Goal: Task Accomplishment & Management: Manage account settings

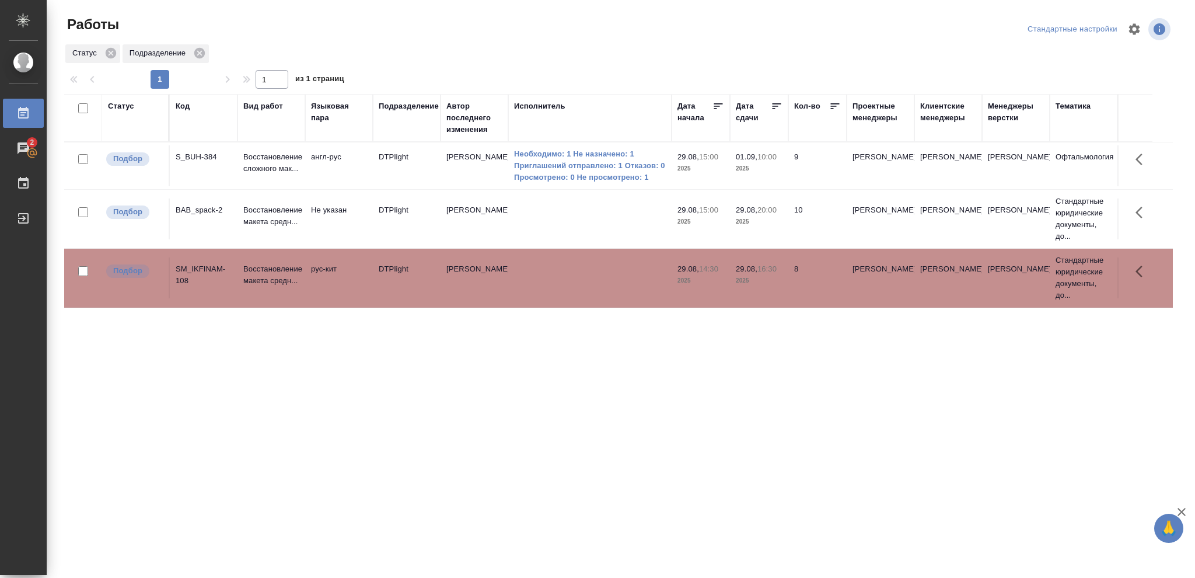
click at [761, 221] on p "2025" at bounding box center [759, 222] width 47 height 12
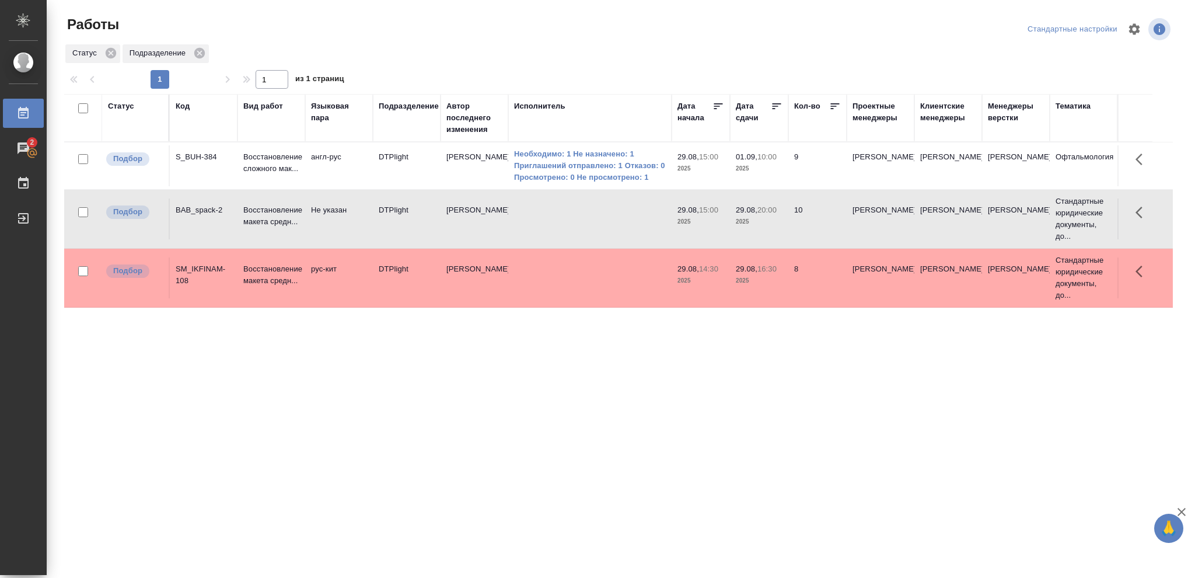
click at [761, 221] on p "2025" at bounding box center [759, 222] width 47 height 12
click at [123, 108] on div "Статус" at bounding box center [121, 106] width 26 height 12
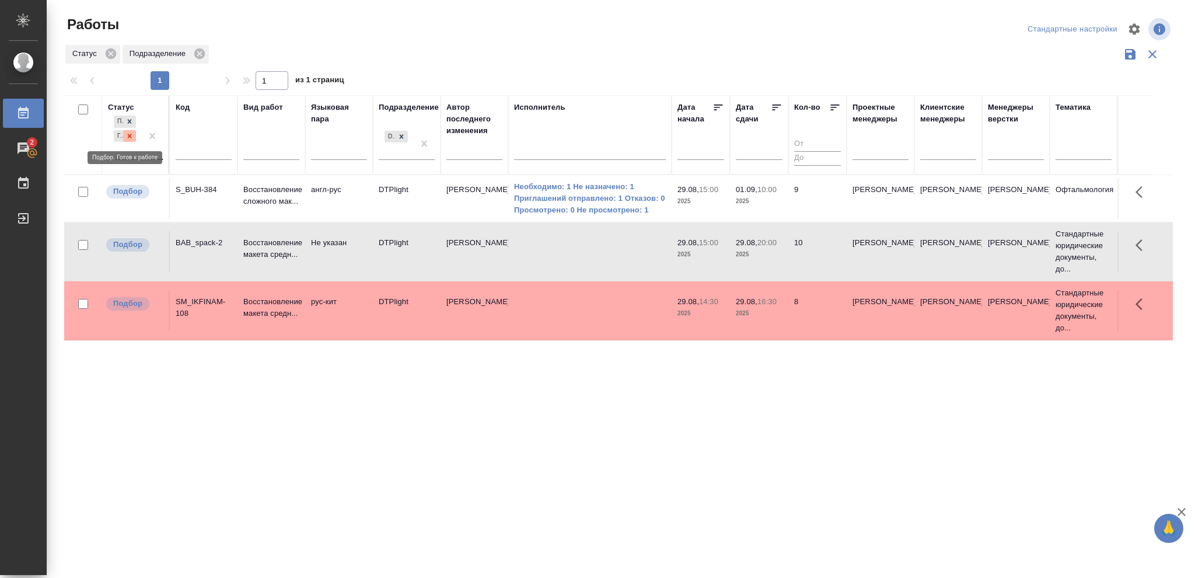
click at [131, 138] on icon at bounding box center [129, 136] width 8 height 8
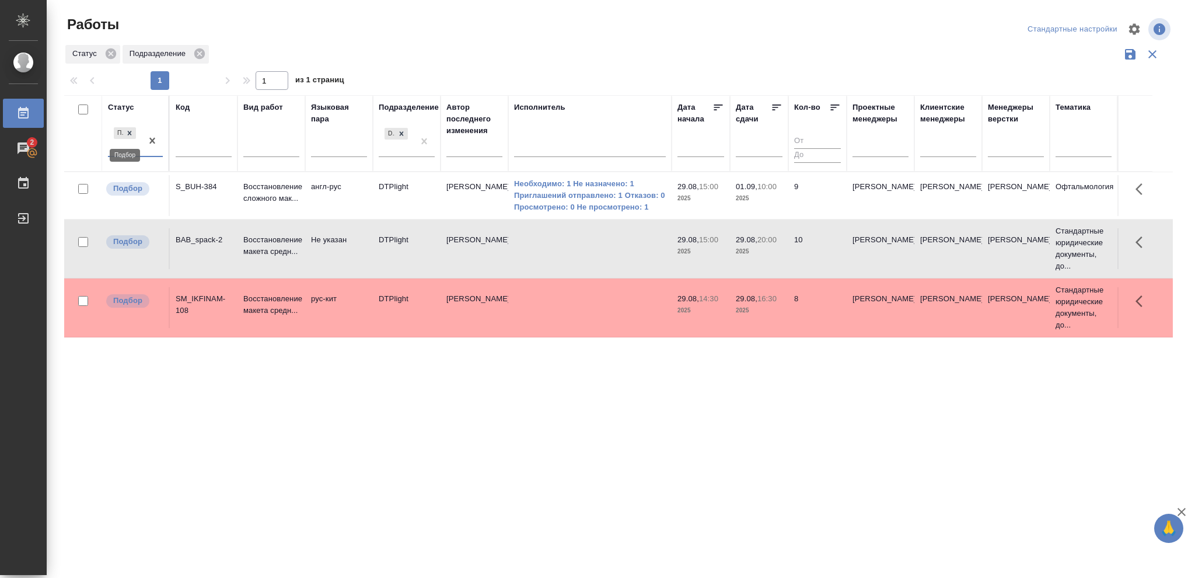
click at [131, 135] on icon at bounding box center [129, 133] width 8 height 8
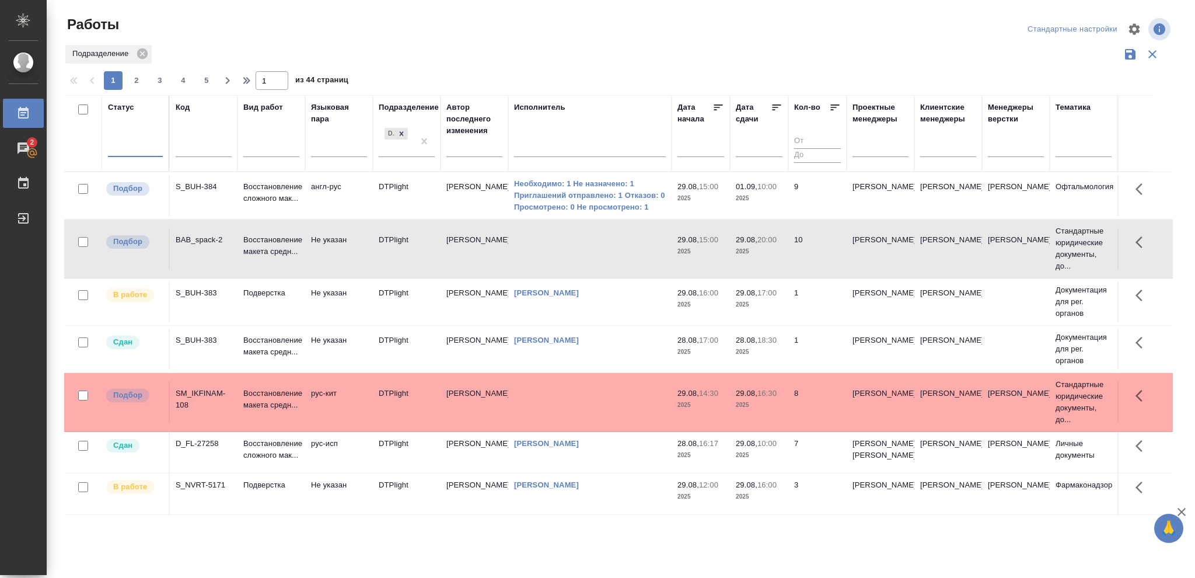
click at [133, 145] on div at bounding box center [135, 145] width 55 height 17
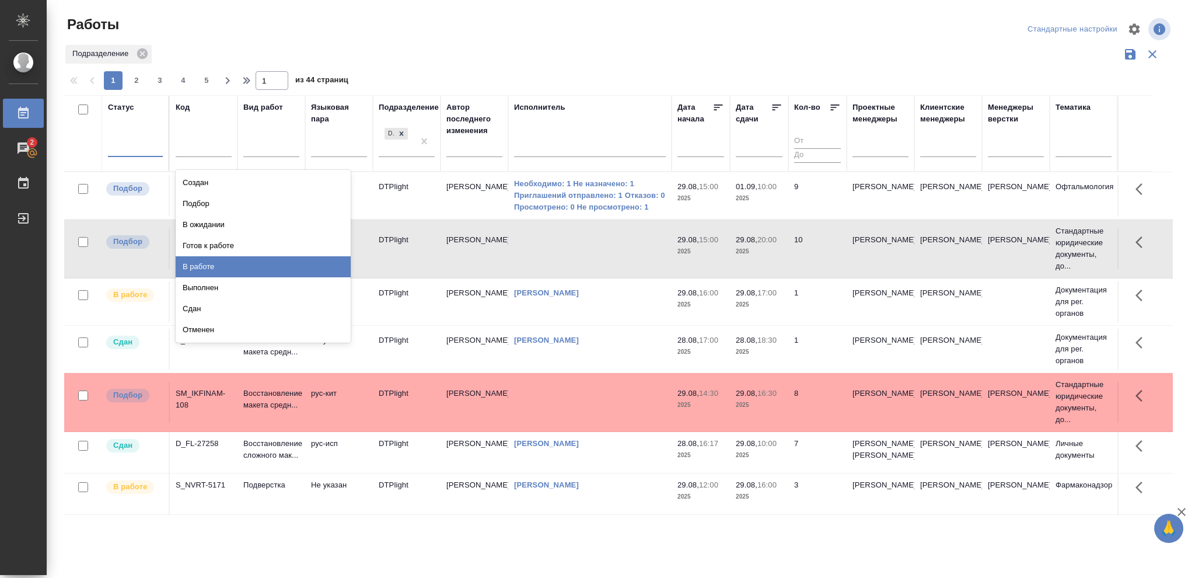
click at [197, 264] on div "В работе" at bounding box center [263, 266] width 175 height 21
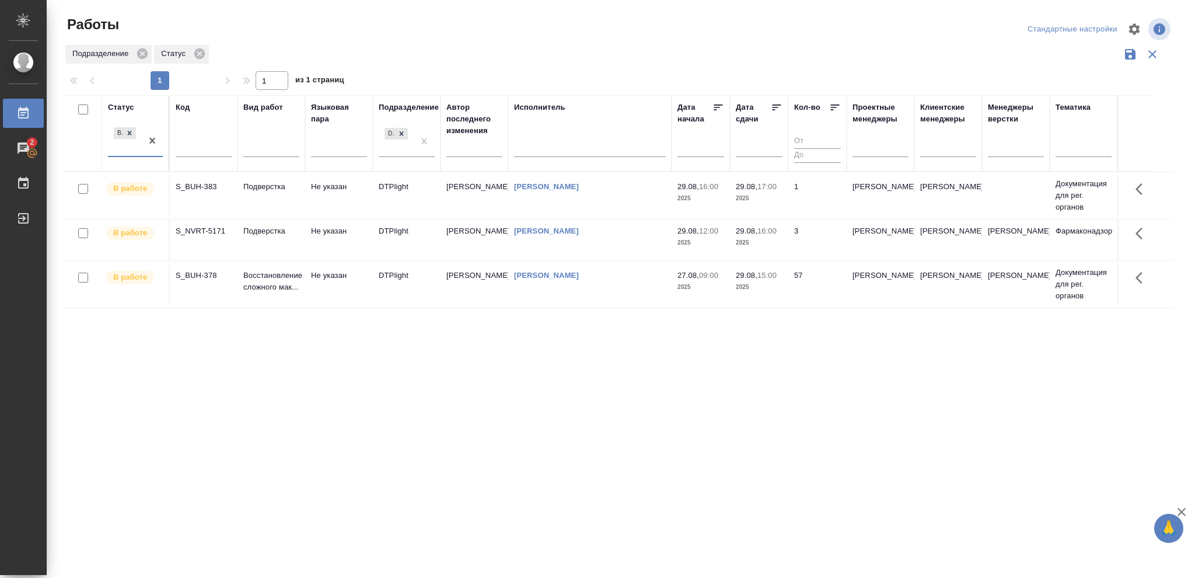
click at [768, 285] on p "2025" at bounding box center [759, 287] width 47 height 12
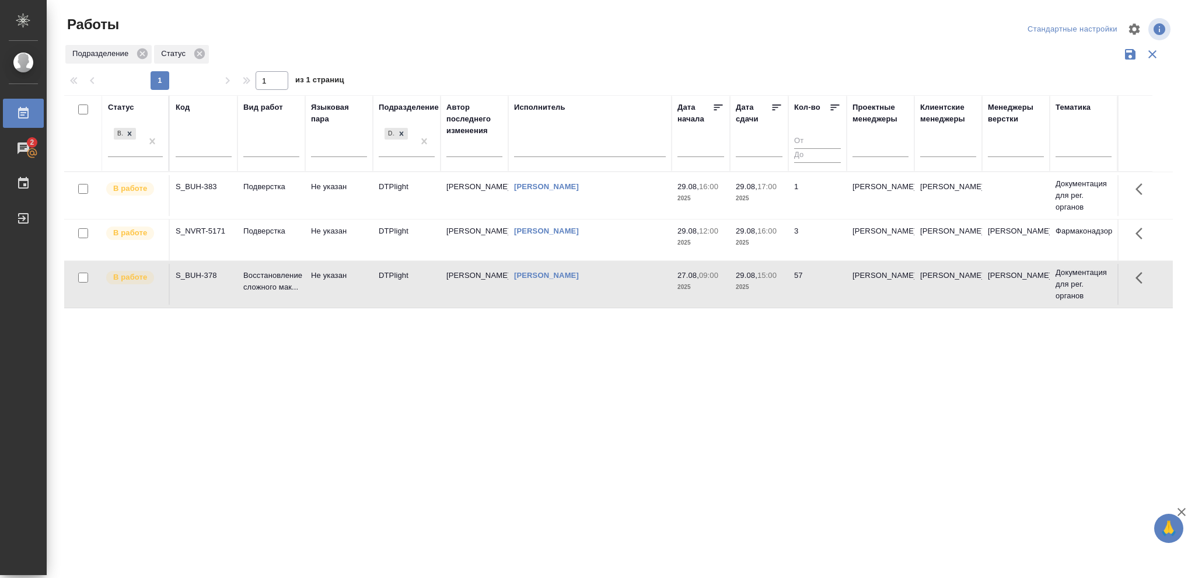
click at [768, 285] on p "2025" at bounding box center [759, 287] width 47 height 12
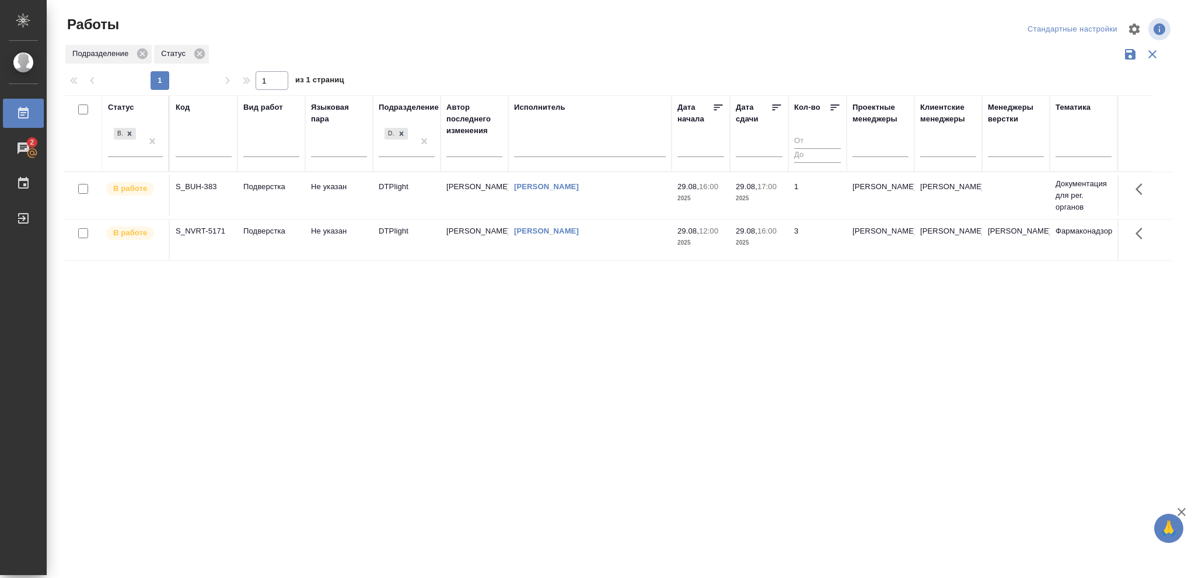
click at [772, 236] on span "29.08, 16:00" at bounding box center [759, 231] width 47 height 12
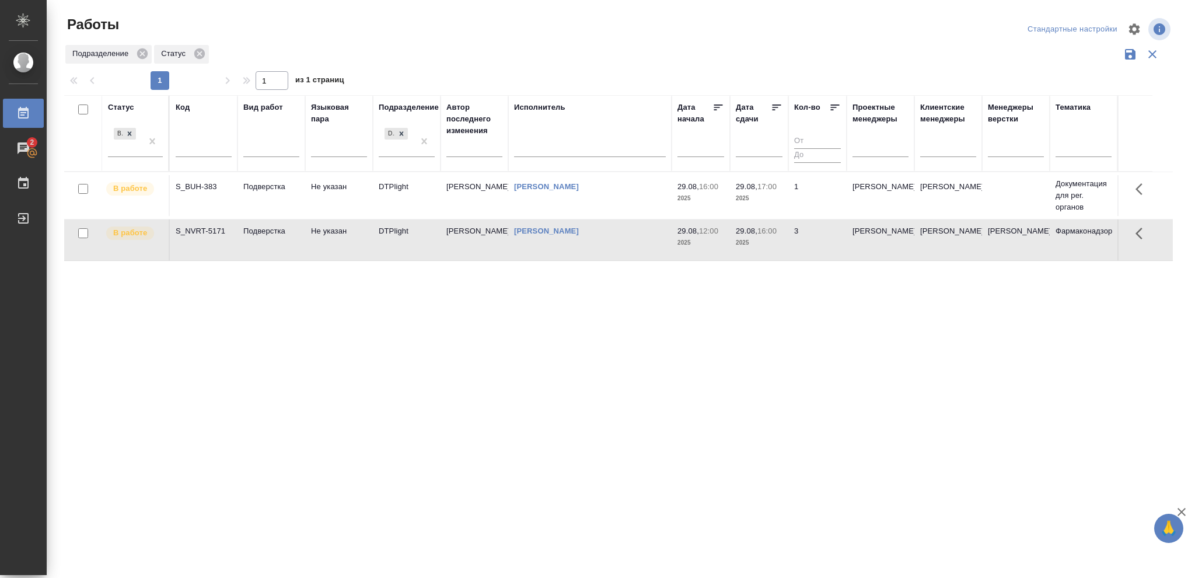
click at [772, 236] on span "29.08, 16:00" at bounding box center [759, 231] width 47 height 12
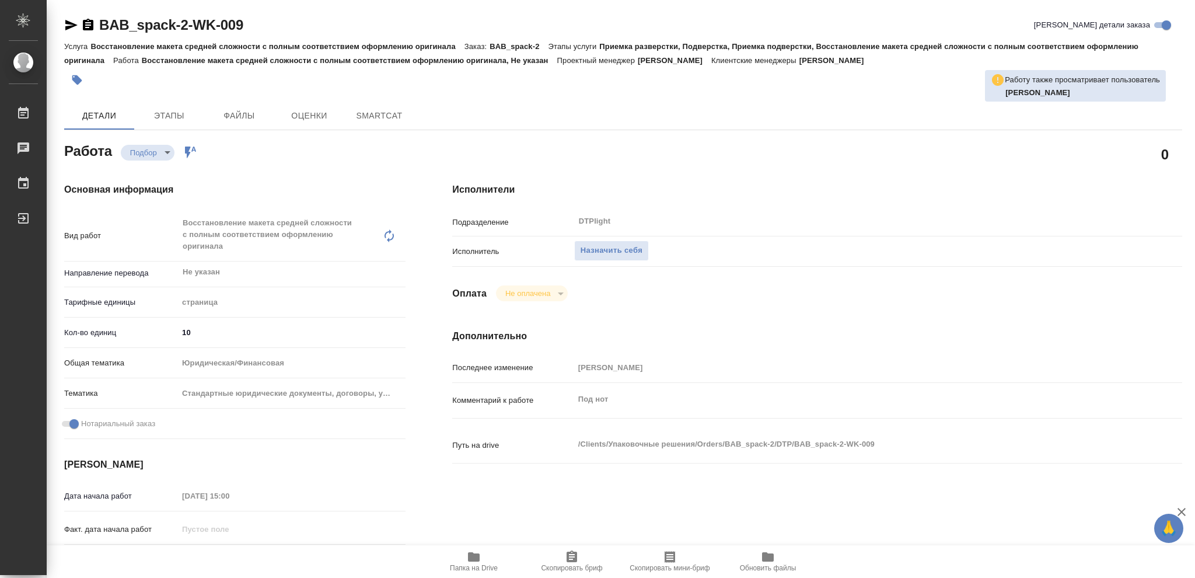
type textarea "x"
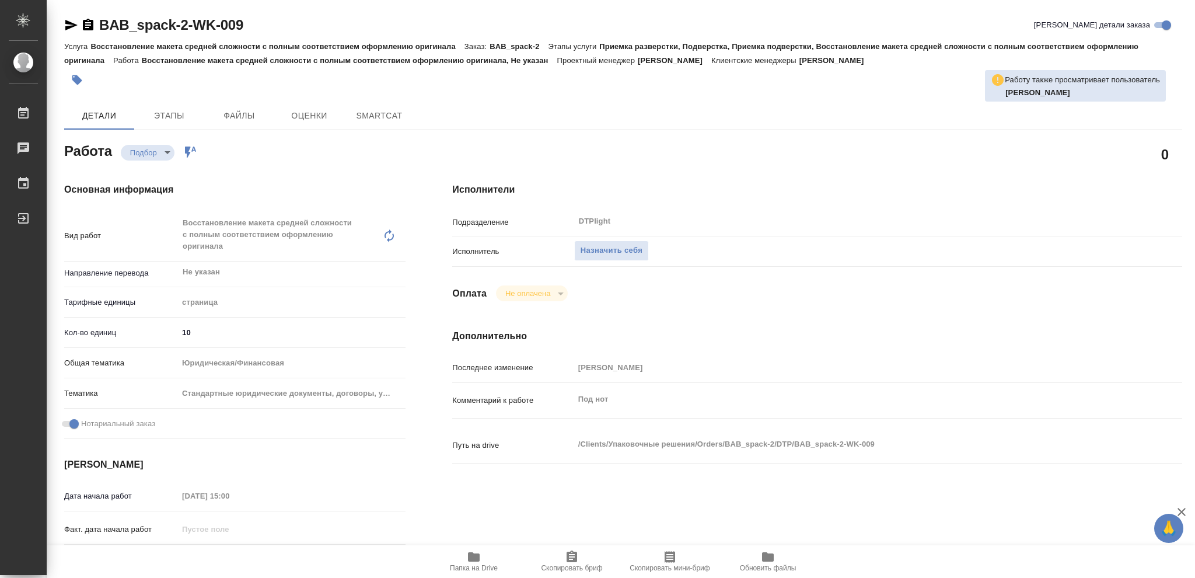
type textarea "x"
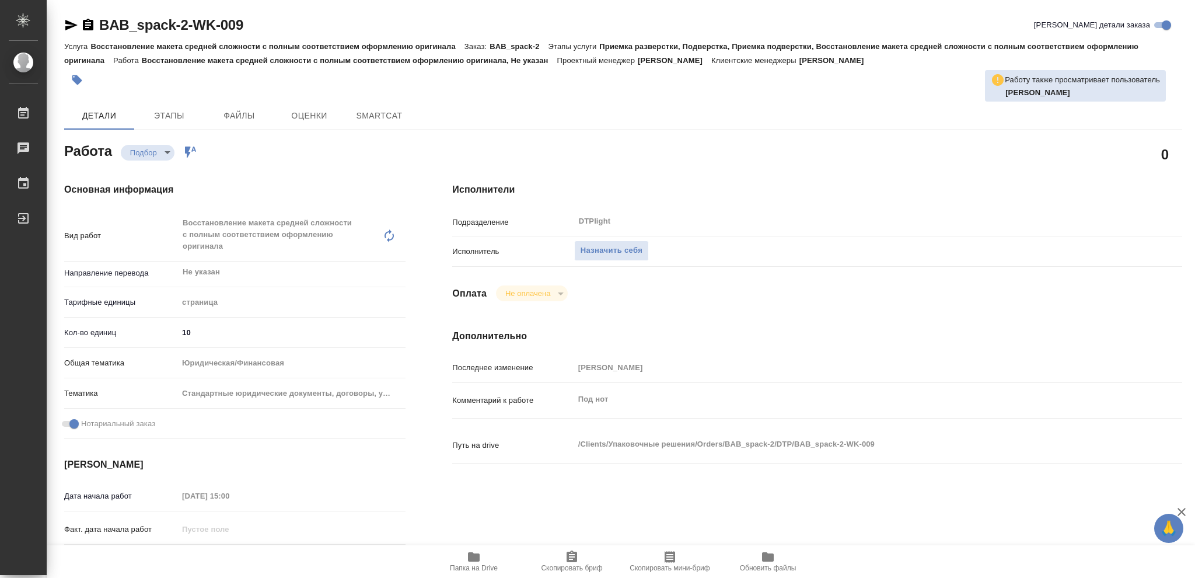
drag, startPoint x: 472, startPoint y: 557, endPoint x: 508, endPoint y: 533, distance: 43.4
click at [473, 556] on icon "button" at bounding box center [474, 556] width 12 height 9
type textarea "x"
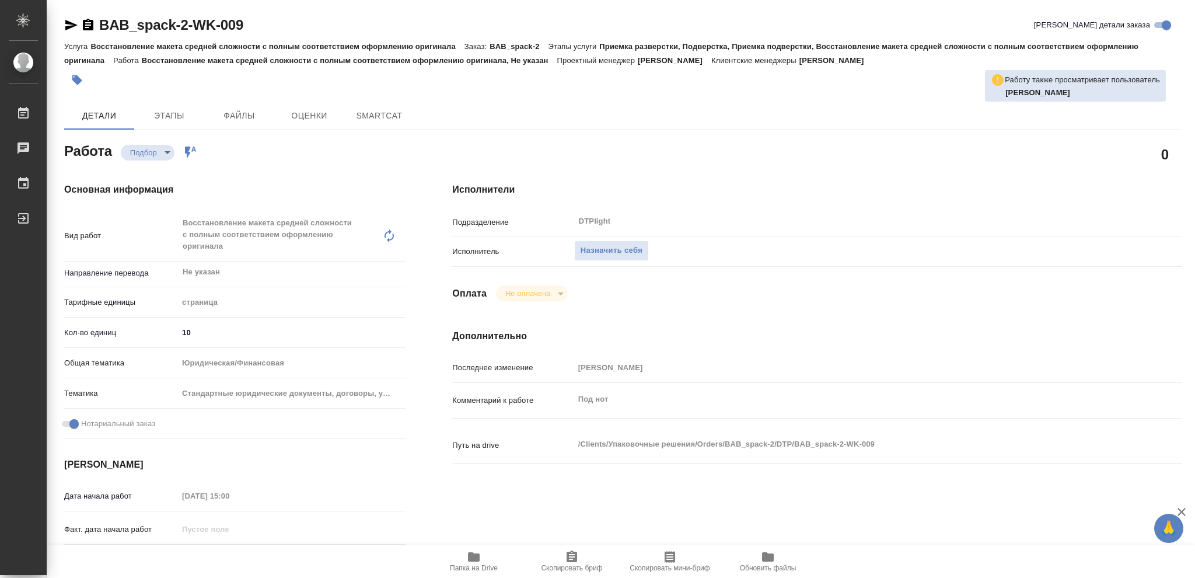
type textarea "x"
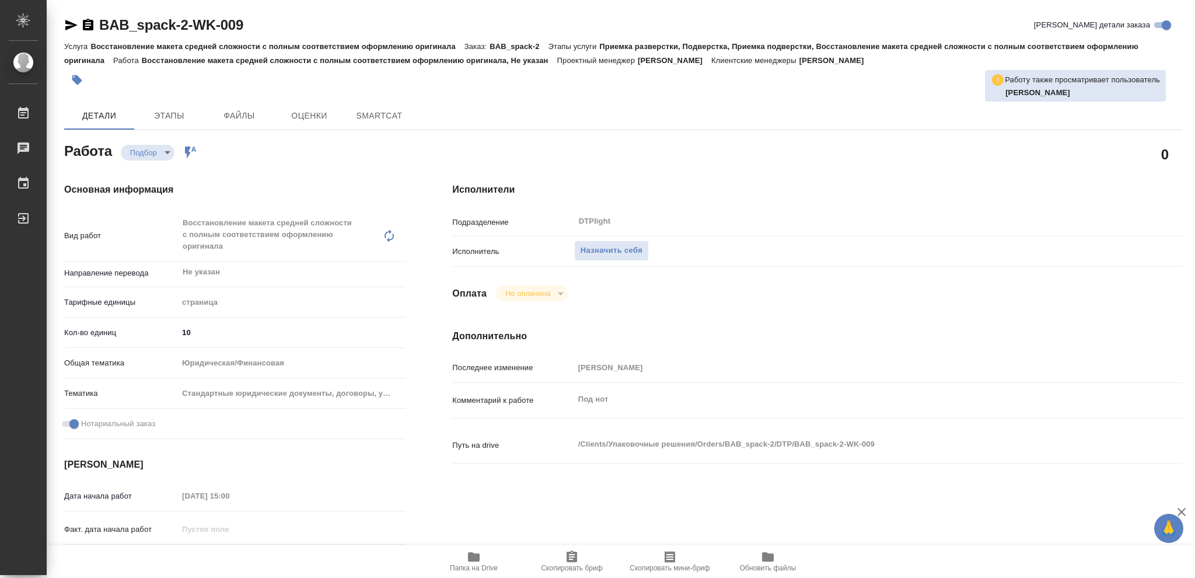
type textarea "x"
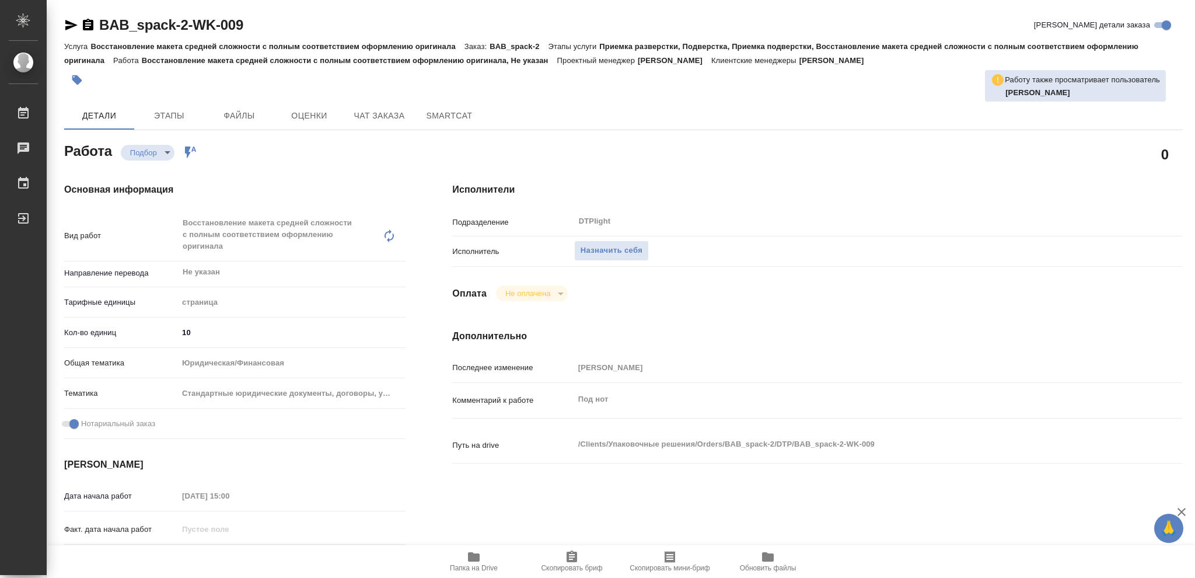
type textarea "x"
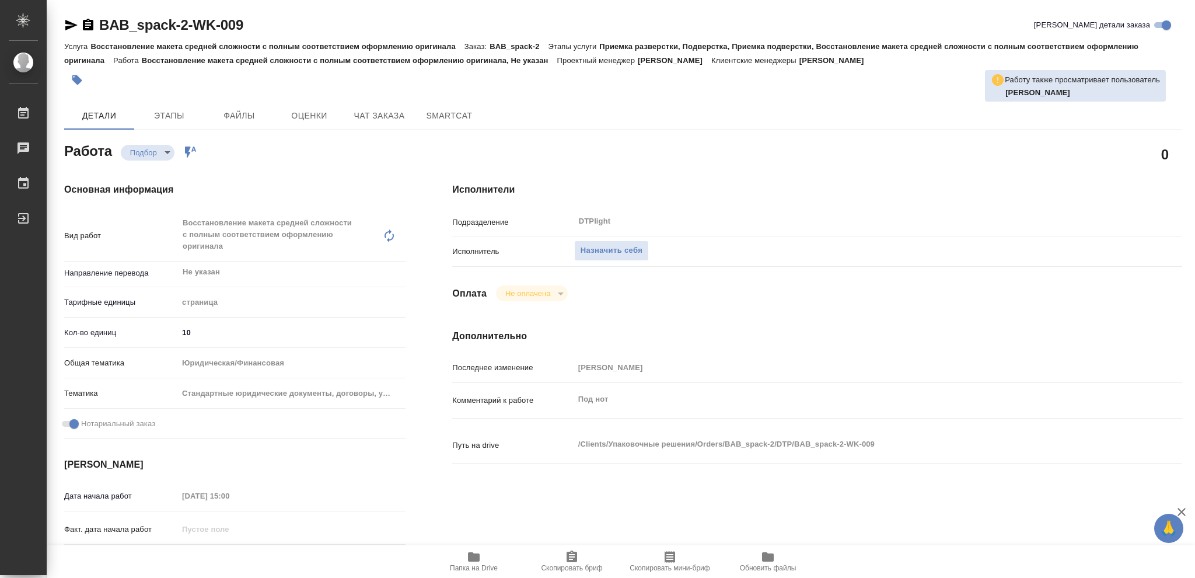
type textarea "x"
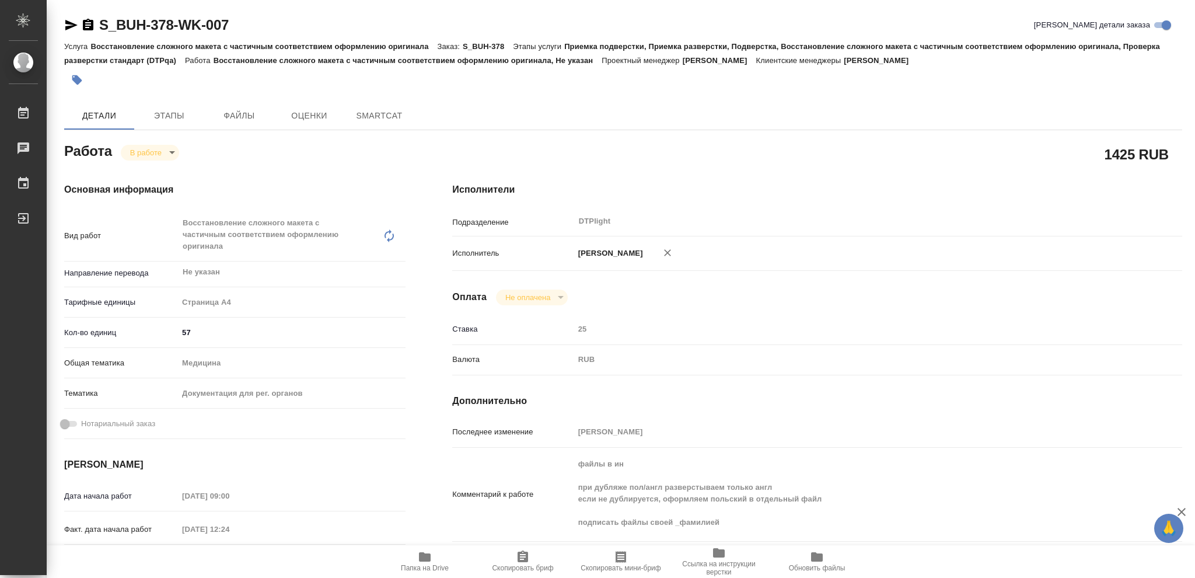
type textarea "x"
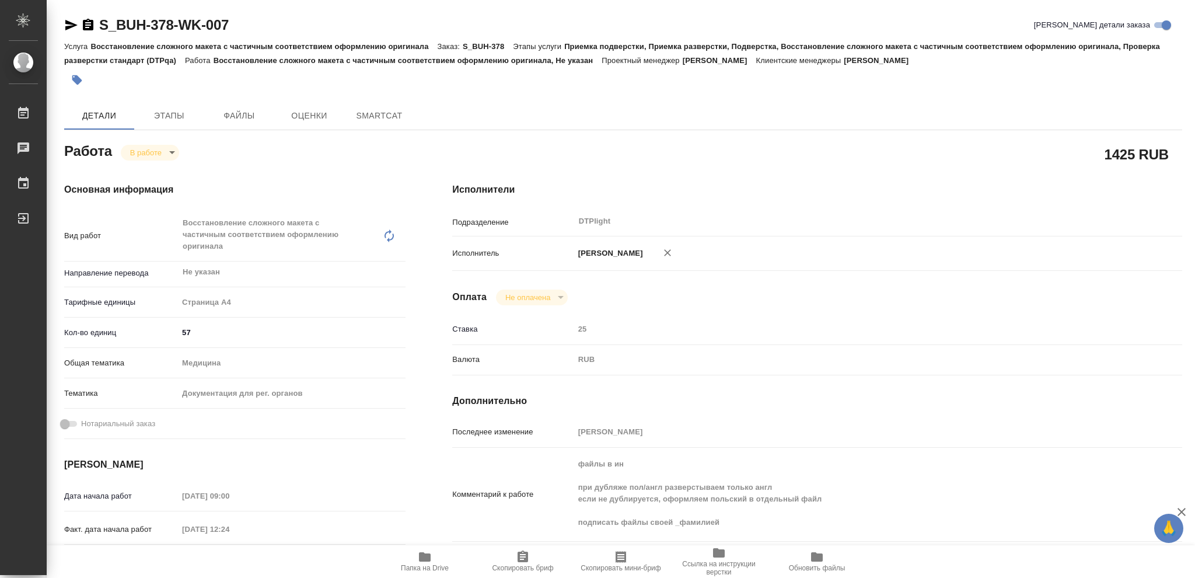
type textarea "x"
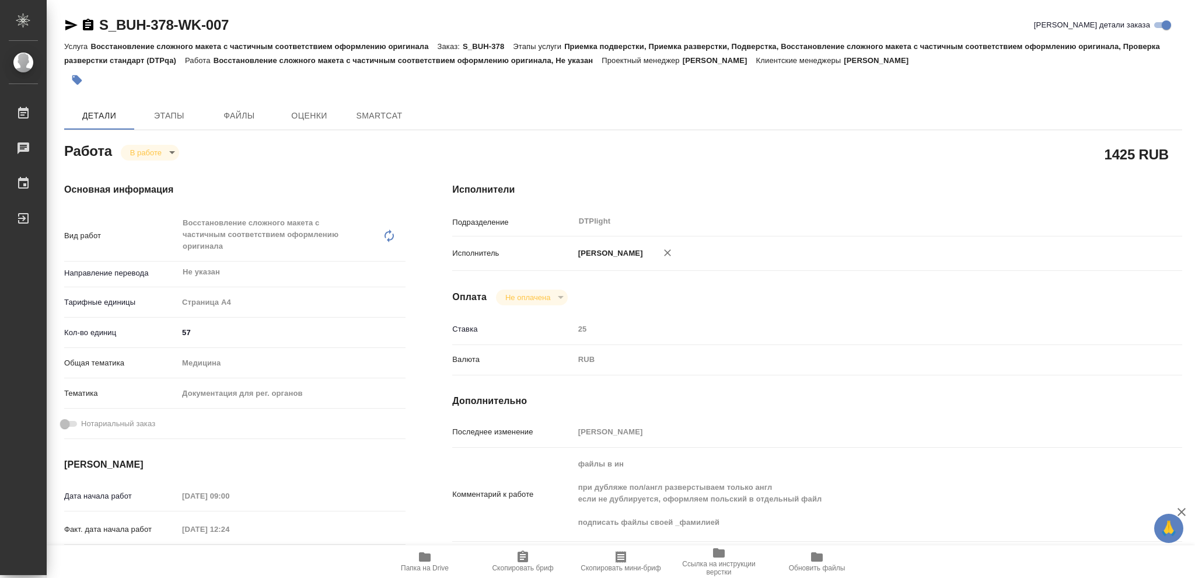
type textarea "x"
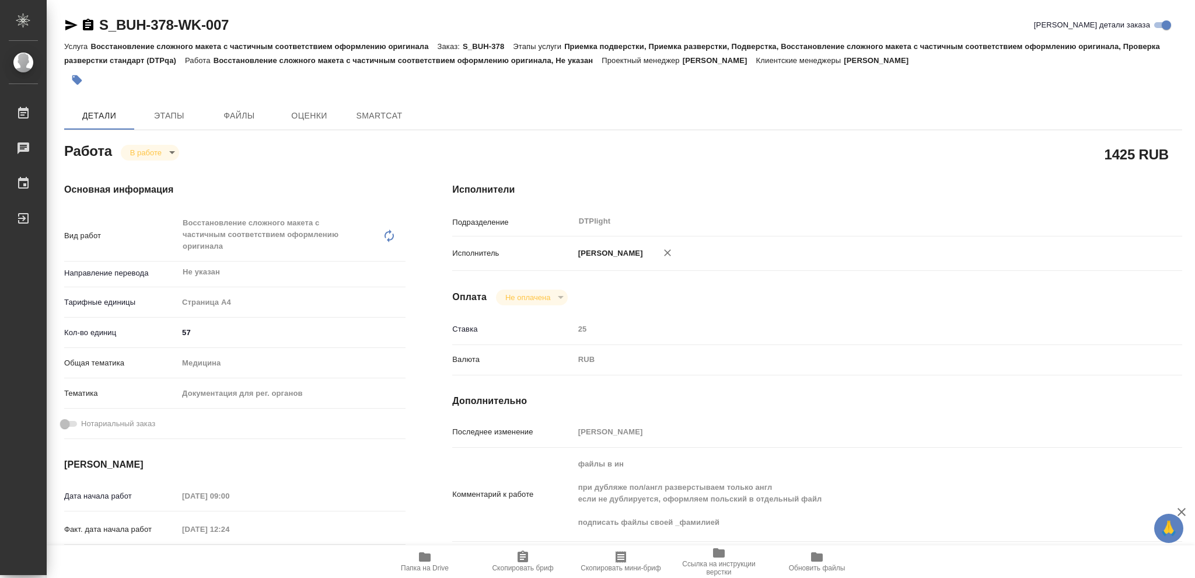
type textarea "x"
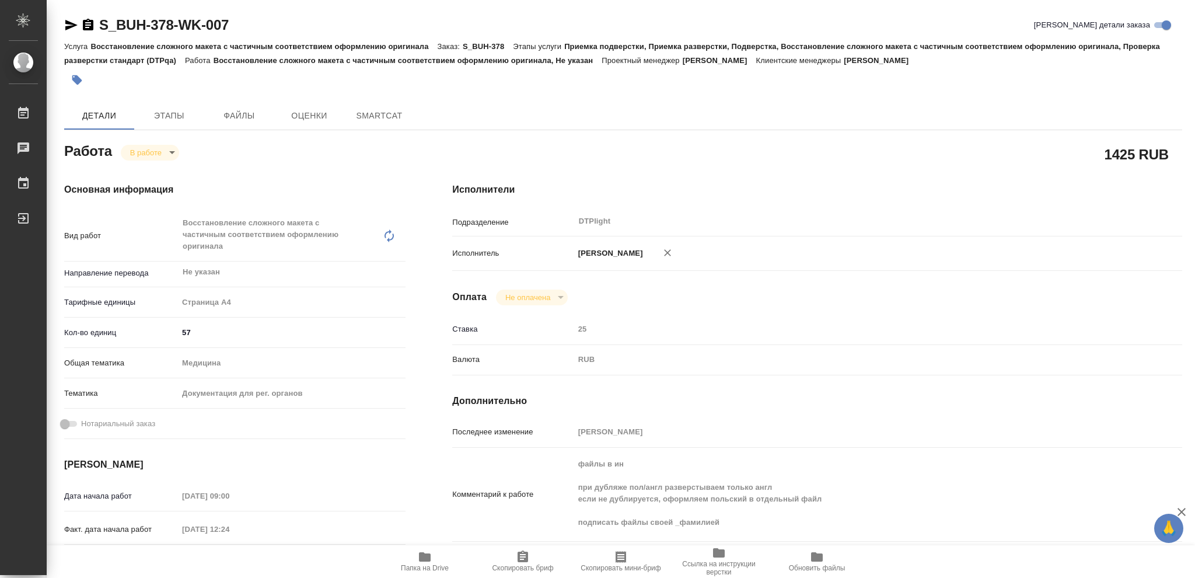
type textarea "x"
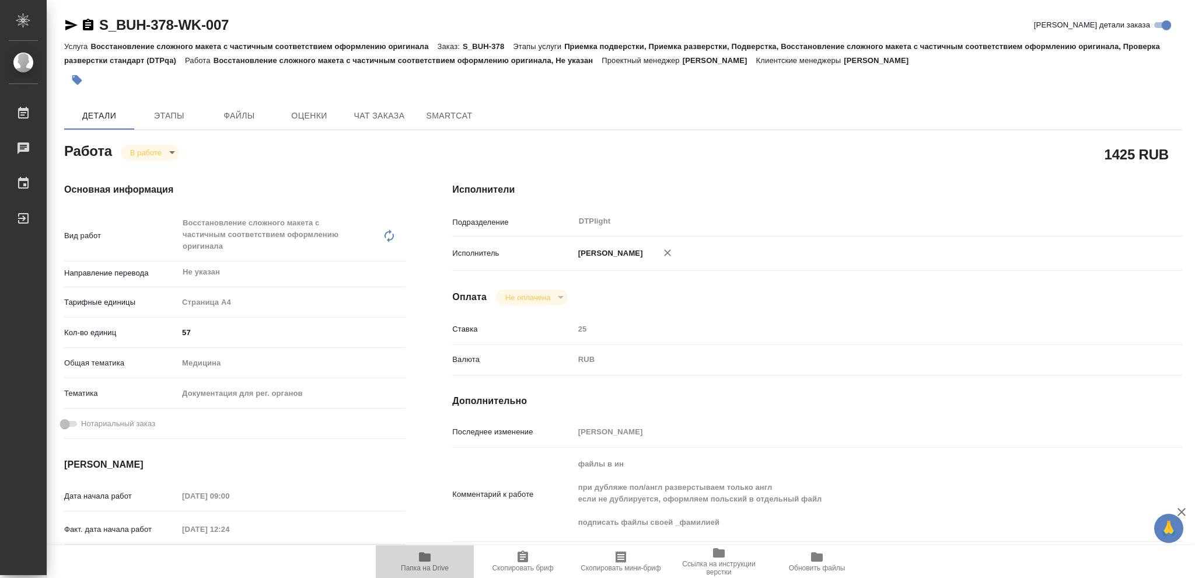
click at [427, 558] on icon "button" at bounding box center [425, 556] width 12 height 9
type textarea "x"
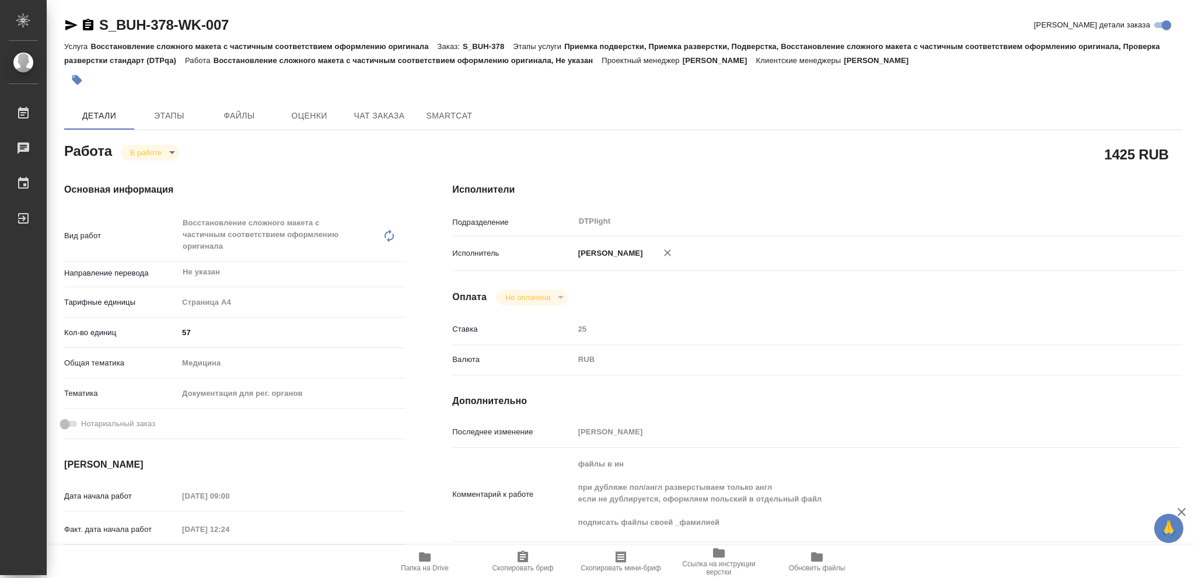
type textarea "x"
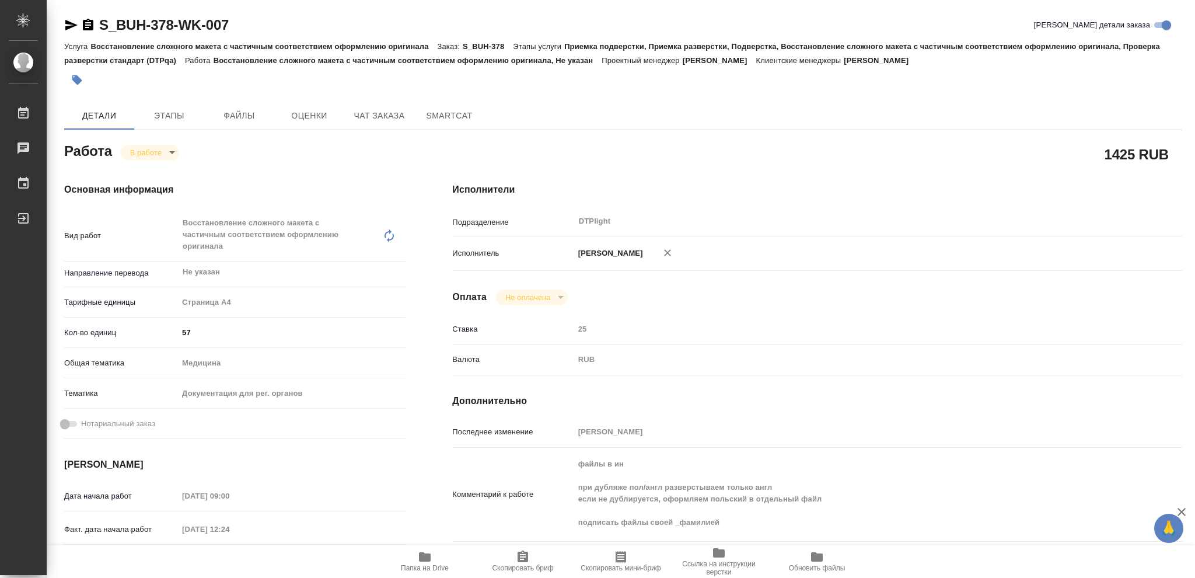
type textarea "x"
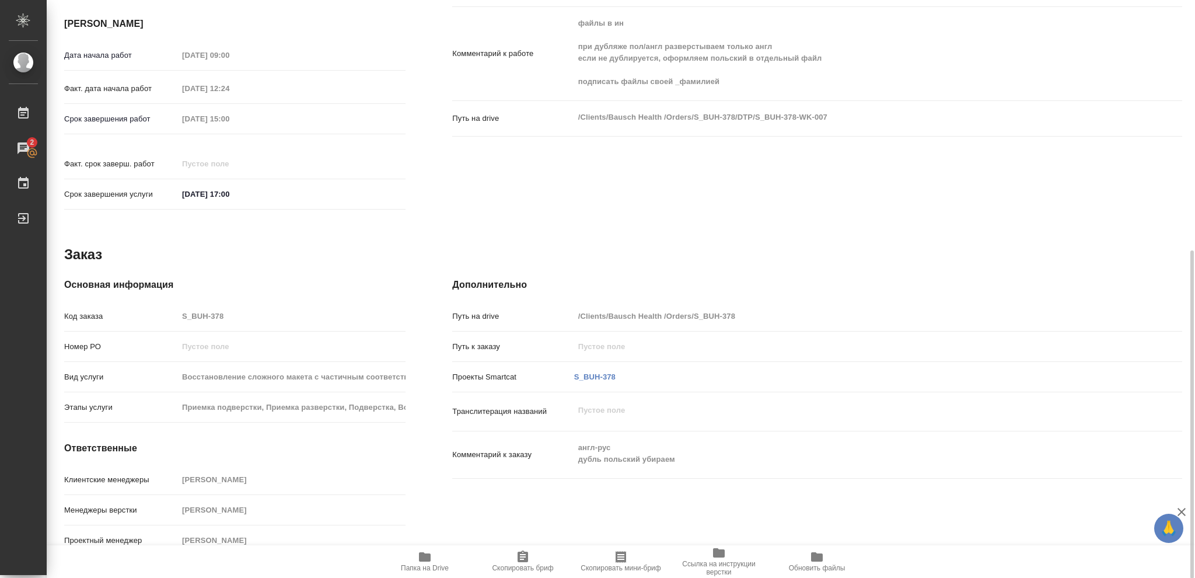
scroll to position [51, 0]
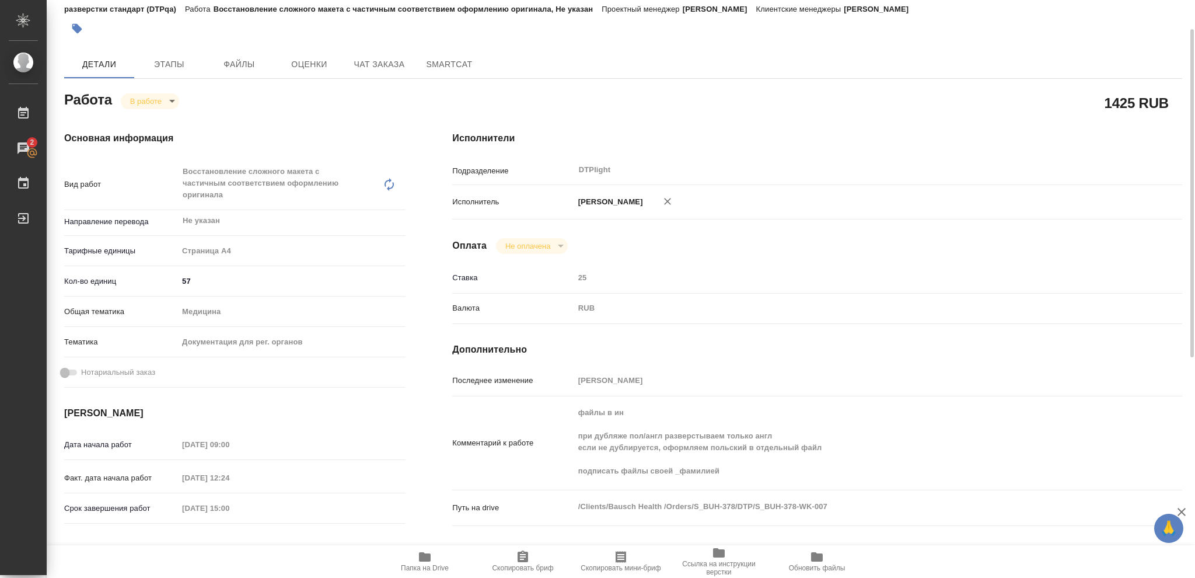
click at [173, 97] on body "🙏 .cls-1 fill:#fff; AWATERA Vasileva Olga Работы 2 Чаты График Выйти S_BUH-378-…" at bounding box center [597, 289] width 1195 height 578
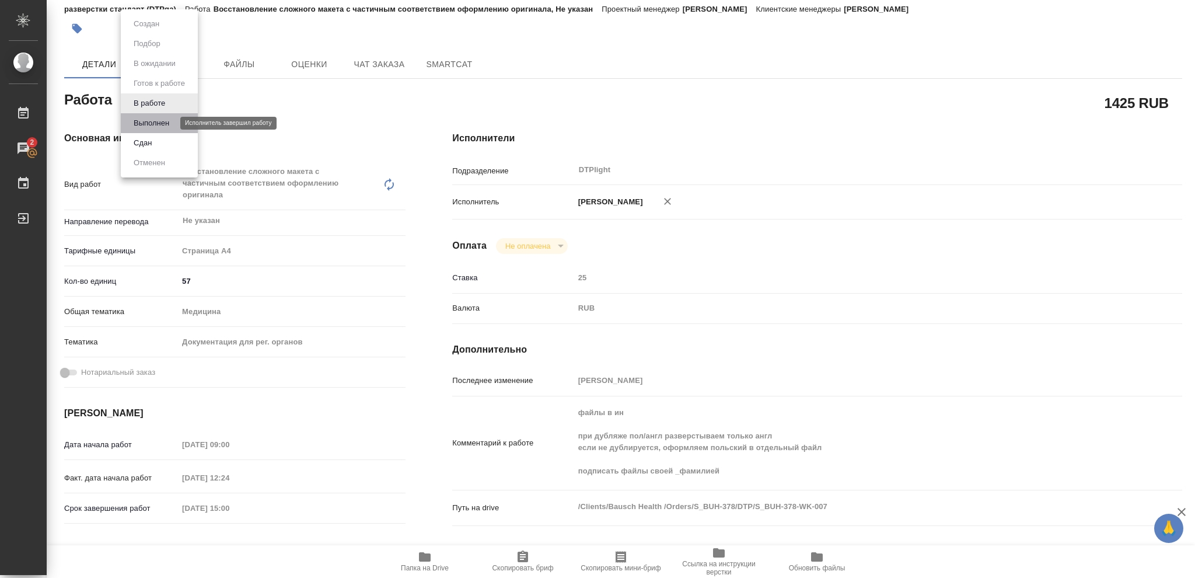
click at [160, 121] on button "Выполнен" at bounding box center [151, 123] width 43 height 13
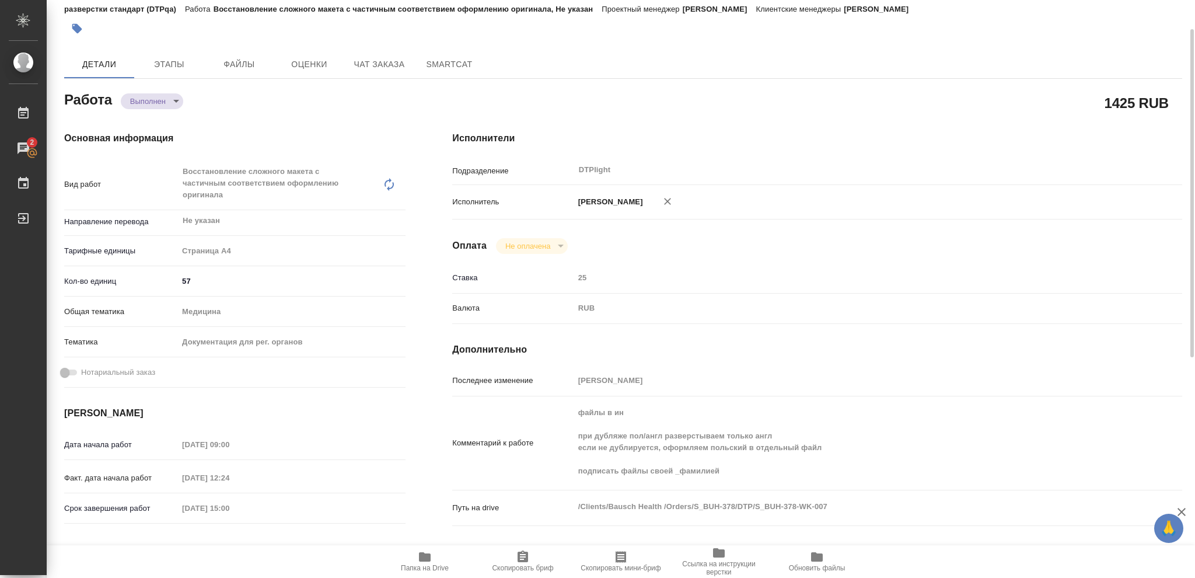
type textarea "x"
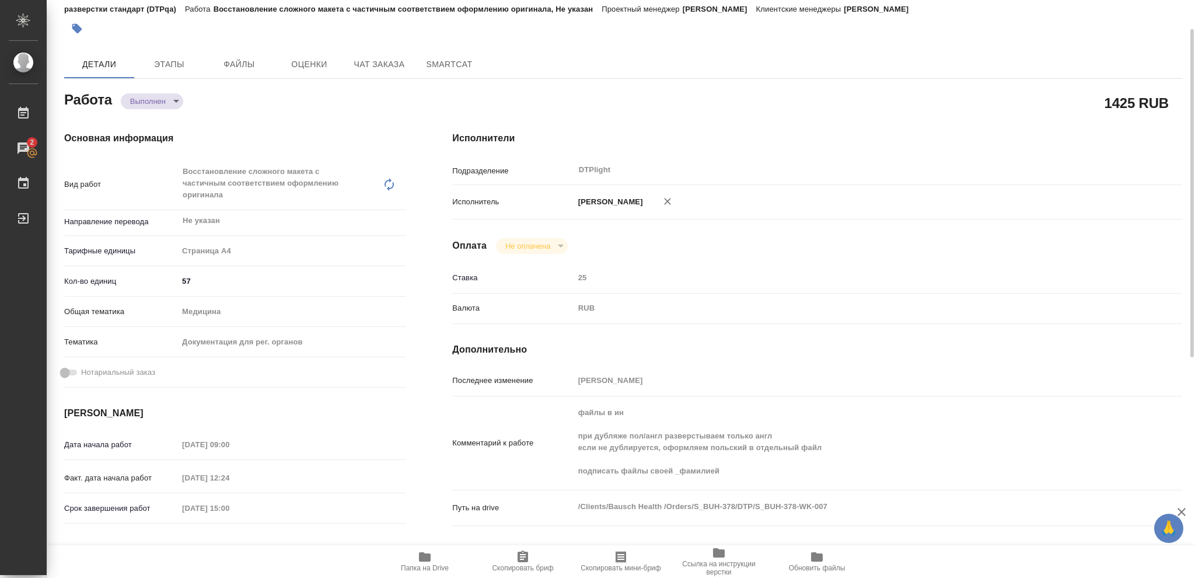
type textarea "x"
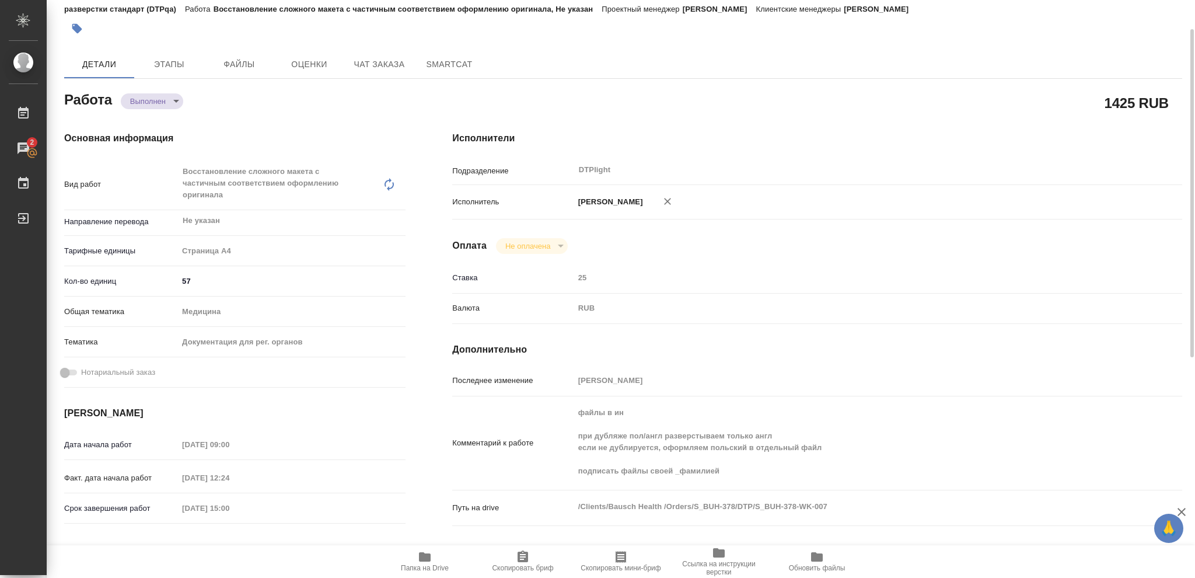
type textarea "x"
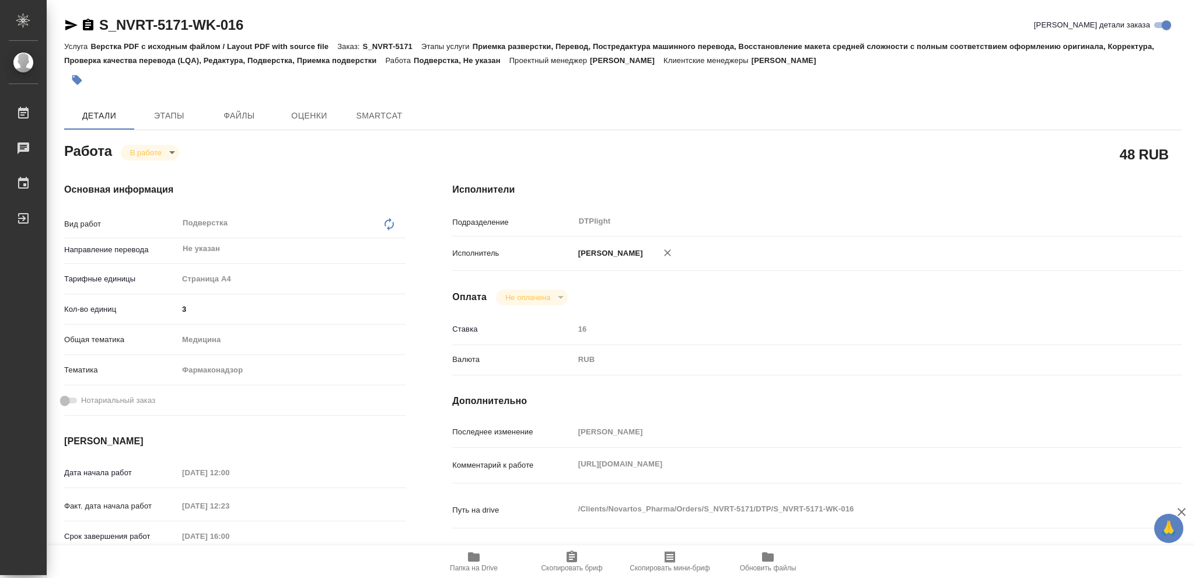
type textarea "x"
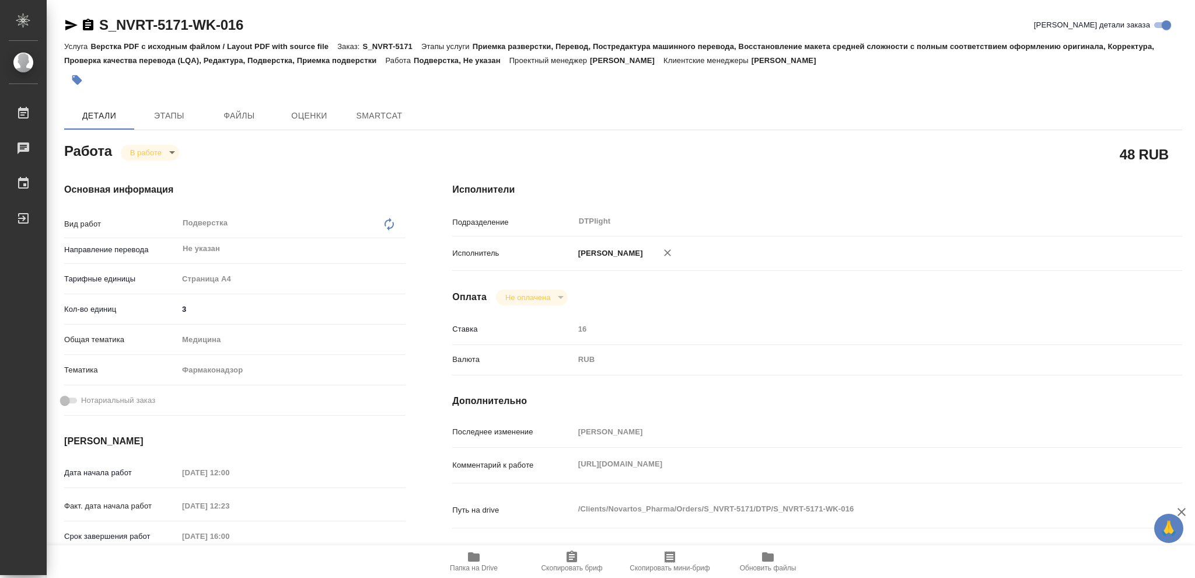
type textarea "x"
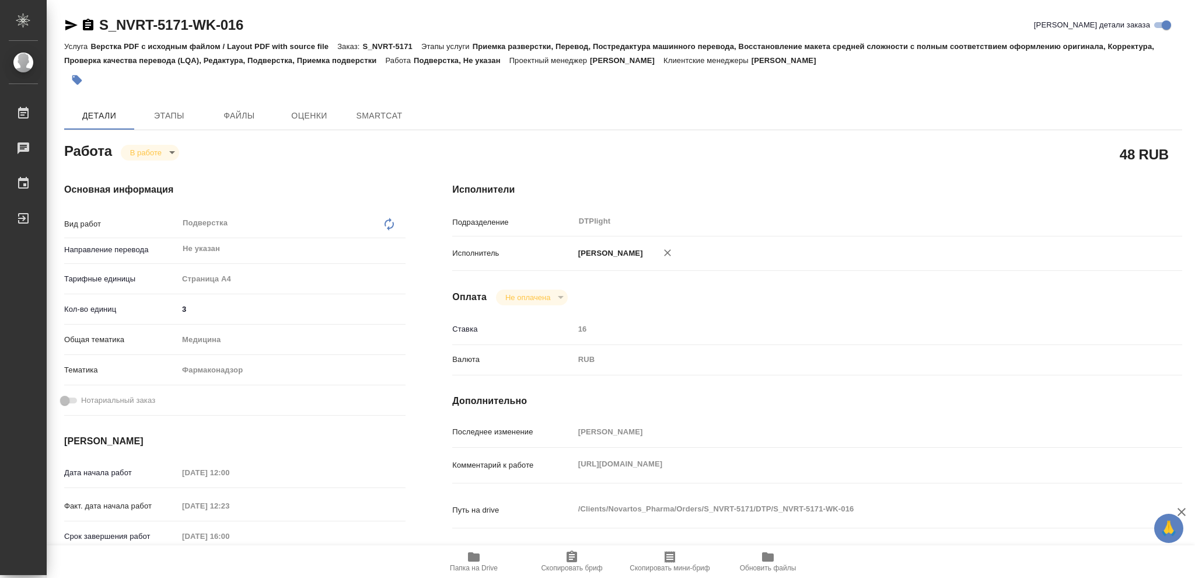
type textarea "x"
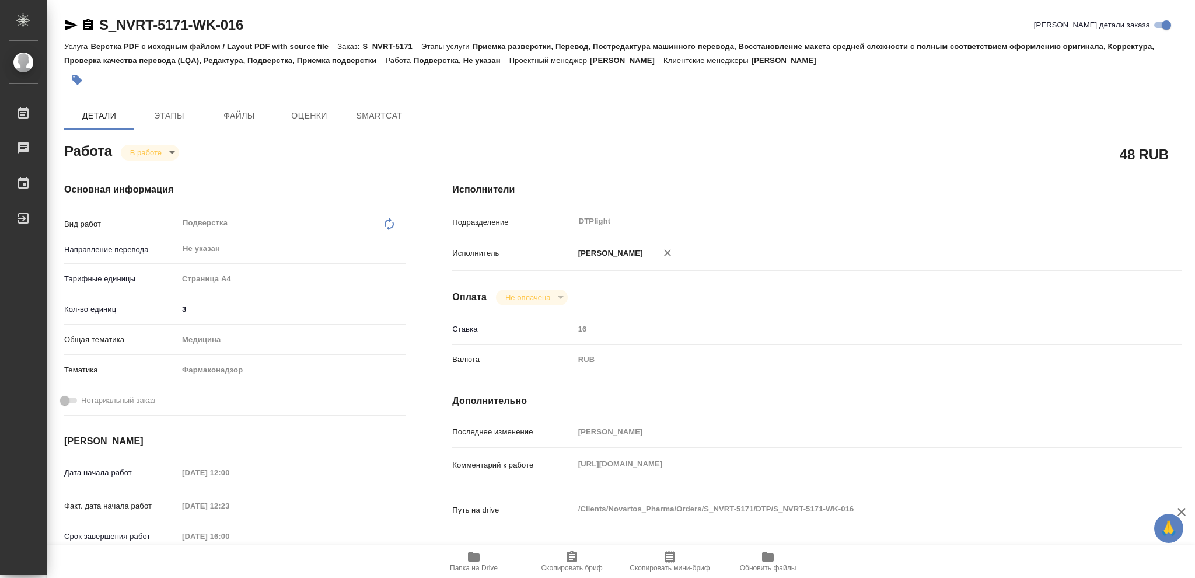
type textarea "x"
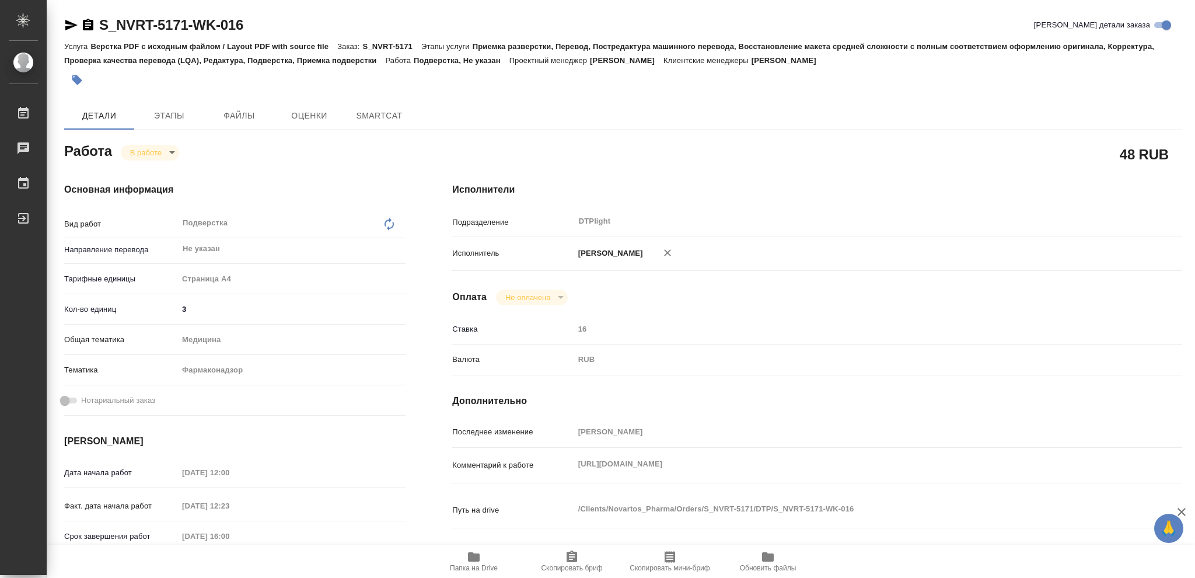
type textarea "x"
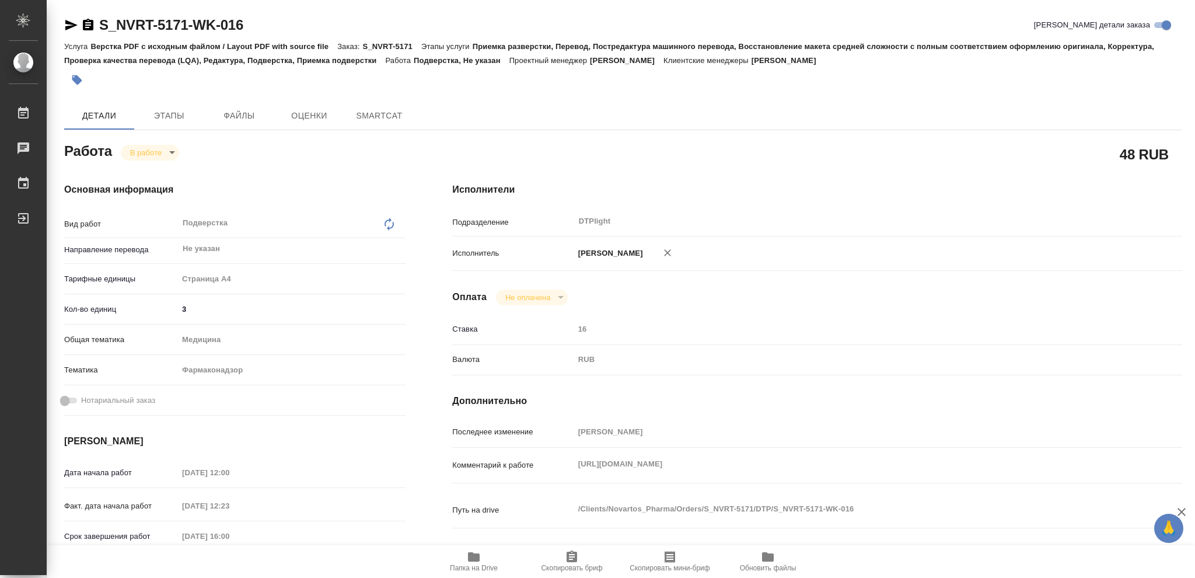
type textarea "x"
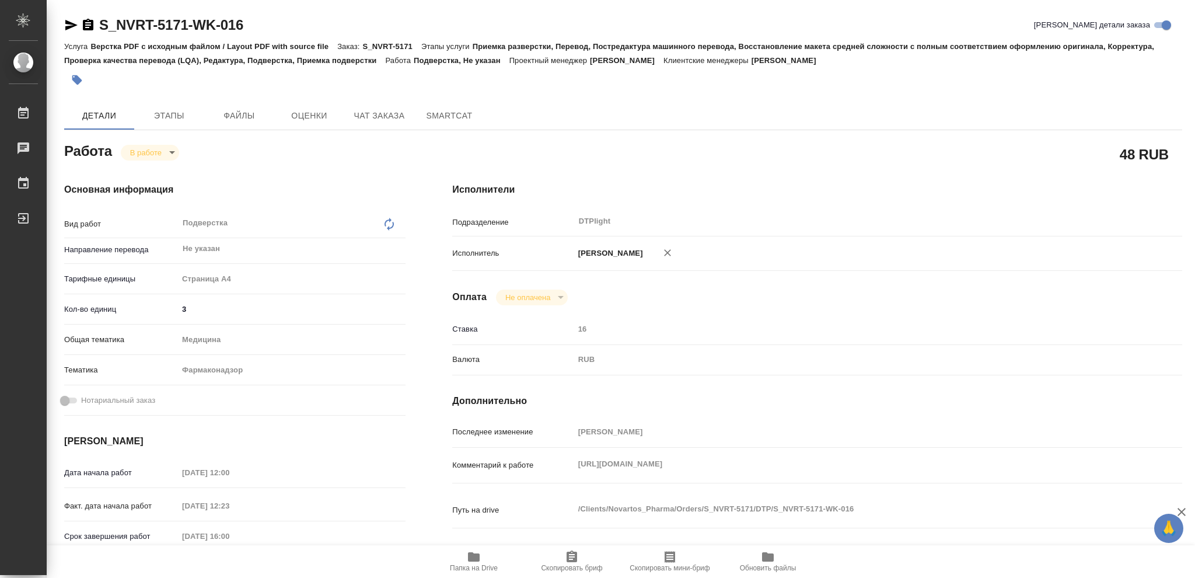
type textarea "x"
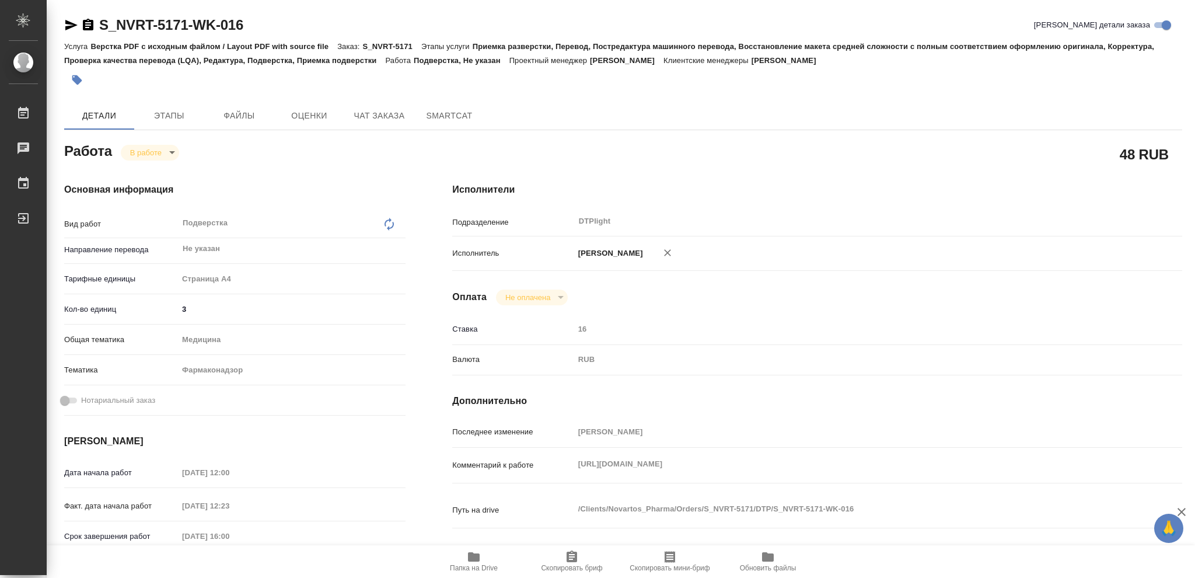
type textarea "x"
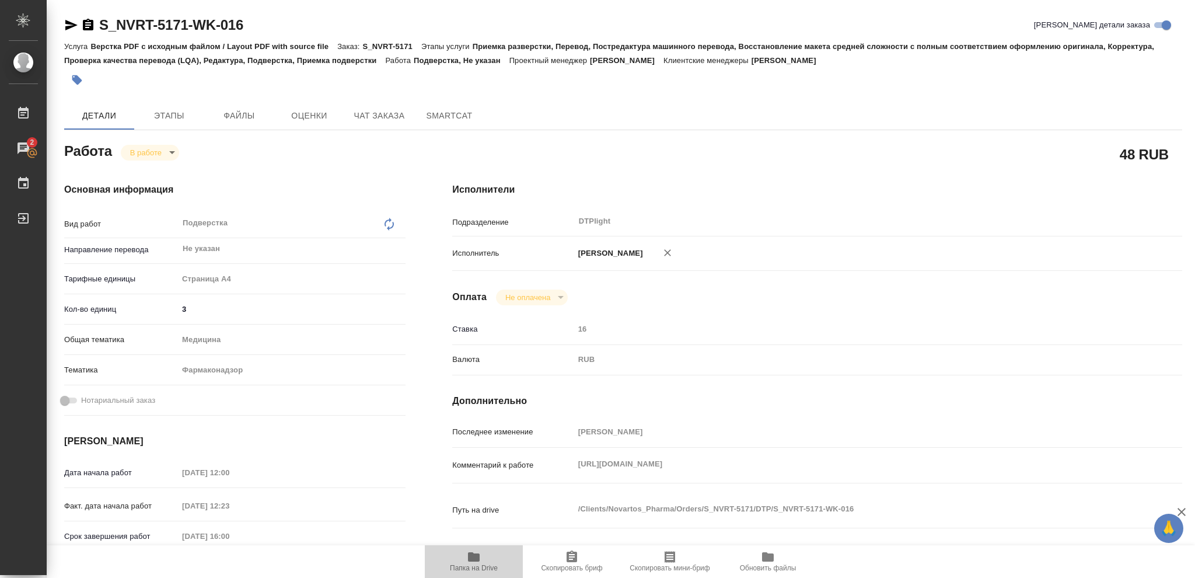
click at [473, 558] on icon "button" at bounding box center [474, 556] width 12 height 9
click at [476, 556] on icon "button" at bounding box center [474, 556] width 12 height 9
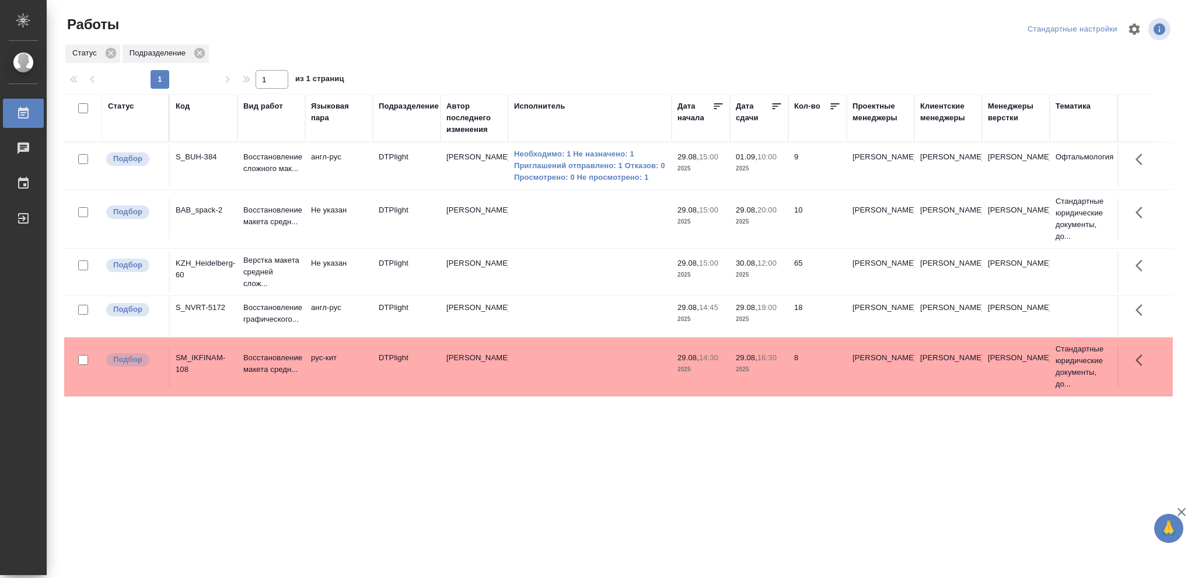
click at [776, 273] on p "2025" at bounding box center [759, 275] width 47 height 12
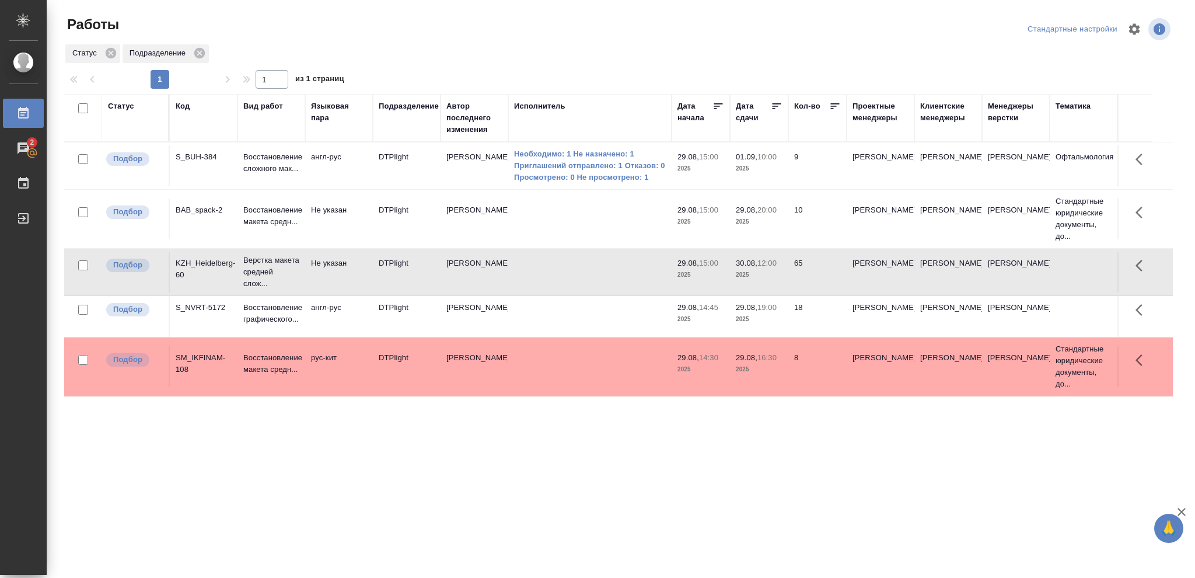
click at [776, 273] on p "2025" at bounding box center [759, 275] width 47 height 12
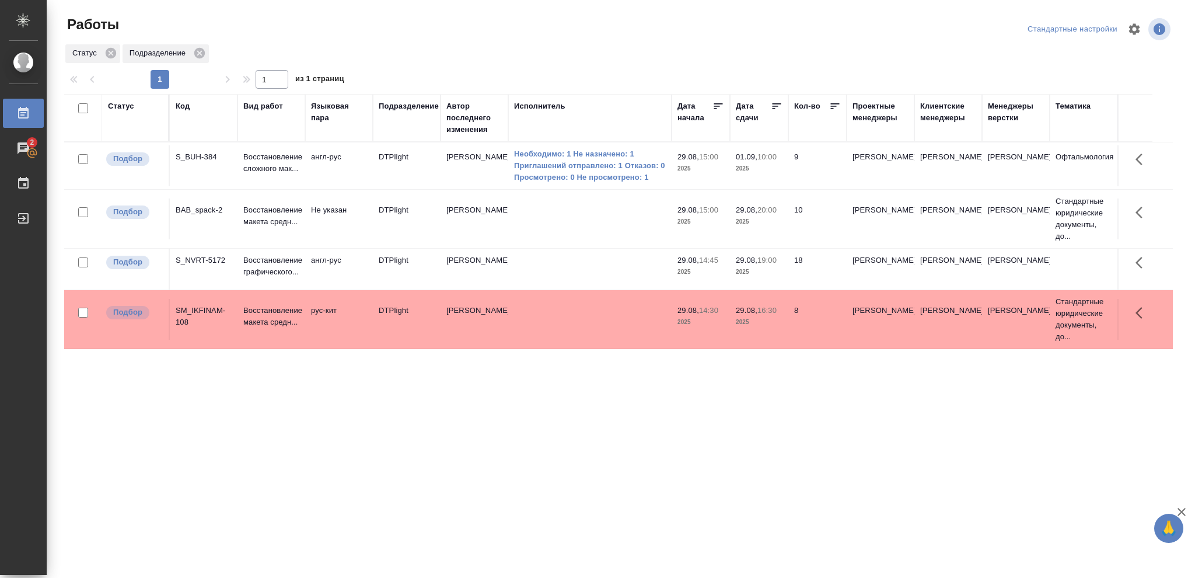
click at [760, 260] on p "19:00" at bounding box center [767, 260] width 19 height 9
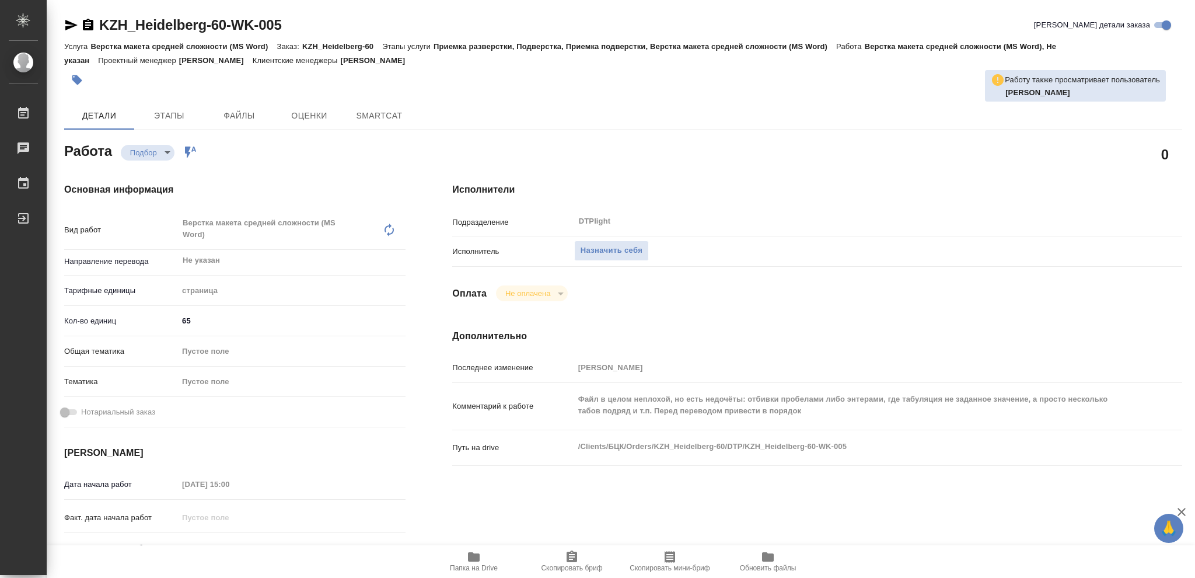
type textarea "x"
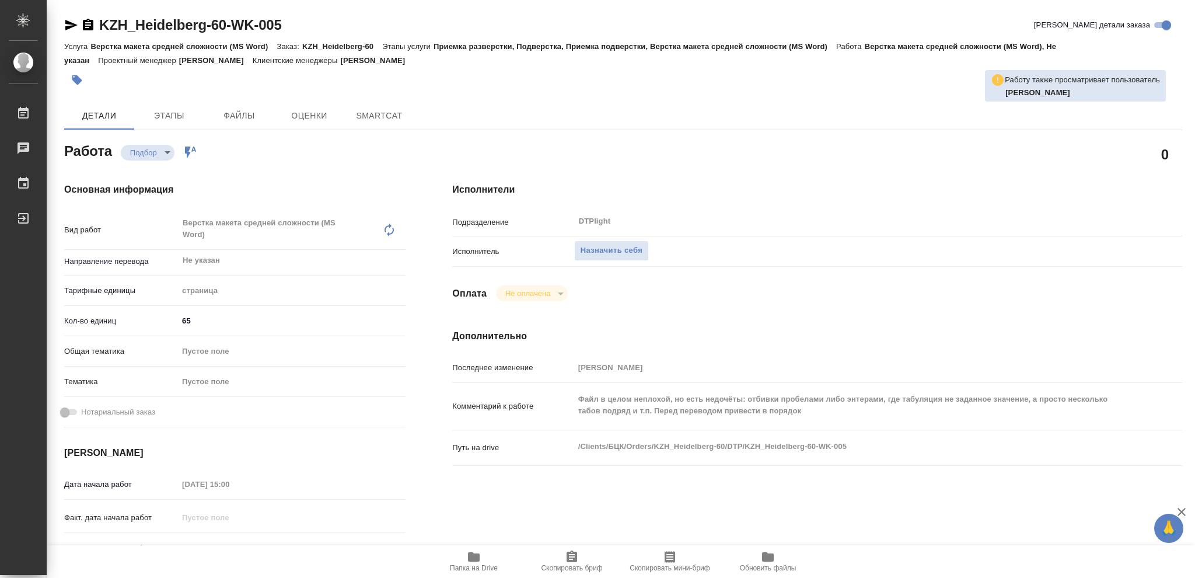
type textarea "x"
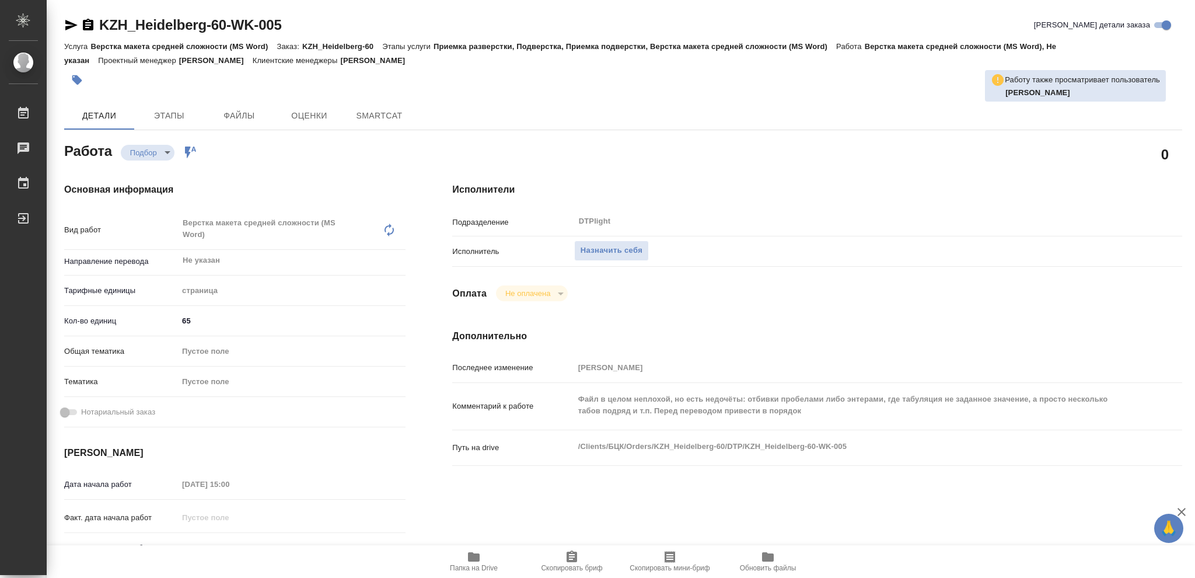
type textarea "x"
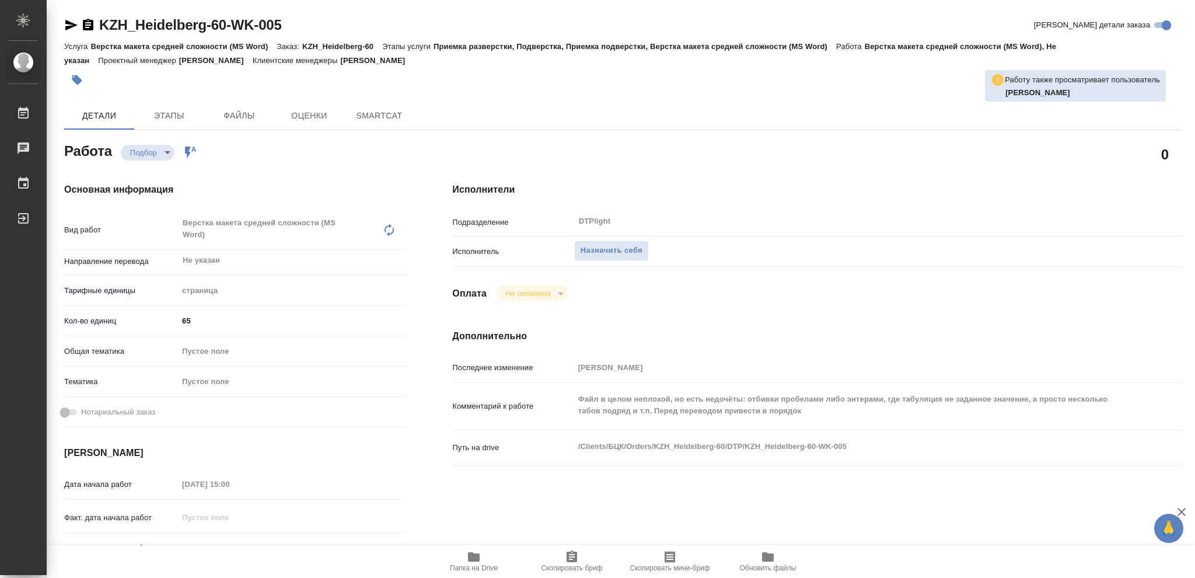
type textarea "x"
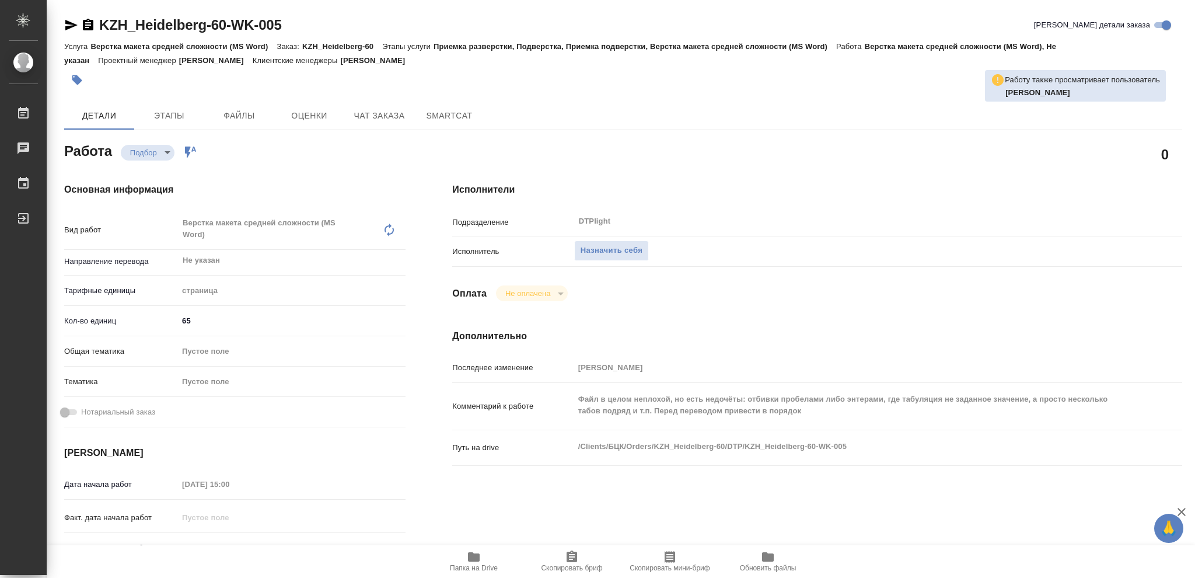
type textarea "x"
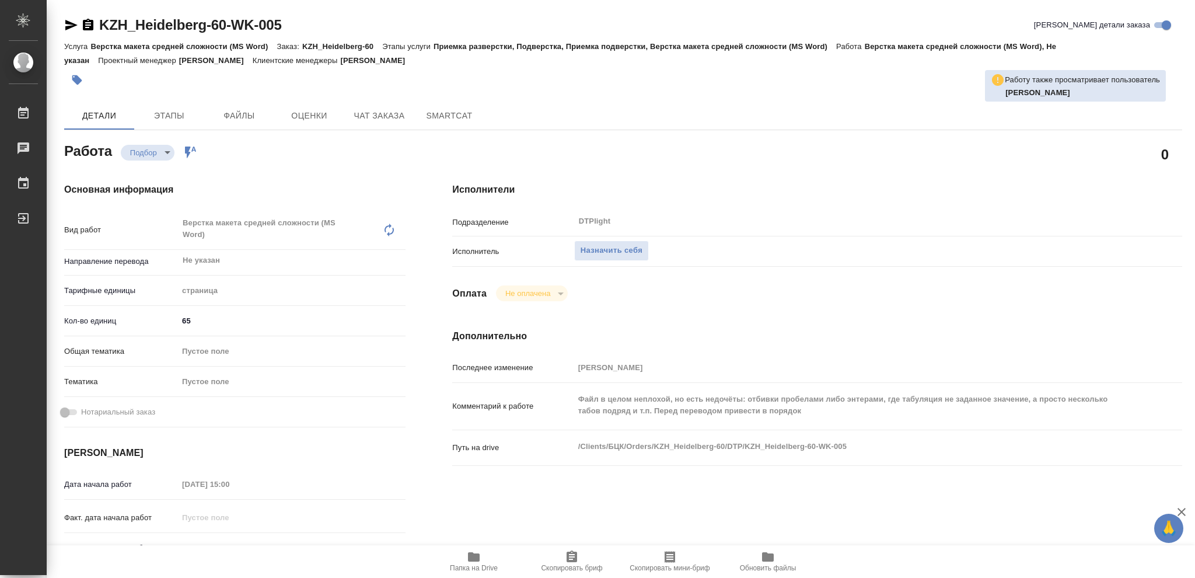
type textarea "x"
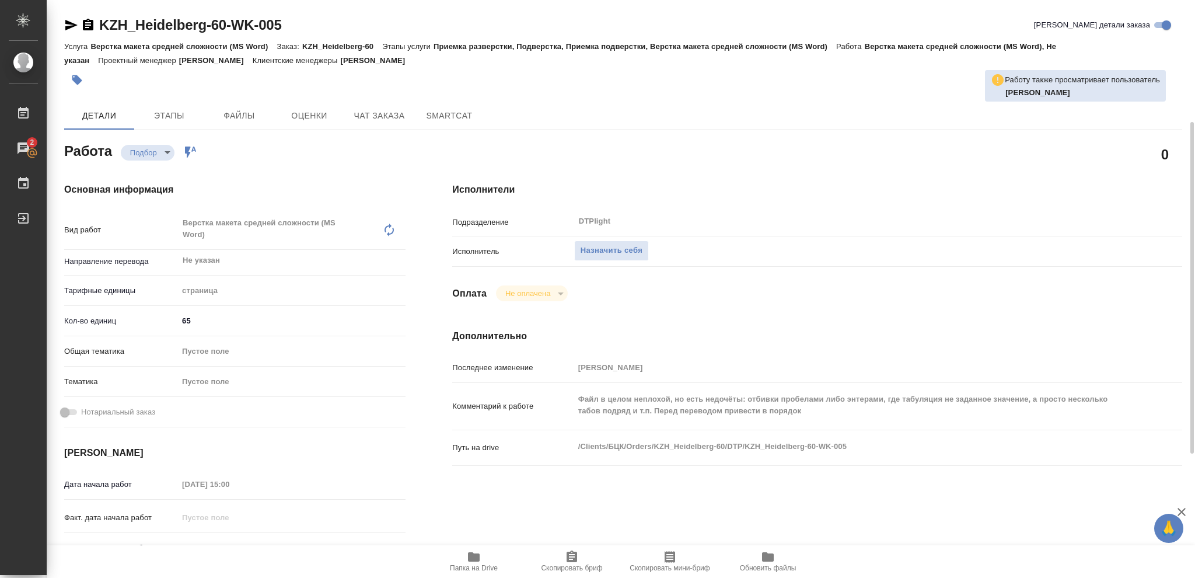
scroll to position [78, 0]
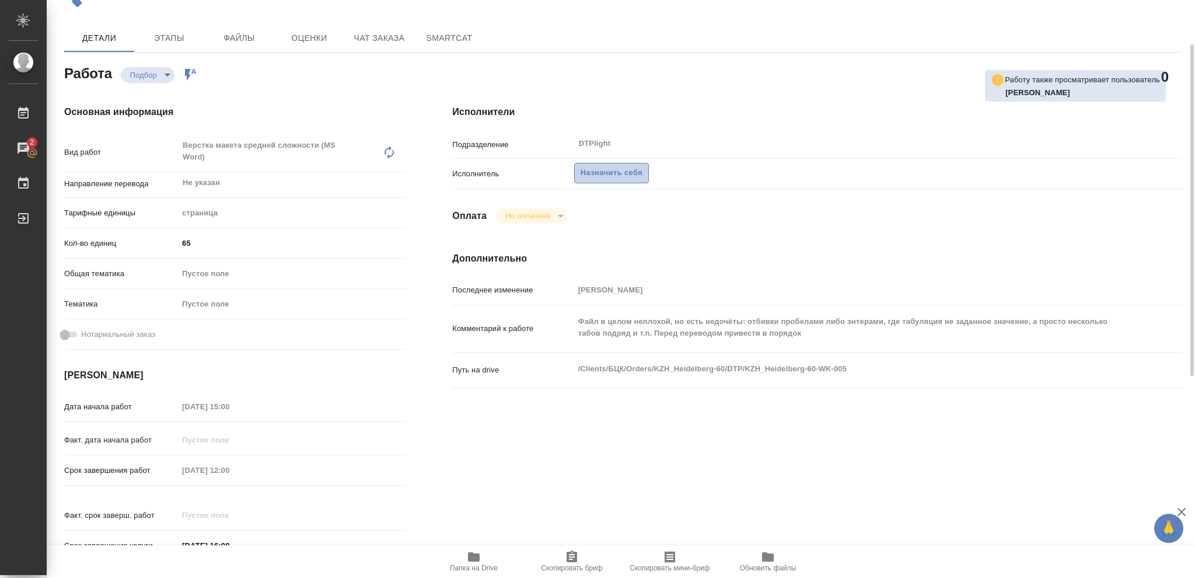
click at [620, 176] on span "Назначить себя" at bounding box center [612, 172] width 62 height 13
type textarea "x"
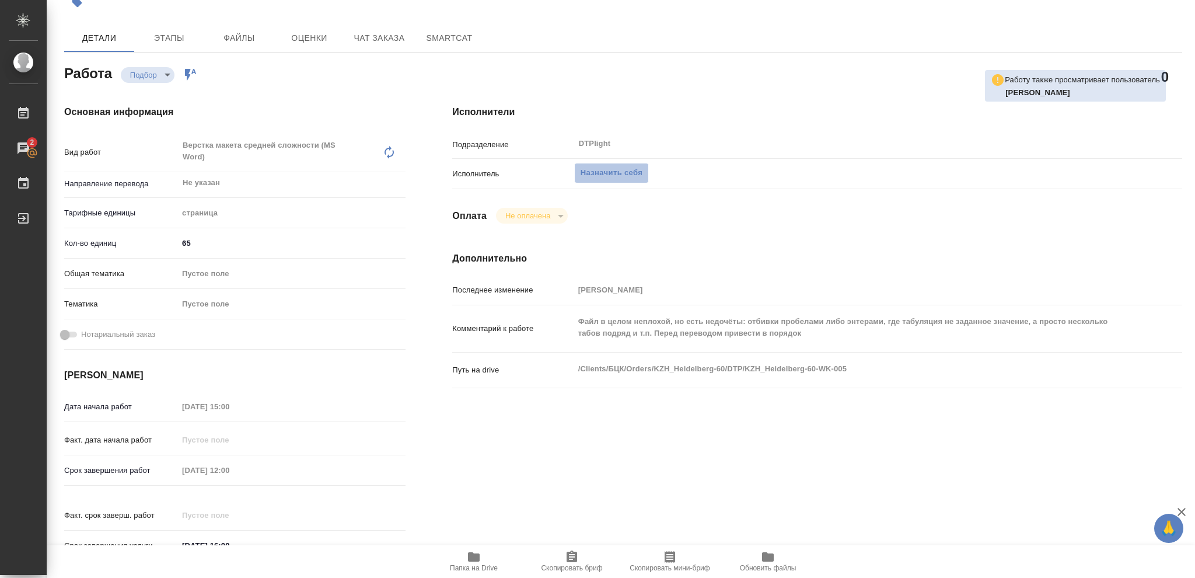
type textarea "x"
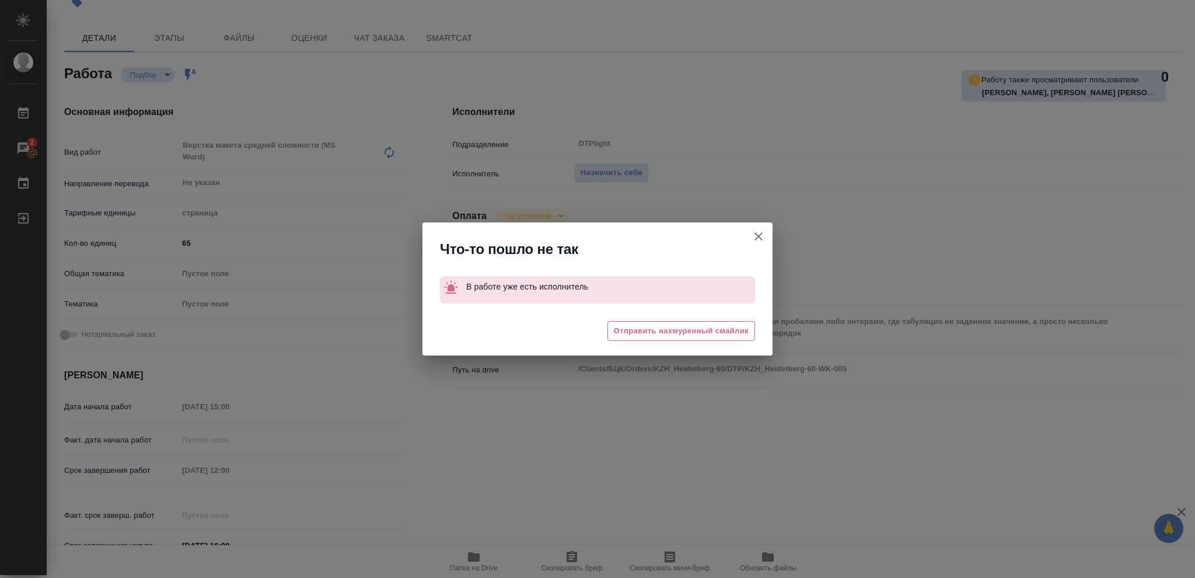
click at [756, 233] on icon "button" at bounding box center [759, 236] width 8 height 8
type textarea "x"
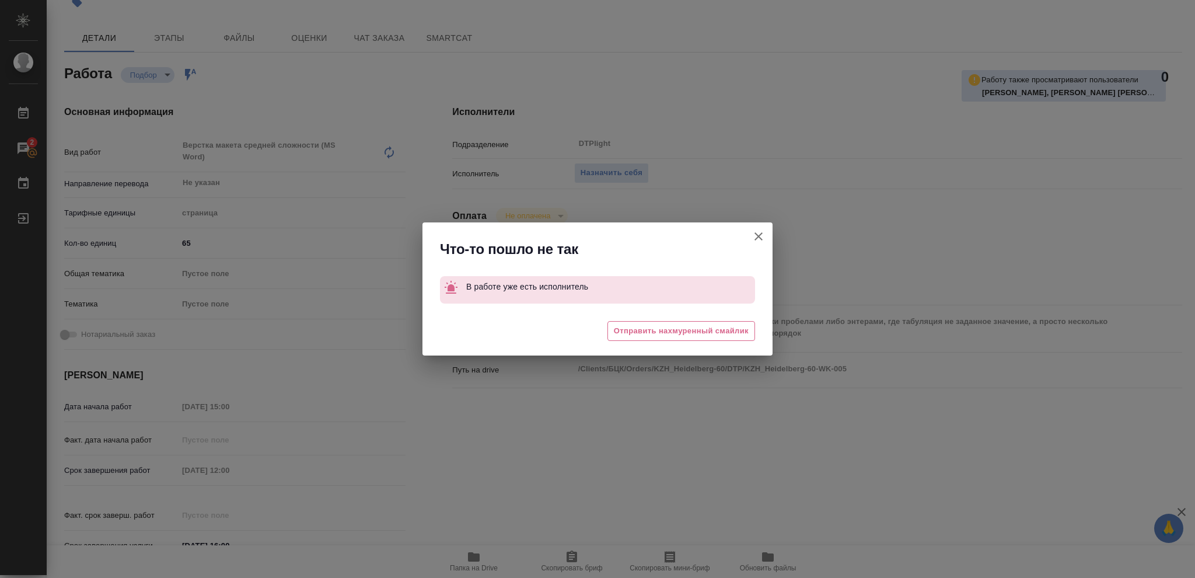
type textarea "x"
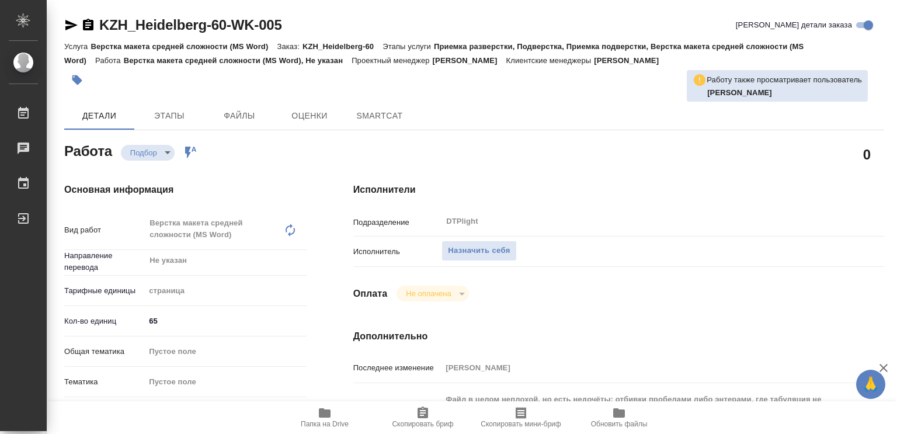
type textarea "x"
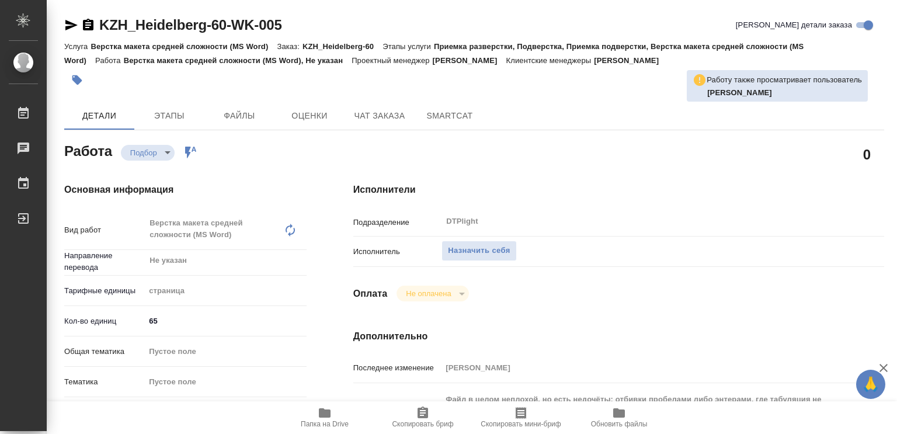
type textarea "x"
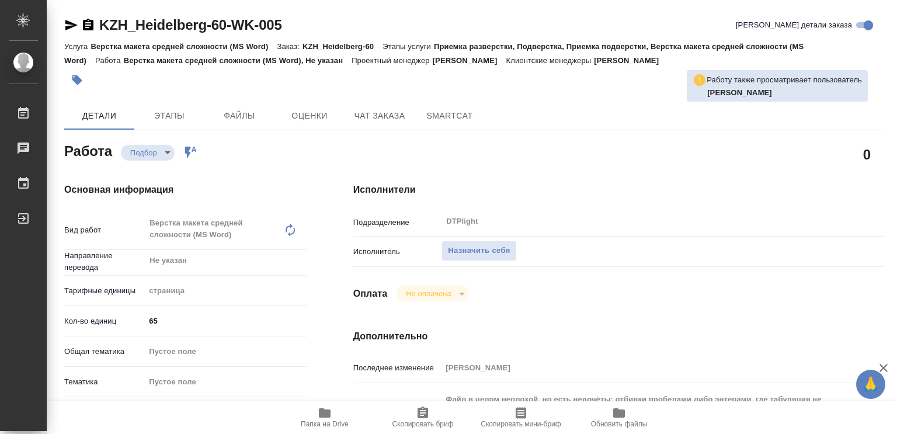
type textarea "x"
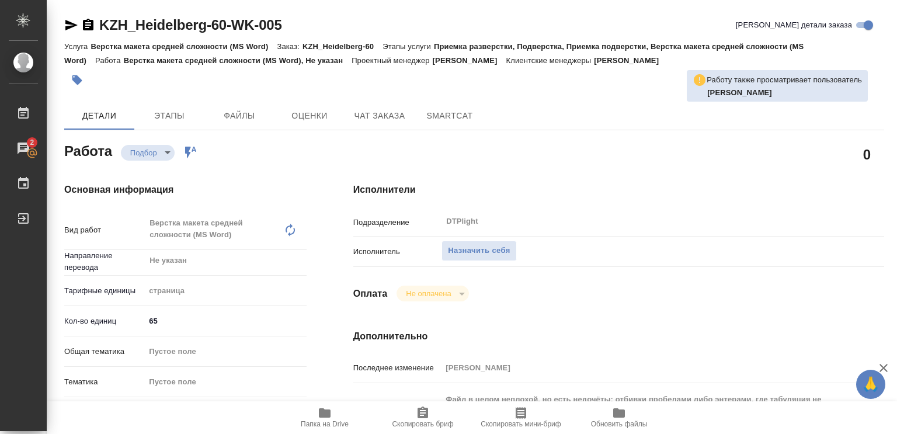
type textarea "x"
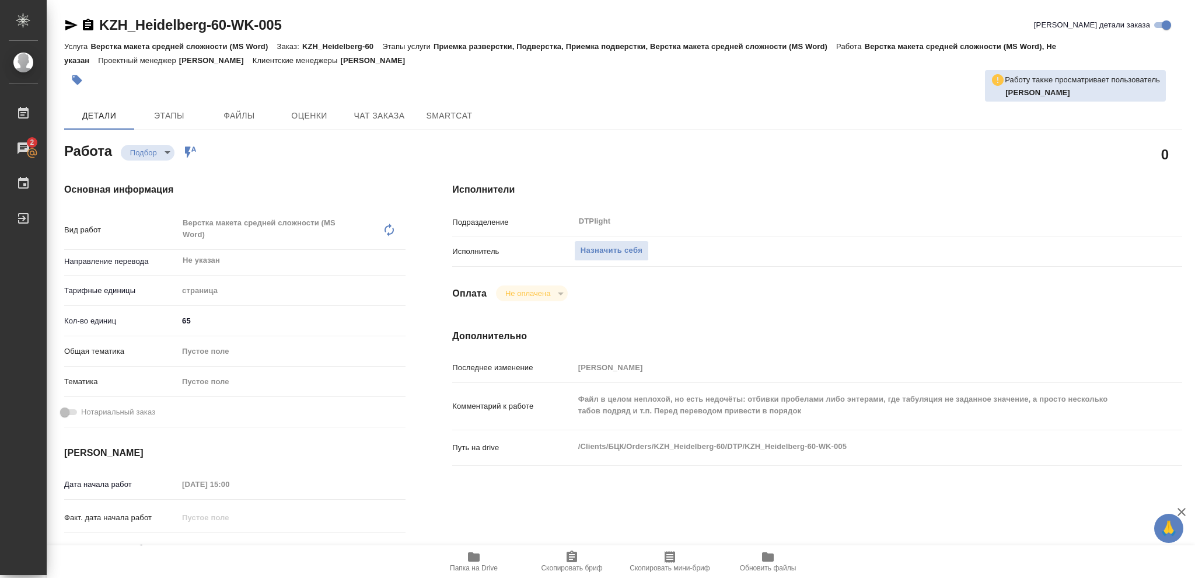
type textarea "x"
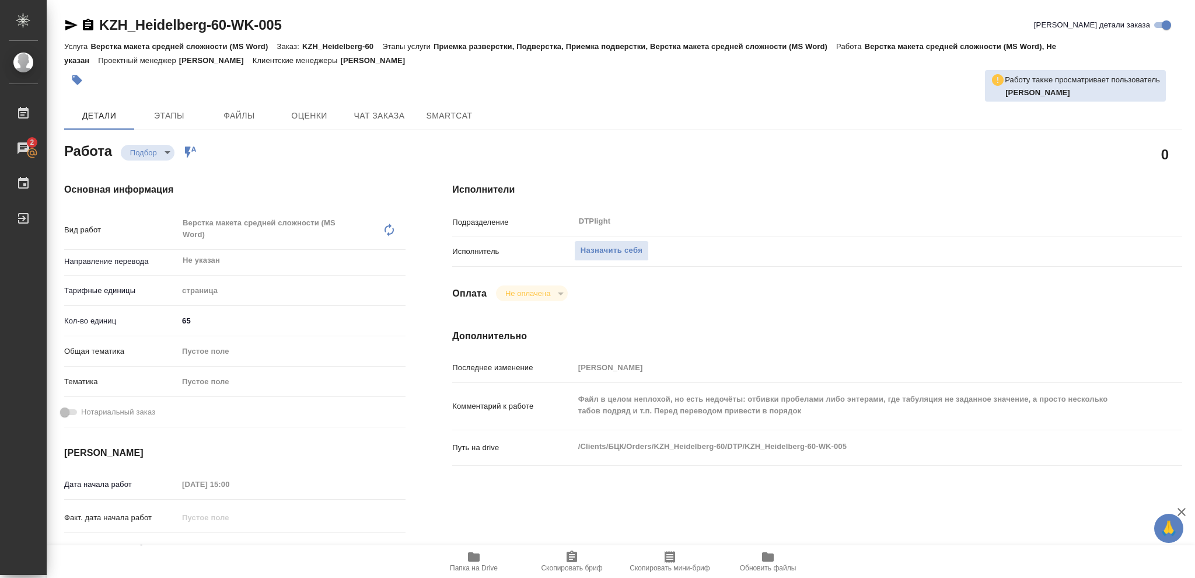
type textarea "x"
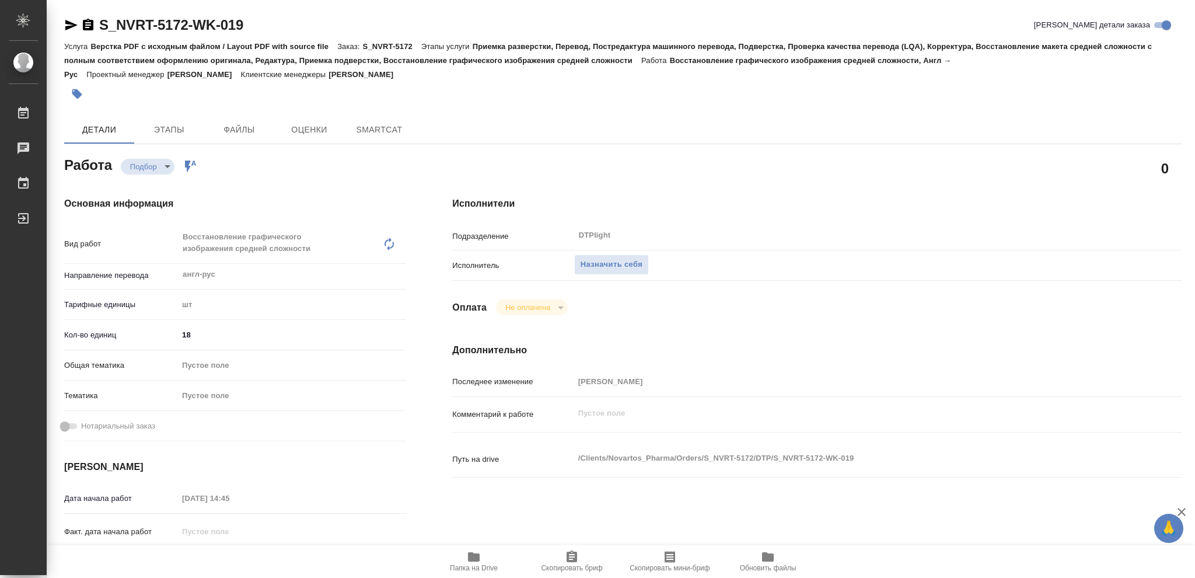
type textarea "x"
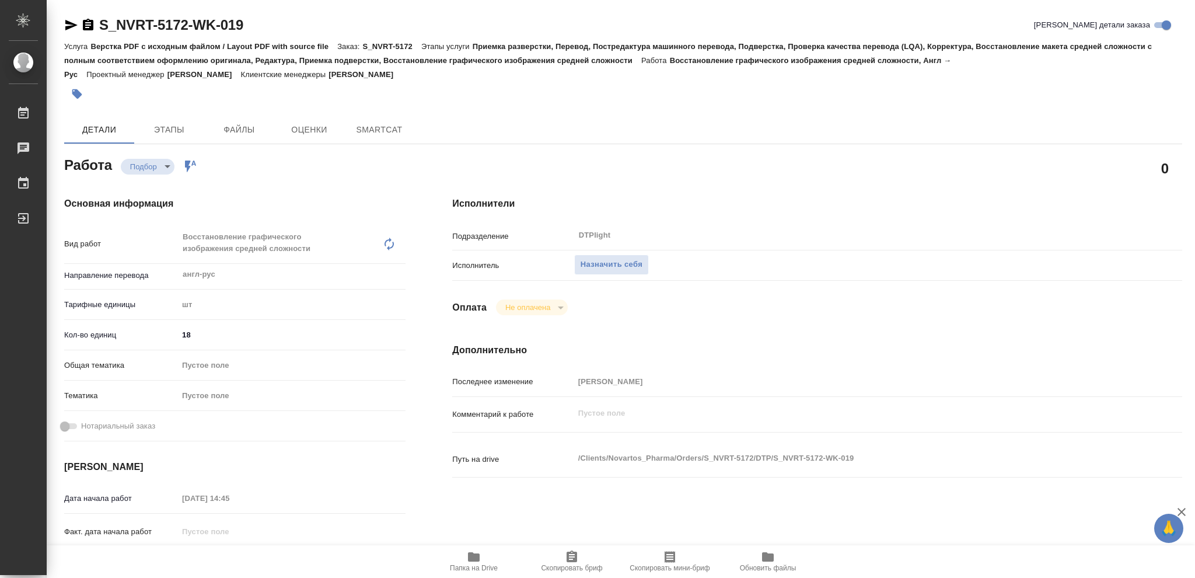
type textarea "x"
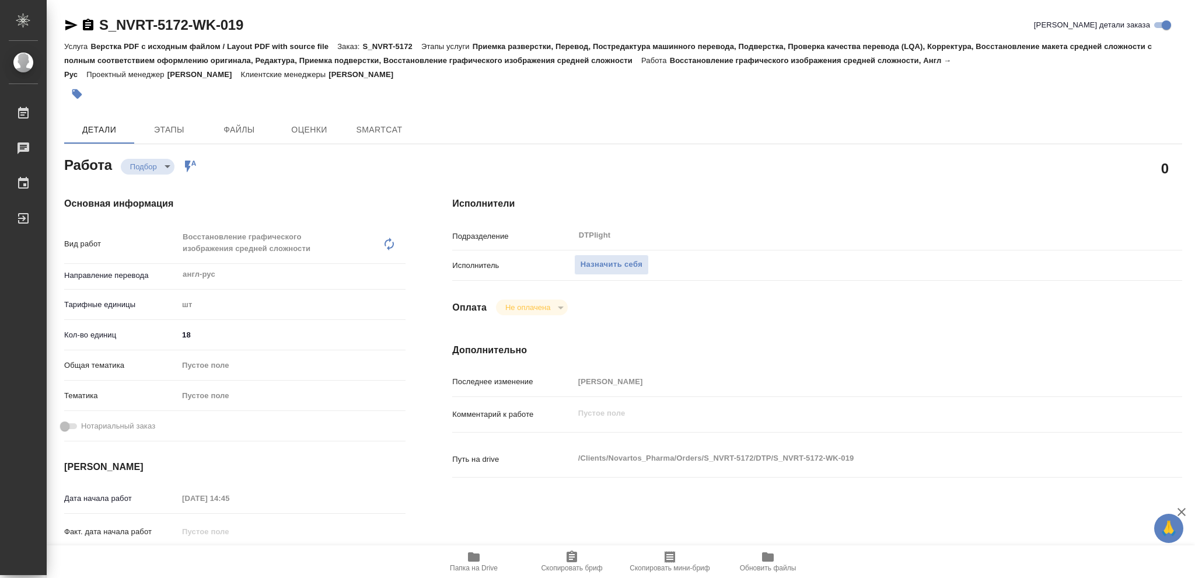
type textarea "x"
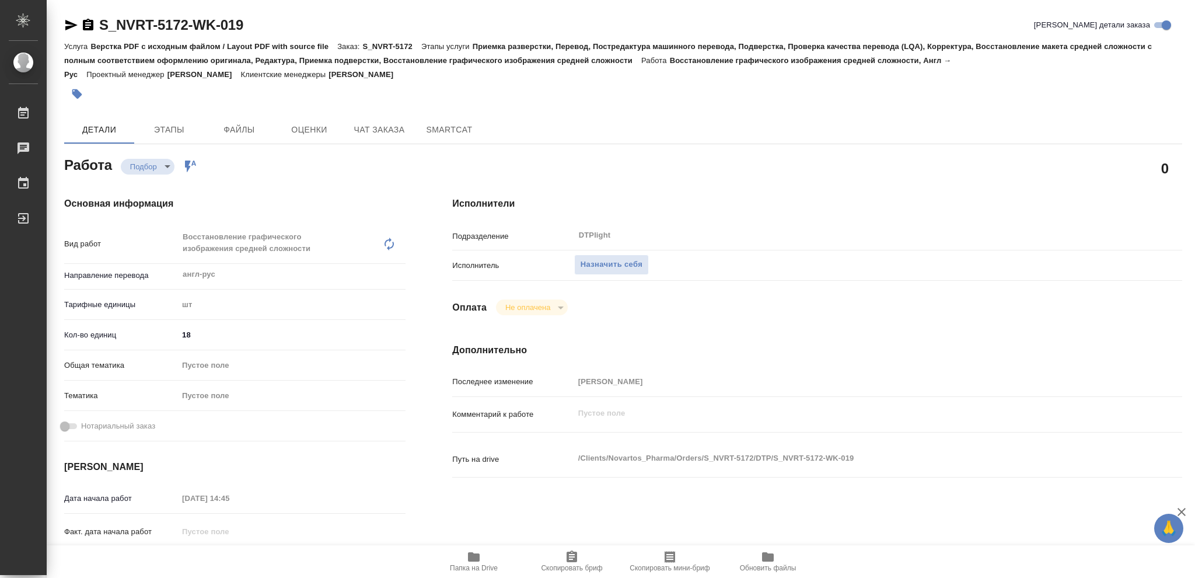
click at [472, 557] on icon "button" at bounding box center [474, 556] width 12 height 9
type textarea "x"
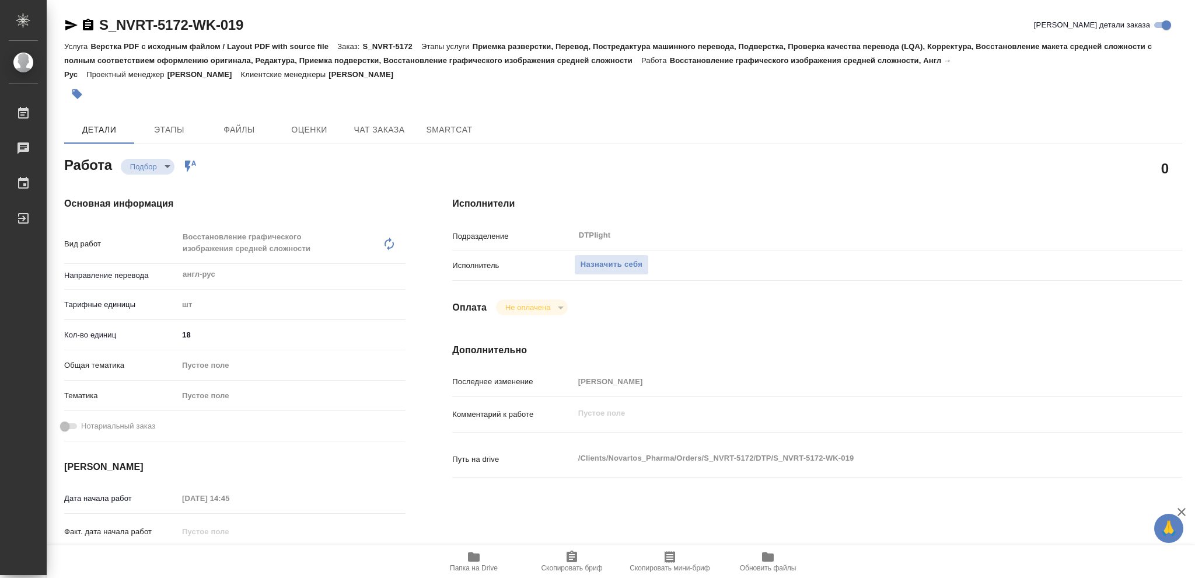
type textarea "x"
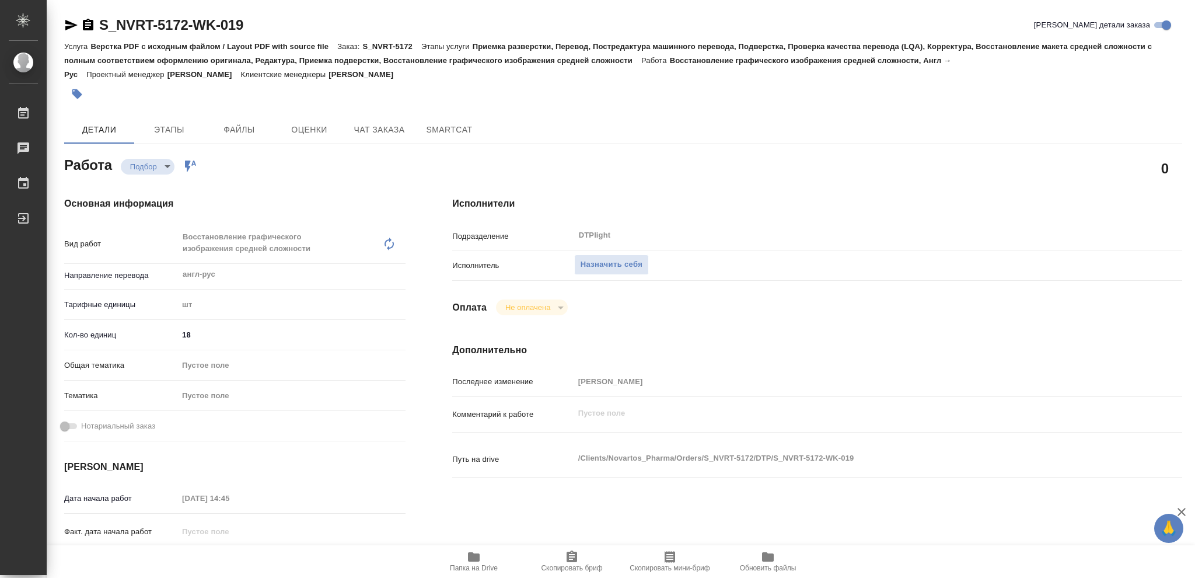
type textarea "x"
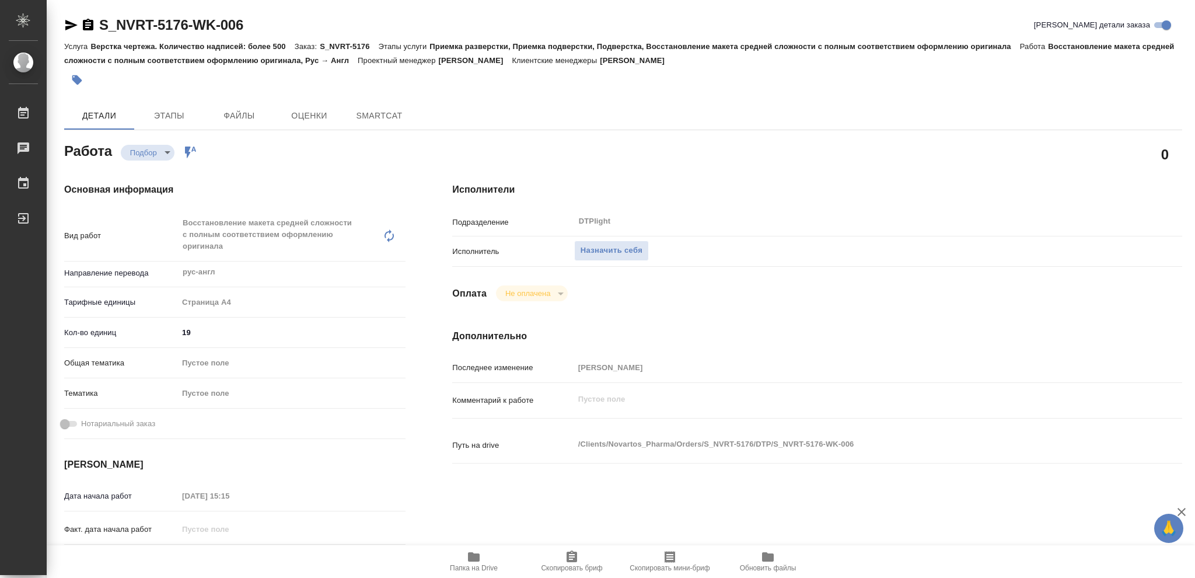
type textarea "x"
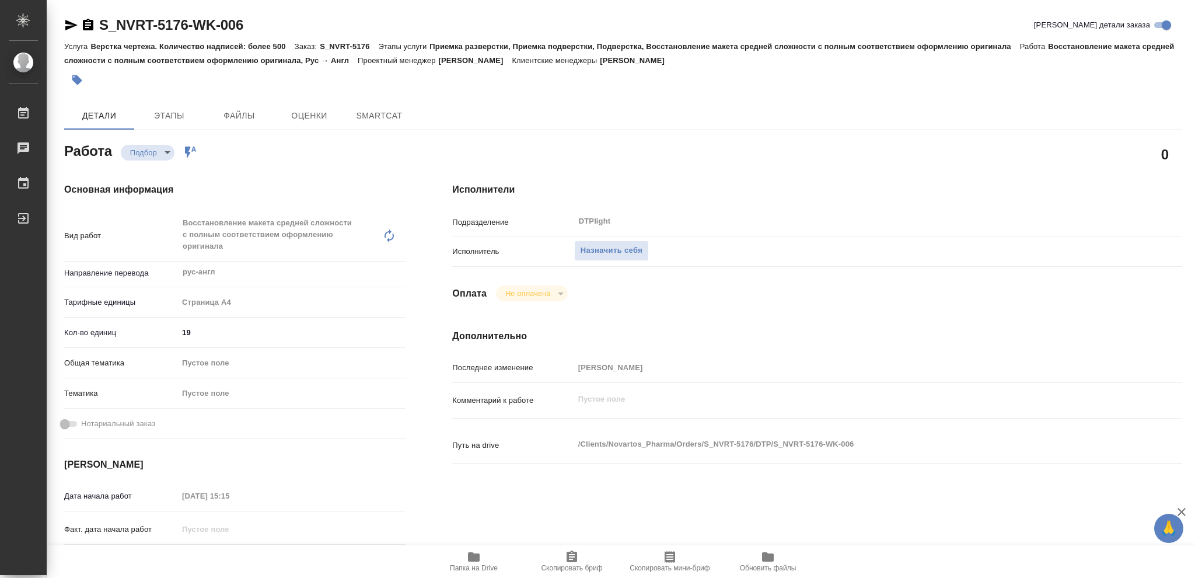
type textarea "x"
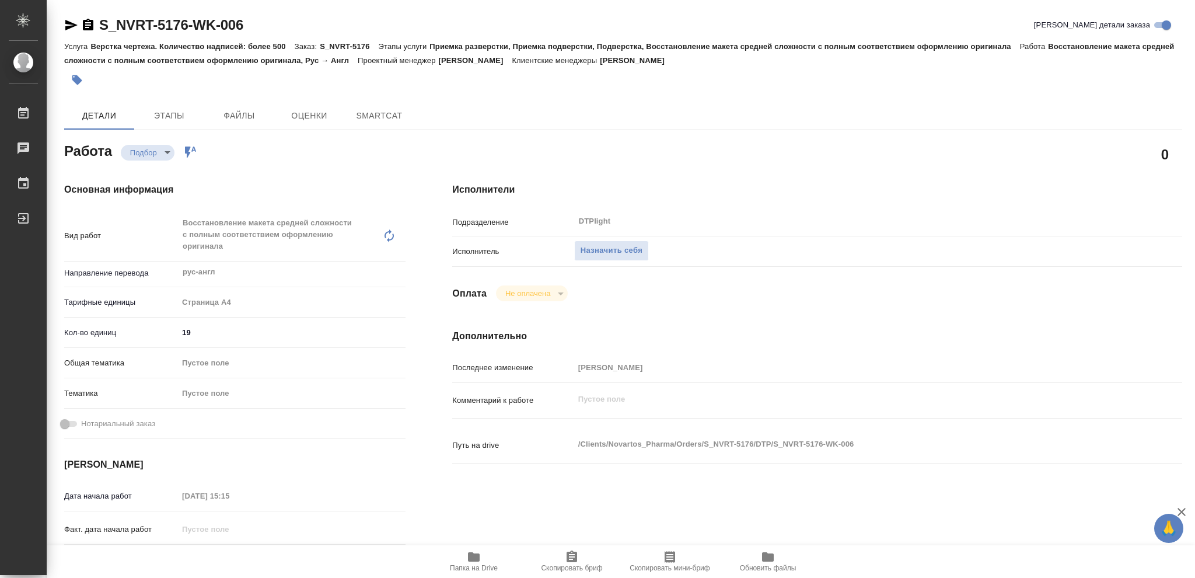
type textarea "x"
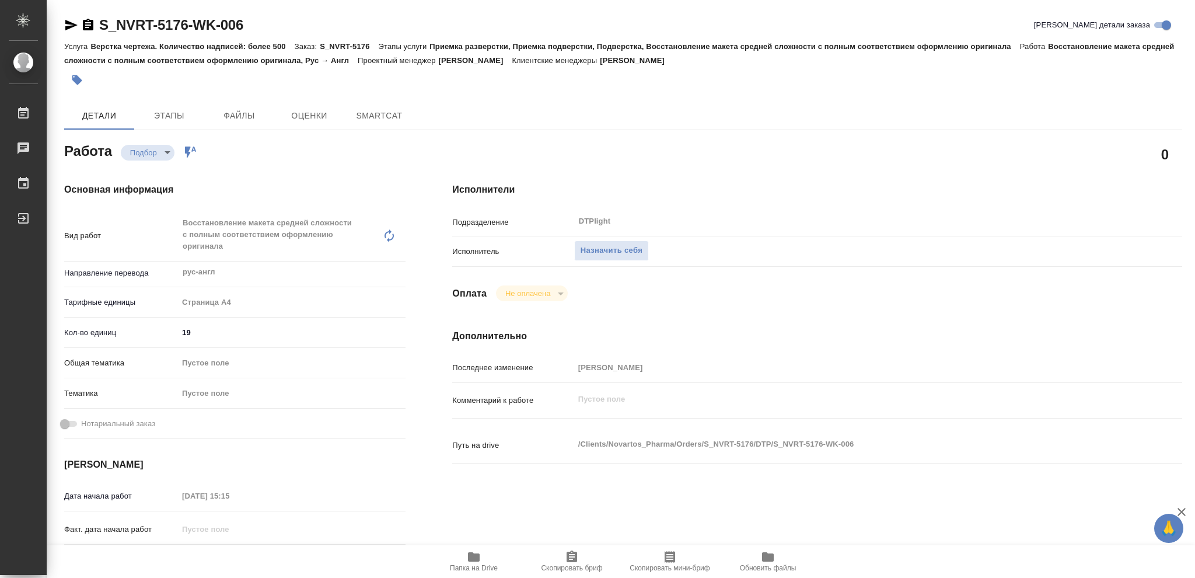
type textarea "x"
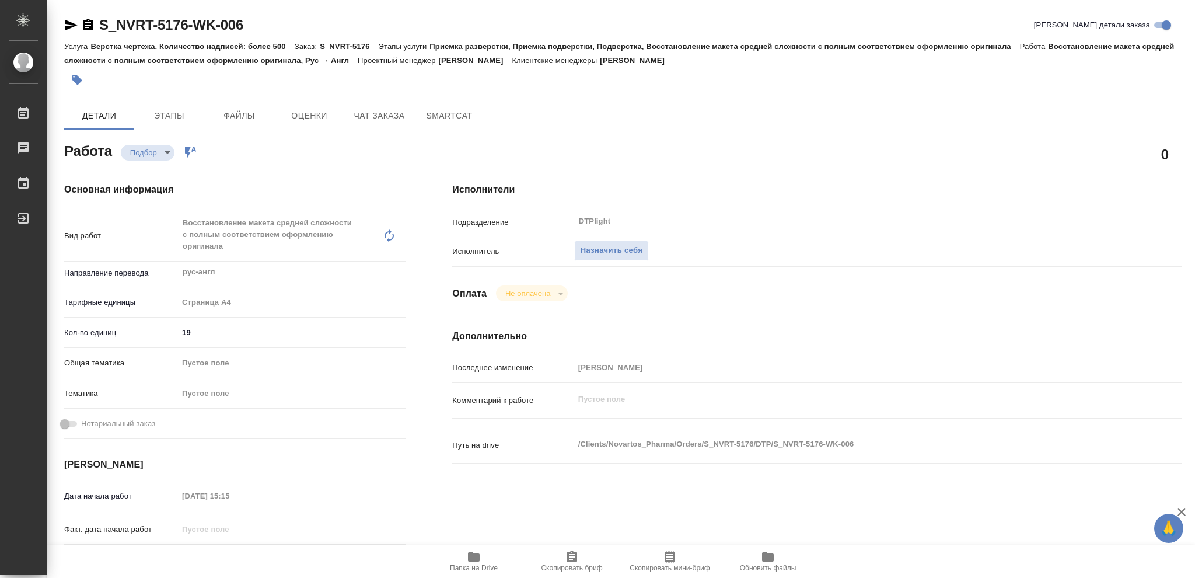
click at [475, 558] on icon "button" at bounding box center [474, 556] width 12 height 9
type textarea "x"
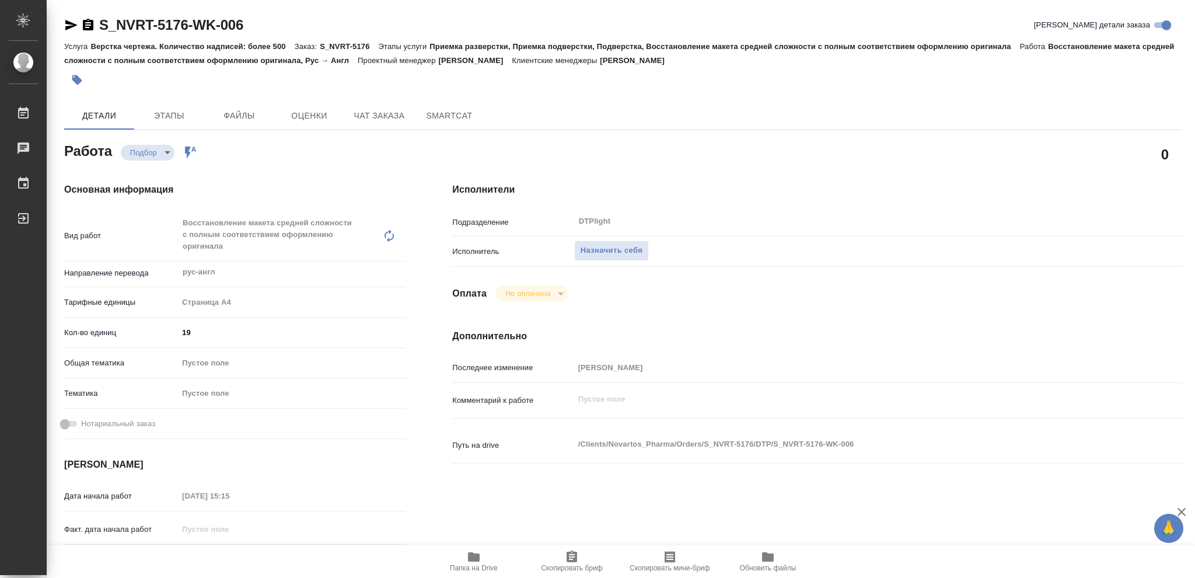
type textarea "x"
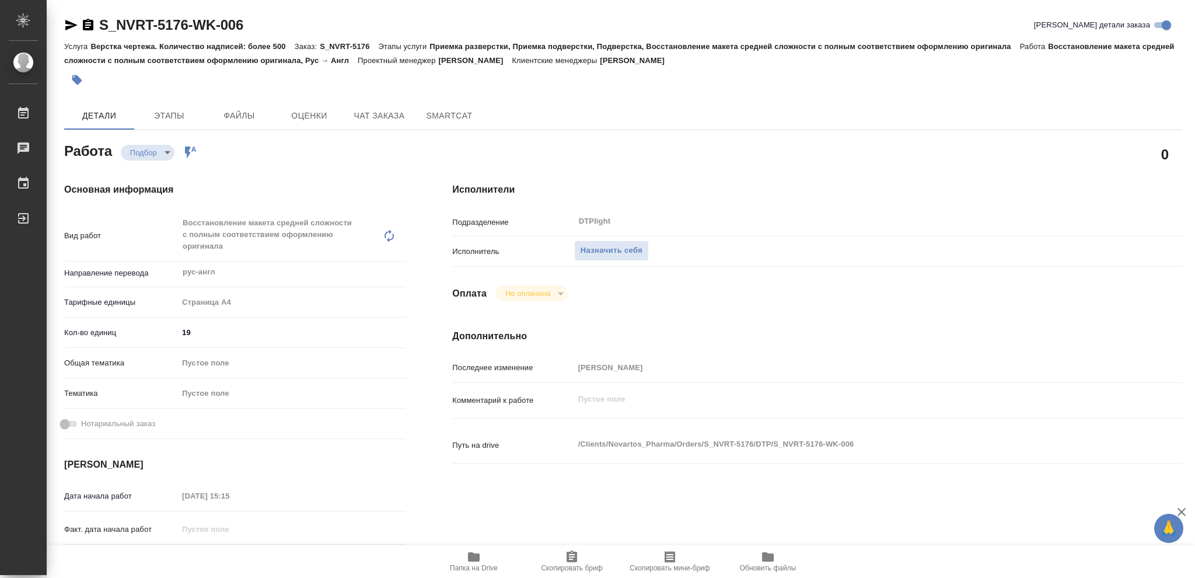
type textarea "x"
click at [618, 250] on span "Назначить себя" at bounding box center [612, 250] width 62 height 13
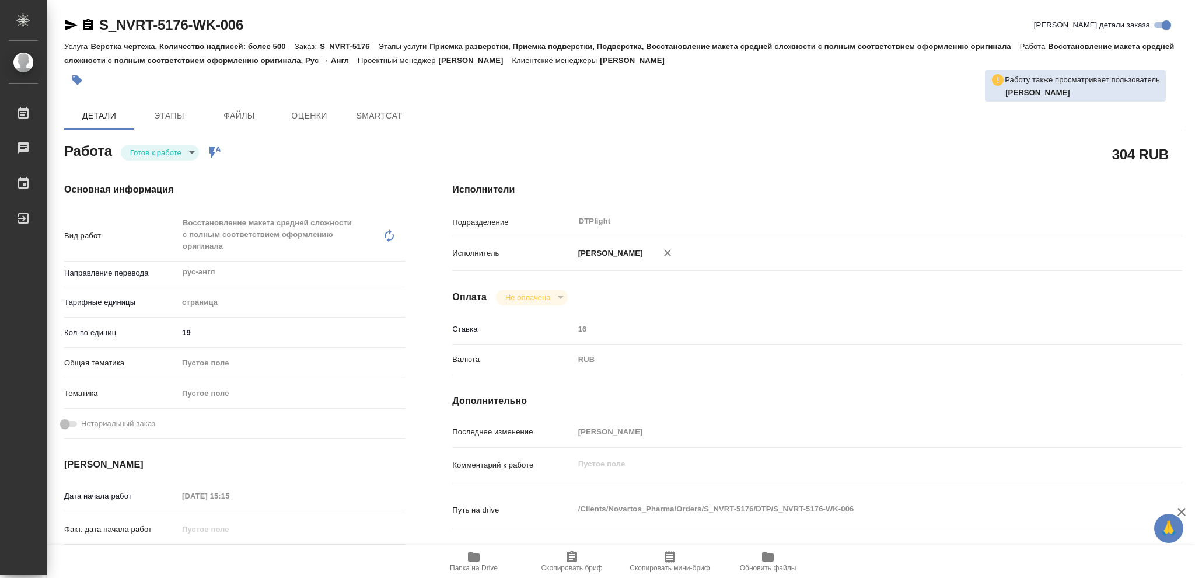
type textarea "x"
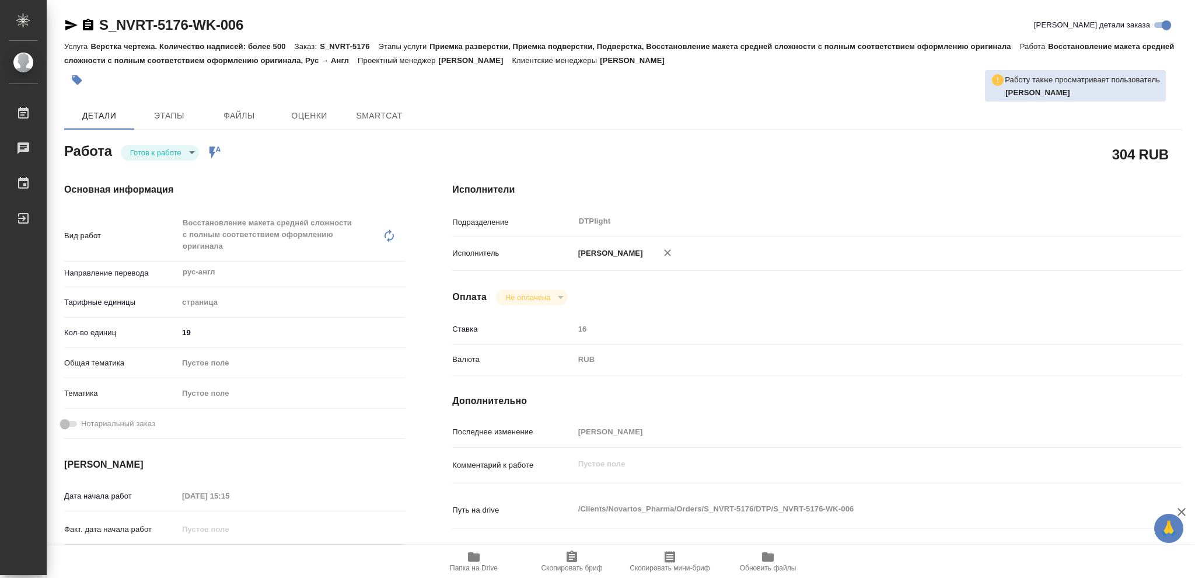
type textarea "x"
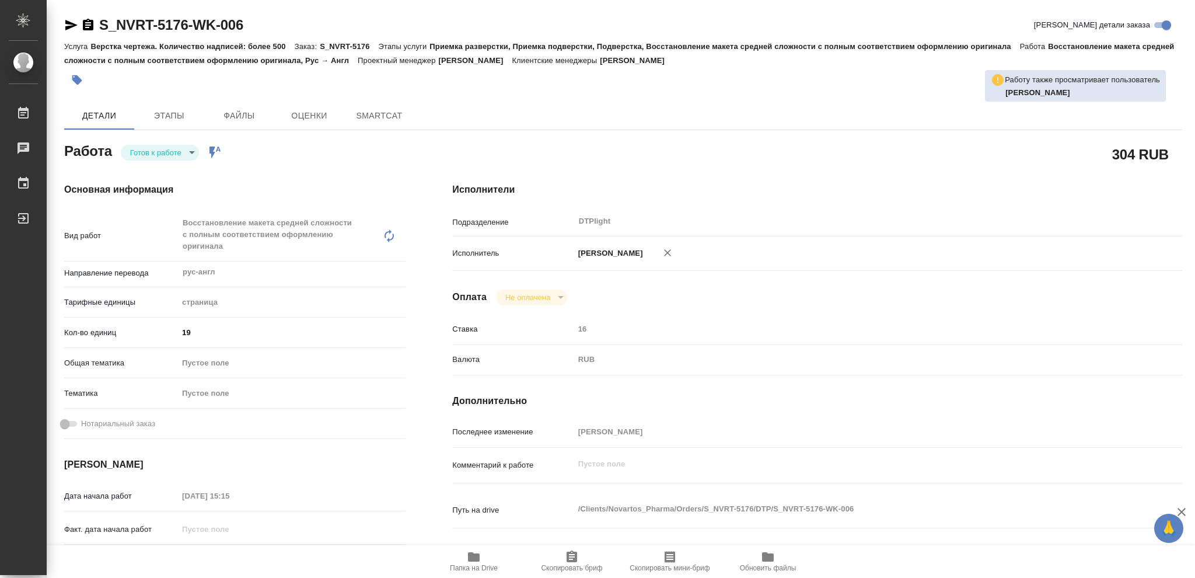
type textarea "x"
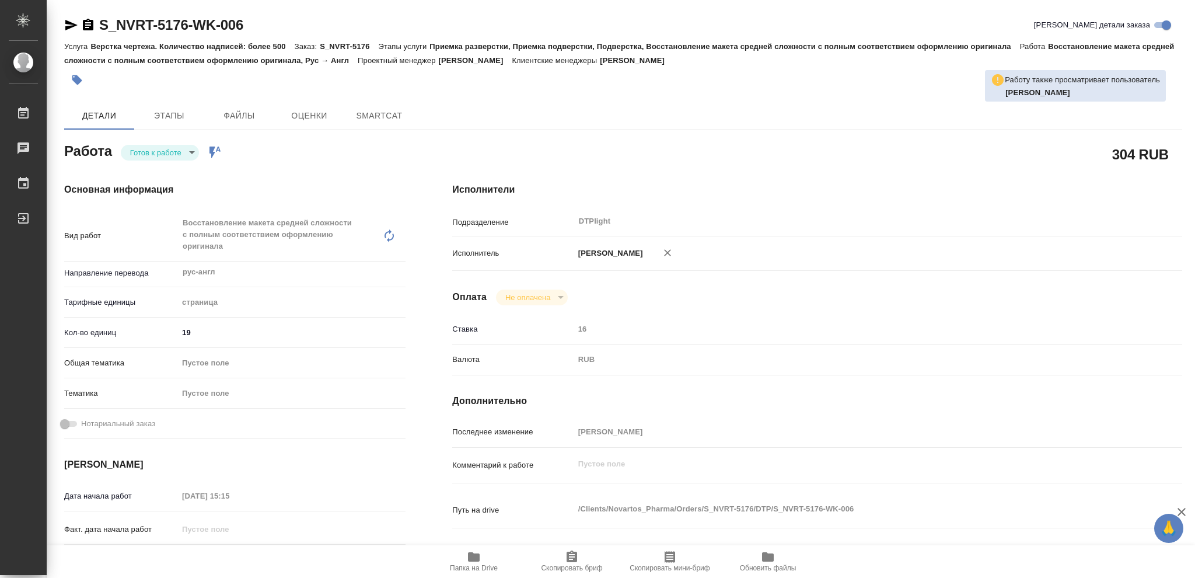
type textarea "x"
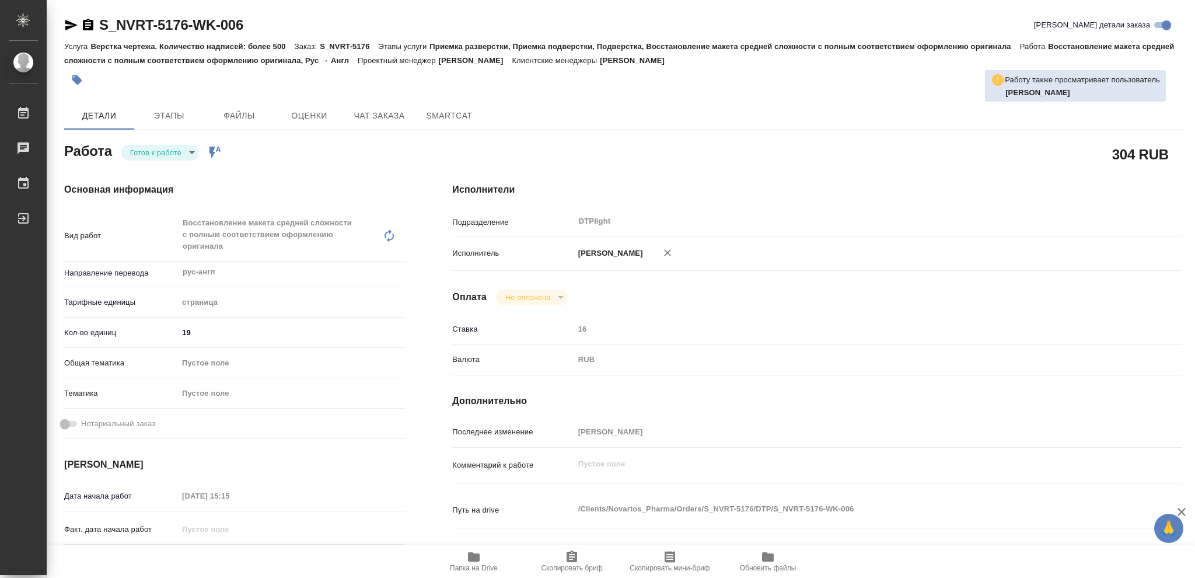
type textarea "x"
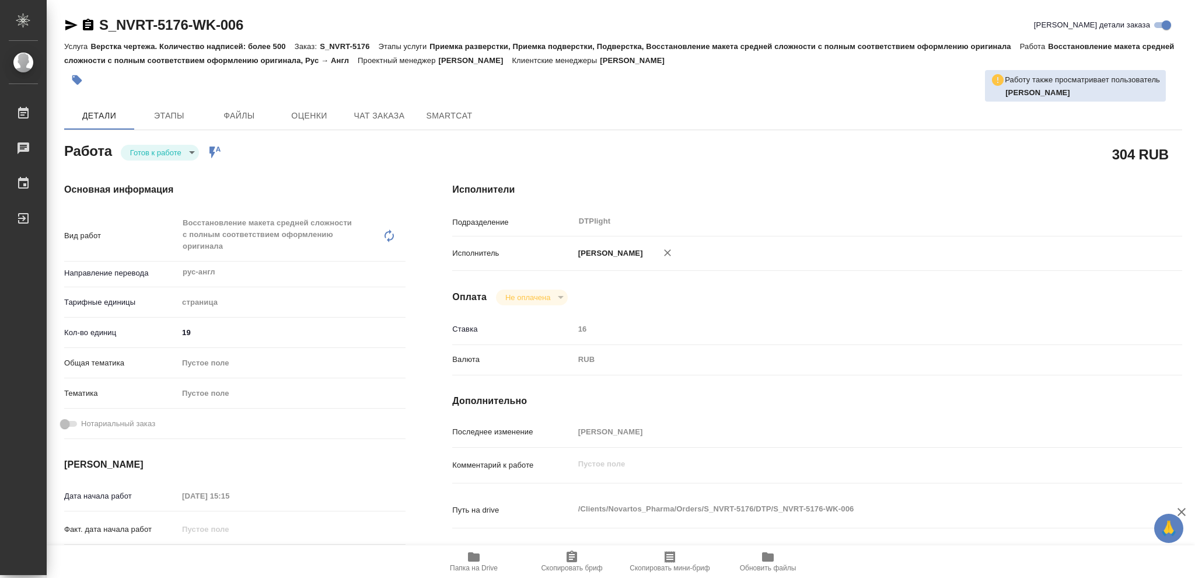
click at [191, 151] on body "🙏 .cls-1 fill:#fff; AWATERA Vasileva Olga Работы Чаты График Выйти S_NVRT-5176-…" at bounding box center [597, 289] width 1195 height 578
type textarea "x"
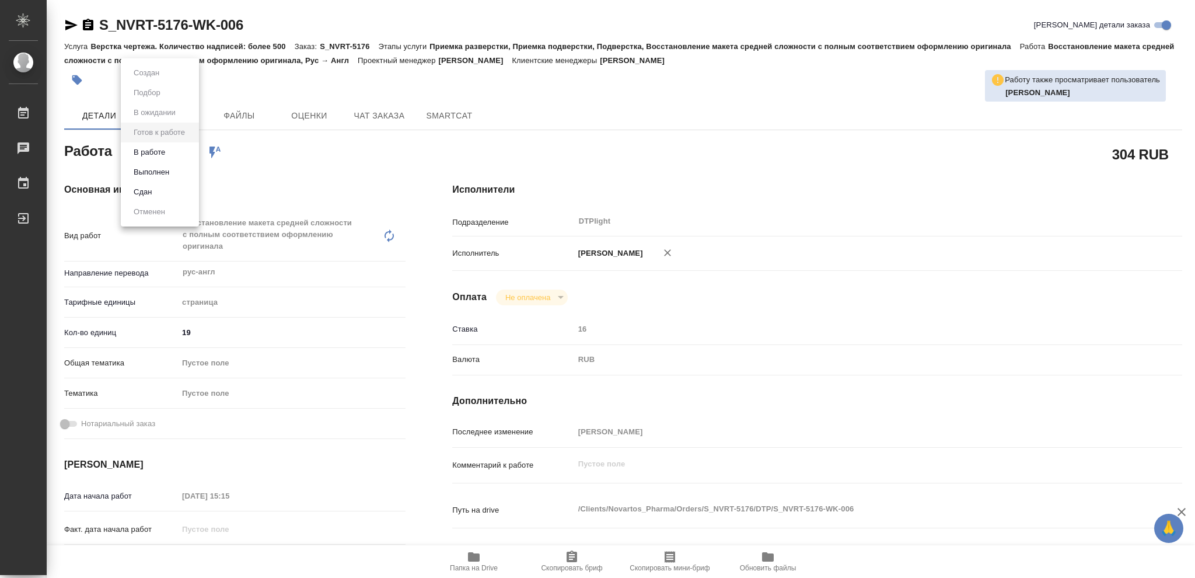
type textarea "x"
click at [158, 147] on button "В работе" at bounding box center [149, 152] width 39 height 13
type textarea "x"
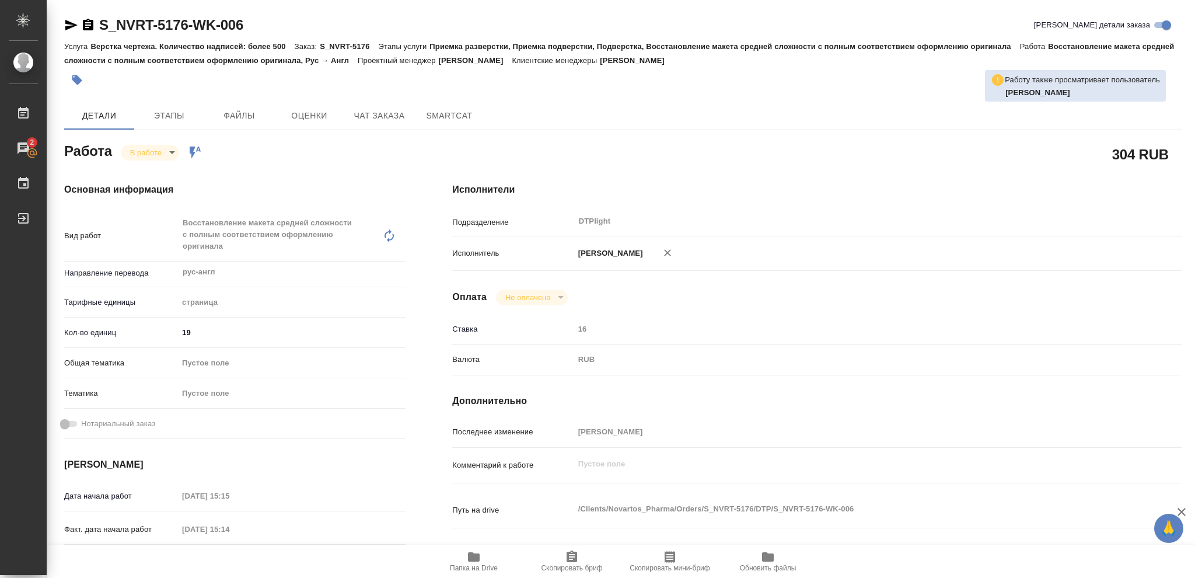
type textarea "x"
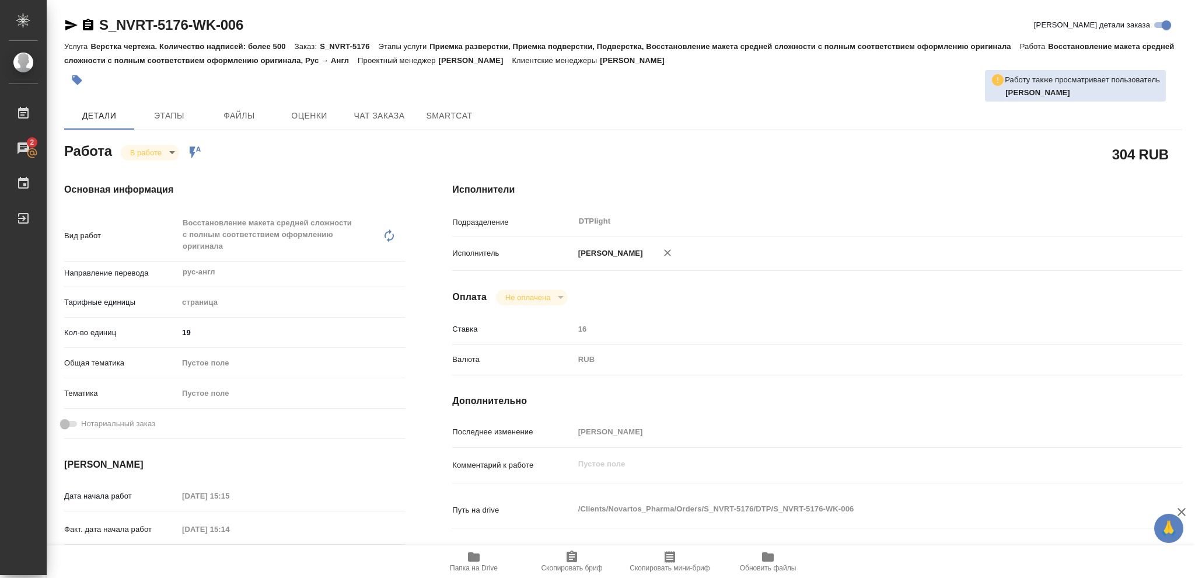
type textarea "x"
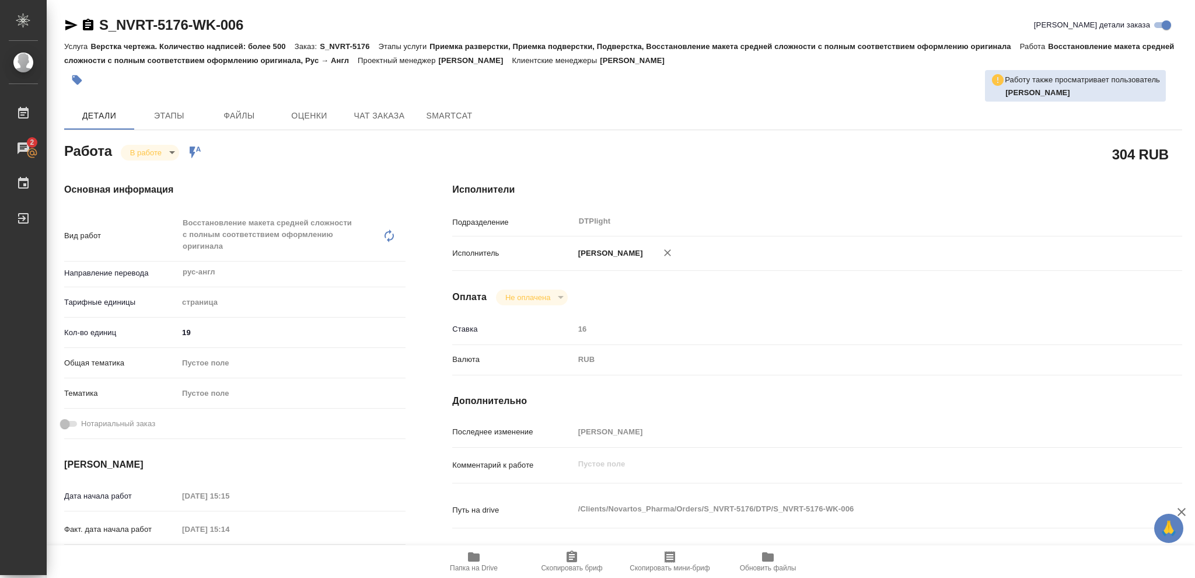
type textarea "x"
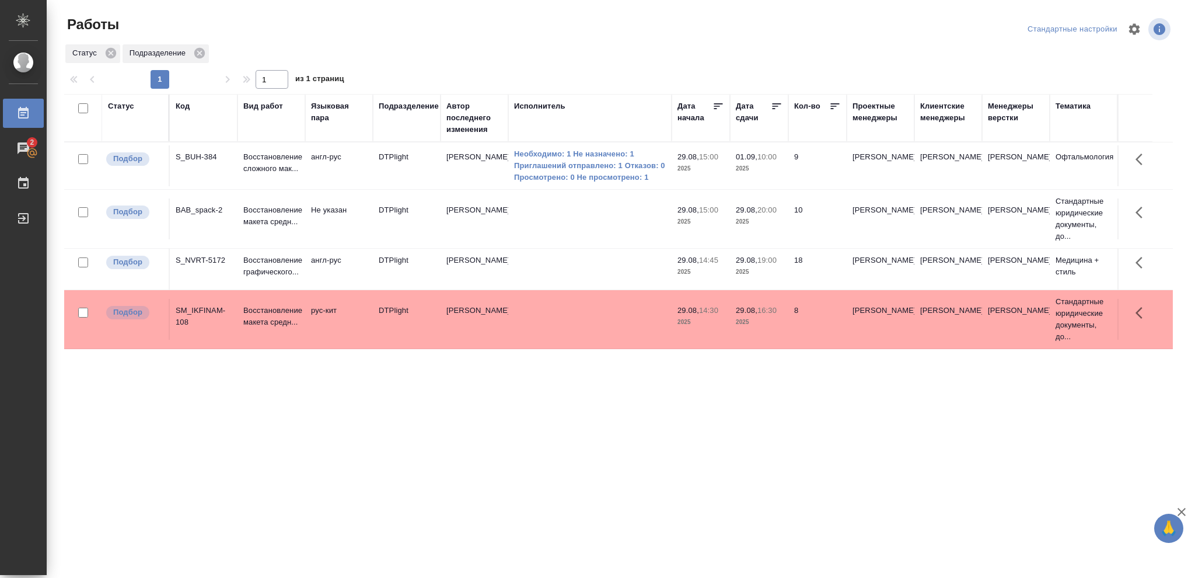
click at [126, 106] on div "Статус" at bounding box center [121, 106] width 26 height 12
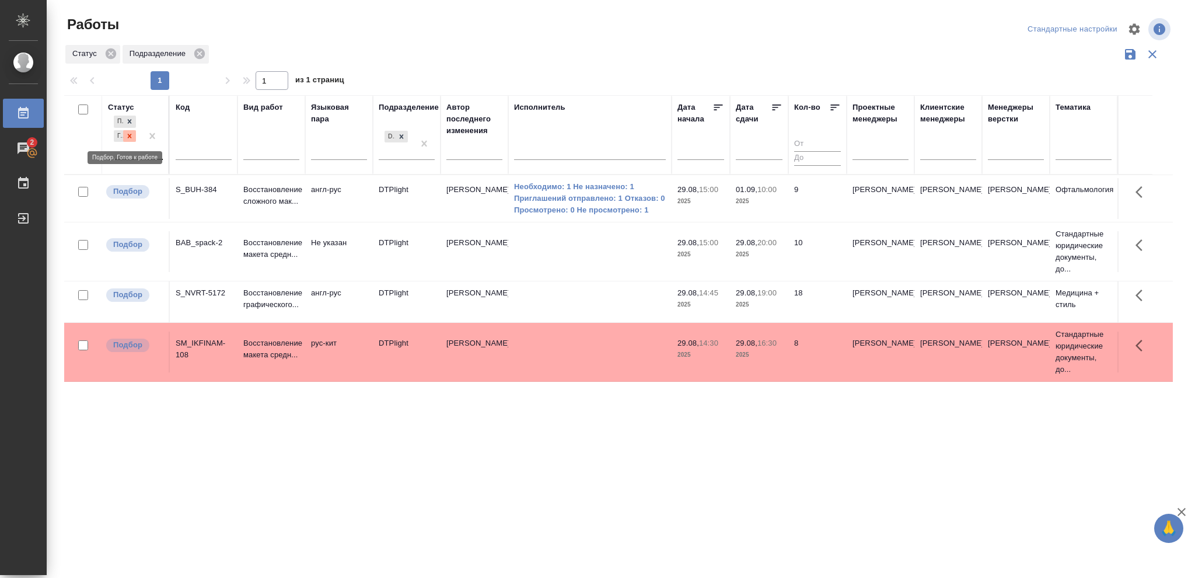
click at [131, 134] on icon at bounding box center [129, 136] width 8 height 8
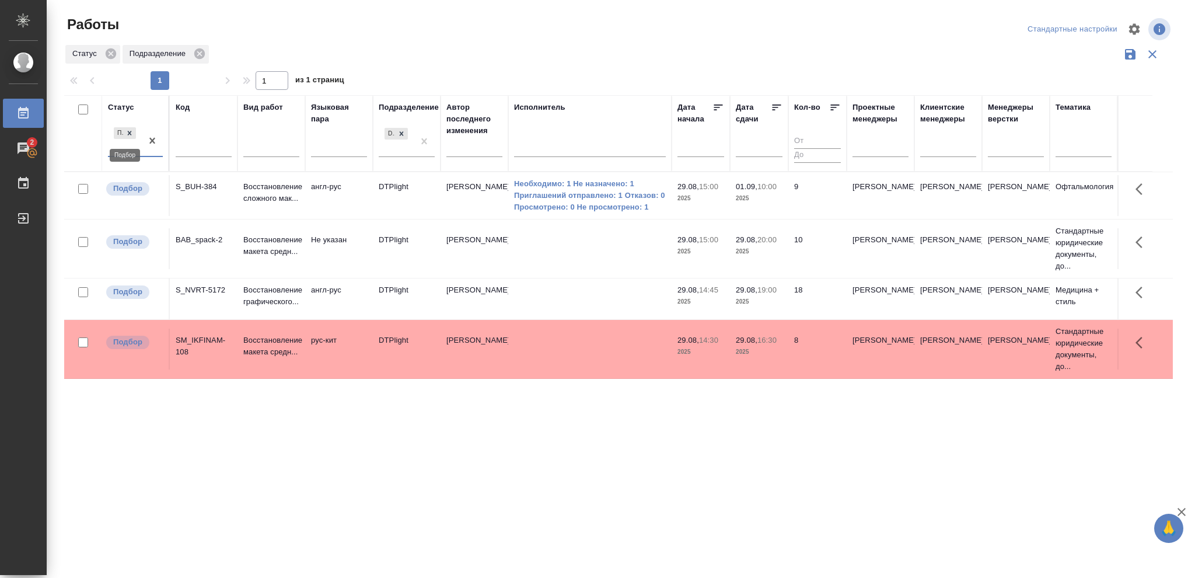
click at [131, 134] on icon at bounding box center [130, 133] width 4 height 4
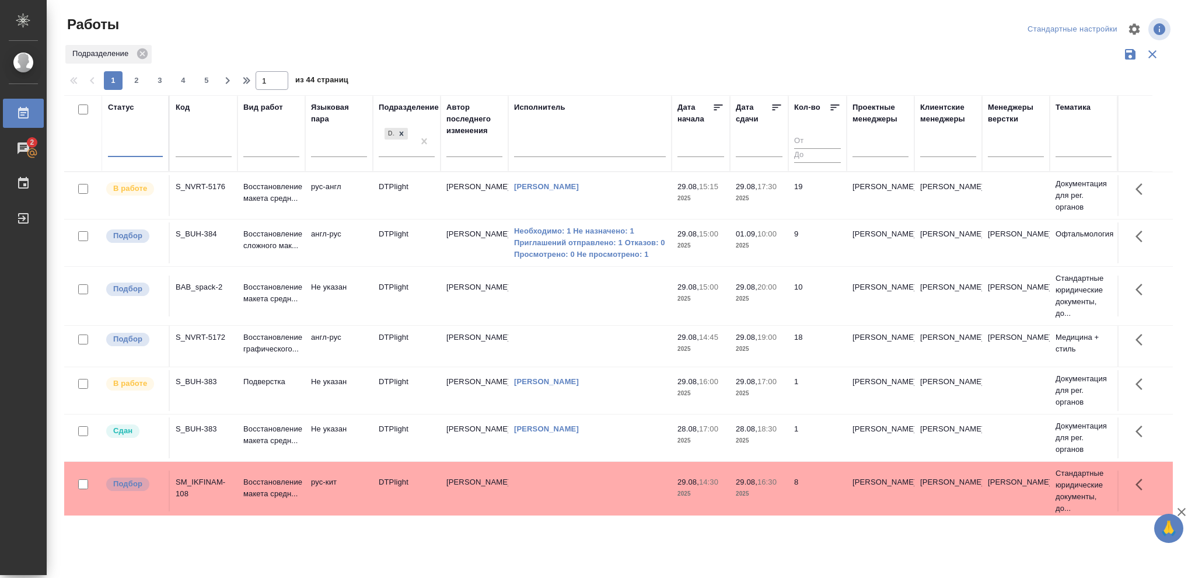
click at [127, 148] on div at bounding box center [135, 145] width 55 height 17
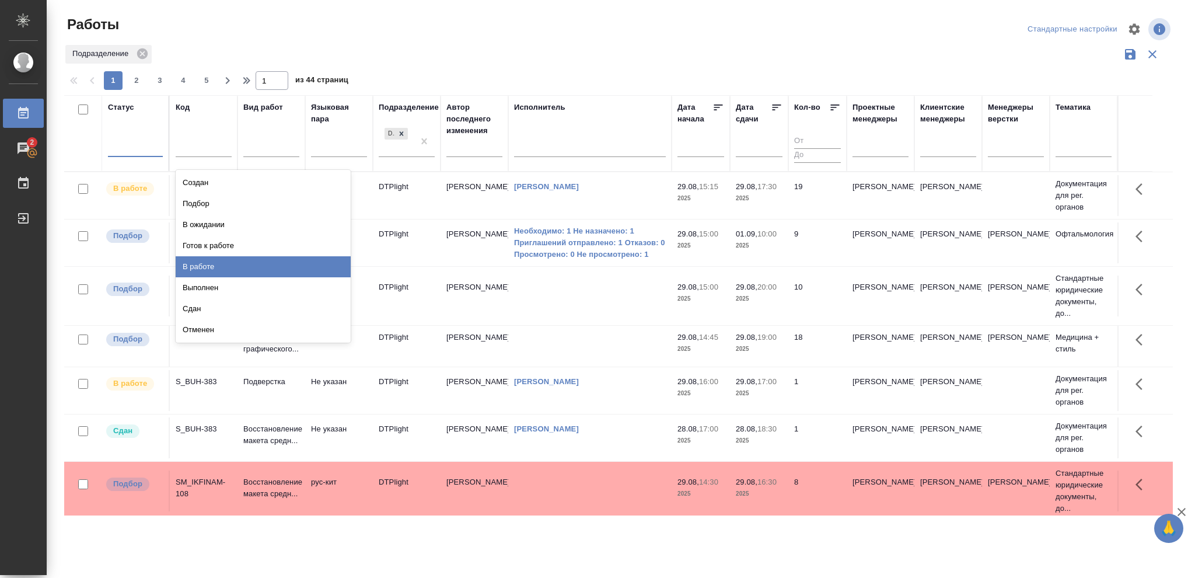
click at [196, 264] on div "В работе" at bounding box center [263, 266] width 175 height 21
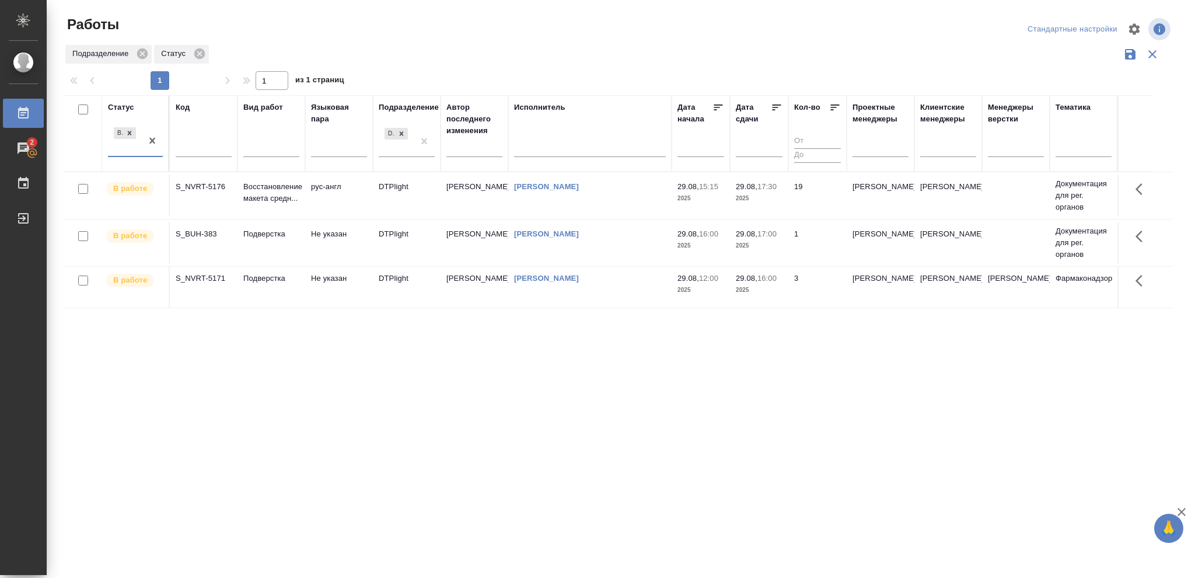
click at [773, 284] on span "29.08, 16:00" at bounding box center [759, 279] width 47 height 12
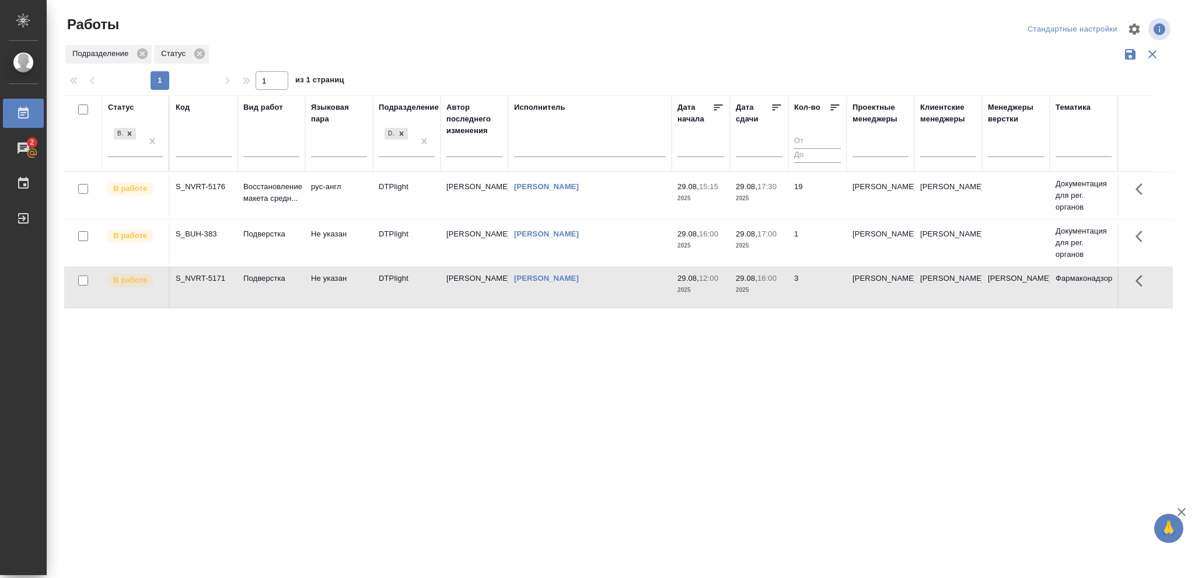
click at [773, 284] on span "29.08, 16:00" at bounding box center [759, 279] width 47 height 12
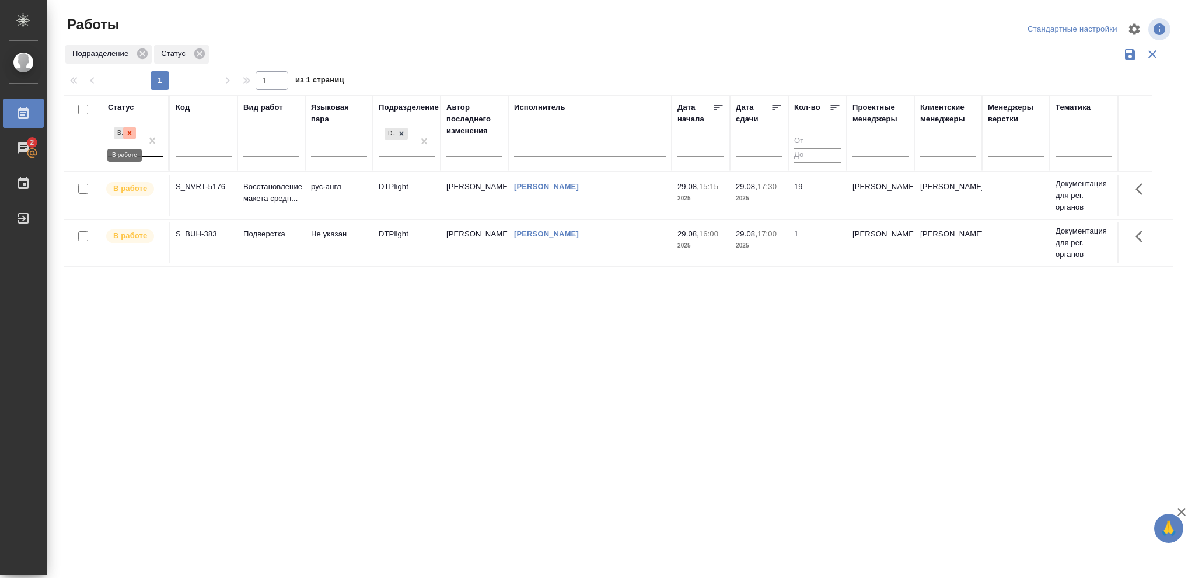
click at [131, 134] on icon at bounding box center [130, 133] width 4 height 4
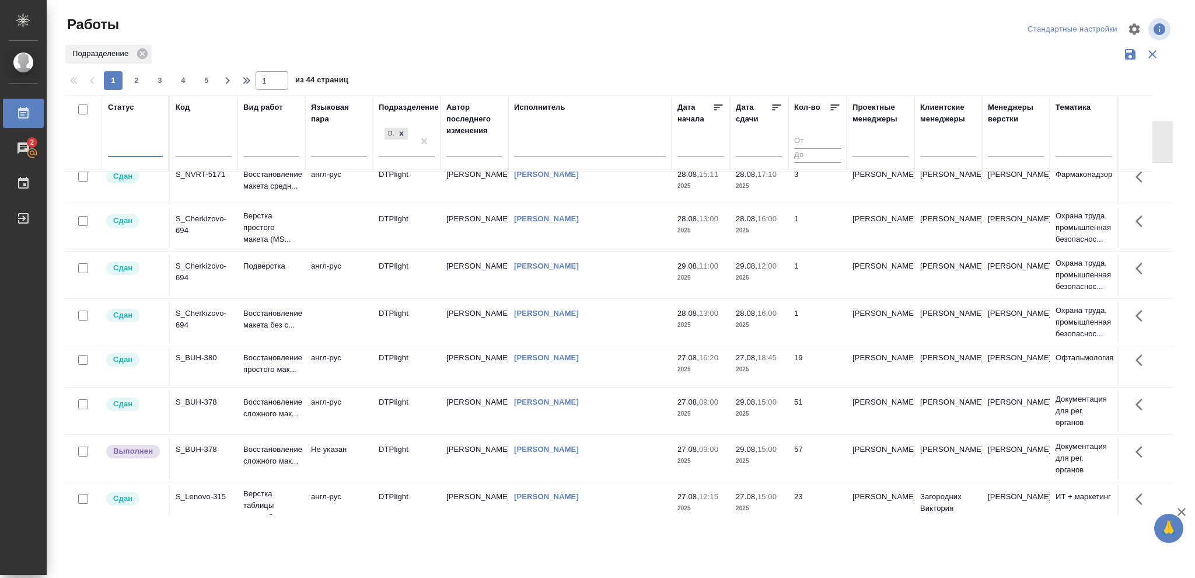
scroll to position [700, 0]
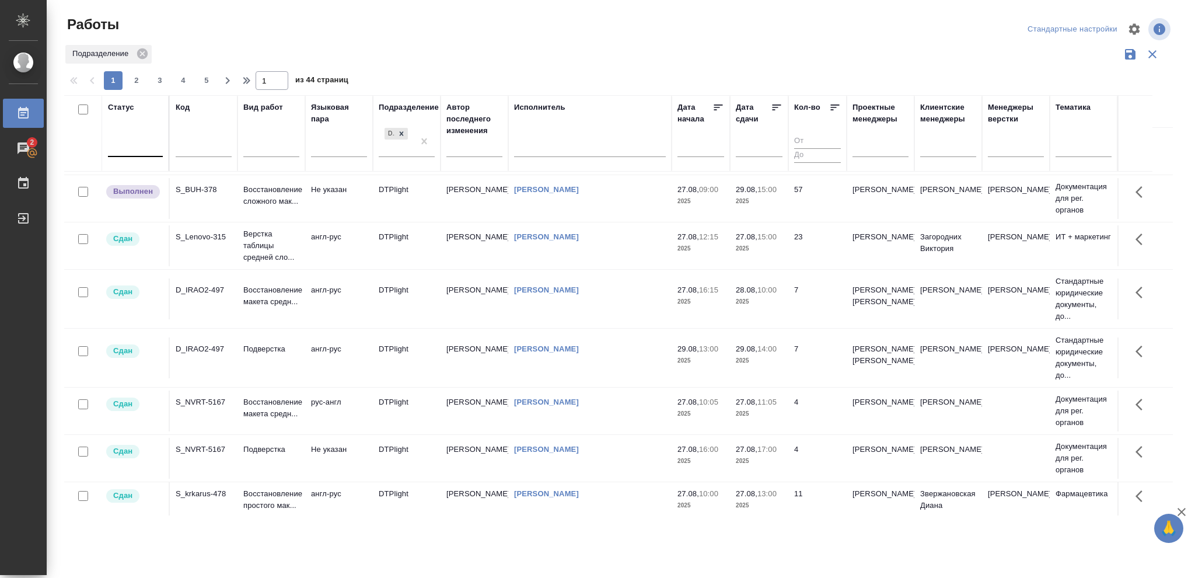
click at [768, 203] on p "2025" at bounding box center [759, 202] width 47 height 12
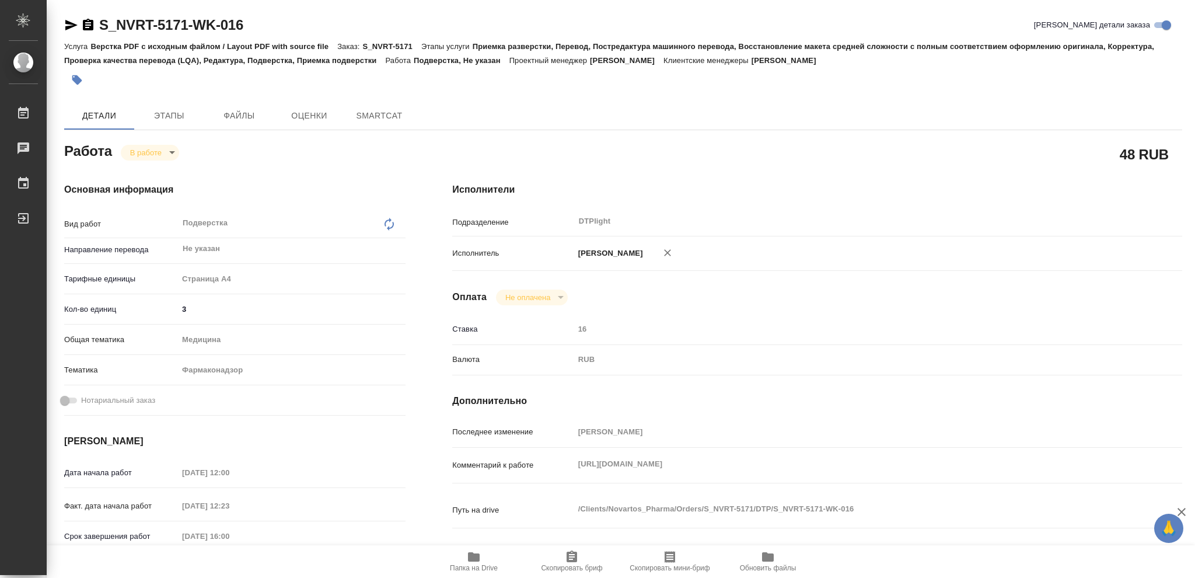
type textarea "x"
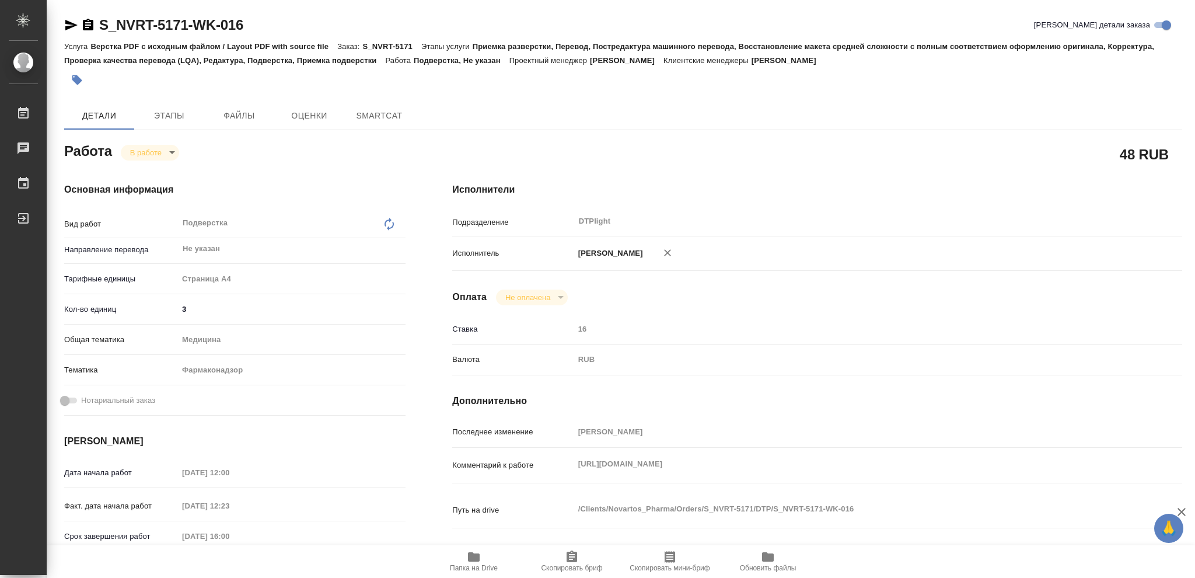
type textarea "x"
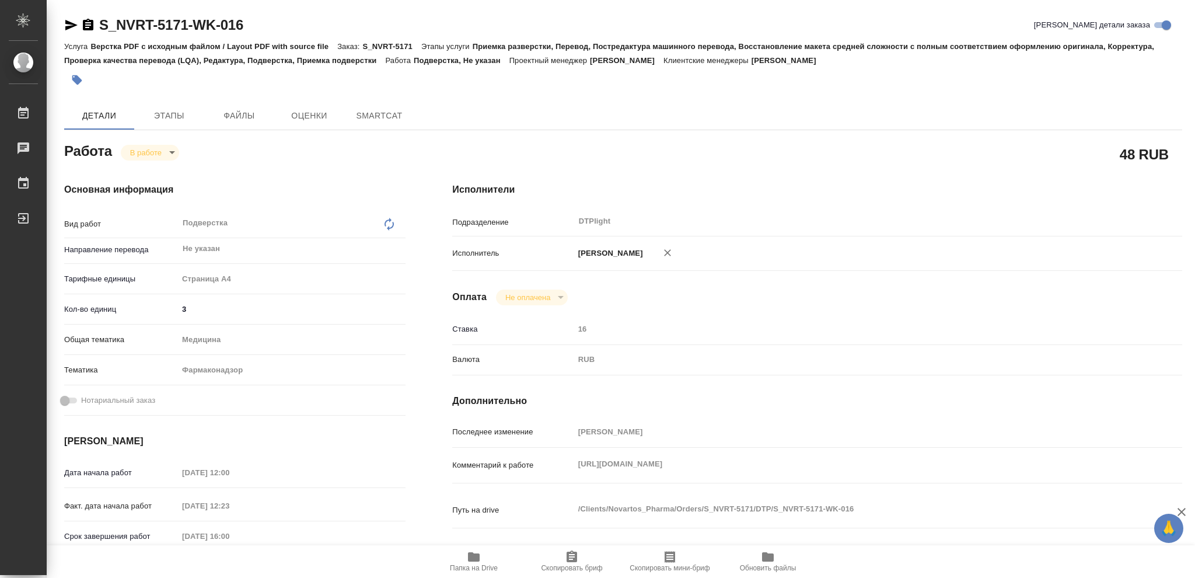
type textarea "x"
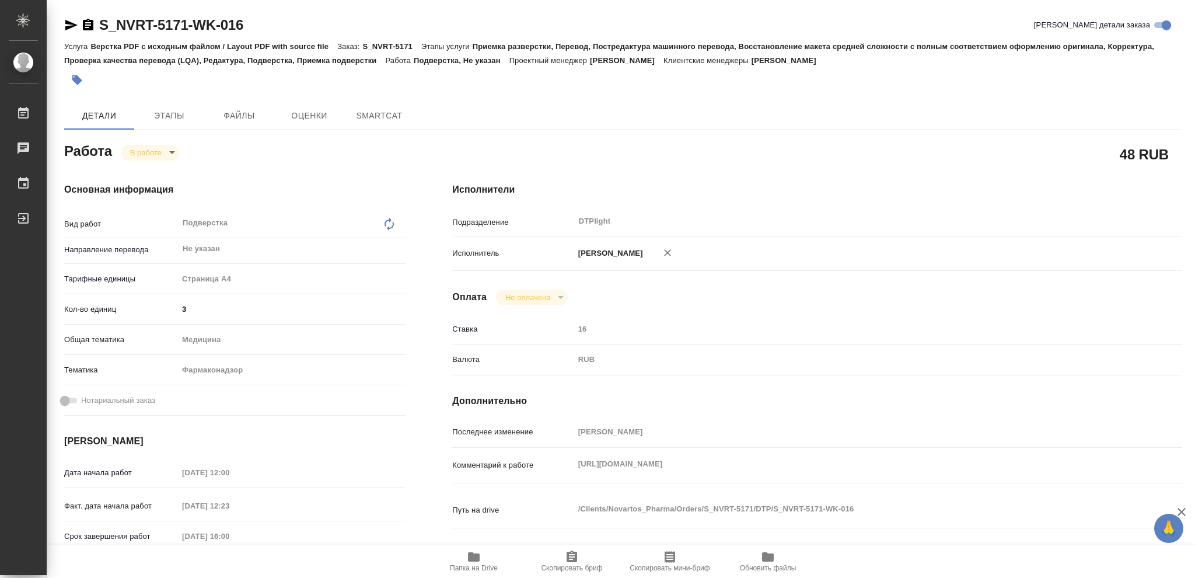
type textarea "x"
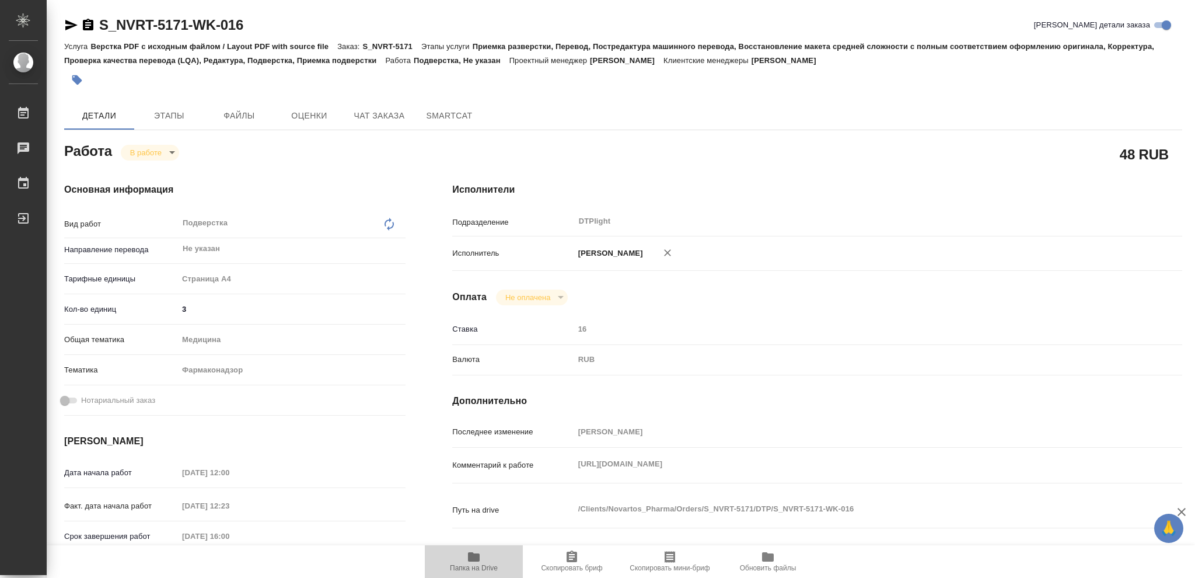
click at [476, 560] on icon "button" at bounding box center [474, 556] width 12 height 9
type textarea "x"
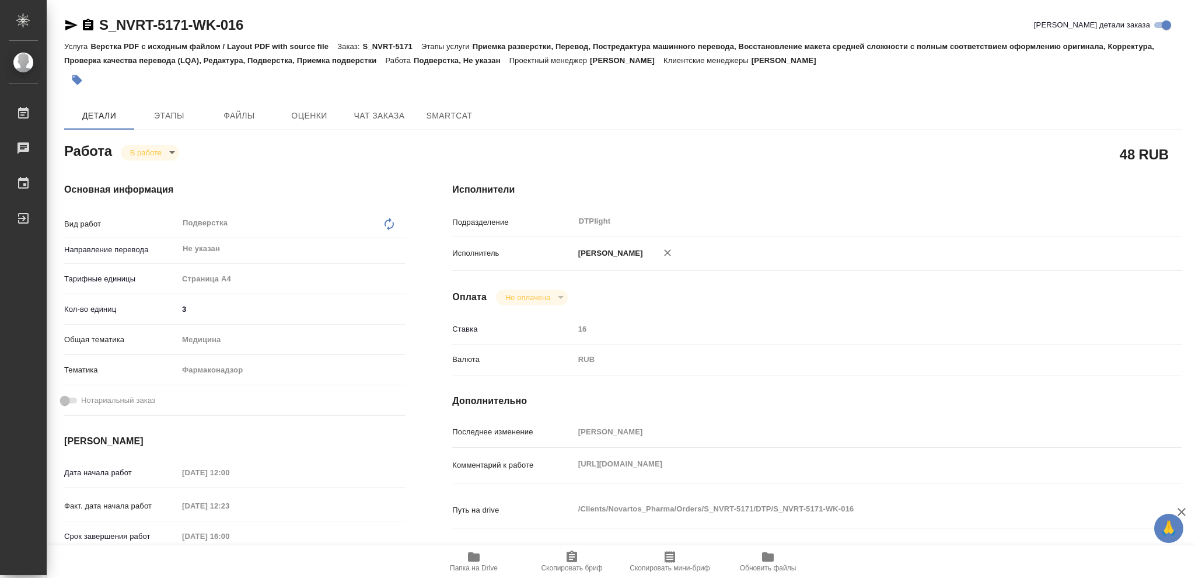
type textarea "x"
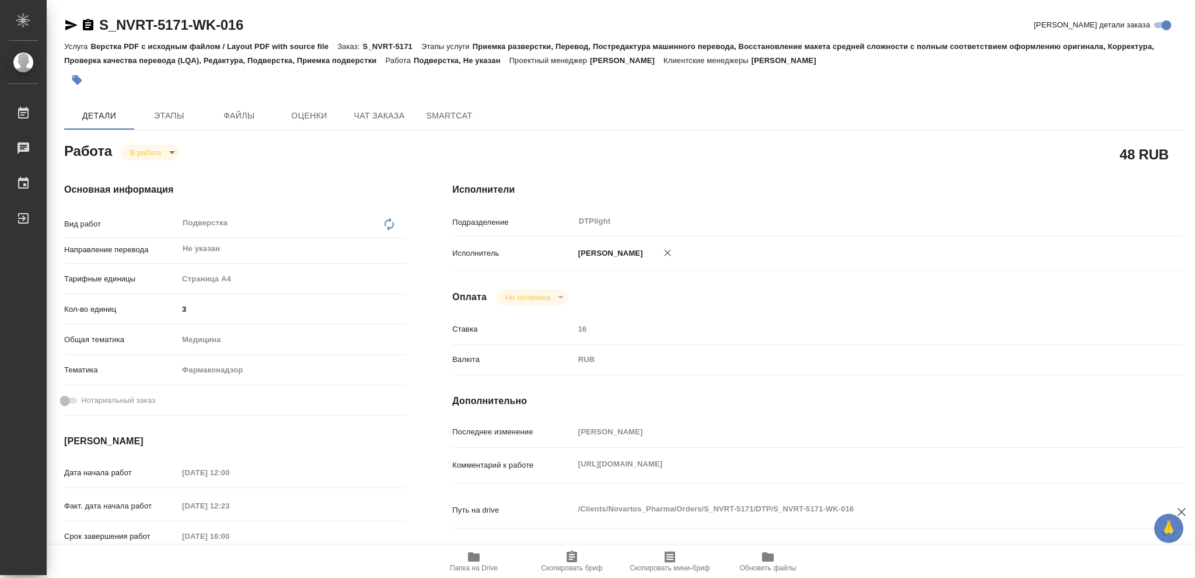
type textarea "x"
click at [172, 150] on body "🙏 .cls-1 fill:#fff; AWATERA Vasileva Olga Работы 2 Чаты График Выйти S_NVRT-517…" at bounding box center [597, 289] width 1195 height 578
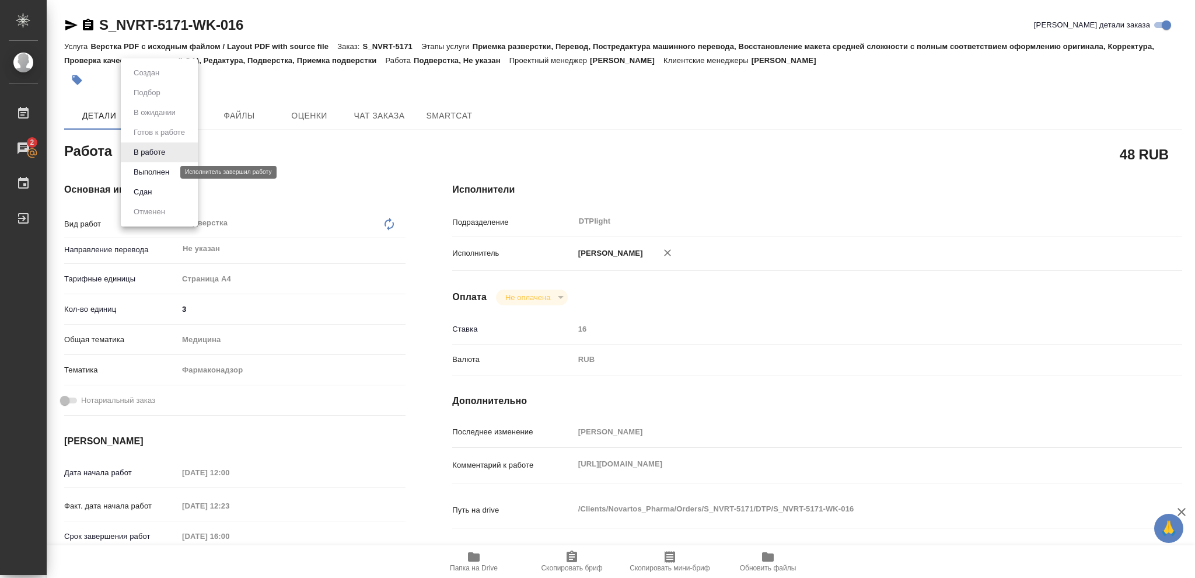
click at [159, 168] on button "Выполнен" at bounding box center [151, 172] width 43 height 13
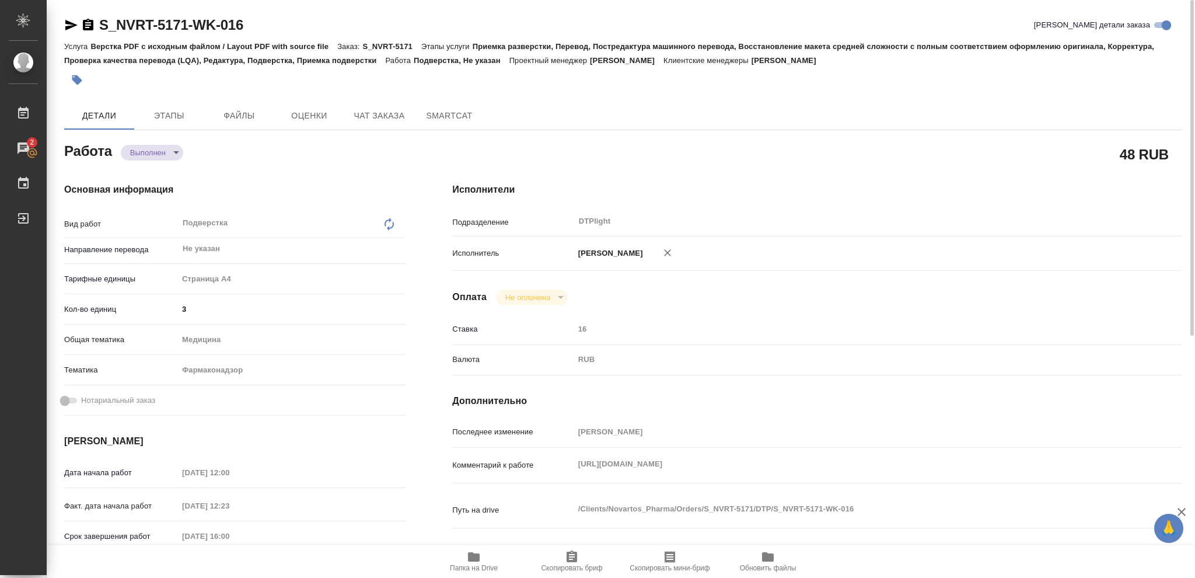
type textarea "x"
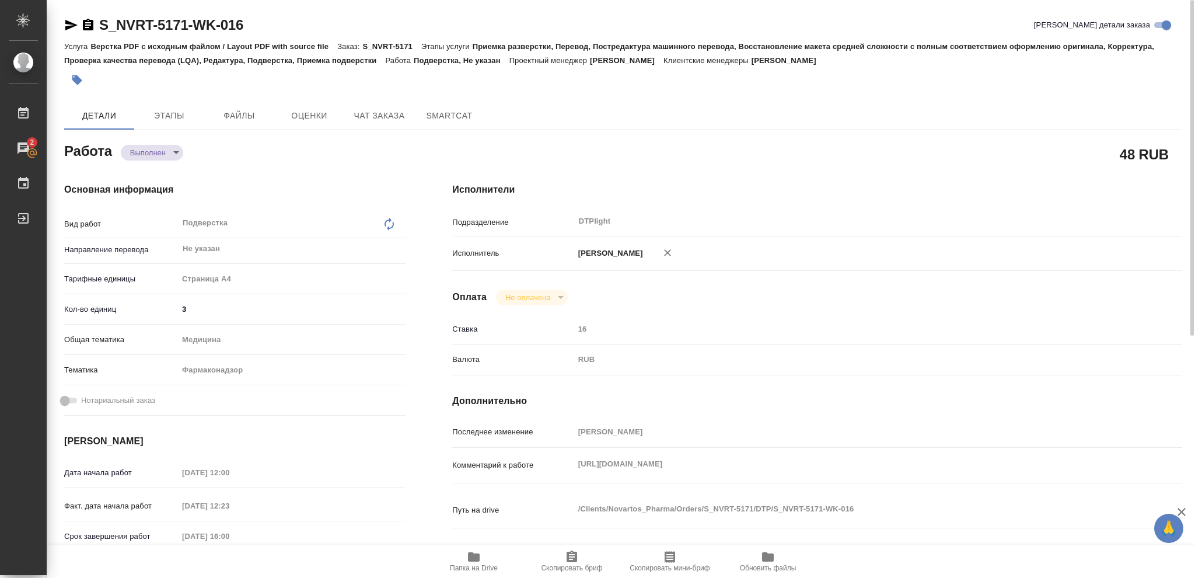
type textarea "x"
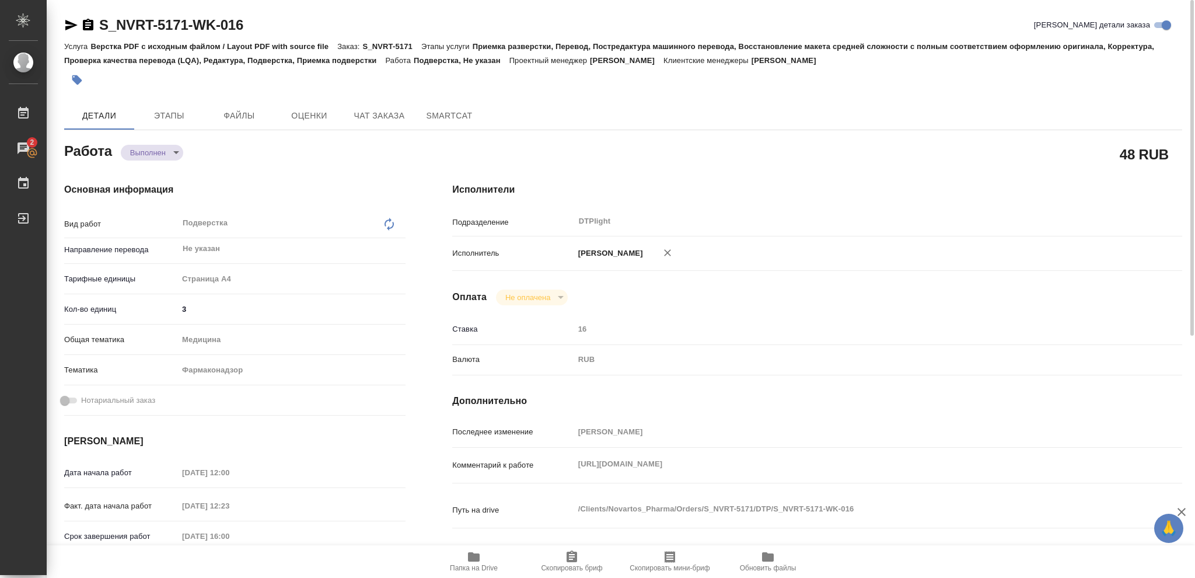
type textarea "x"
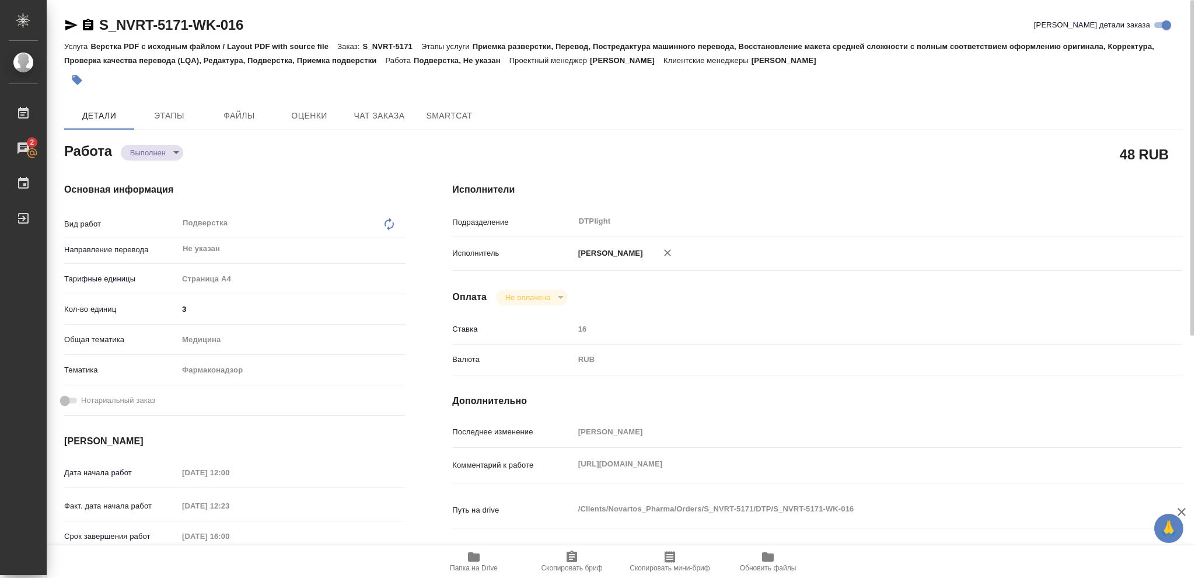
type textarea "x"
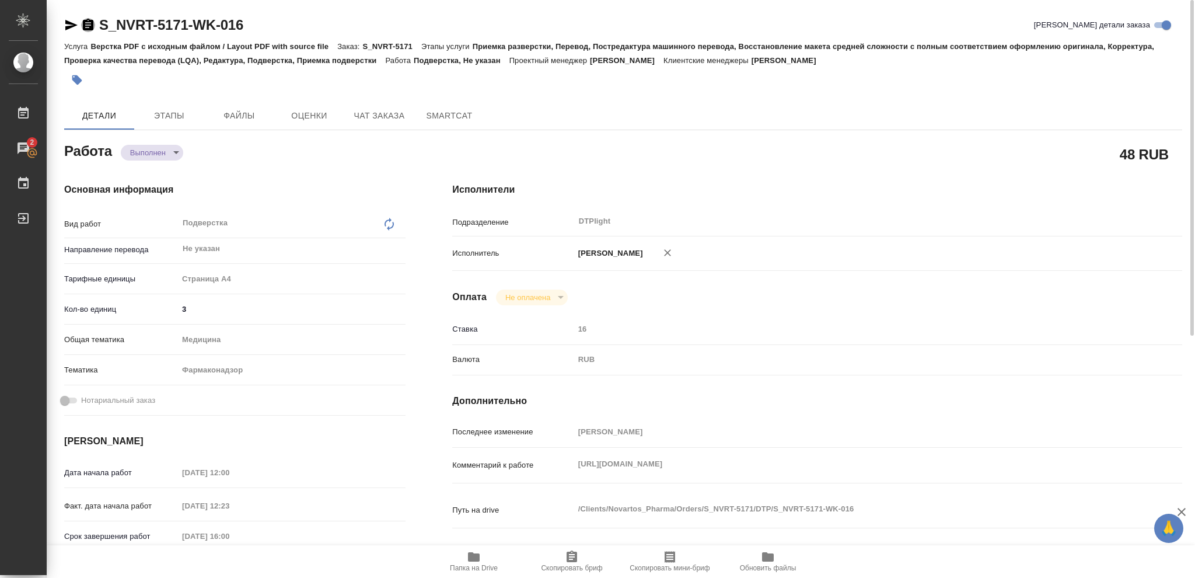
click at [86, 22] on icon "button" at bounding box center [88, 25] width 14 height 14
click at [472, 559] on icon "button" at bounding box center [474, 556] width 12 height 9
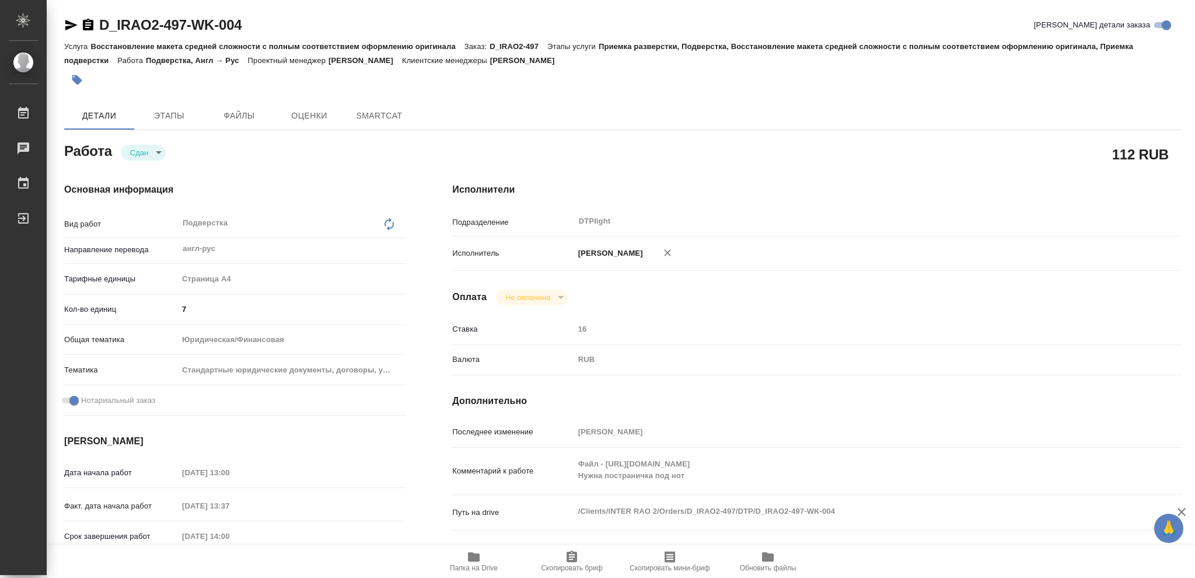
type textarea "x"
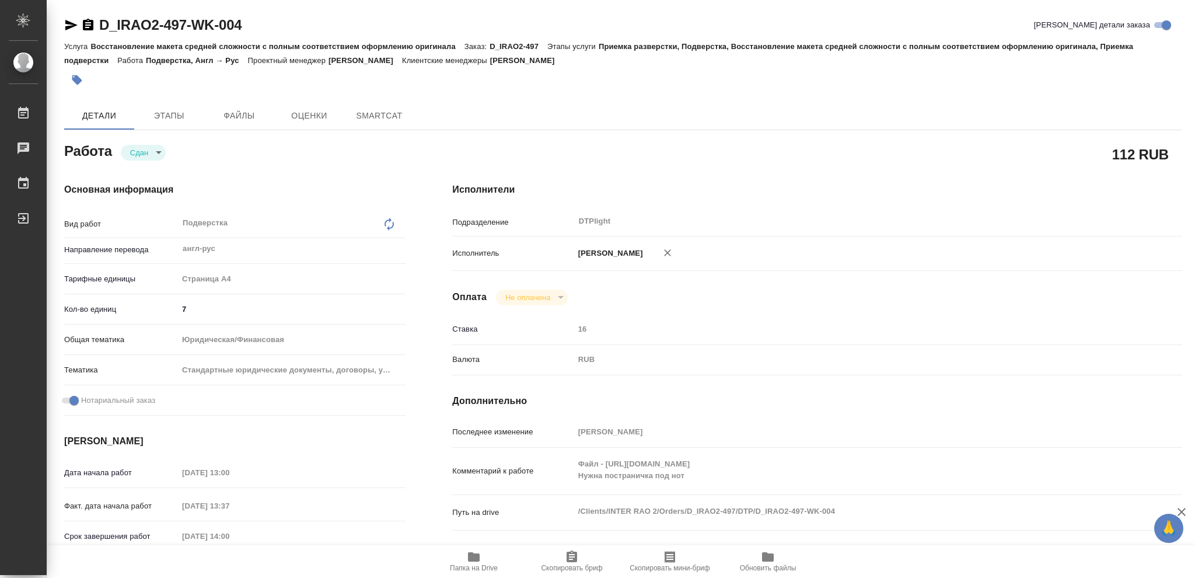
type textarea "x"
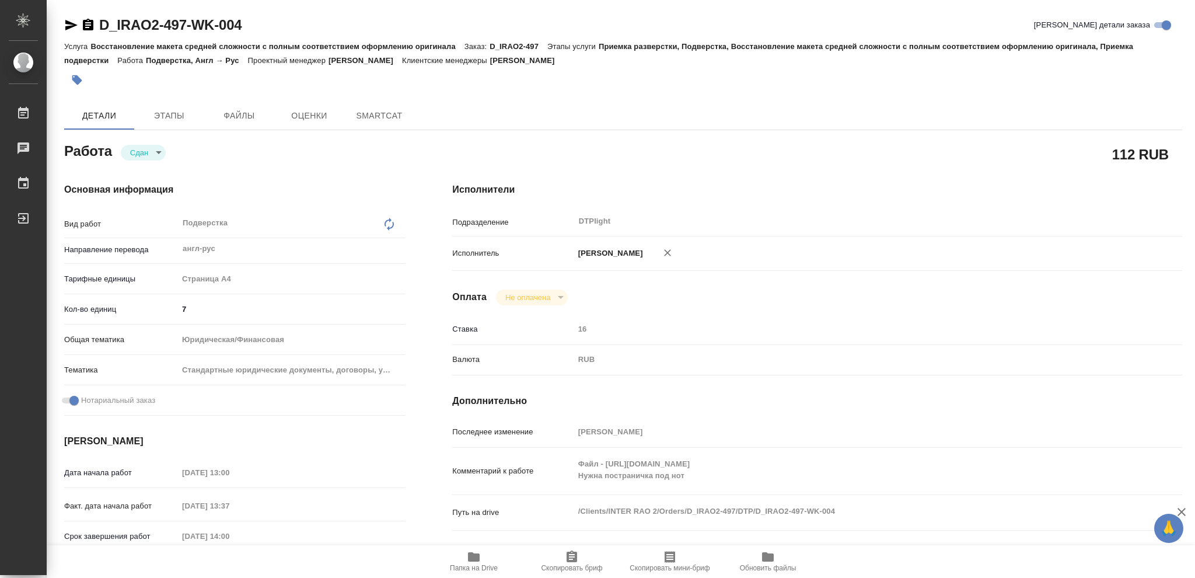
type textarea "x"
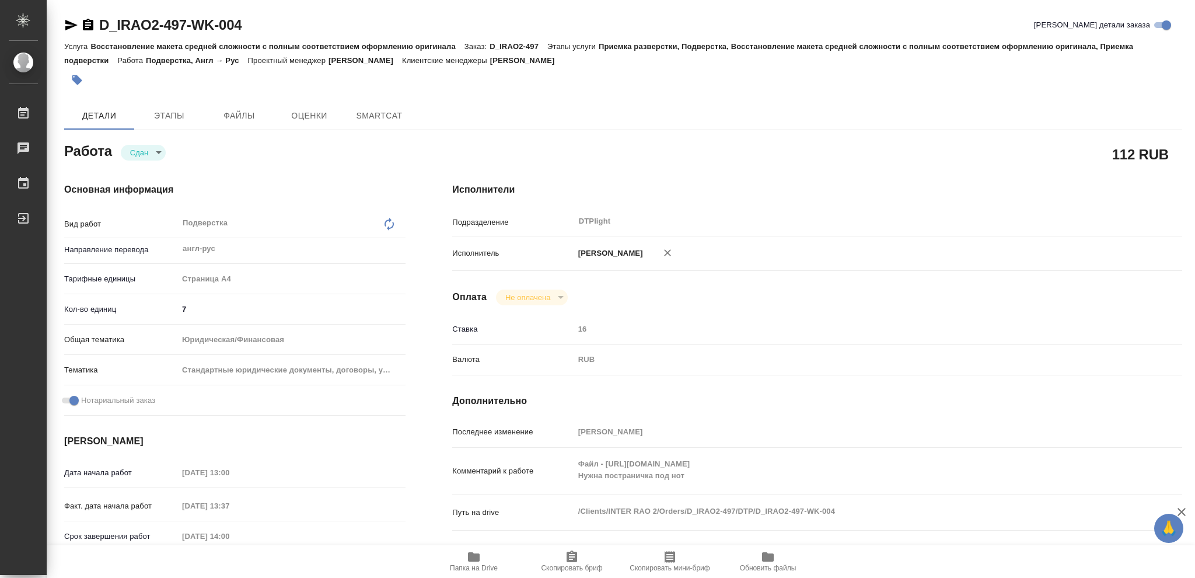
type textarea "x"
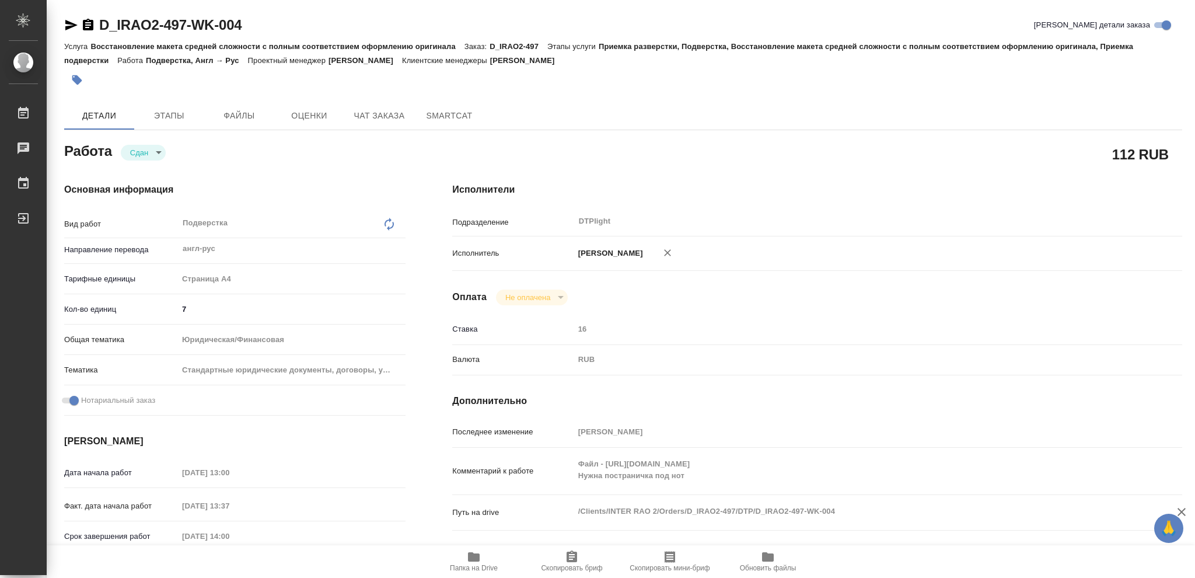
click at [88, 20] on icon "button" at bounding box center [88, 25] width 14 height 14
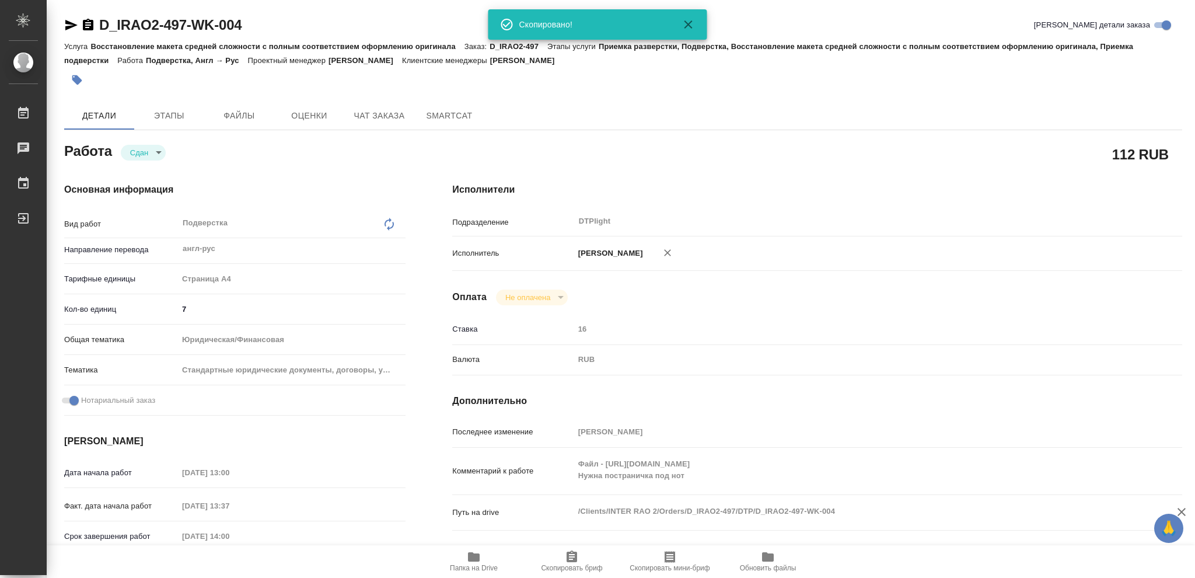
type textarea "x"
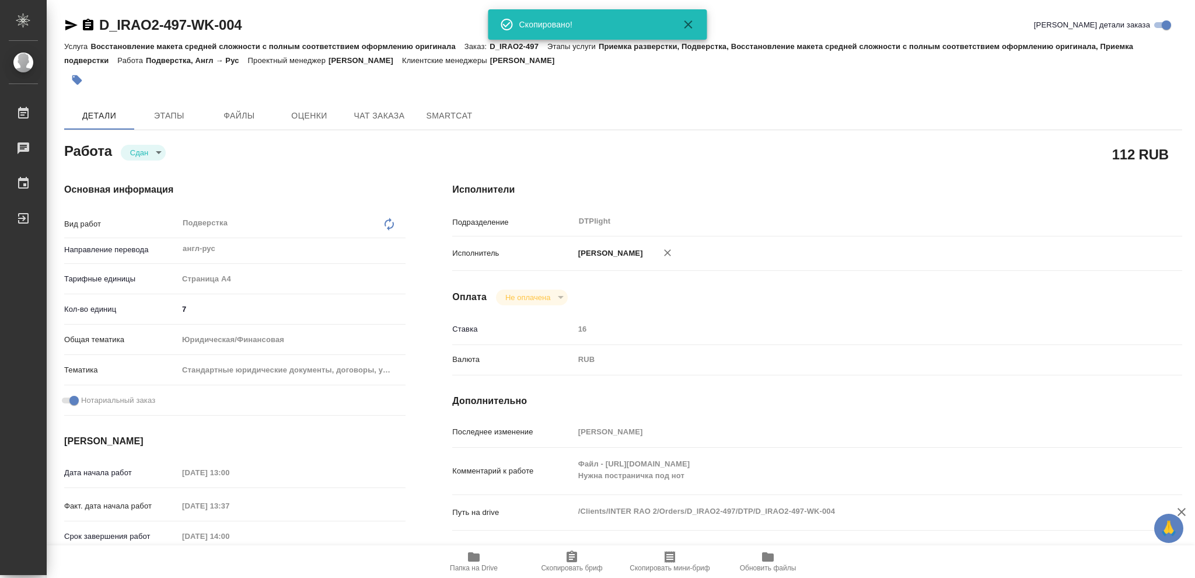
type textarea "x"
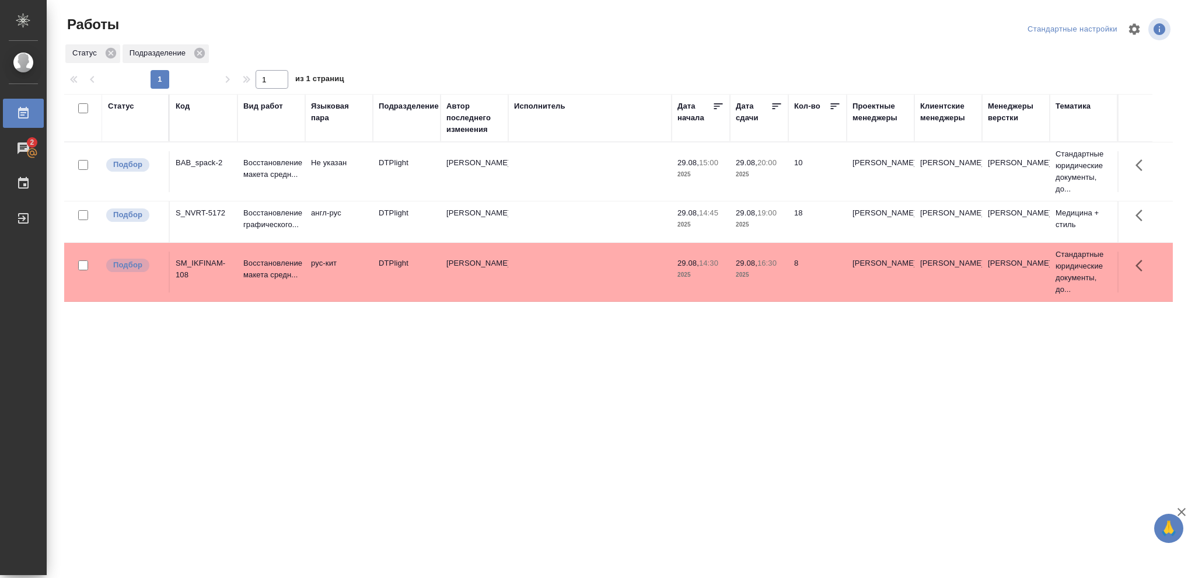
click at [118, 108] on div "Статус" at bounding box center [121, 106] width 26 height 12
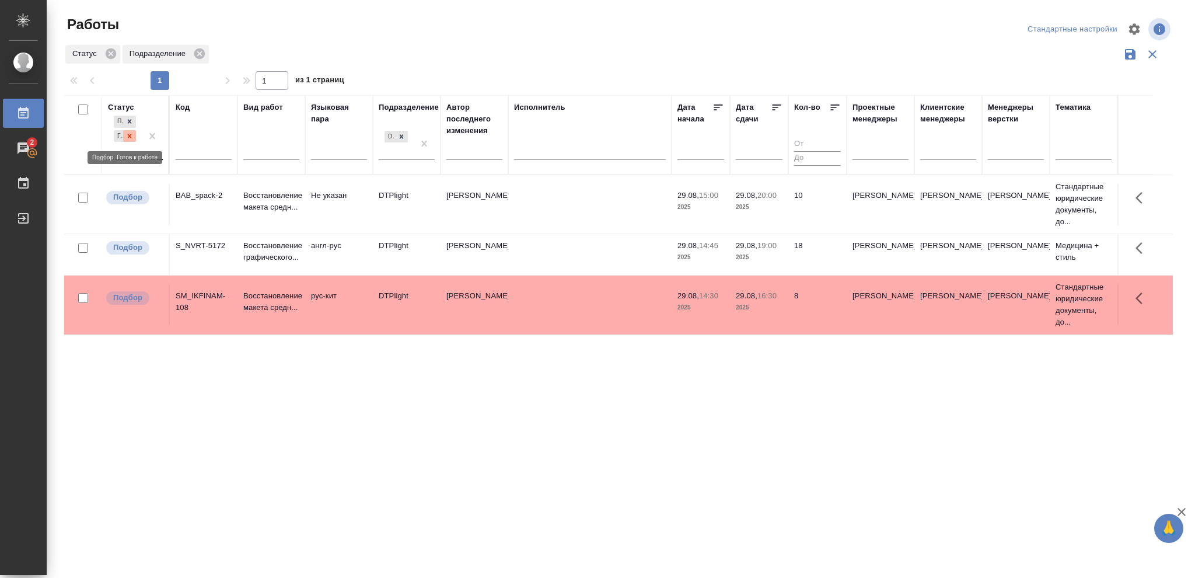
click at [130, 137] on icon at bounding box center [129, 136] width 8 height 8
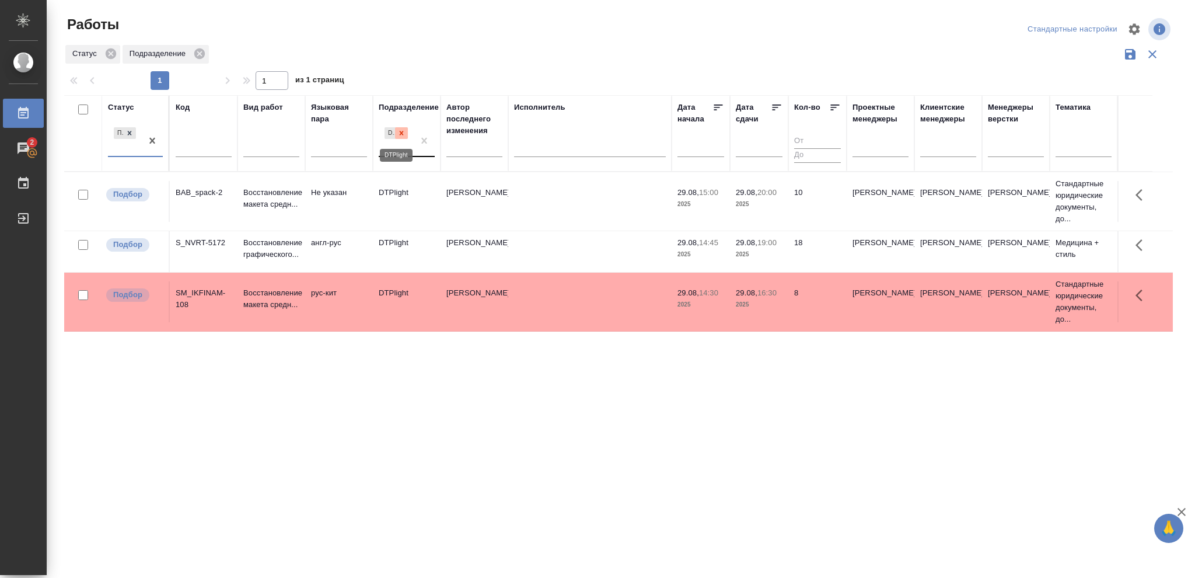
click at [402, 134] on icon at bounding box center [402, 133] width 4 height 4
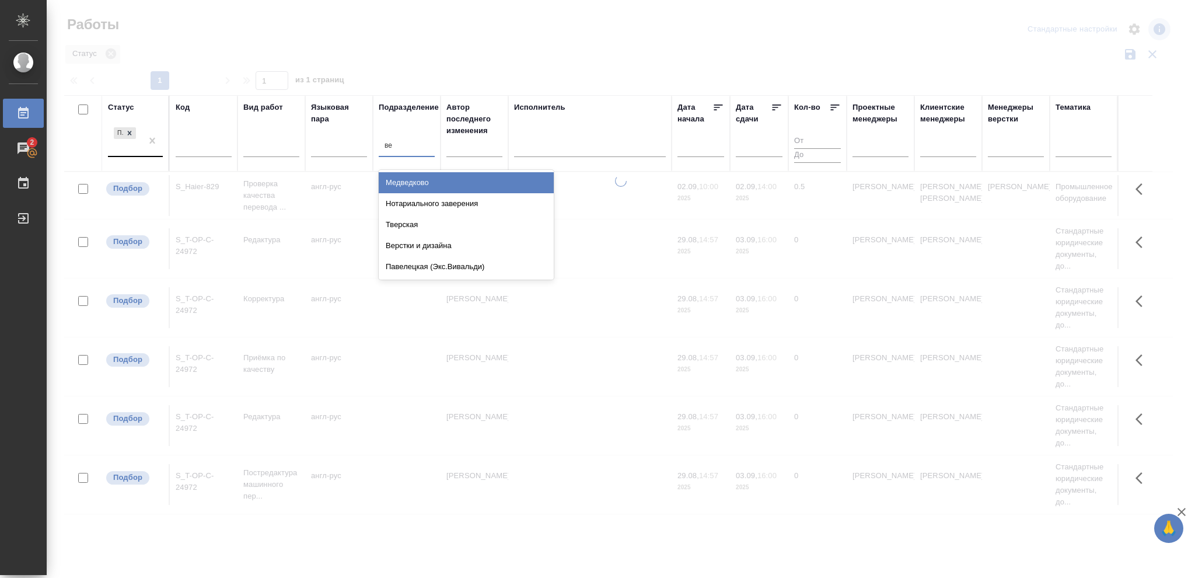
type input "вер"
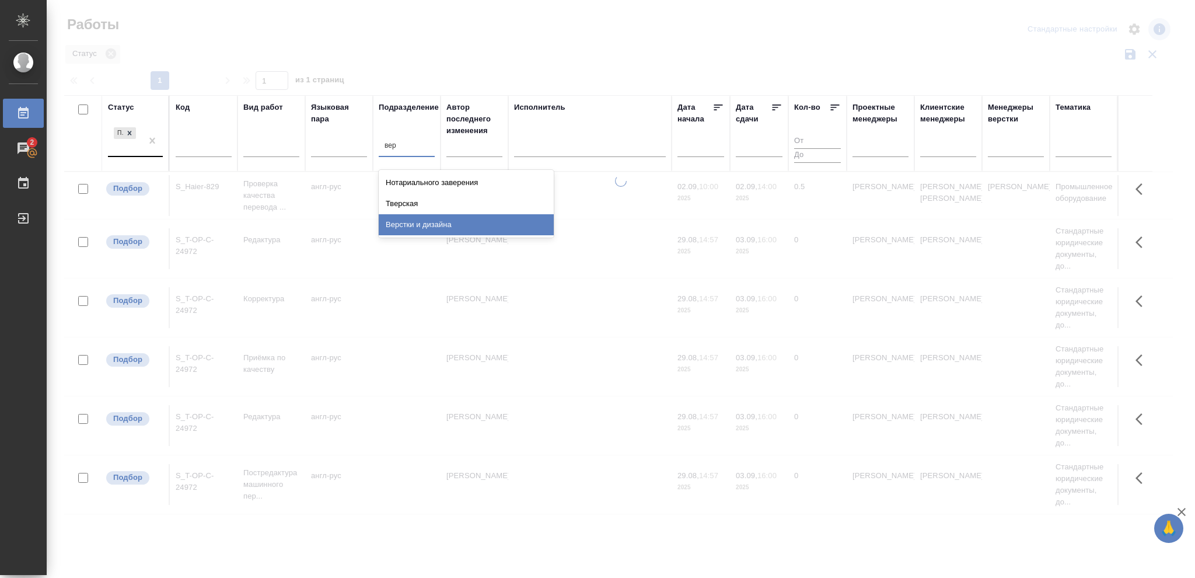
click at [447, 225] on div "Верстки и дизайна" at bounding box center [466, 224] width 175 height 21
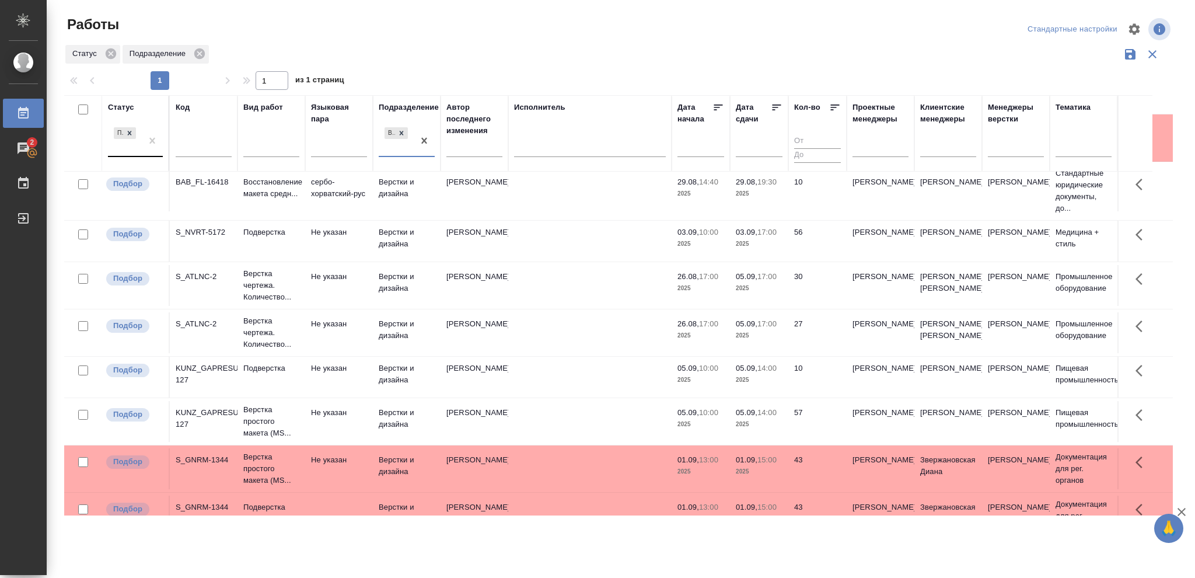
scroll to position [311, 0]
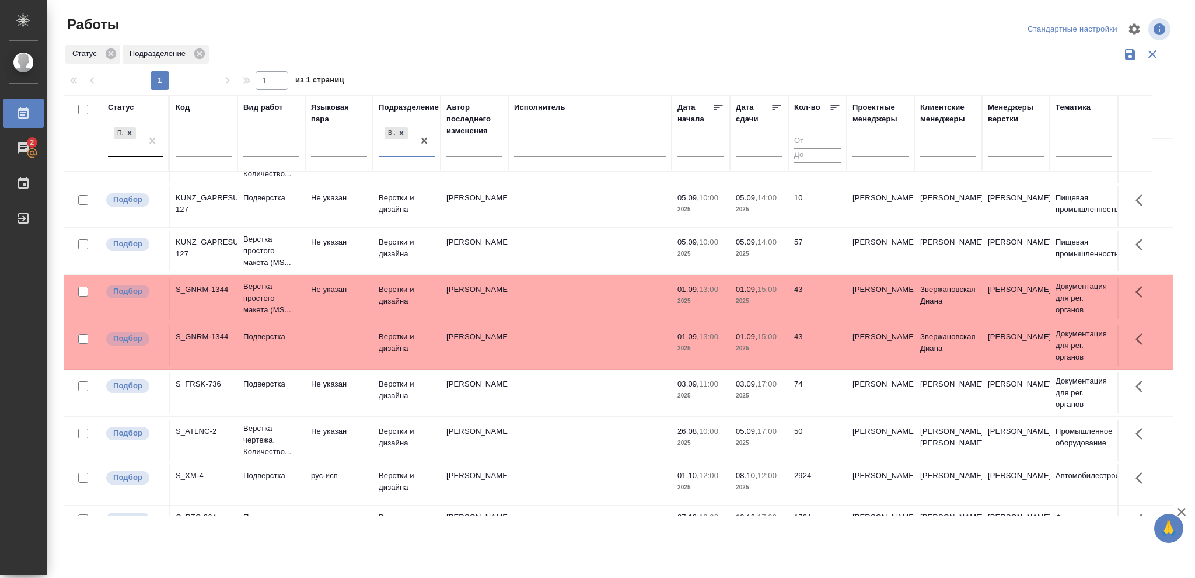
click at [757, 307] on p "2025" at bounding box center [759, 301] width 47 height 12
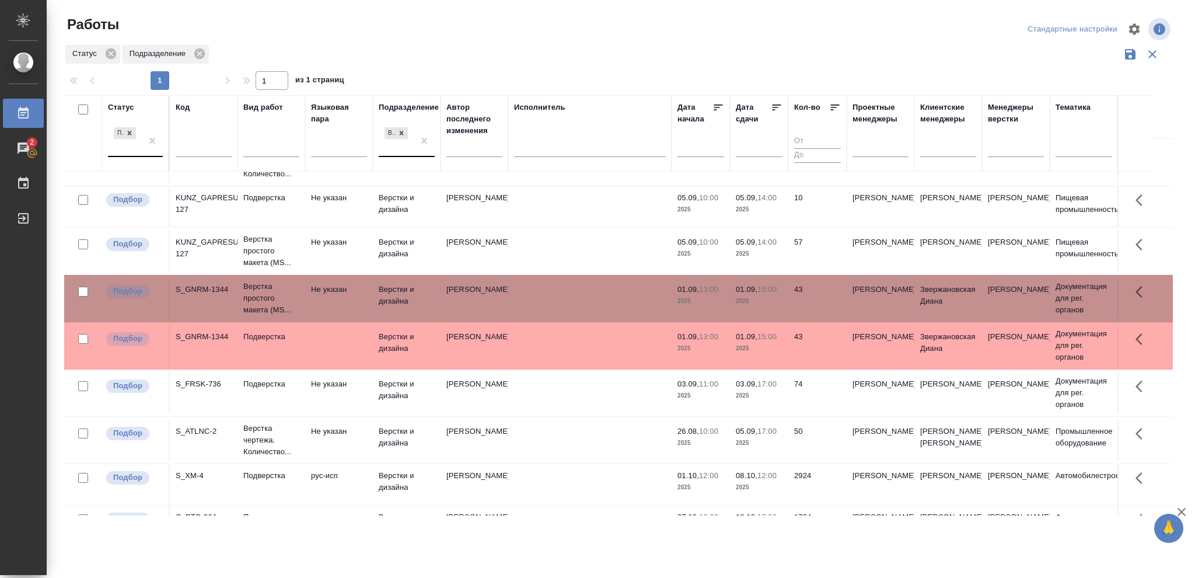
click at [757, 307] on p "2025" at bounding box center [759, 301] width 47 height 12
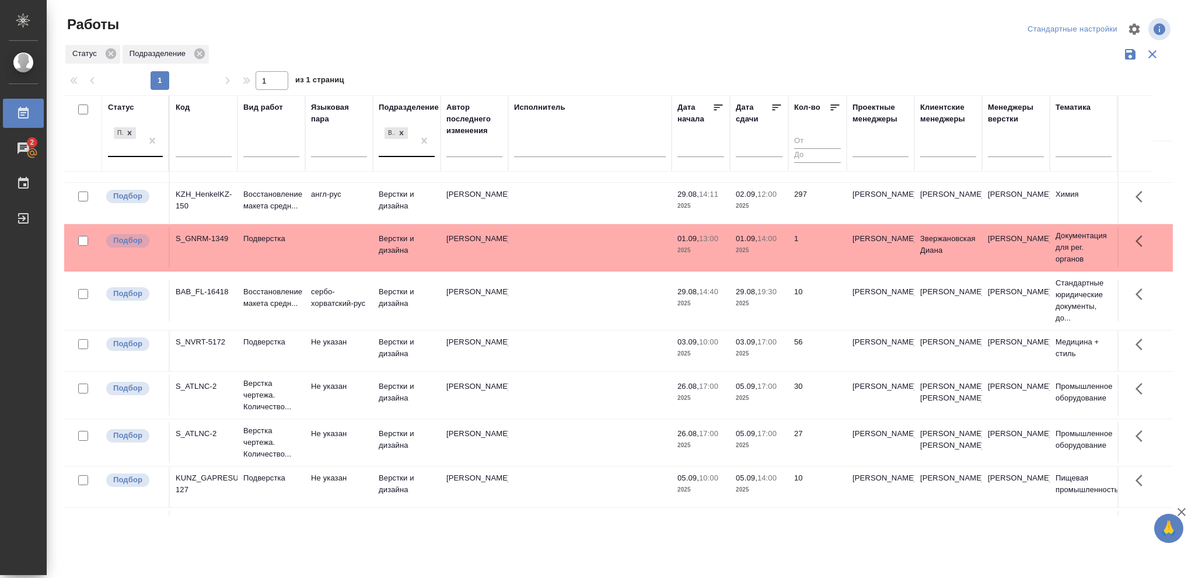
scroll to position [0, 0]
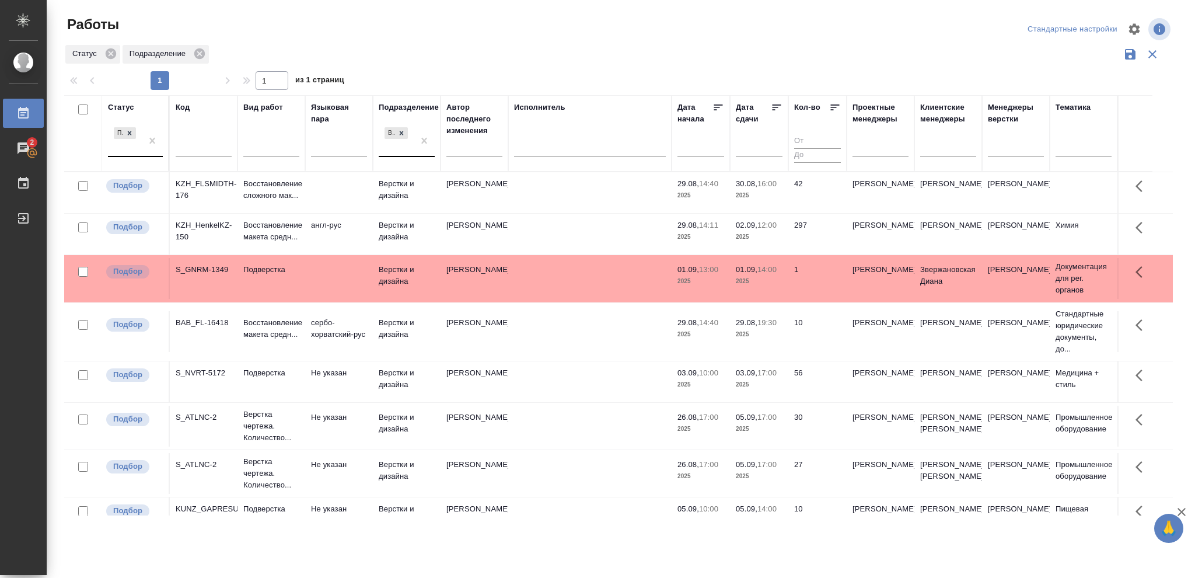
click at [756, 231] on p "2025" at bounding box center [759, 237] width 47 height 12
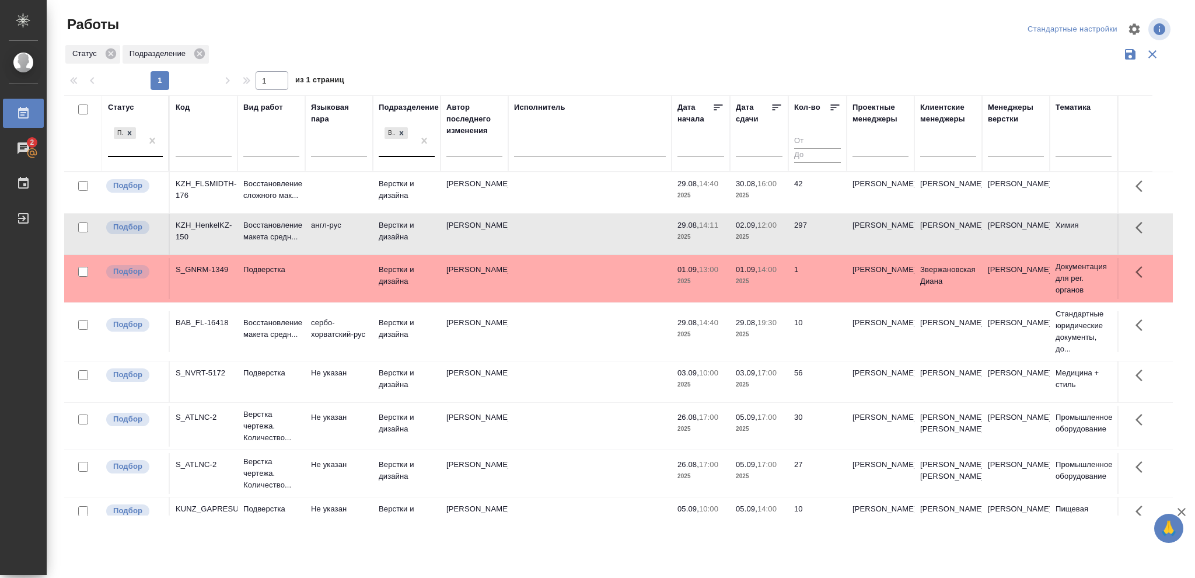
click at [756, 231] on p "2025" at bounding box center [759, 237] width 47 height 12
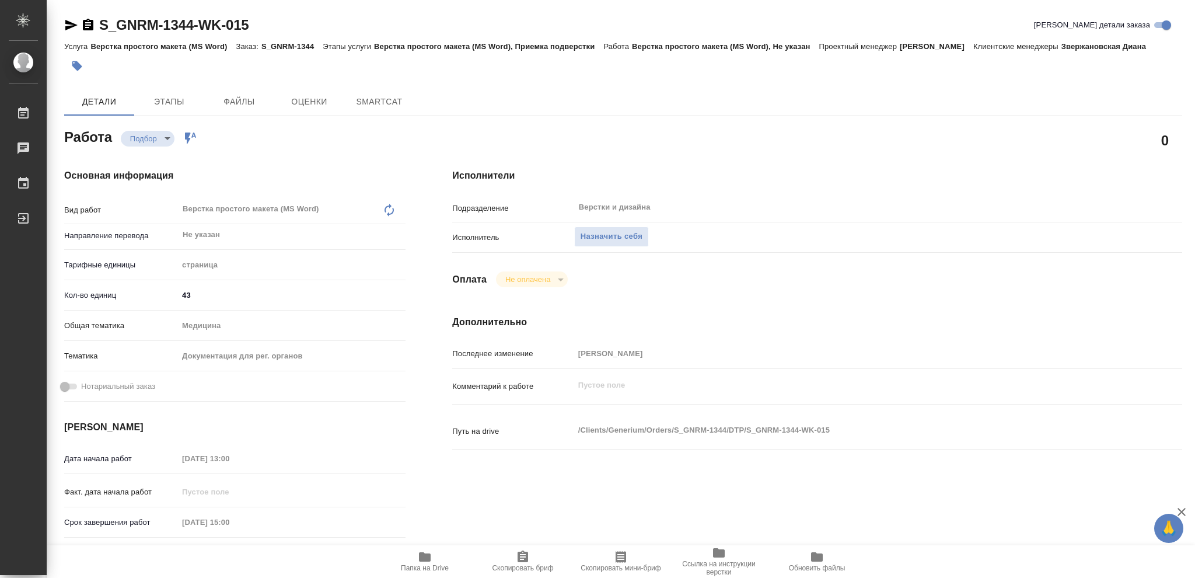
type textarea "x"
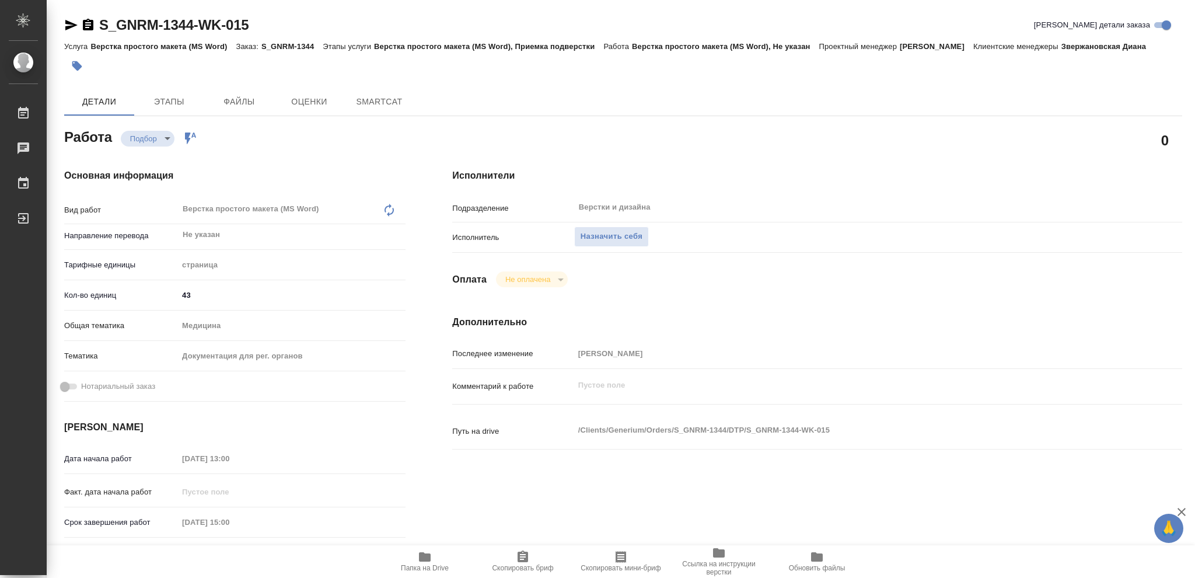
type textarea "x"
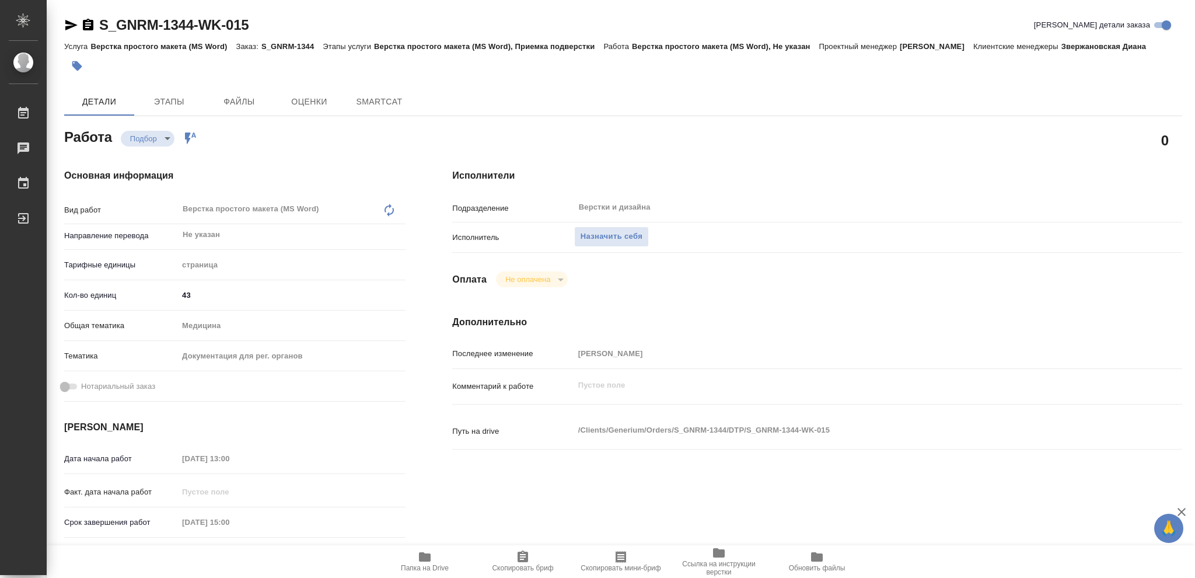
type textarea "x"
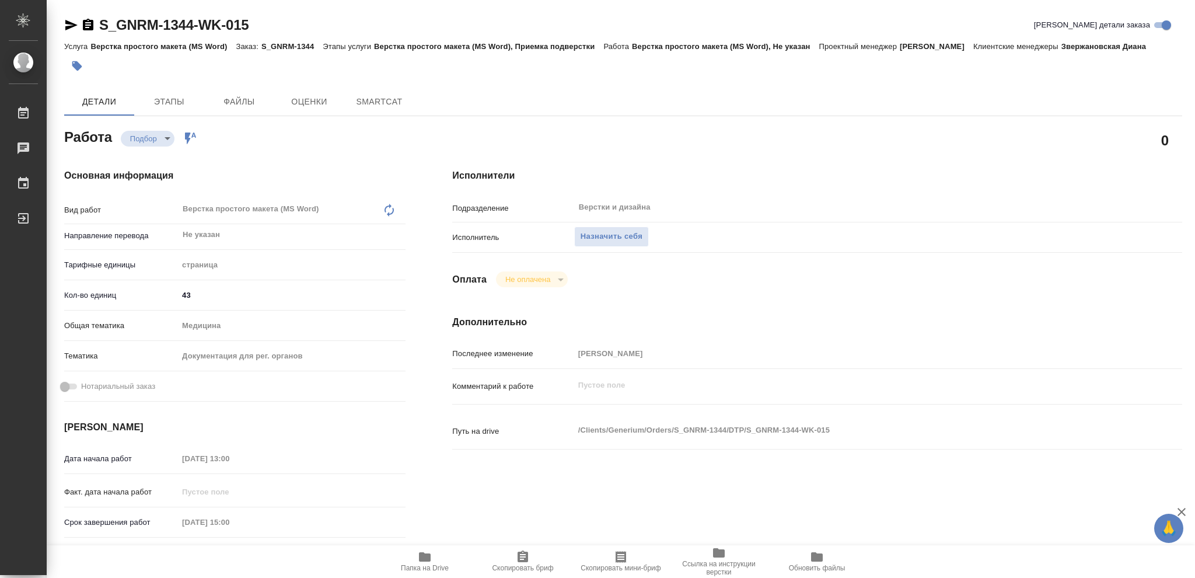
type textarea "x"
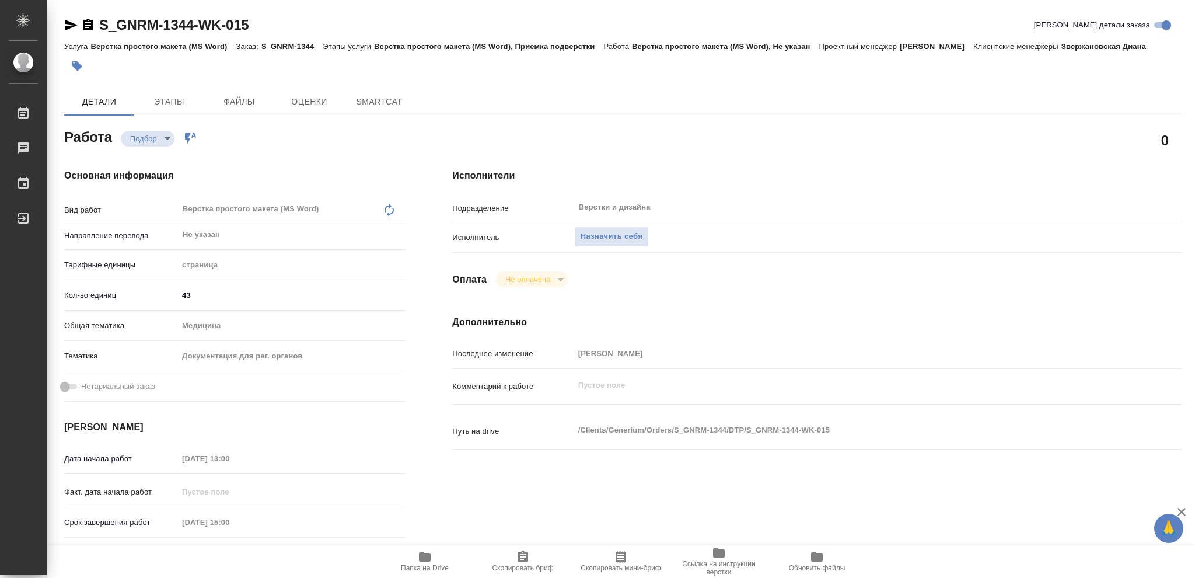
type textarea "x"
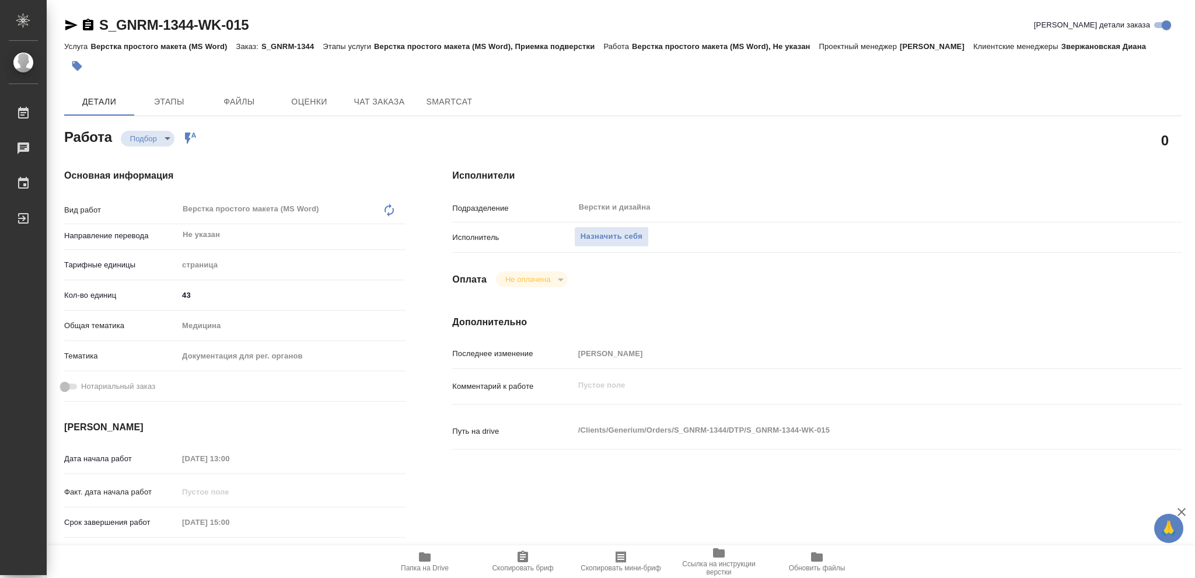
type textarea "x"
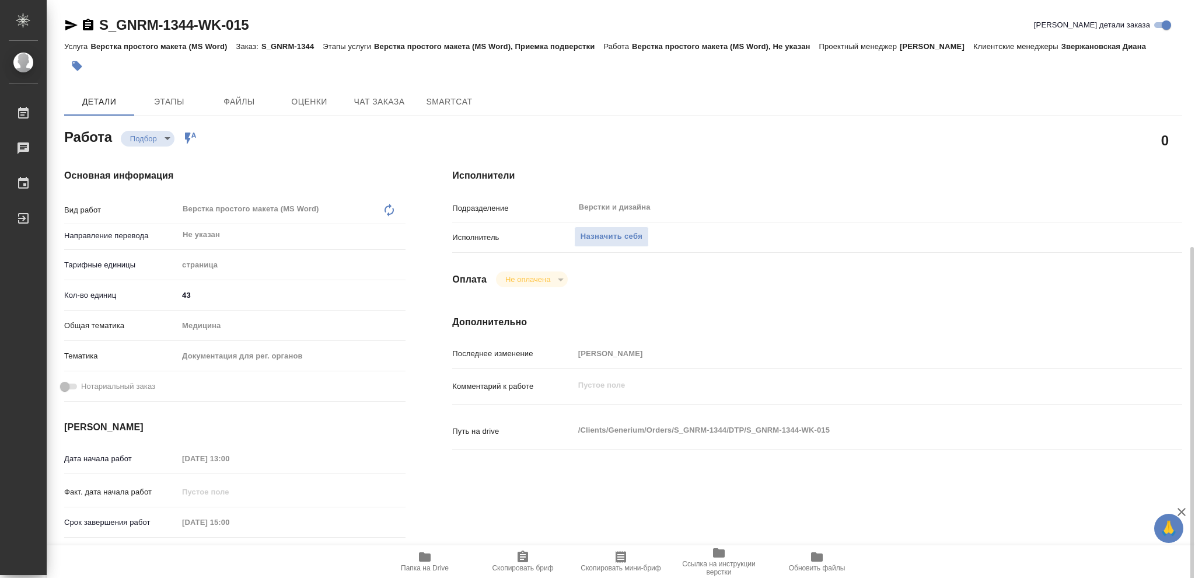
scroll to position [155, 0]
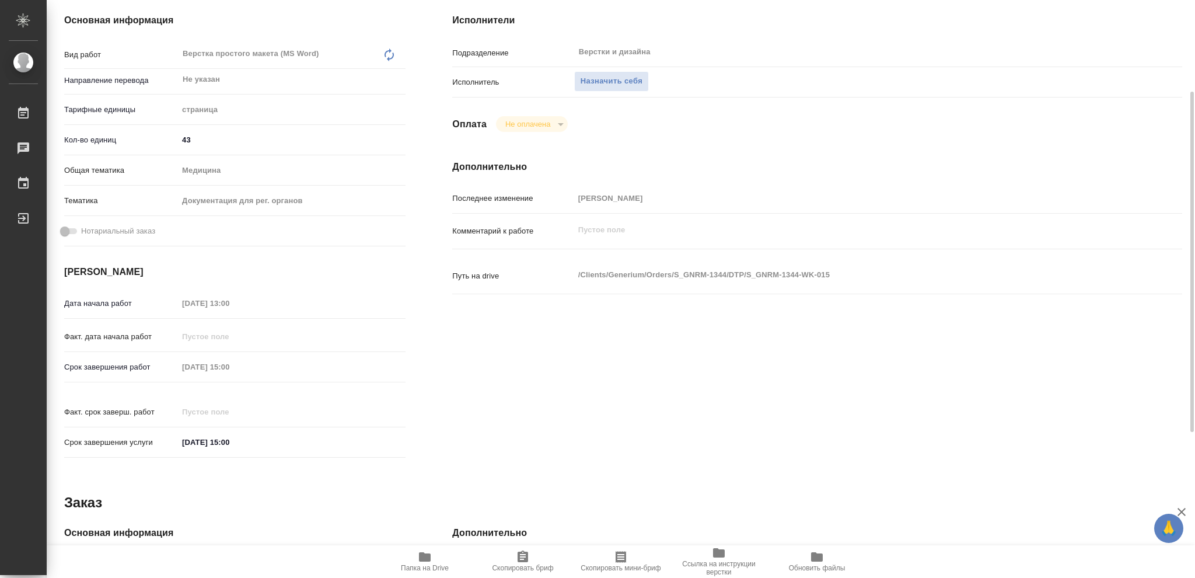
type textarea "x"
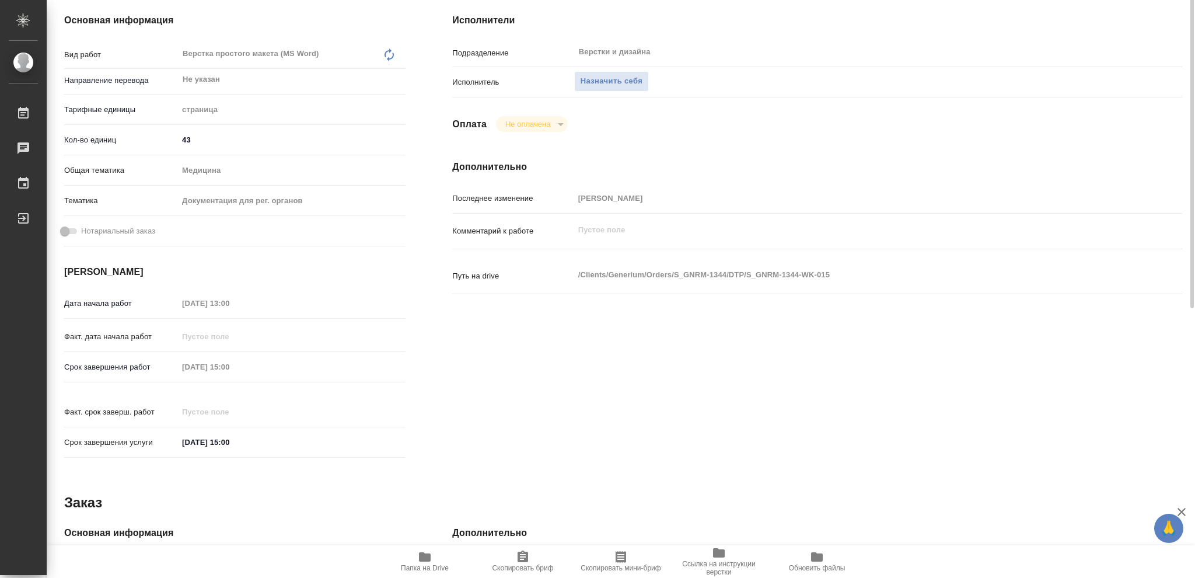
scroll to position [0, 0]
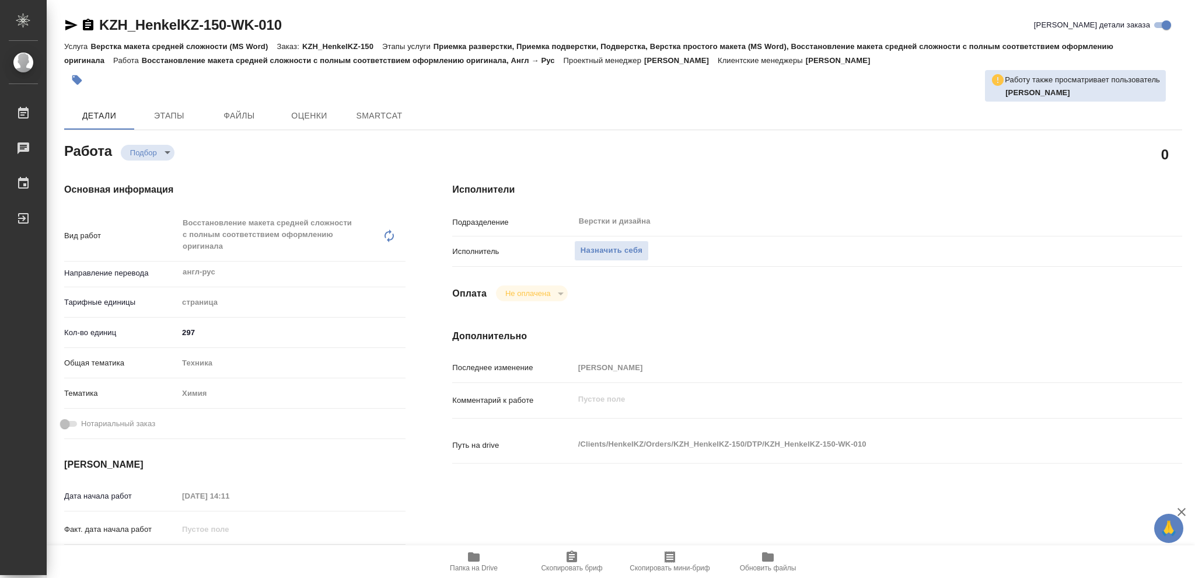
type textarea "x"
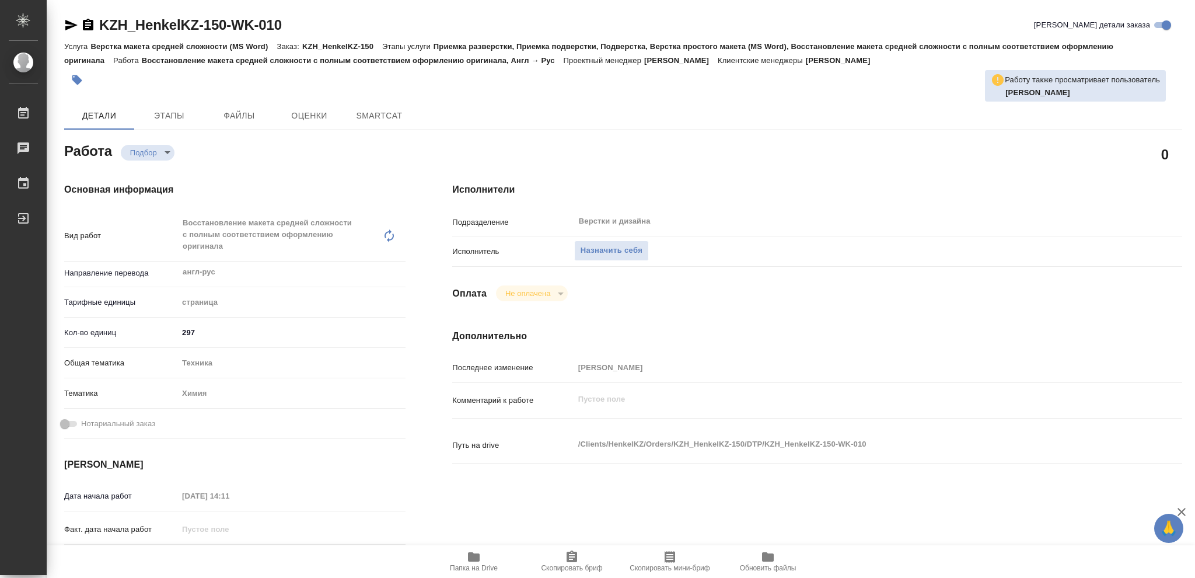
type textarea "x"
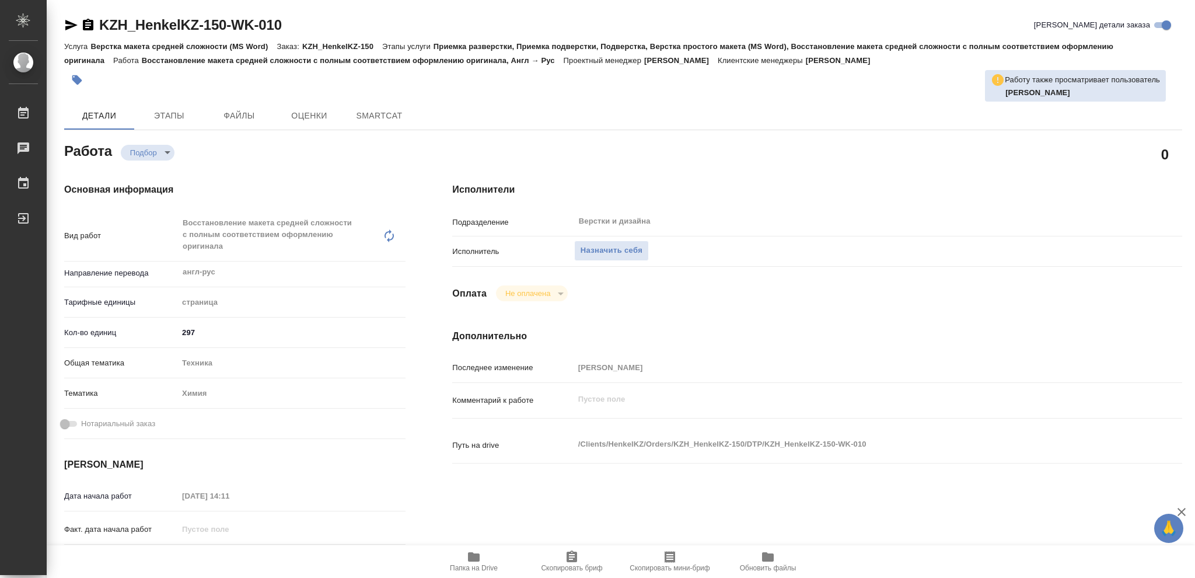
type textarea "x"
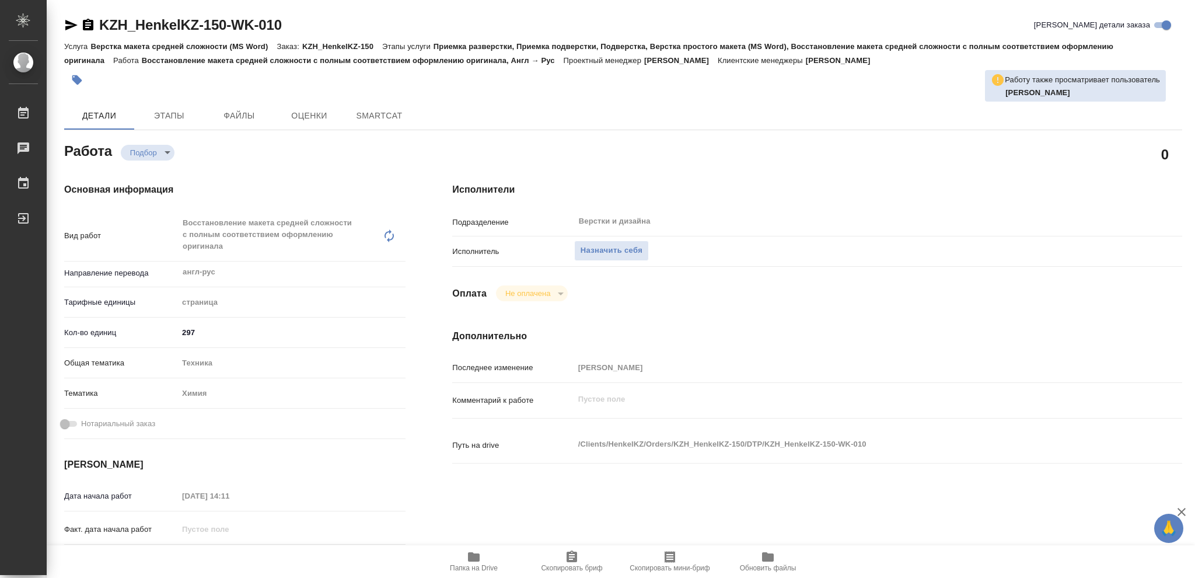
type textarea "x"
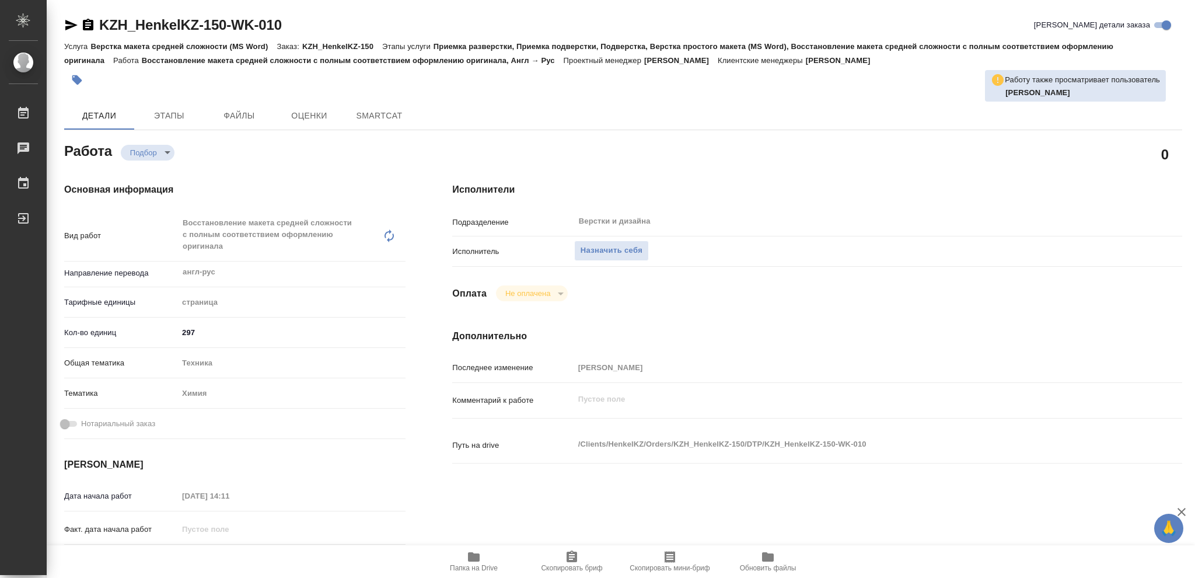
type textarea "x"
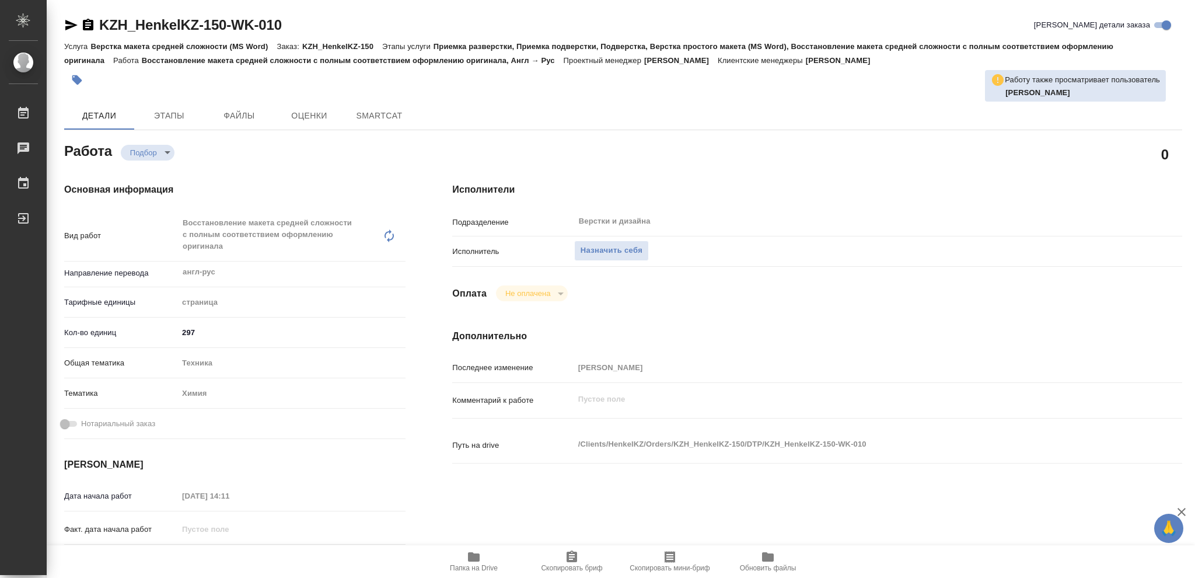
click at [472, 559] on icon "button" at bounding box center [474, 556] width 12 height 9
type textarea "x"
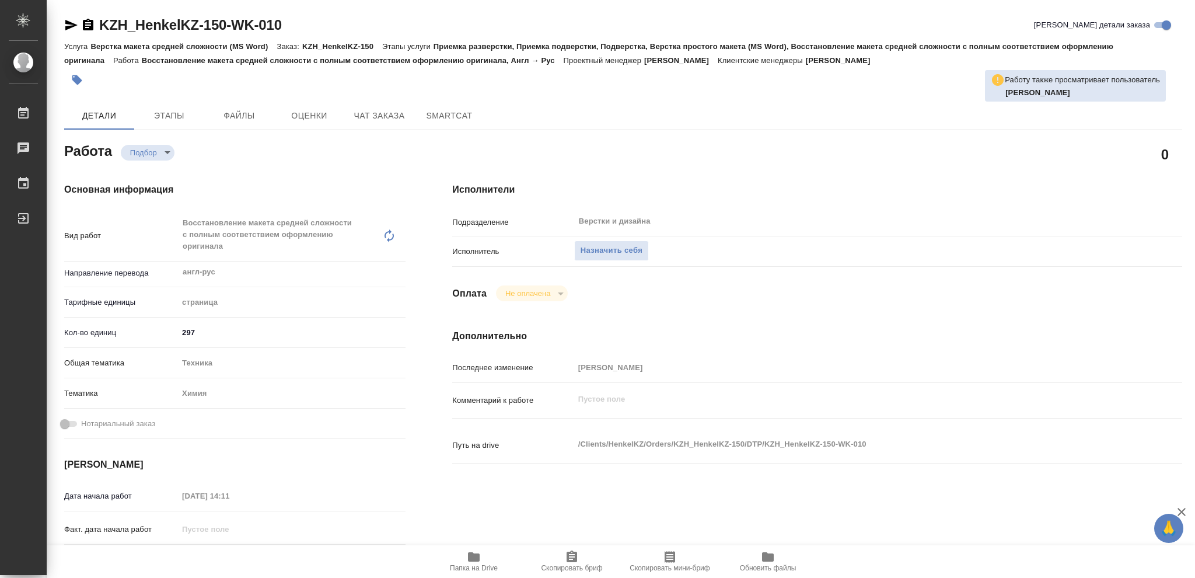
type textarea "x"
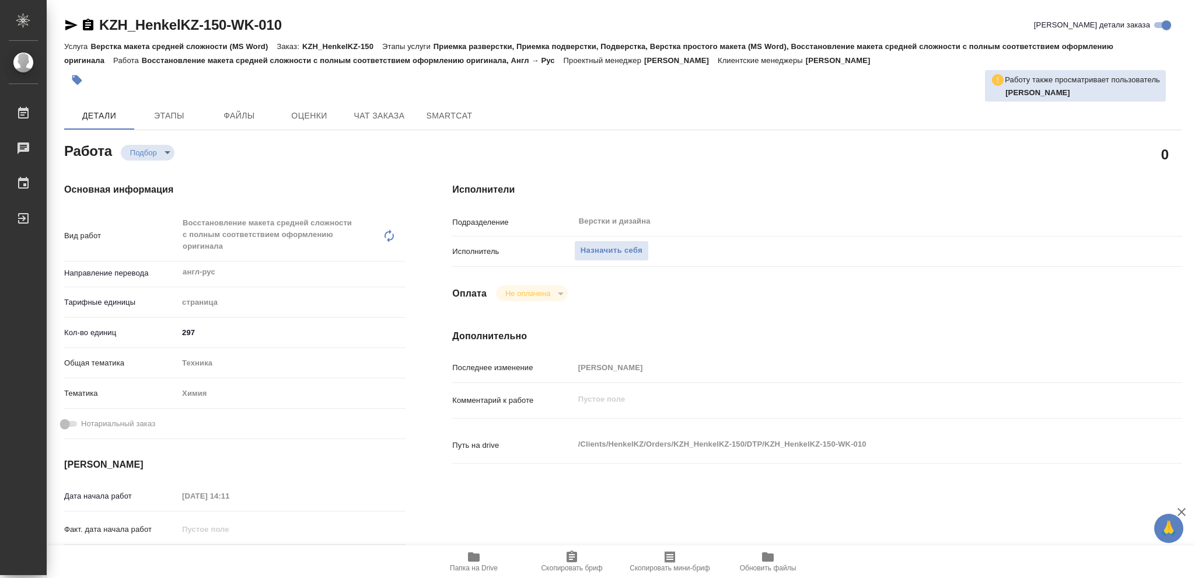
type textarea "x"
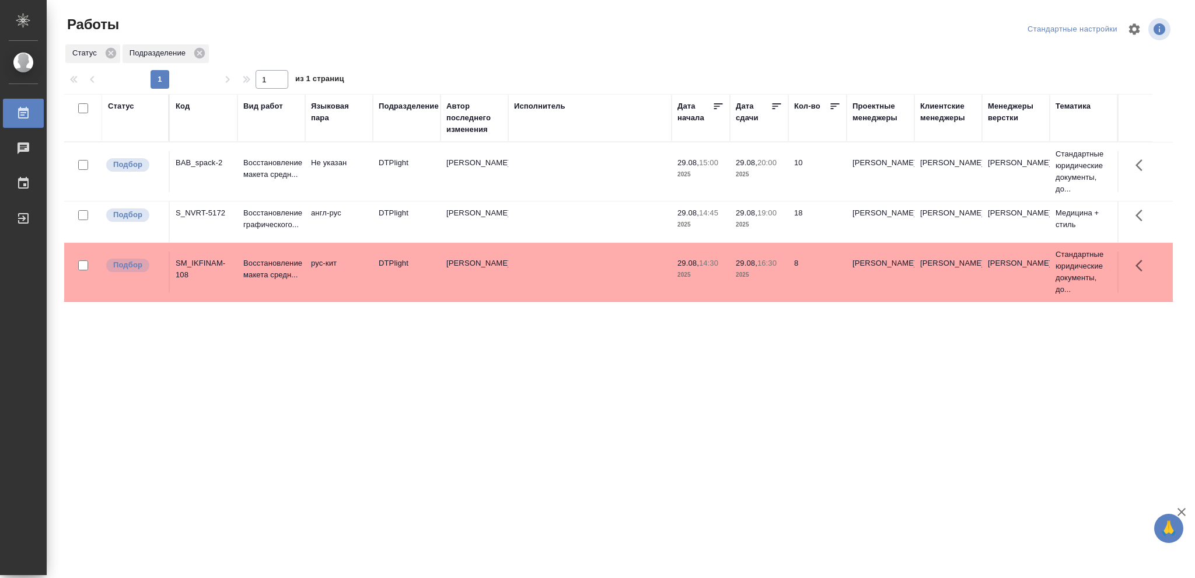
click at [122, 106] on div "Статус" at bounding box center [121, 106] width 26 height 12
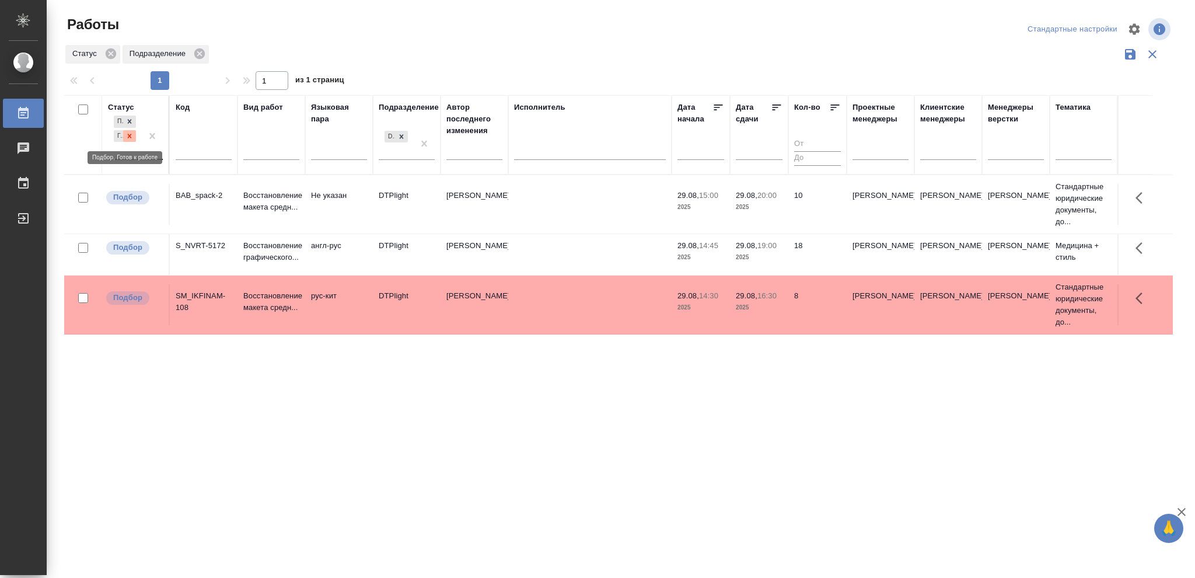
click at [127, 136] on icon at bounding box center [129, 136] width 8 height 8
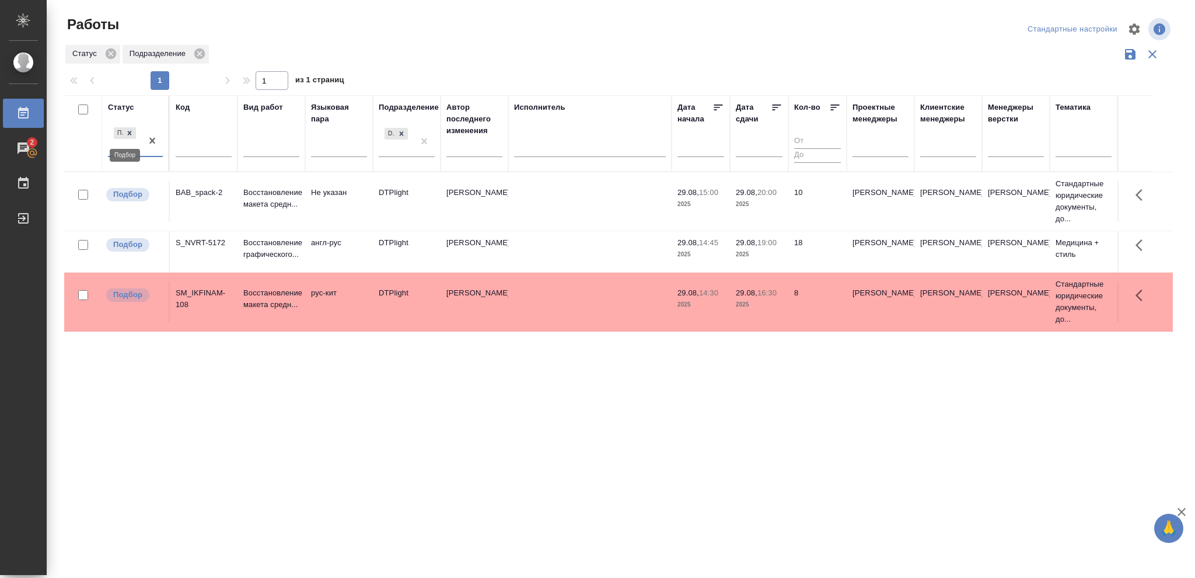
click at [128, 135] on icon at bounding box center [130, 133] width 4 height 4
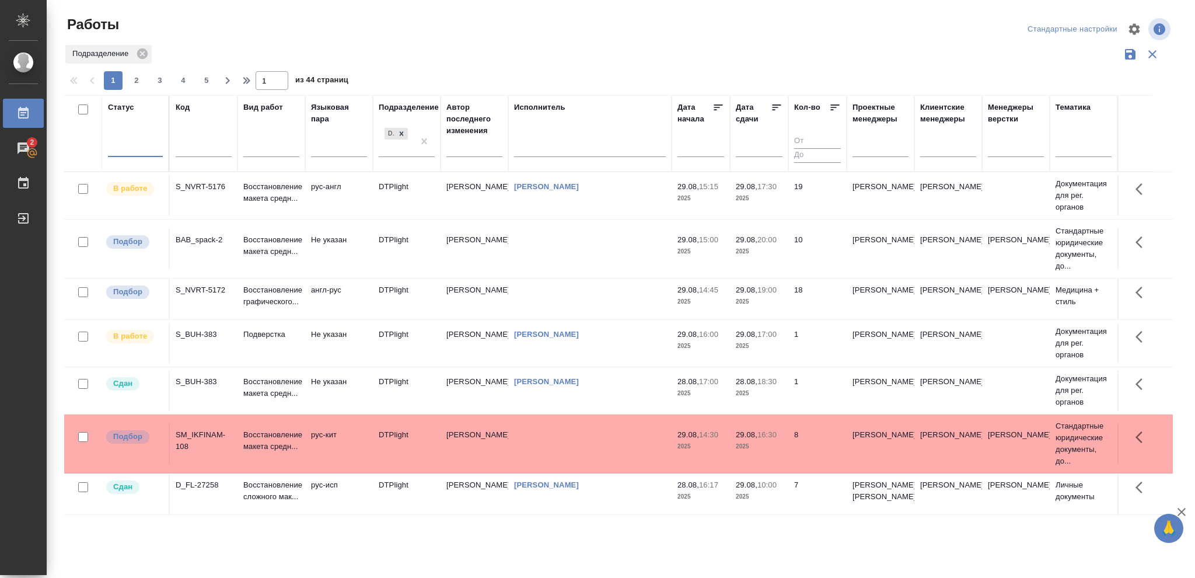
click at [128, 140] on div at bounding box center [135, 145] width 55 height 17
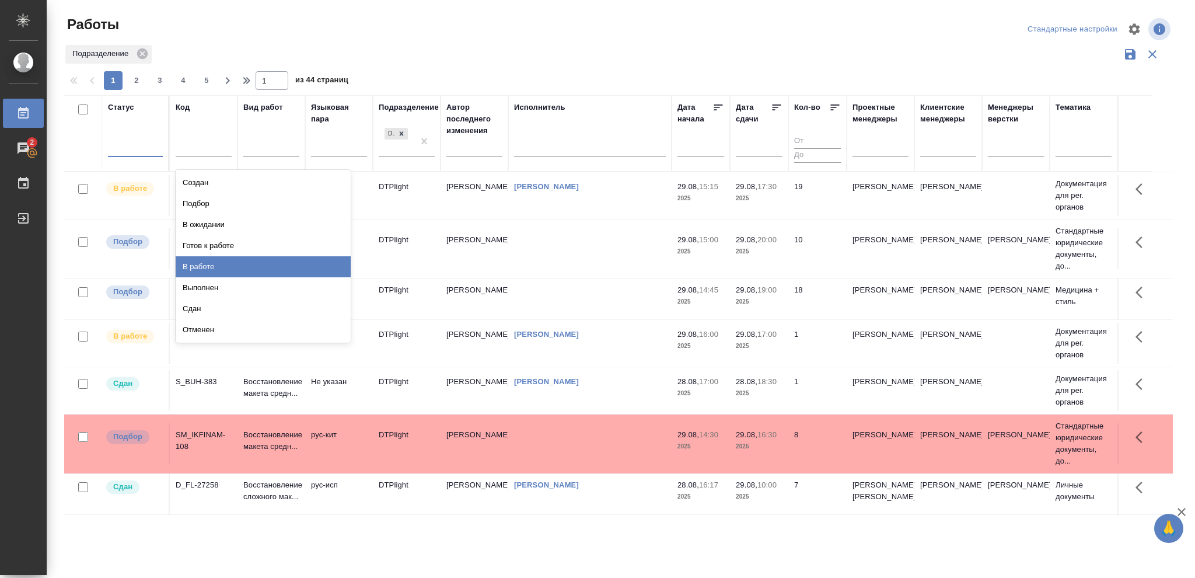
click at [193, 266] on div "В работе" at bounding box center [263, 266] width 175 height 21
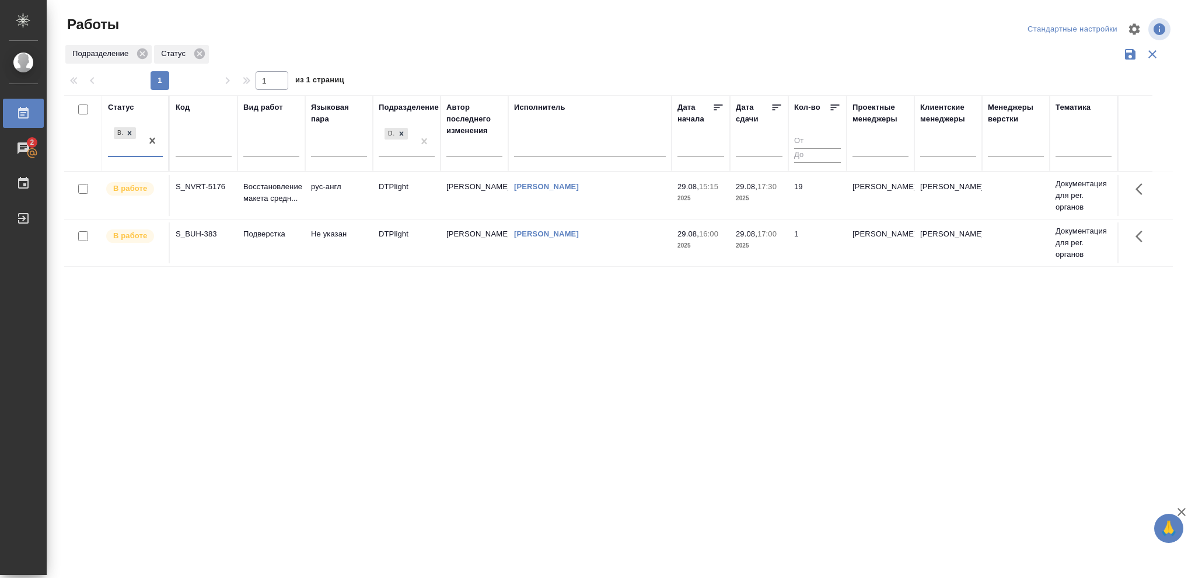
click at [767, 247] on p "2025" at bounding box center [759, 246] width 47 height 12
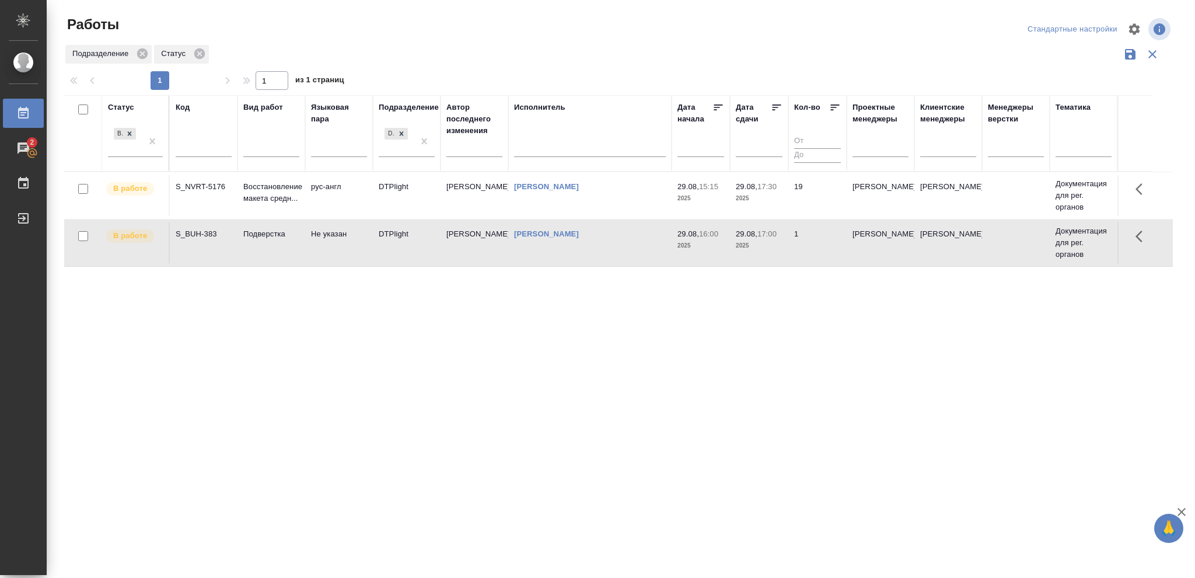
click at [767, 247] on p "2025" at bounding box center [759, 246] width 47 height 12
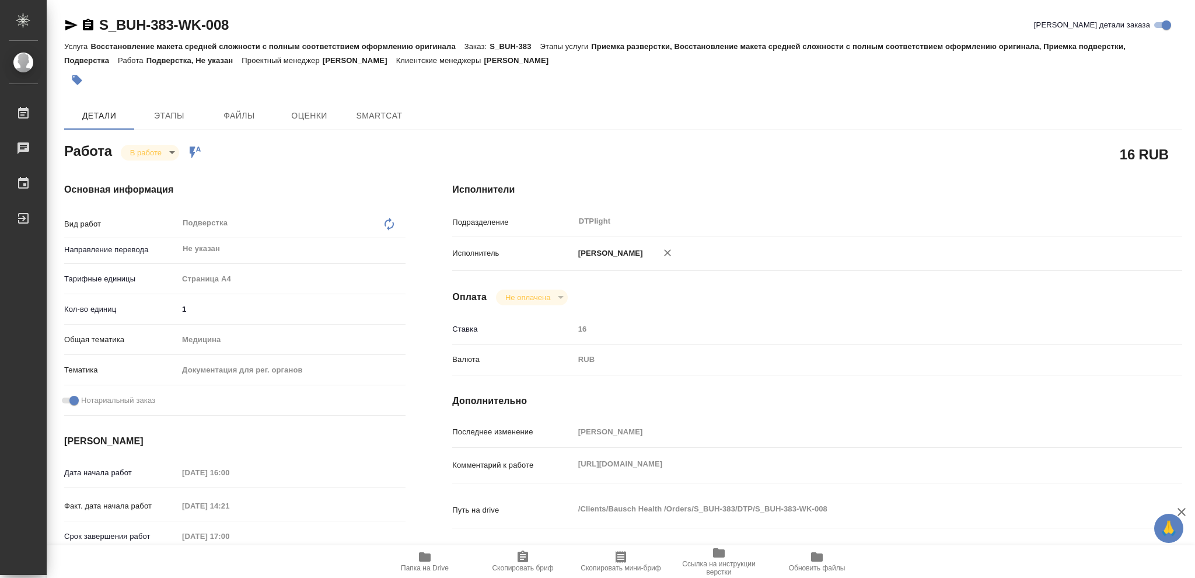
type textarea "x"
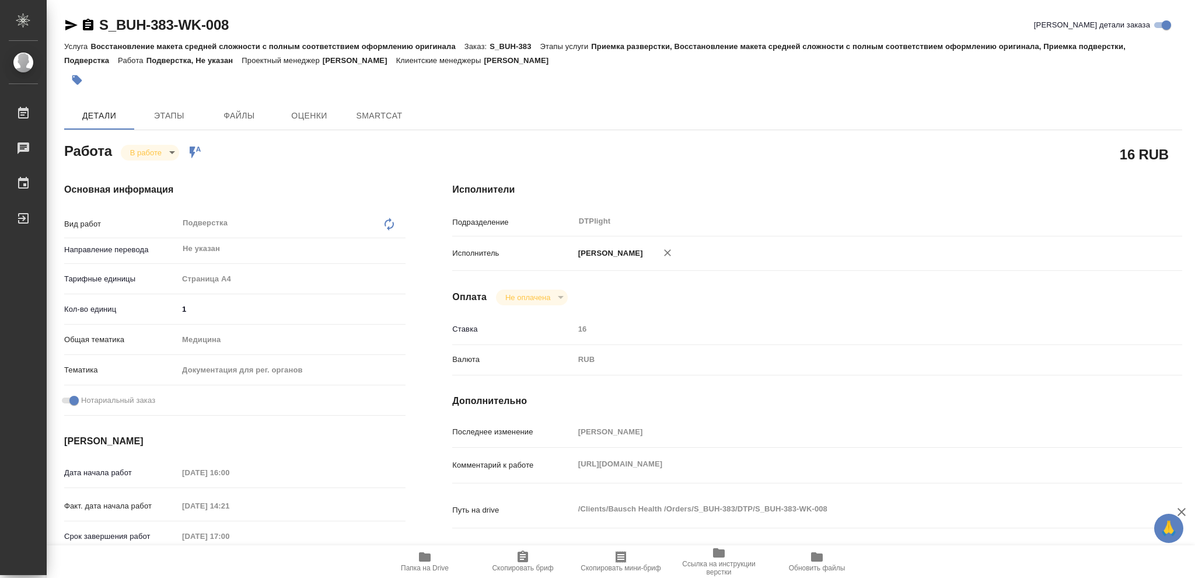
type textarea "x"
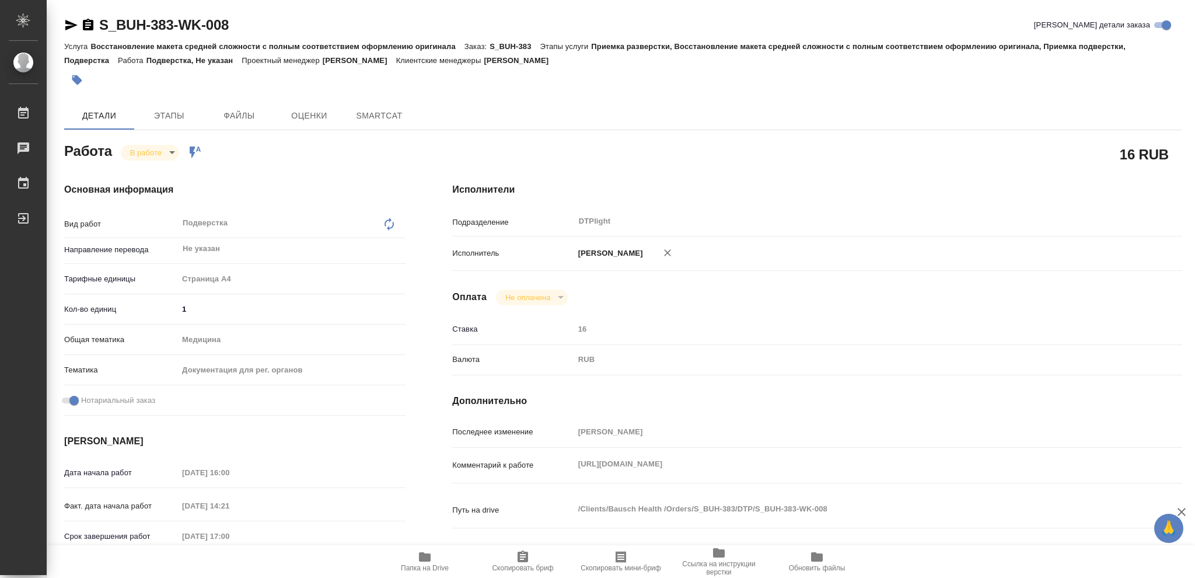
type textarea "x"
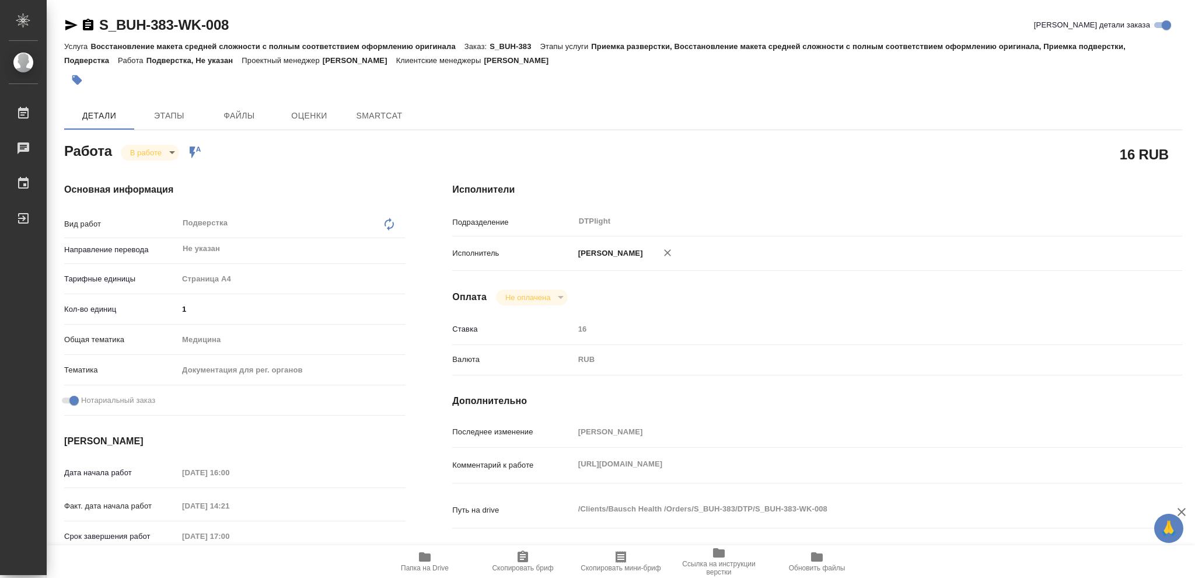
type textarea "x"
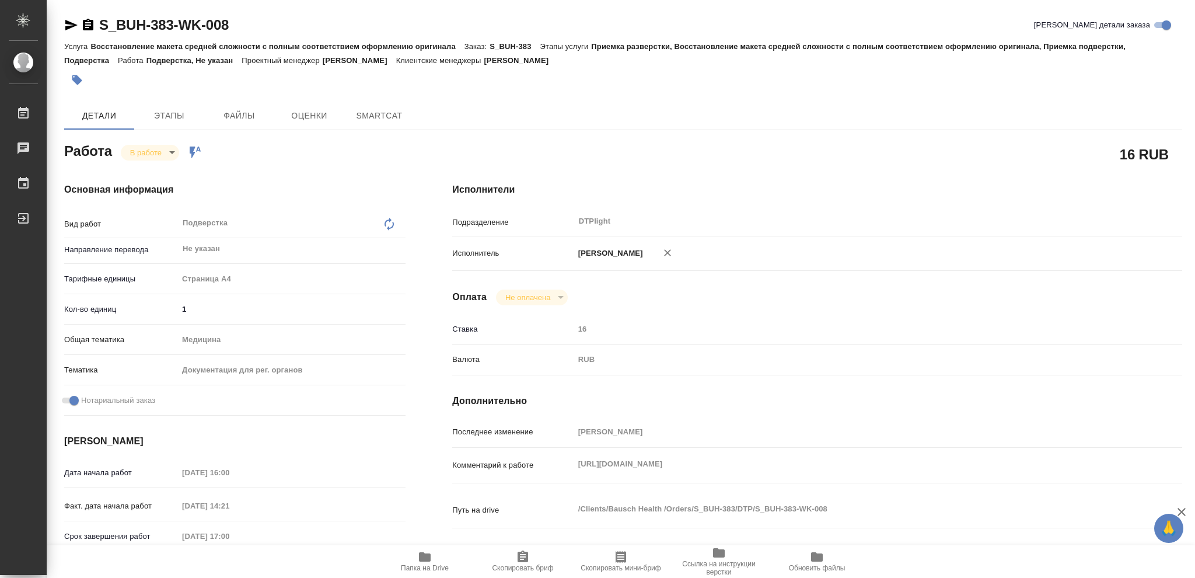
type textarea "x"
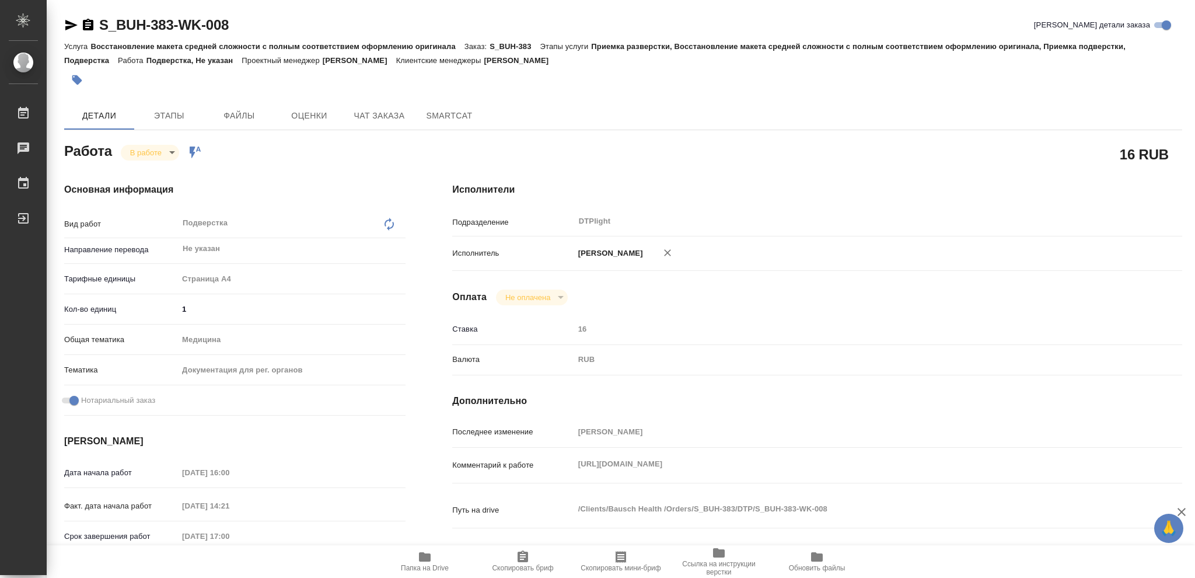
type textarea "x"
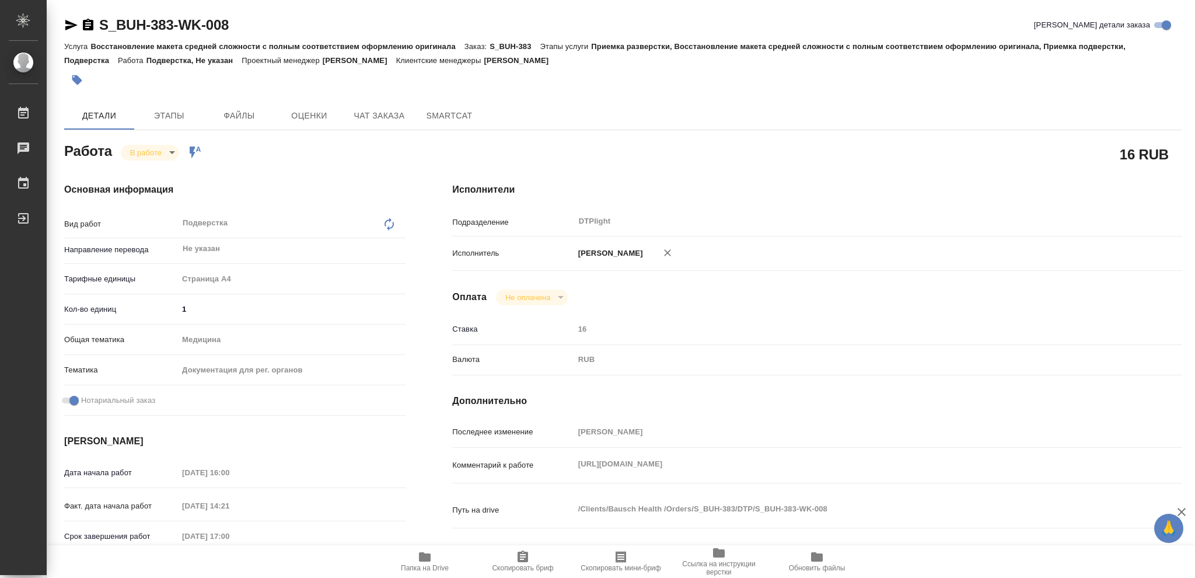
click at [418, 557] on icon "button" at bounding box center [425, 557] width 14 height 14
type textarea "x"
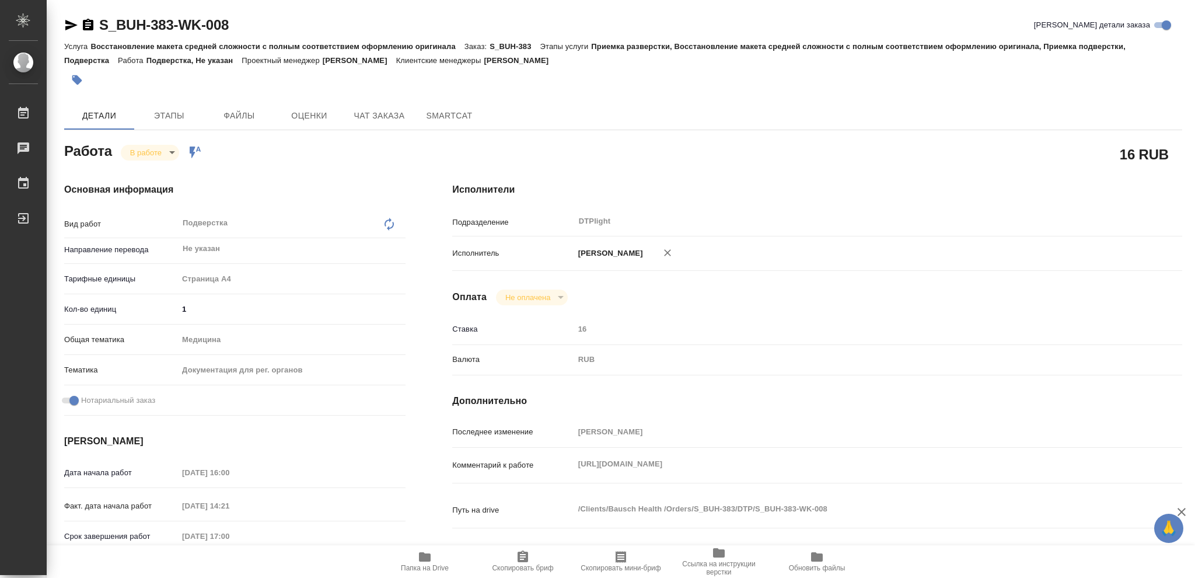
type textarea "x"
click at [426, 564] on icon "button" at bounding box center [425, 557] width 14 height 14
click at [425, 555] on icon "button" at bounding box center [425, 556] width 12 height 9
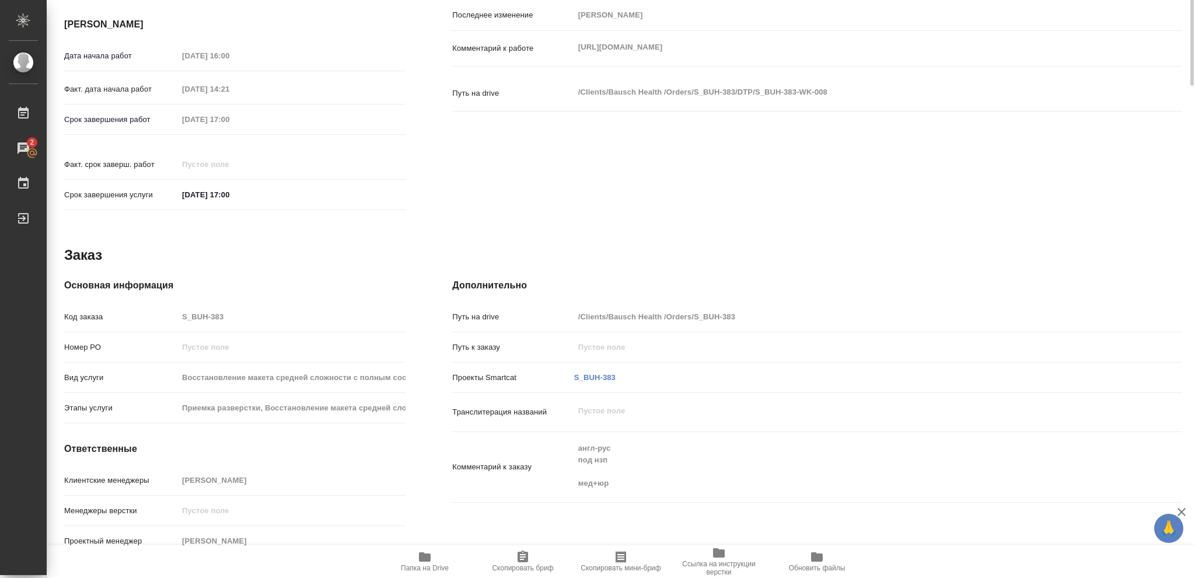
scroll to position [28, 0]
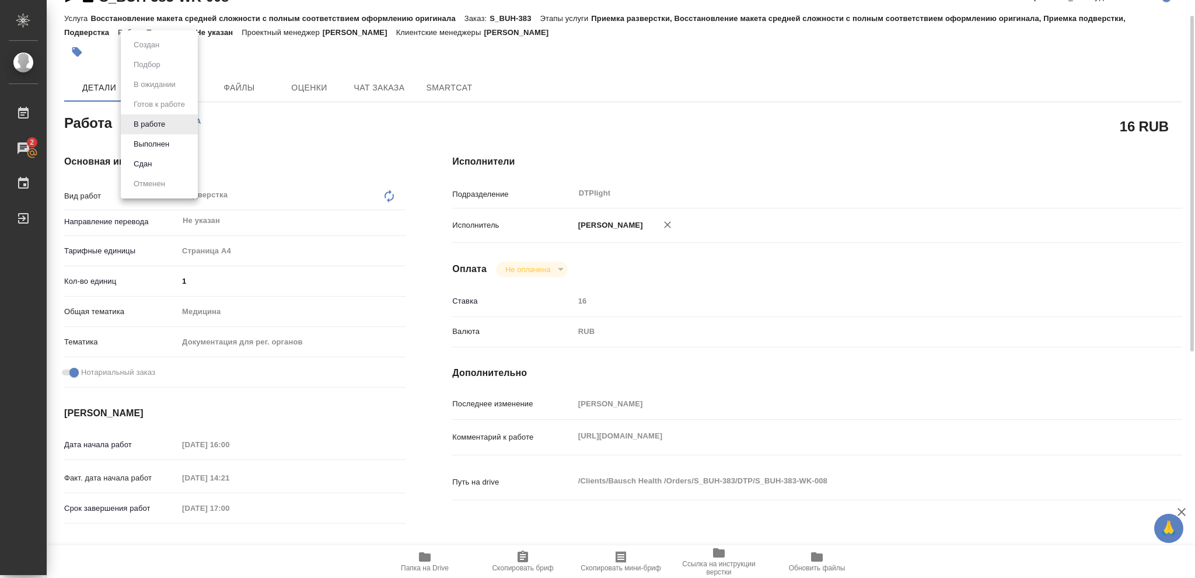
click at [170, 121] on body "🙏 .cls-1 fill:#fff; AWATERA Vasileva Olga Работы 2 Чаты График Выйти S_BUH-383-…" at bounding box center [597, 289] width 1195 height 578
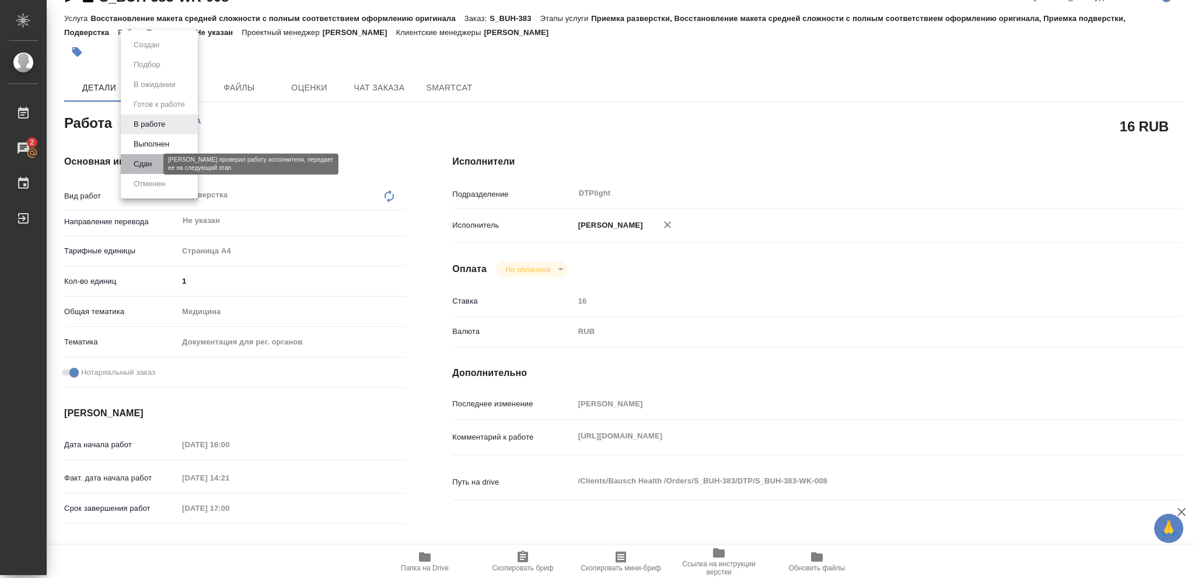
click at [147, 162] on button "Сдан" at bounding box center [142, 164] width 25 height 13
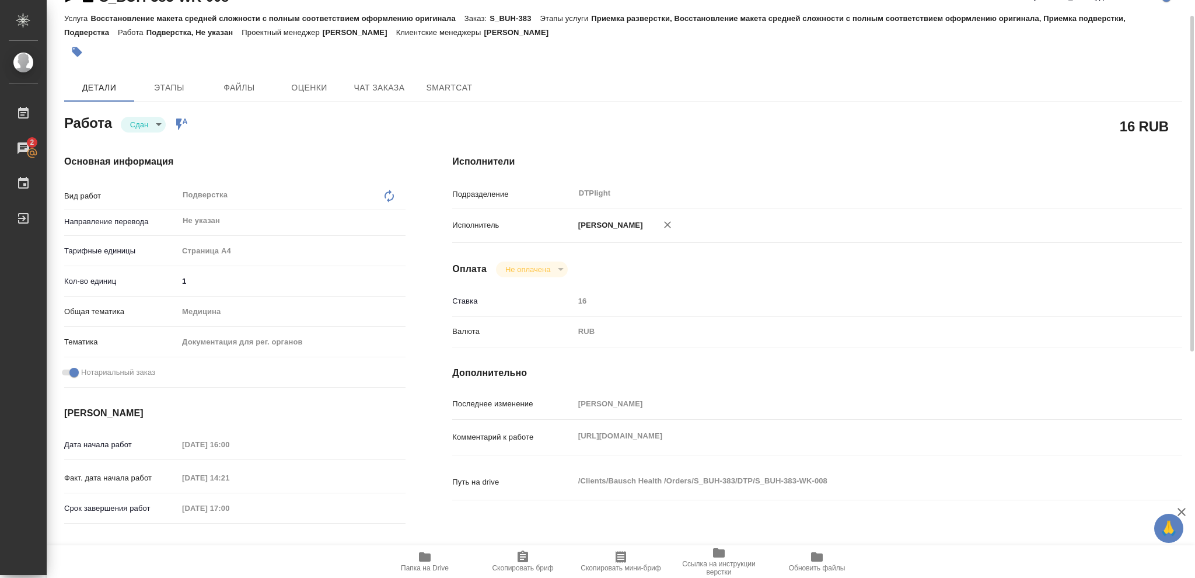
type textarea "x"
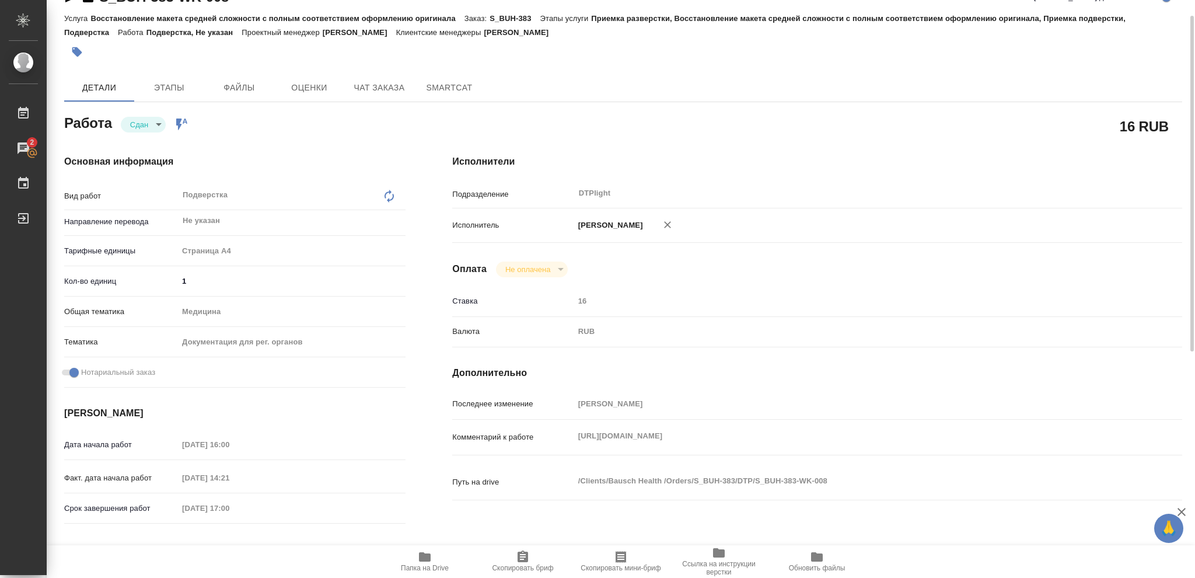
type textarea "x"
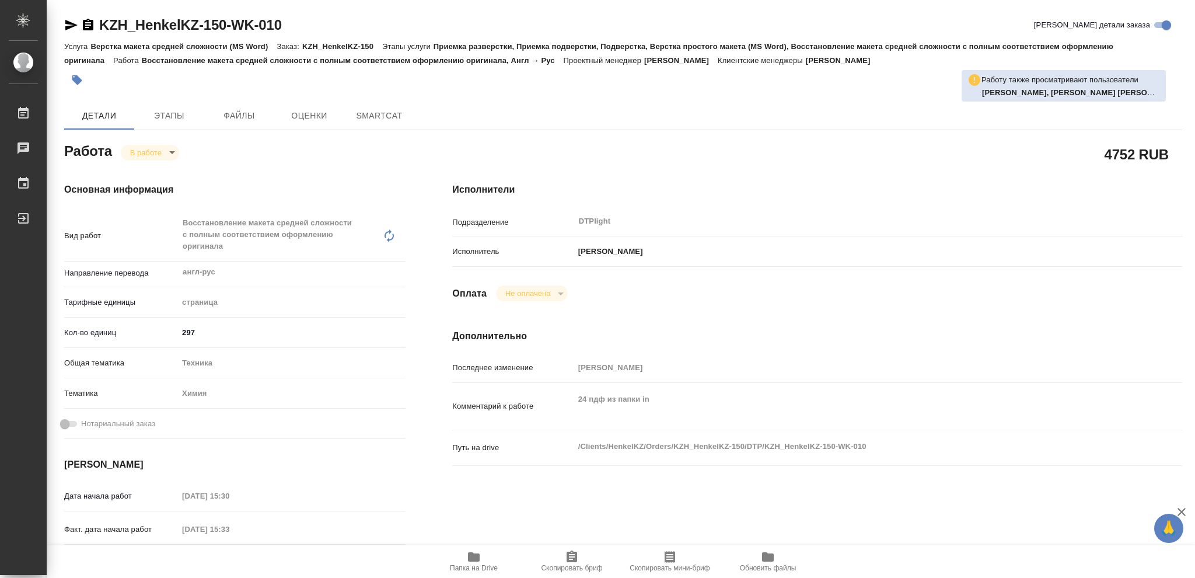
type textarea "x"
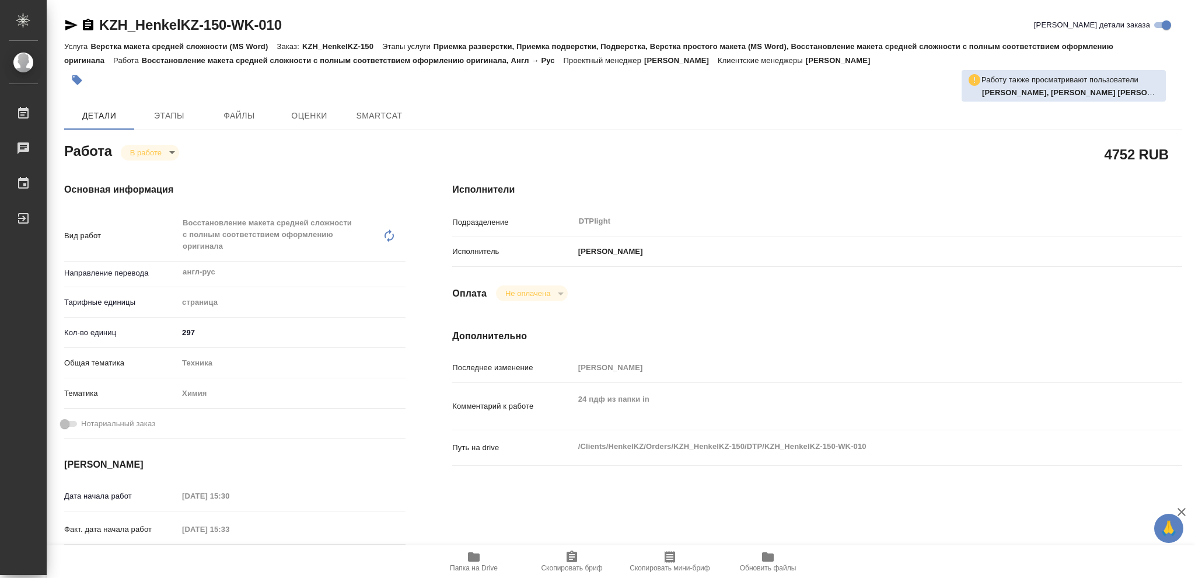
type textarea "x"
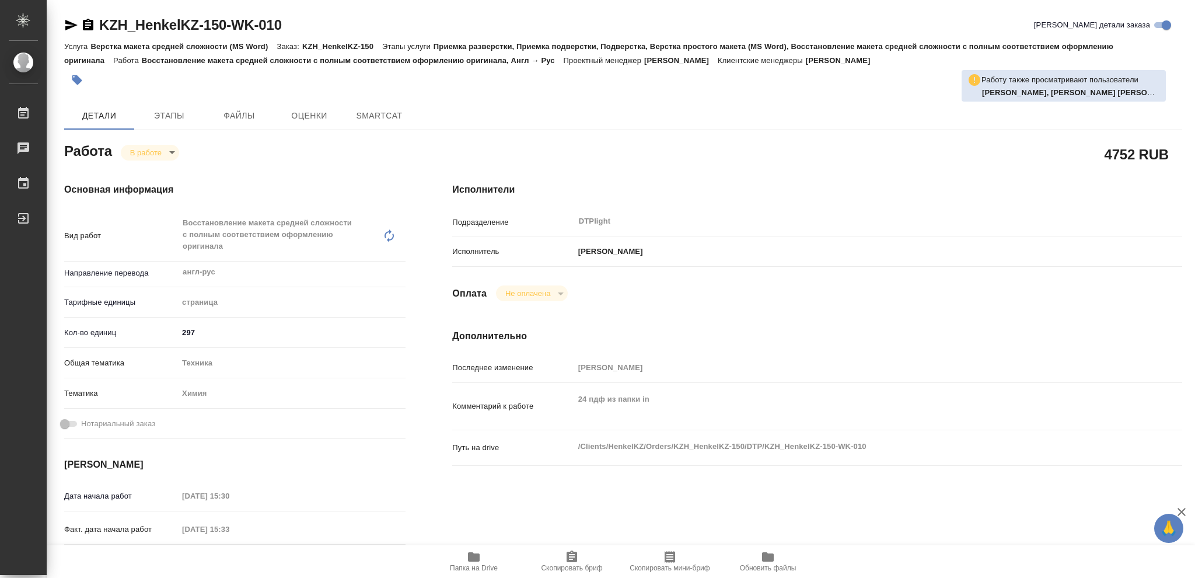
type textarea "x"
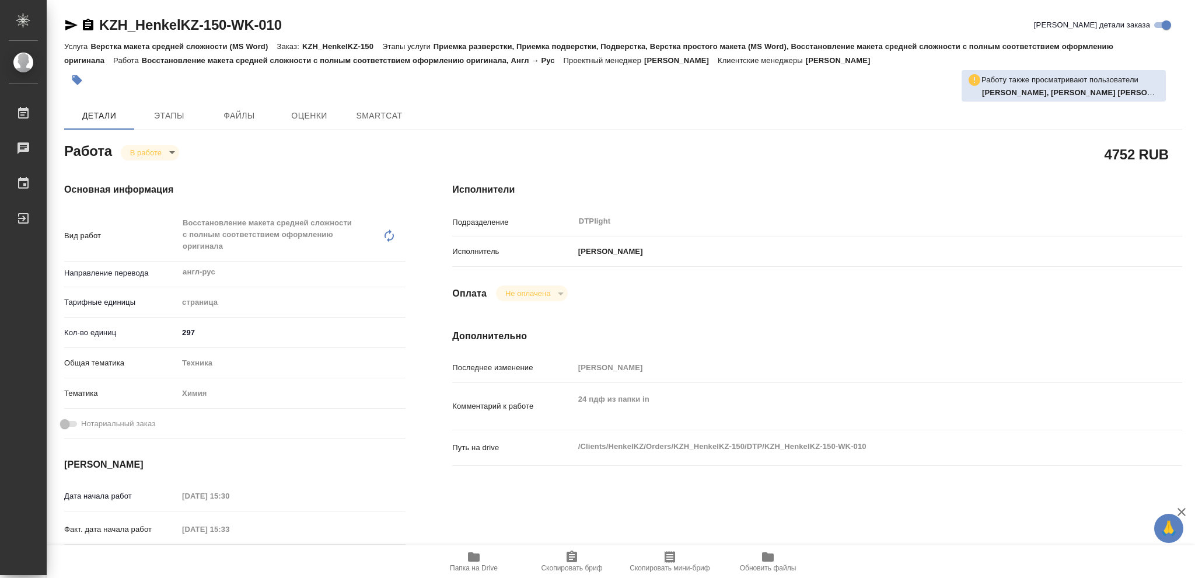
type textarea "x"
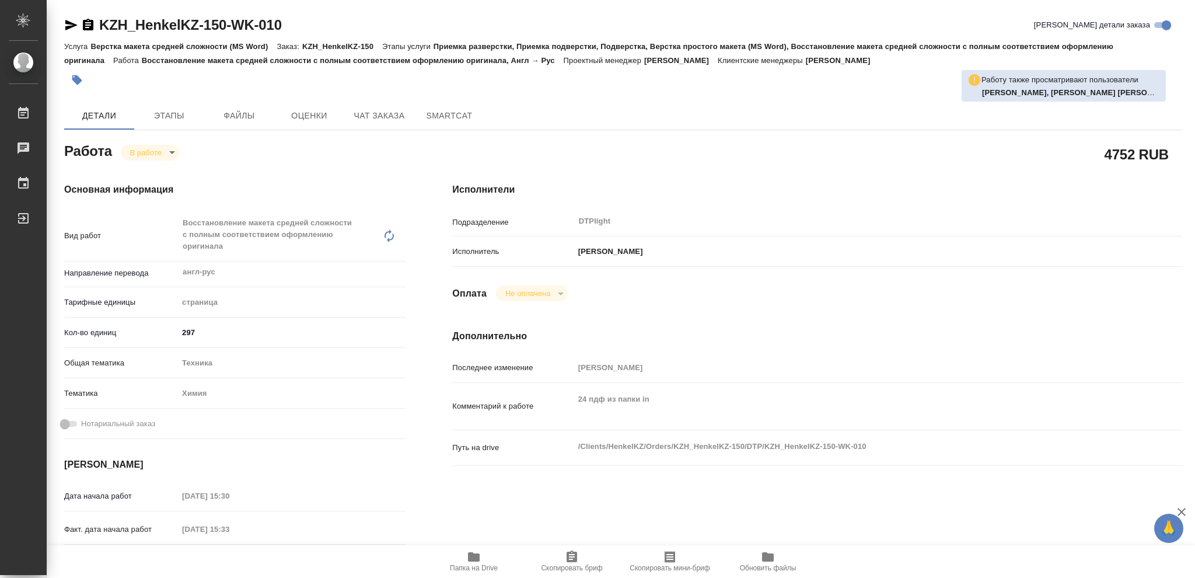
type textarea "x"
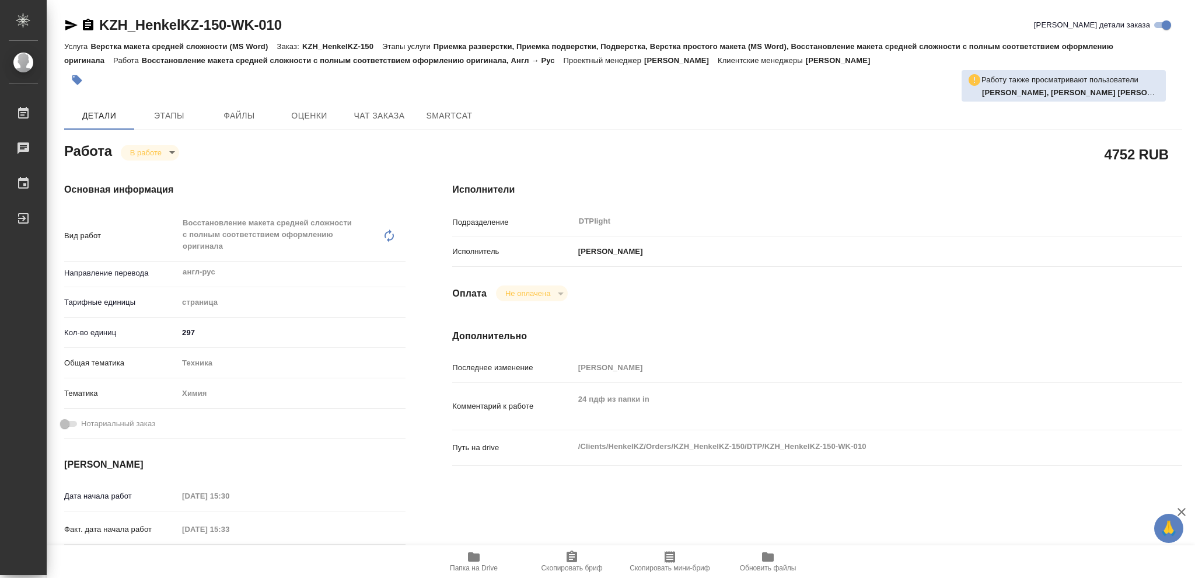
type textarea "x"
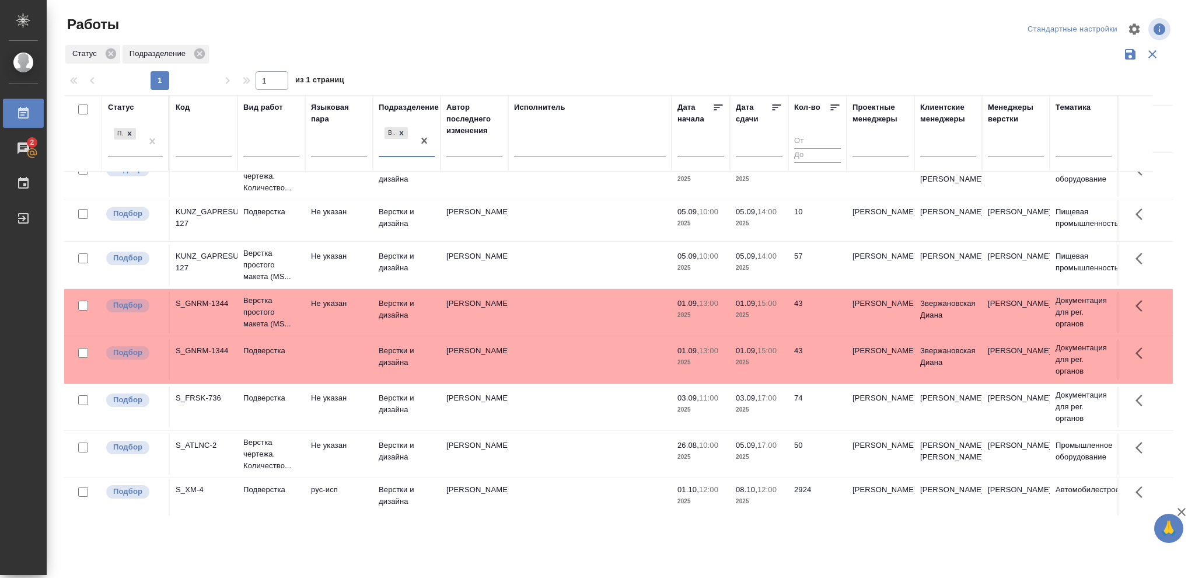
scroll to position [337, 0]
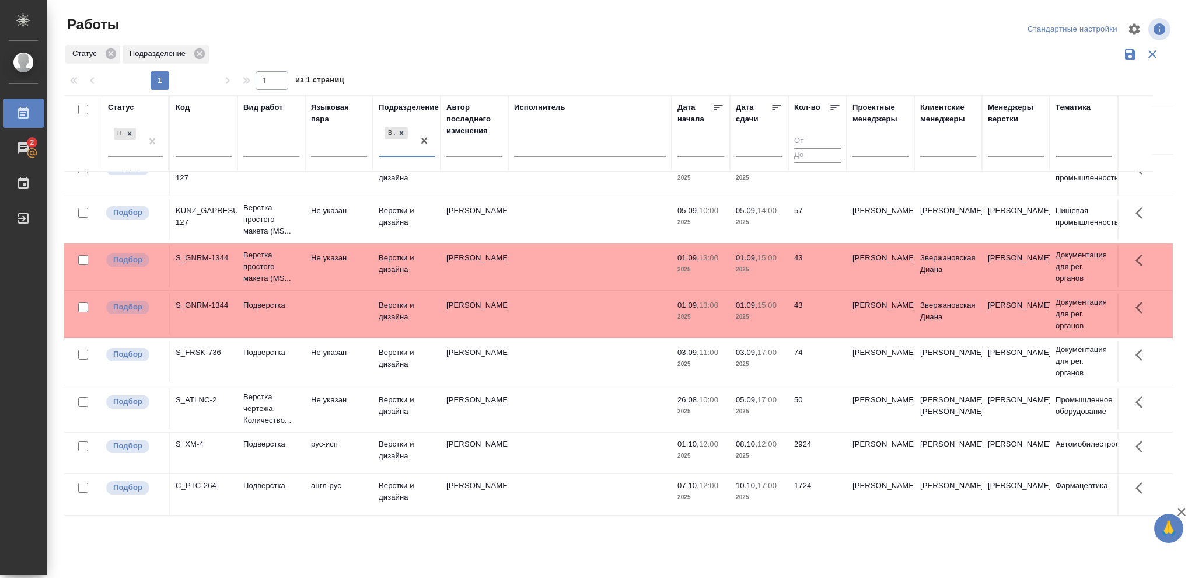
click at [715, 503] on p "2025" at bounding box center [701, 497] width 47 height 12
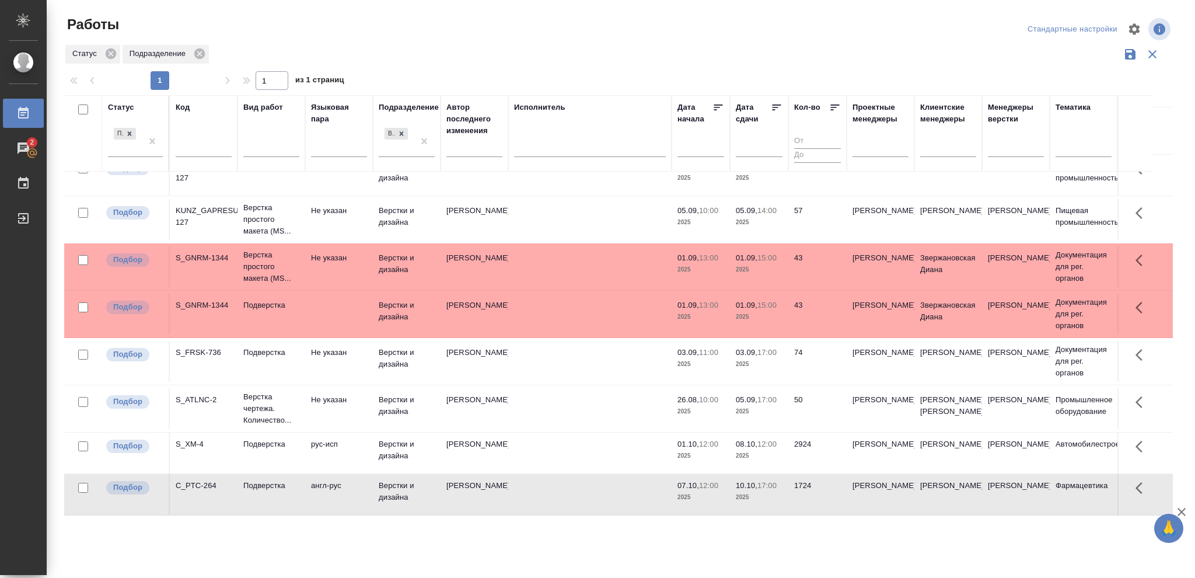
click at [715, 503] on p "2025" at bounding box center [701, 497] width 47 height 12
click at [186, 145] on input "text" at bounding box center [204, 149] width 56 height 15
paste input "C_PTC-264-WK-003"
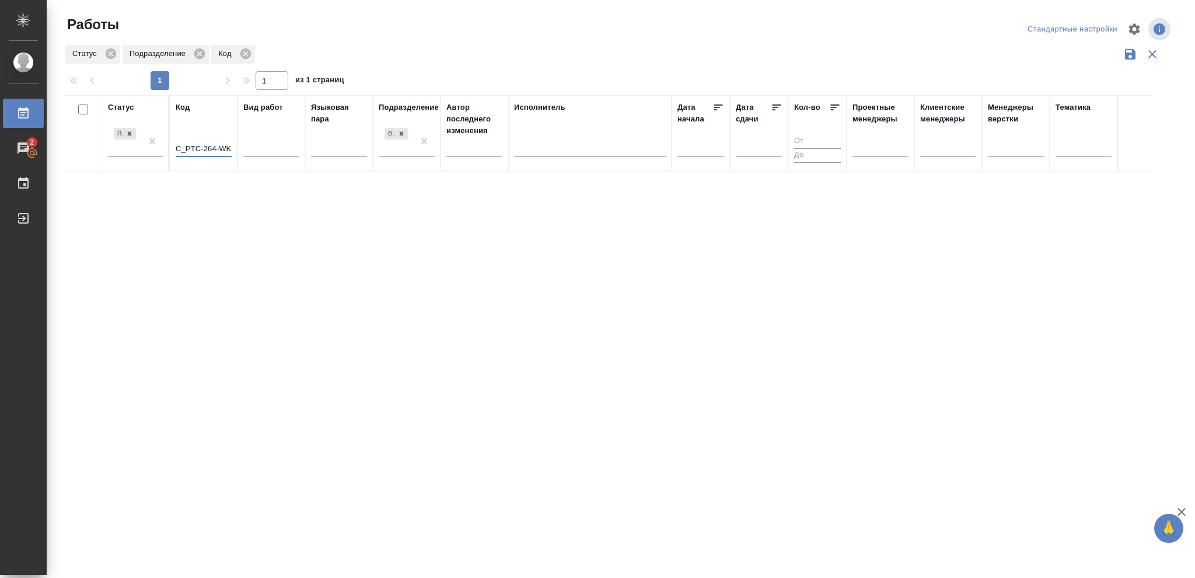
scroll to position [0, 0]
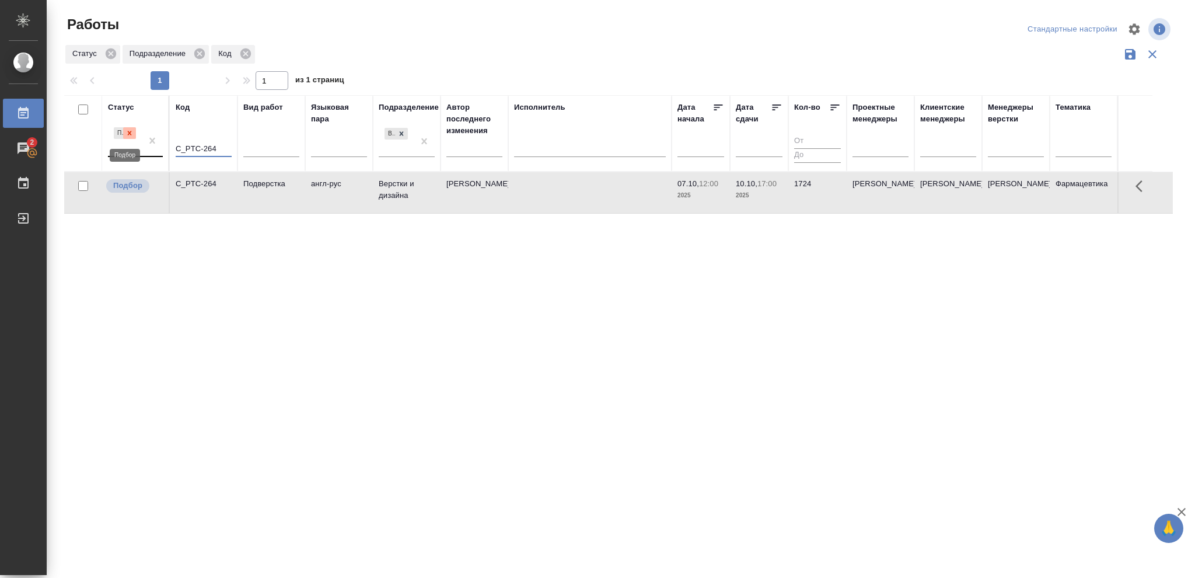
click at [128, 135] on icon at bounding box center [130, 133] width 4 height 4
type input "C_PTC-264"
click at [400, 131] on icon at bounding box center [402, 133] width 8 height 8
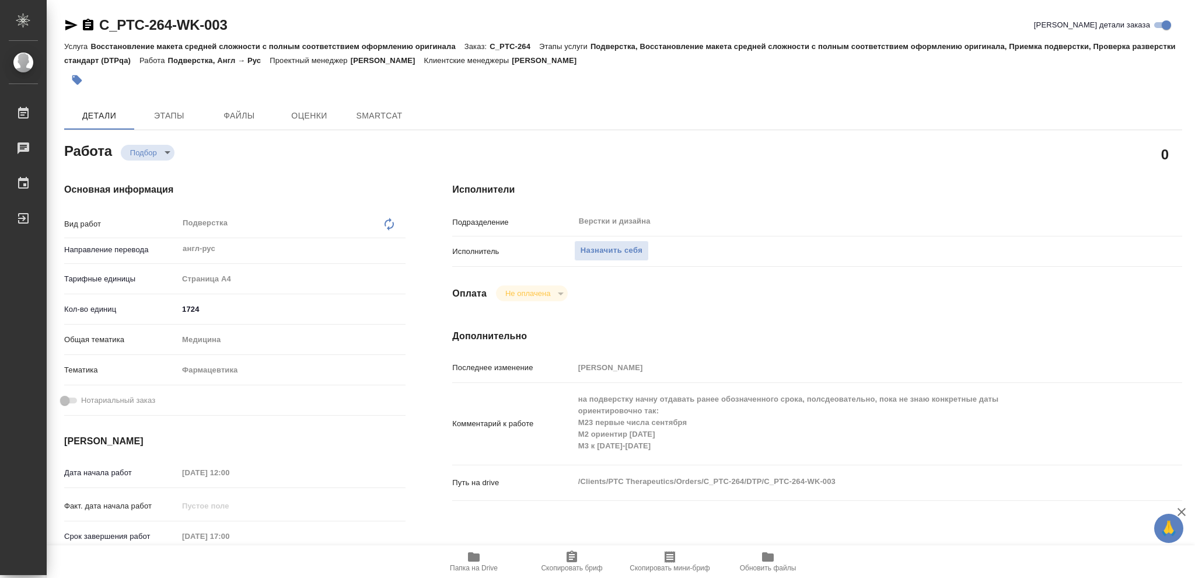
type textarea "x"
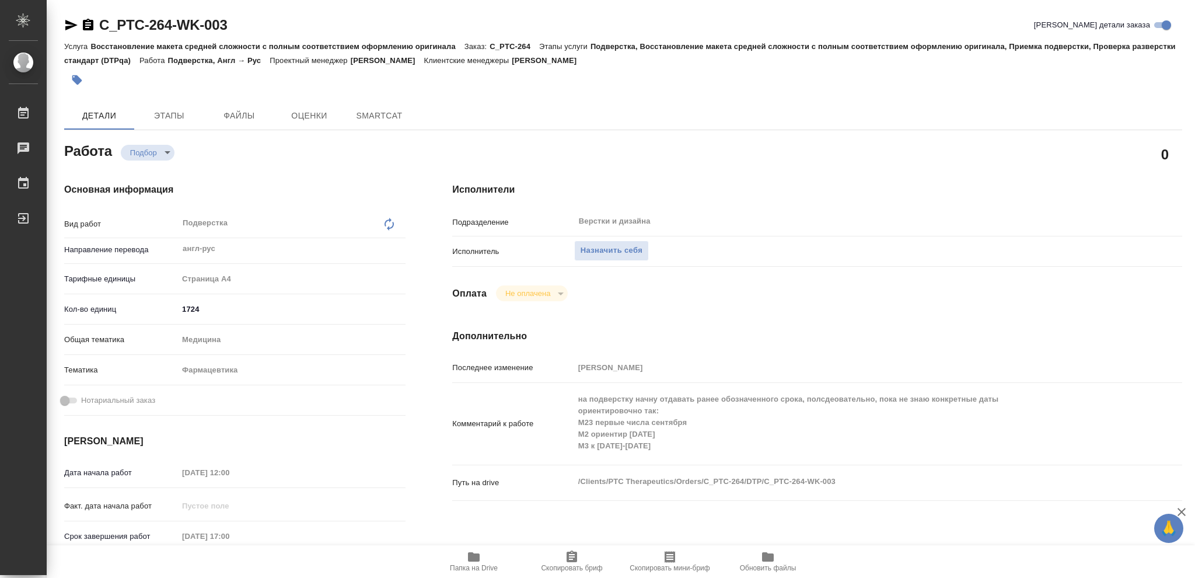
type textarea "x"
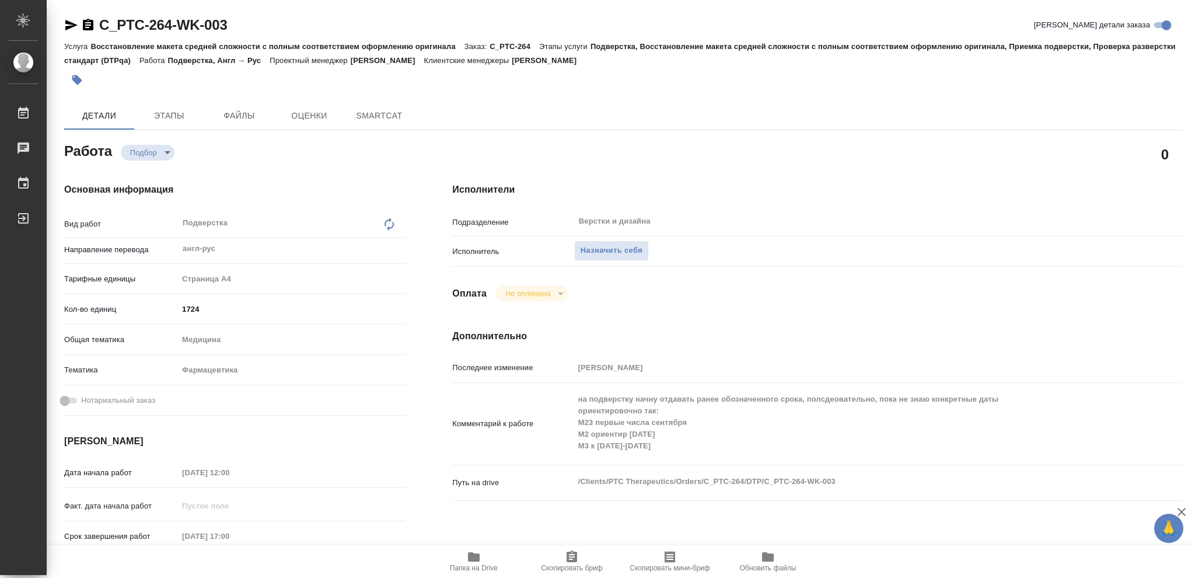
type textarea "x"
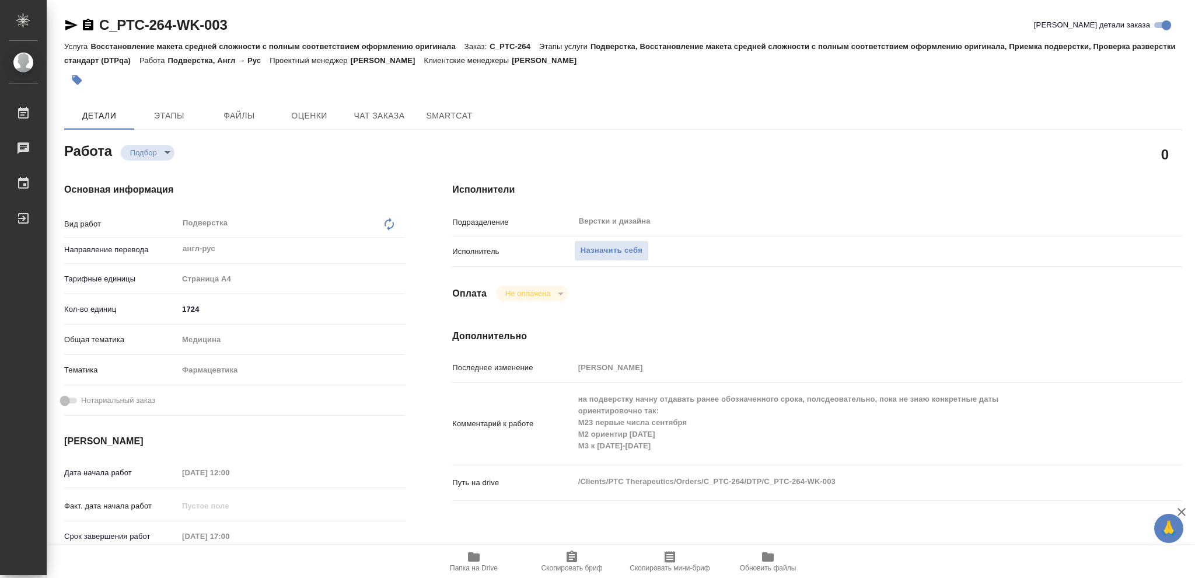
type textarea "x"
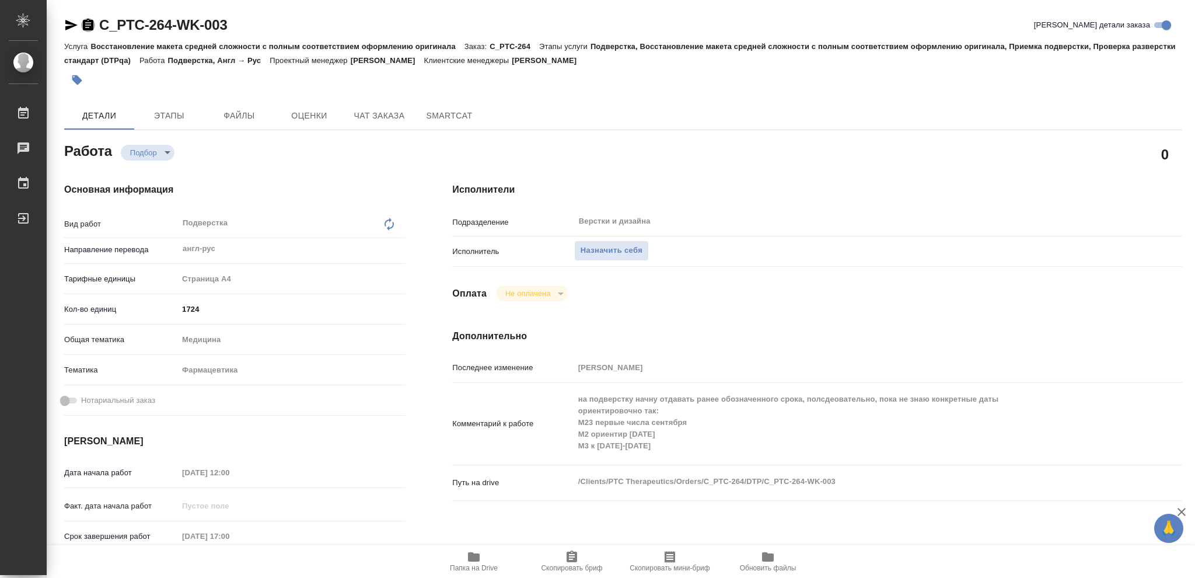
click at [85, 27] on icon "button" at bounding box center [88, 25] width 14 height 14
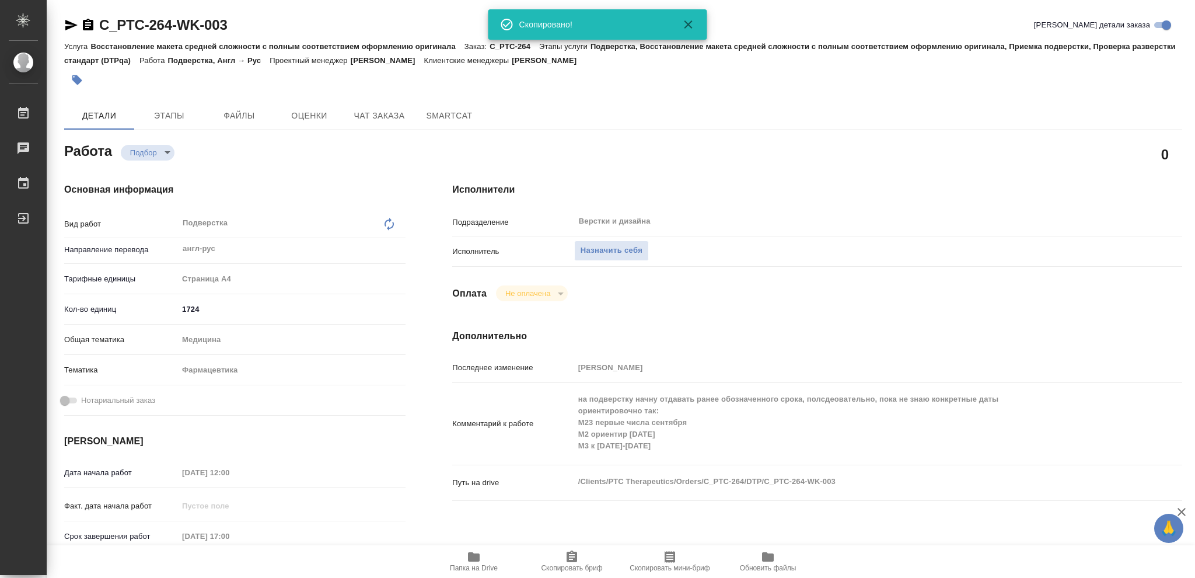
type textarea "x"
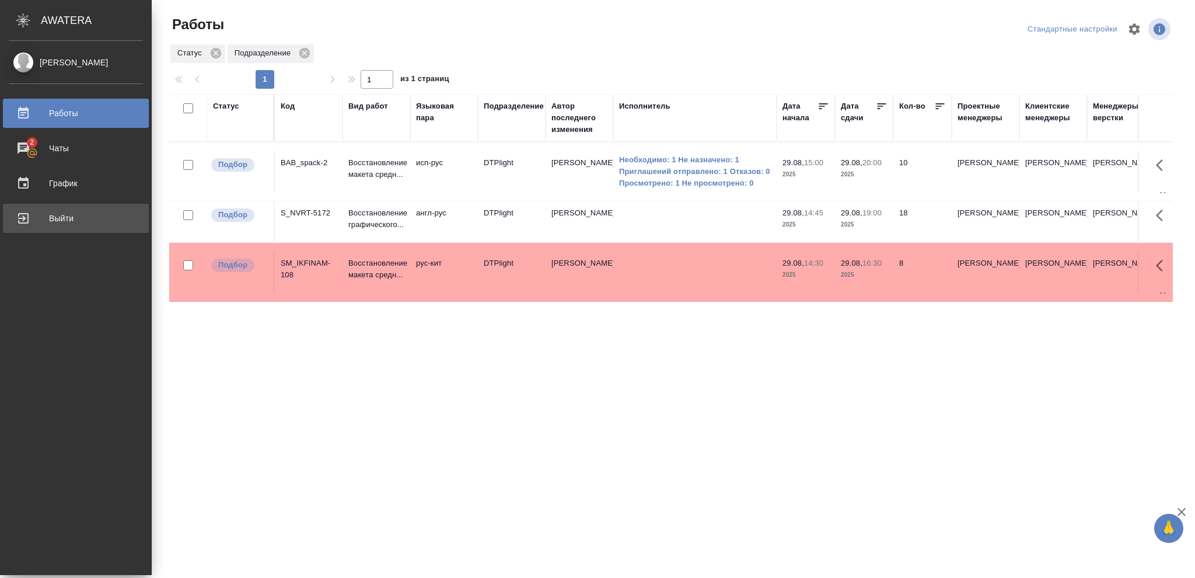
click at [50, 217] on div "Выйти" at bounding box center [76, 219] width 134 height 18
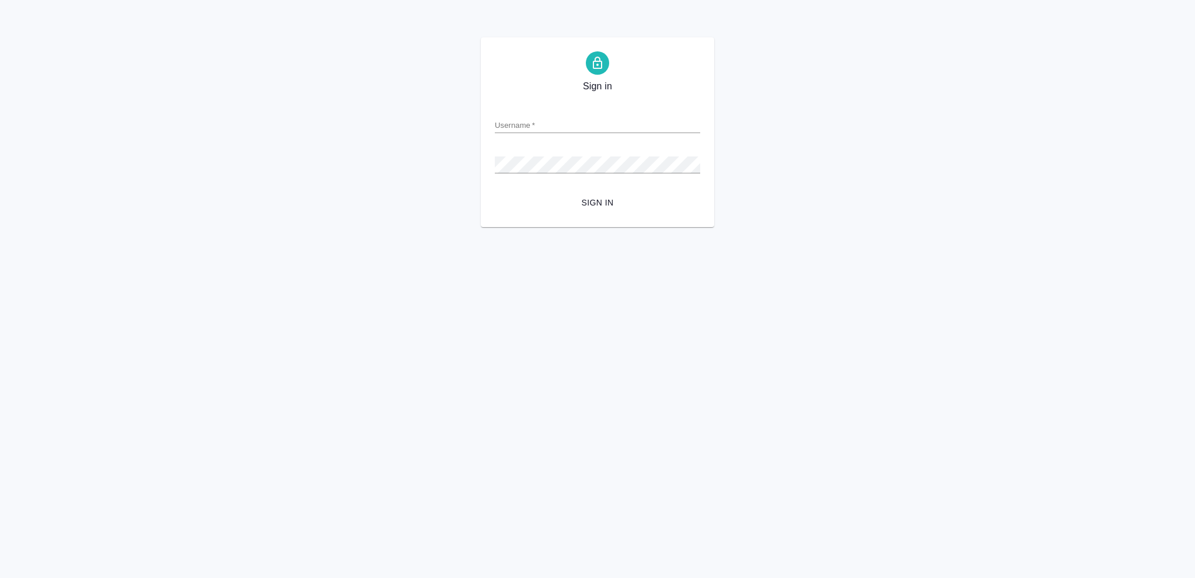
click at [515, 124] on input "Username   *" at bounding box center [597, 125] width 205 height 16
type input "[EMAIL_ADDRESS][DOMAIN_NAME]"
click at [606, 201] on span "Sign in" at bounding box center [597, 203] width 187 height 15
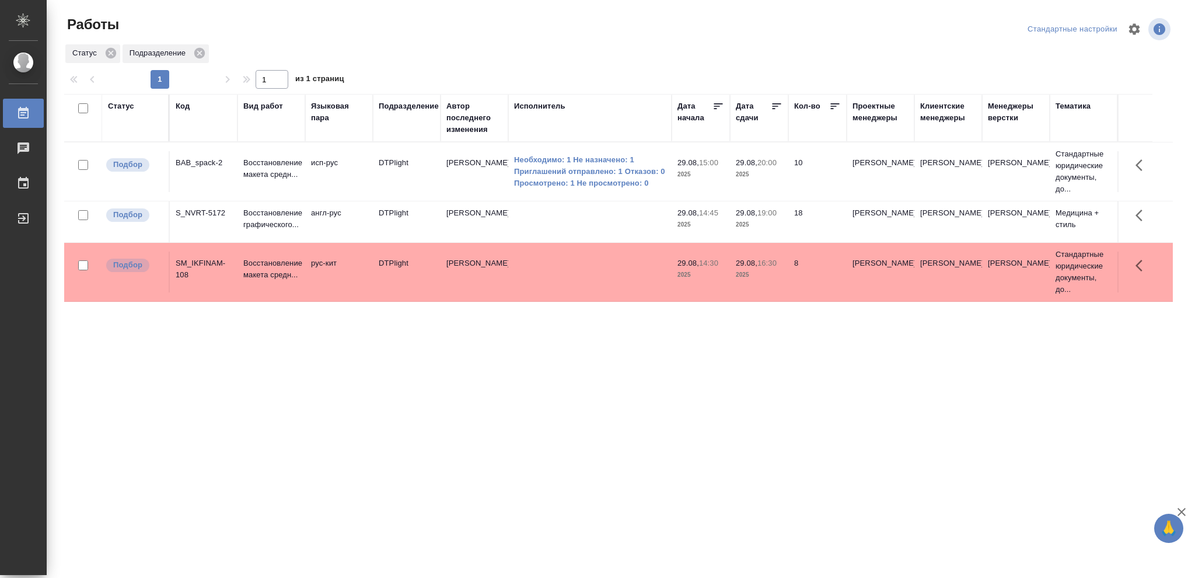
click at [113, 109] on div "Статус" at bounding box center [121, 106] width 26 height 12
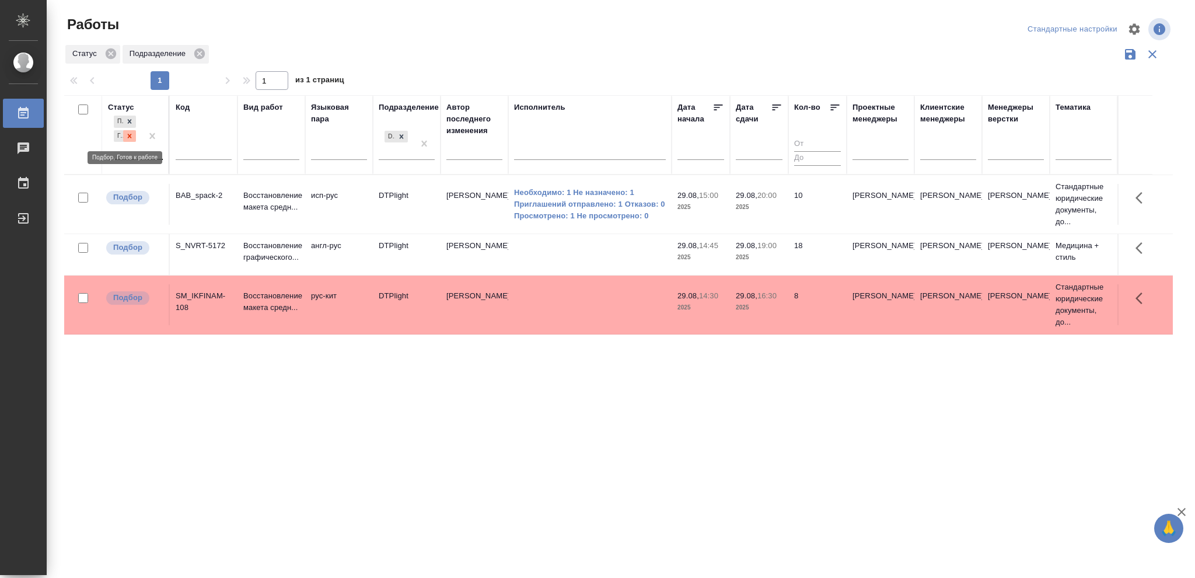
click at [127, 137] on icon at bounding box center [129, 136] width 8 height 8
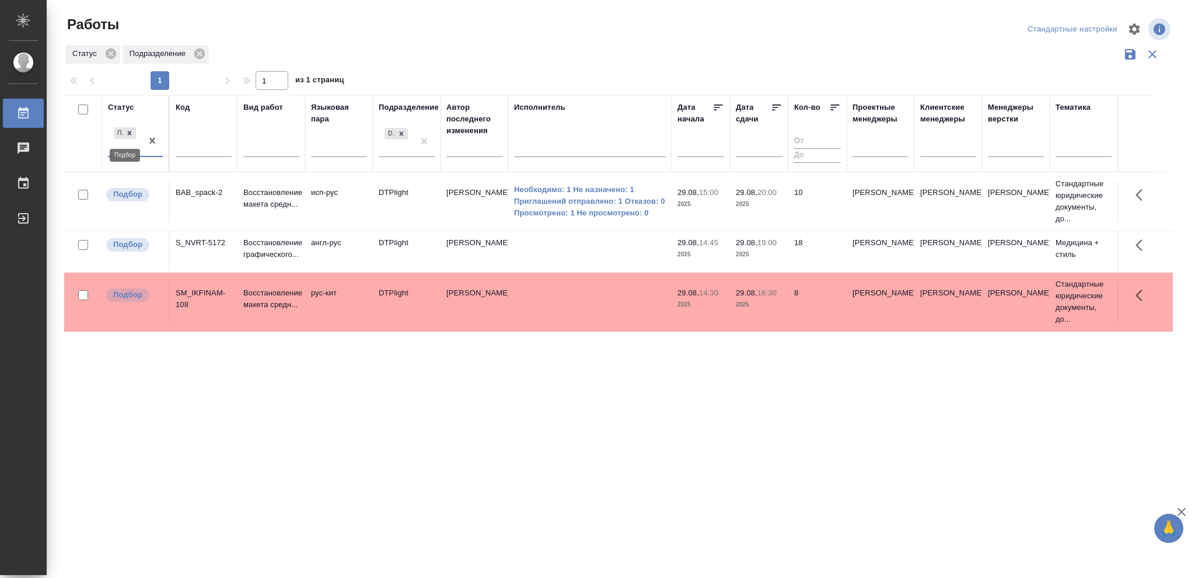
click at [127, 134] on icon at bounding box center [129, 133] width 8 height 8
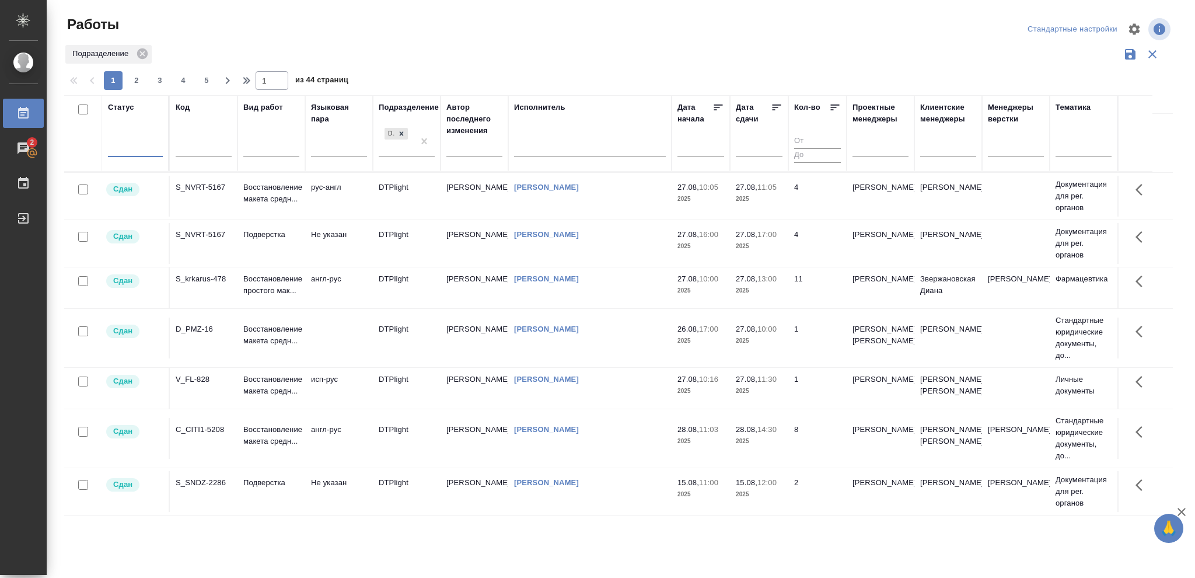
scroll to position [892, 0]
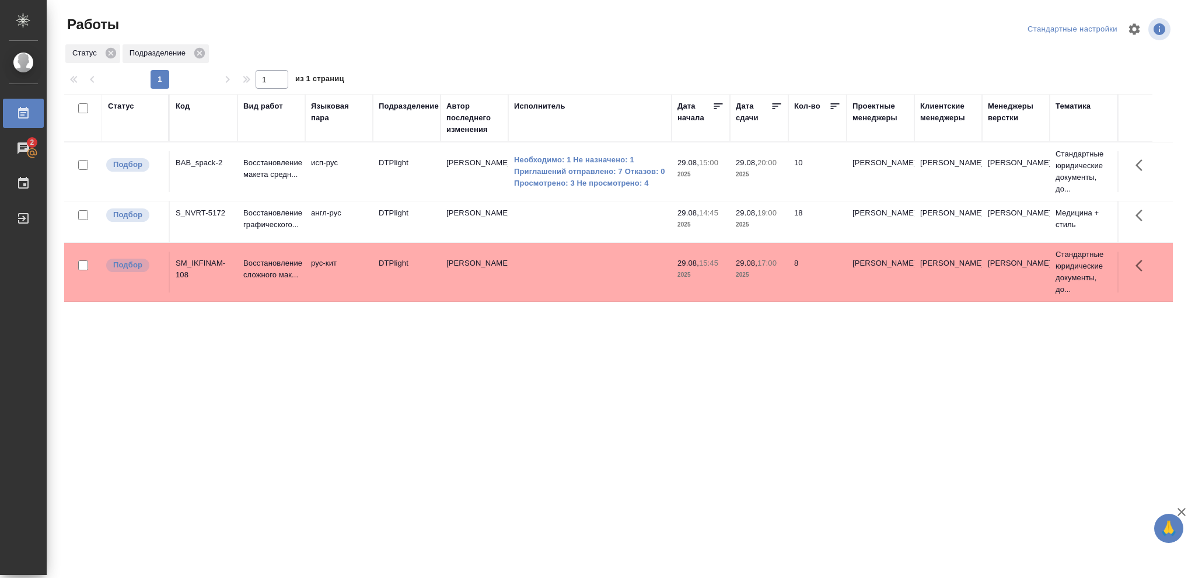
click at [123, 106] on div "Статус" at bounding box center [121, 106] width 26 height 12
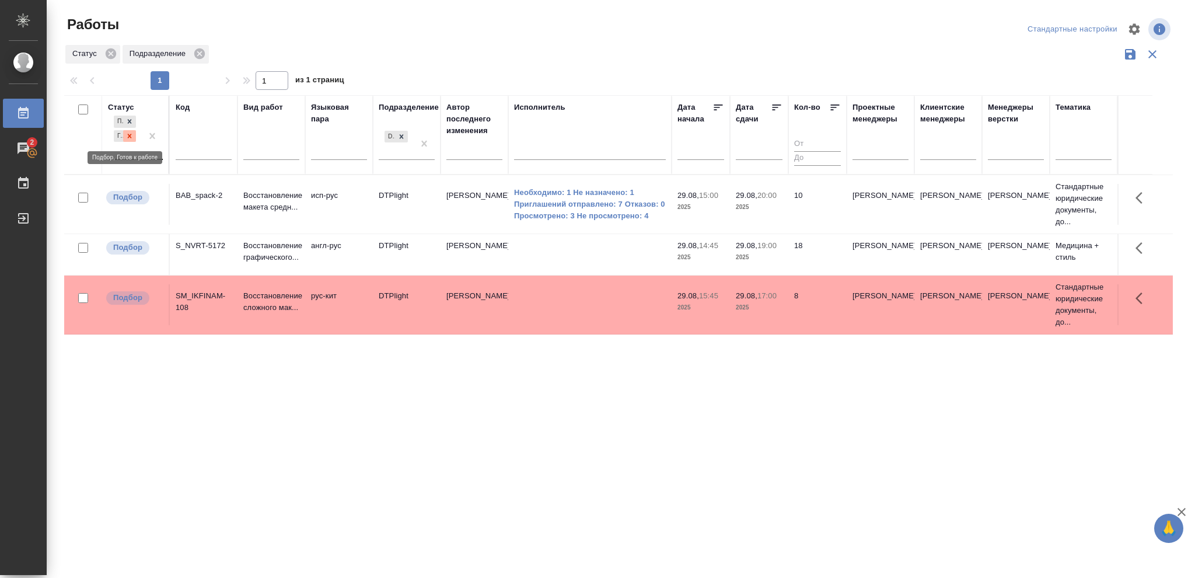
click at [127, 137] on icon at bounding box center [129, 136] width 8 height 8
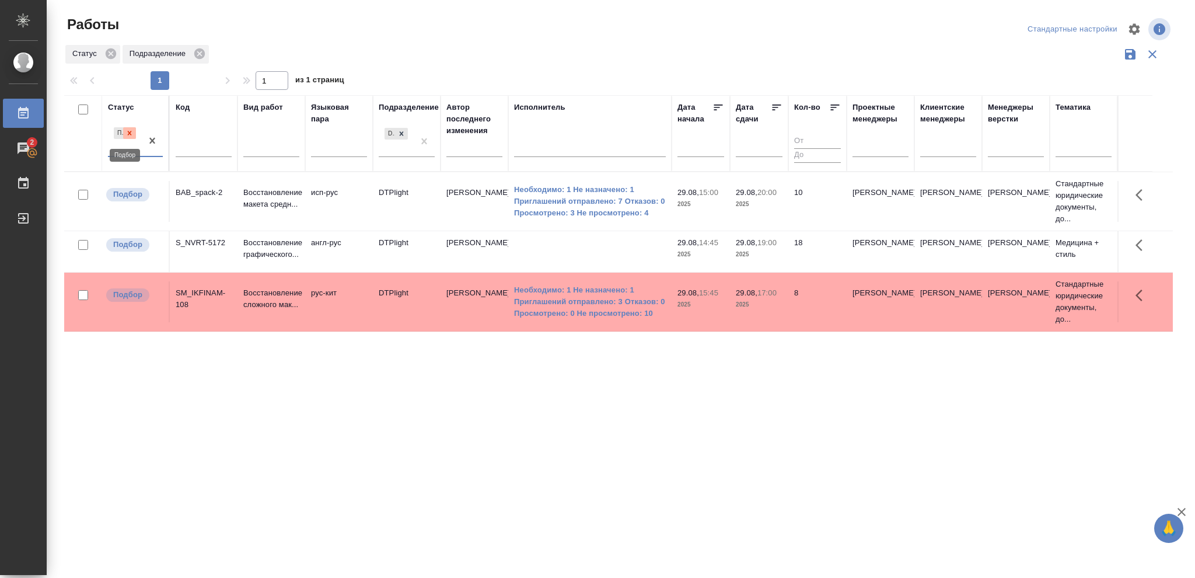
click at [127, 135] on icon at bounding box center [129, 133] width 8 height 8
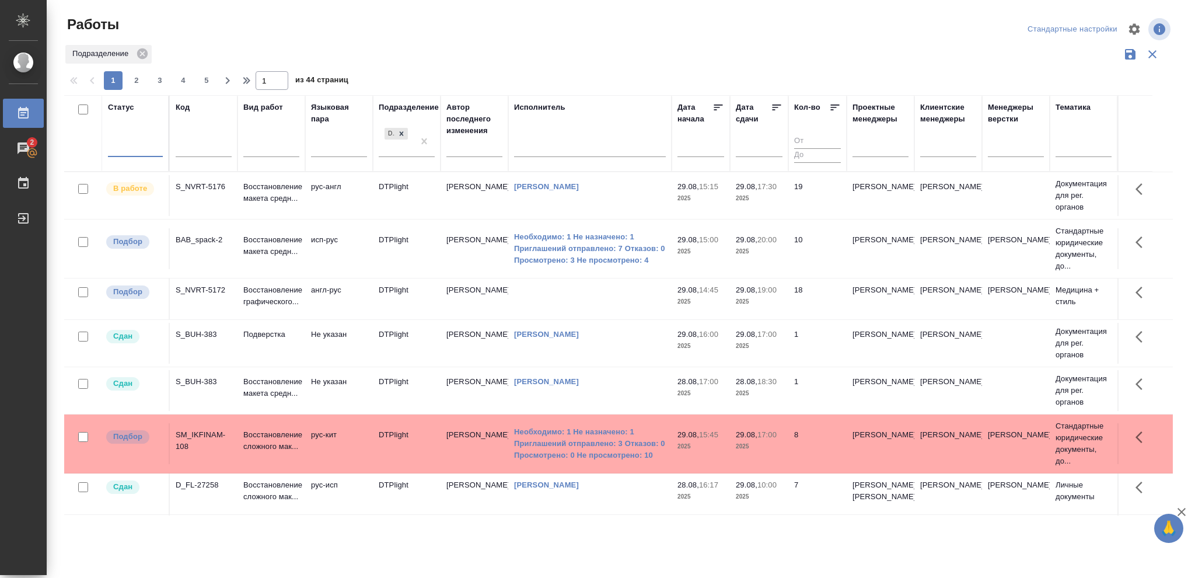
click at [127, 144] on div at bounding box center [135, 145] width 55 height 17
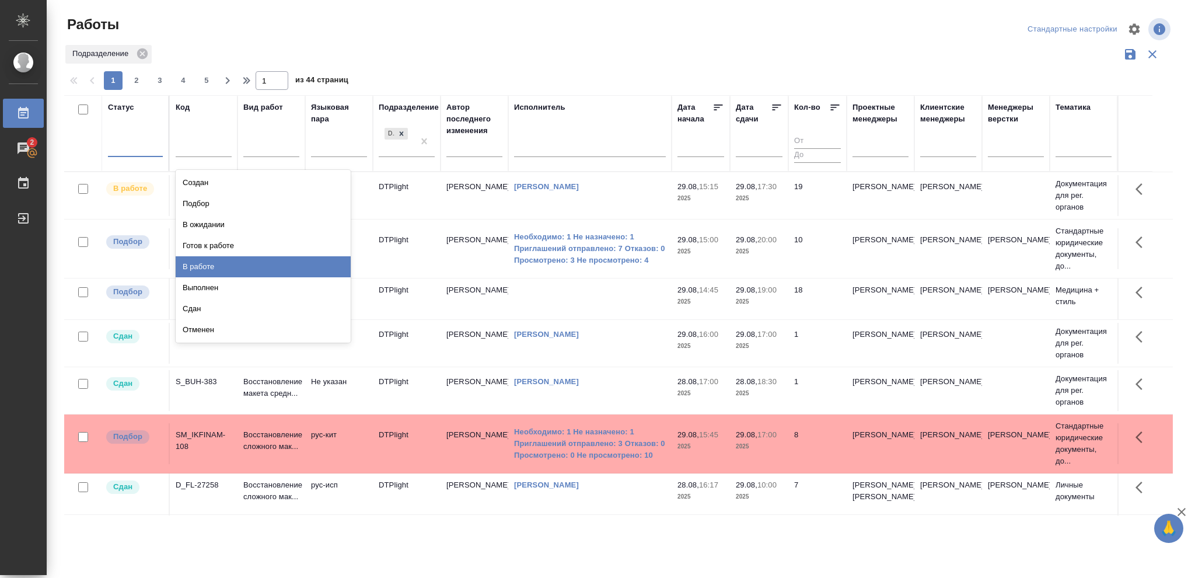
click at [207, 266] on div "В работе" at bounding box center [263, 266] width 175 height 21
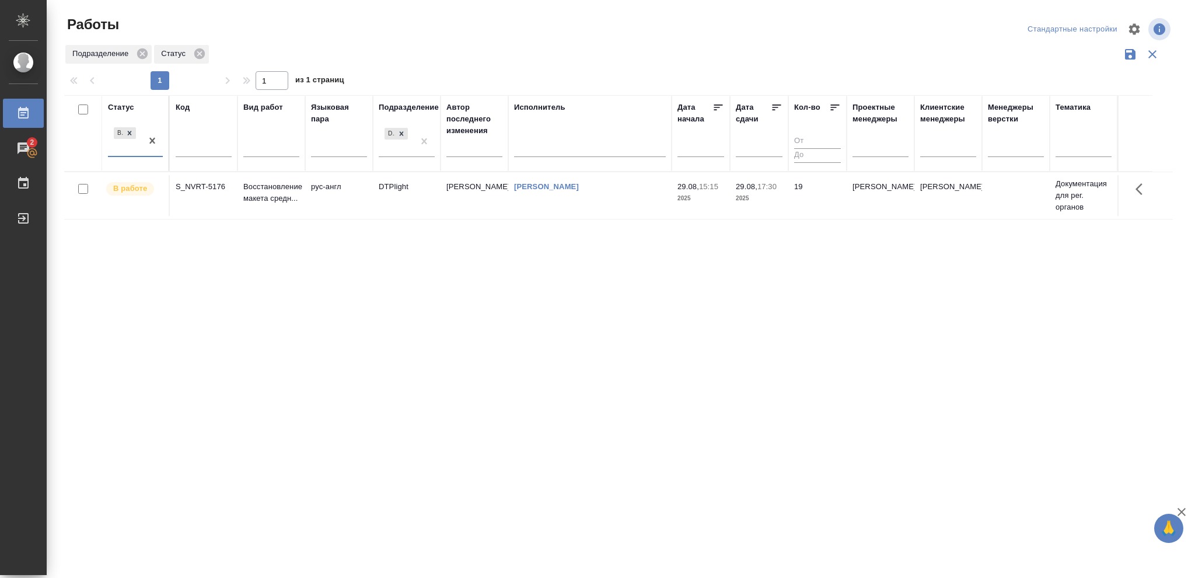
click at [777, 199] on p "2025" at bounding box center [759, 199] width 47 height 12
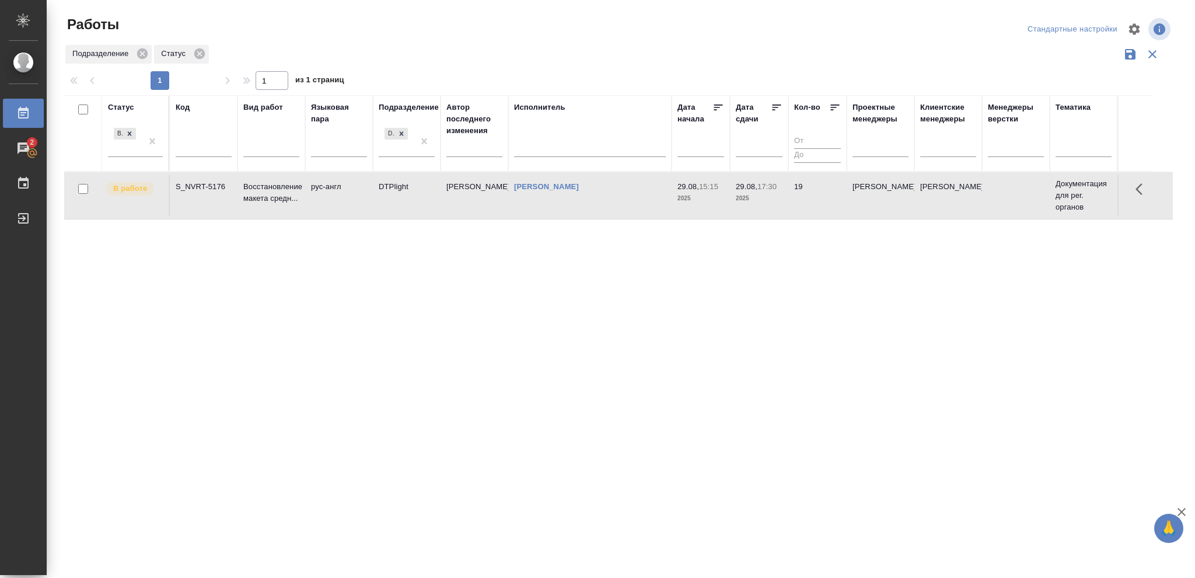
click at [777, 199] on p "2025" at bounding box center [759, 199] width 47 height 12
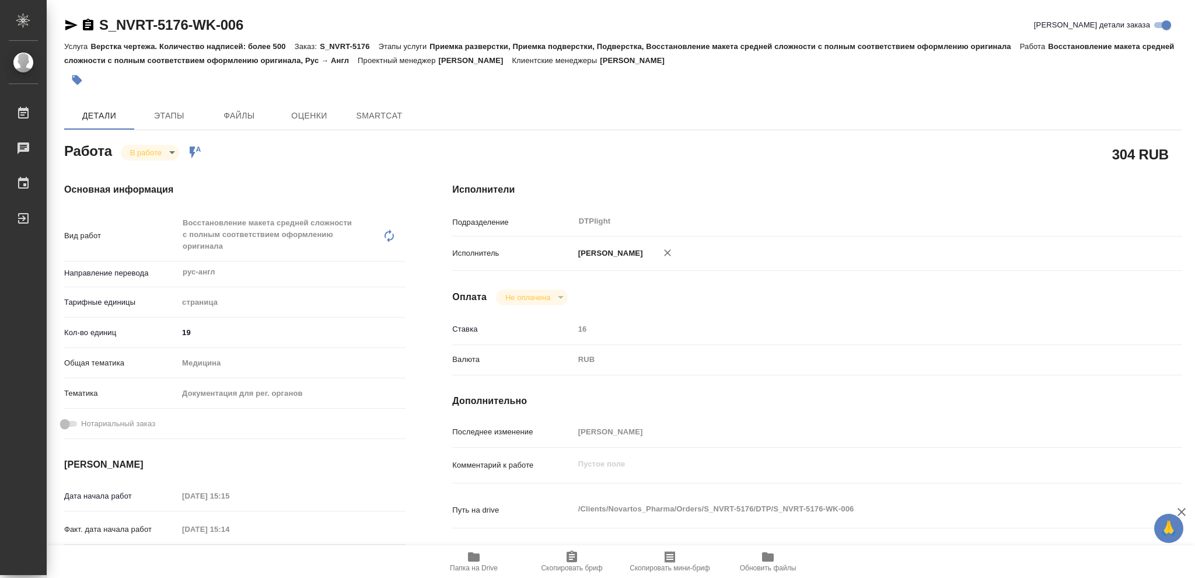
type textarea "x"
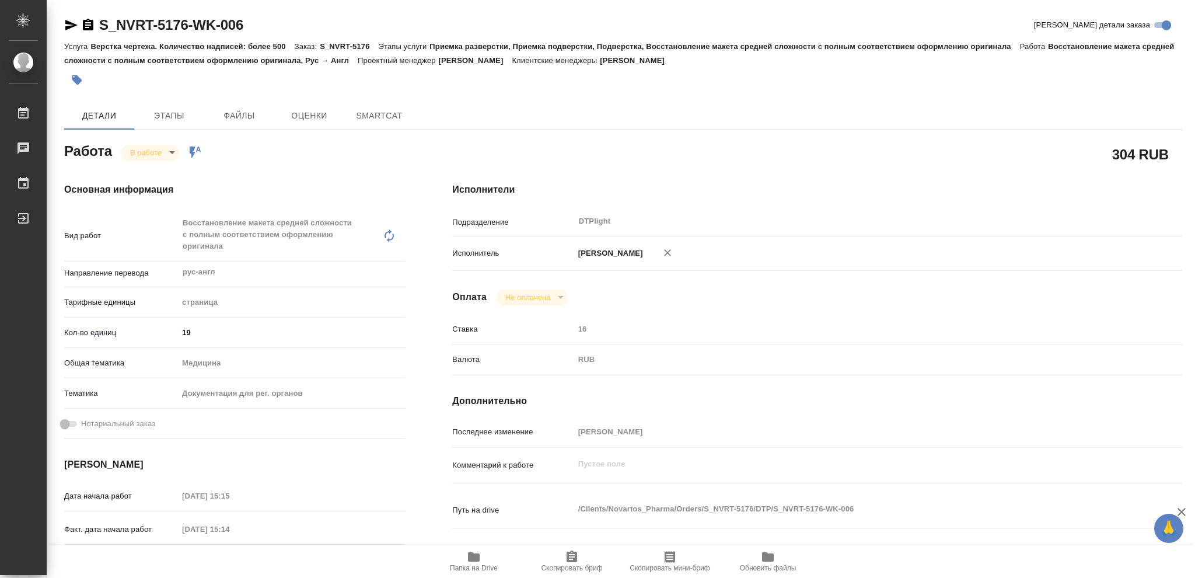
type textarea "x"
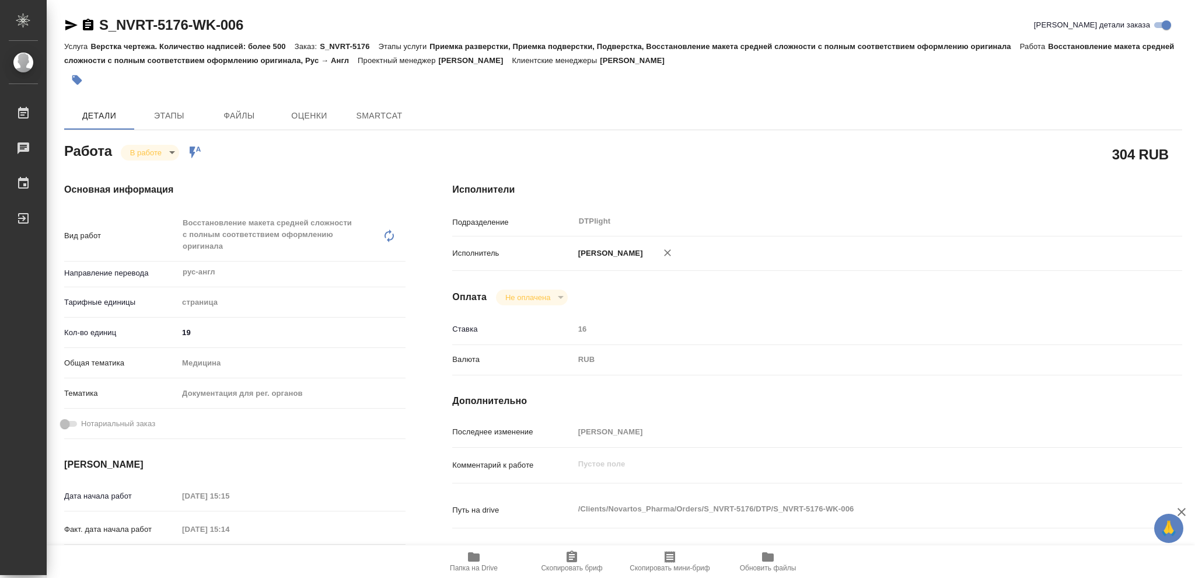
type textarea "x"
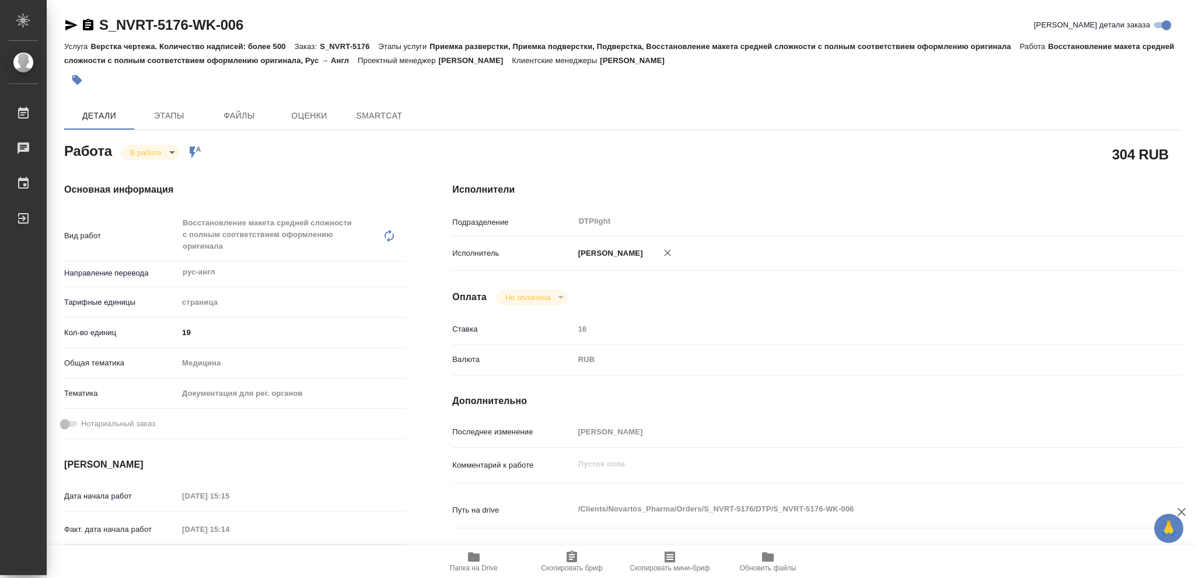
type textarea "x"
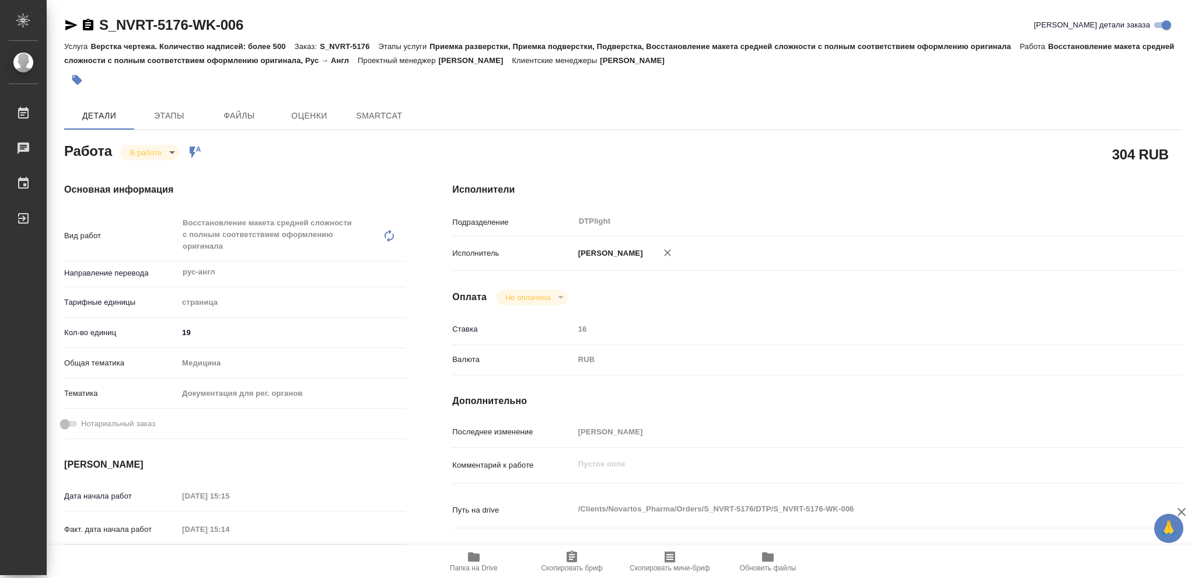
type textarea "x"
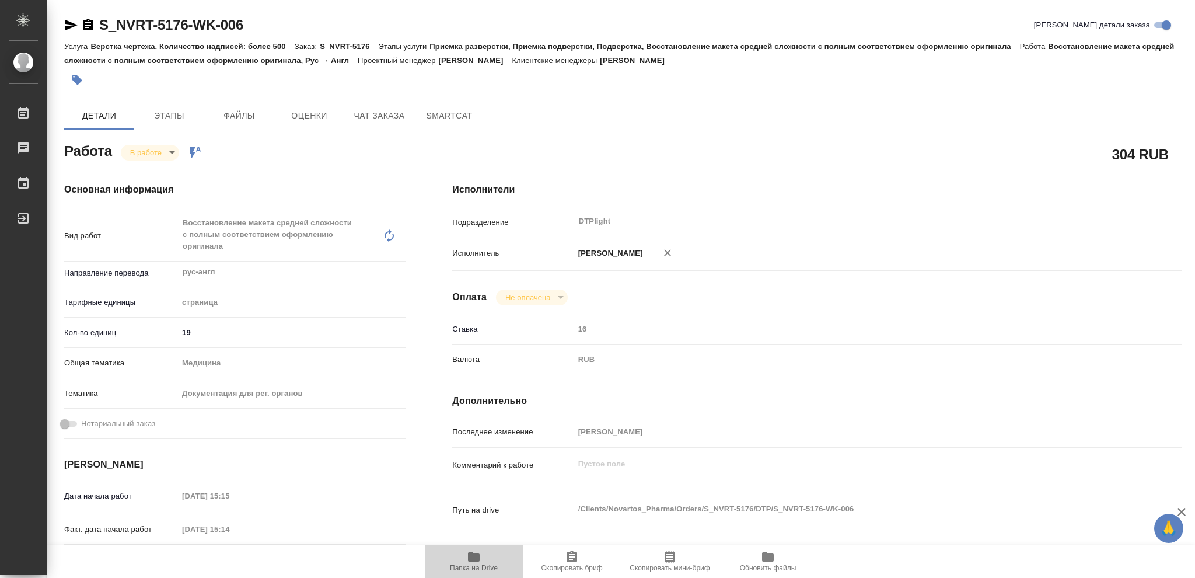
click at [472, 558] on icon "button" at bounding box center [474, 556] width 12 height 9
type textarea "x"
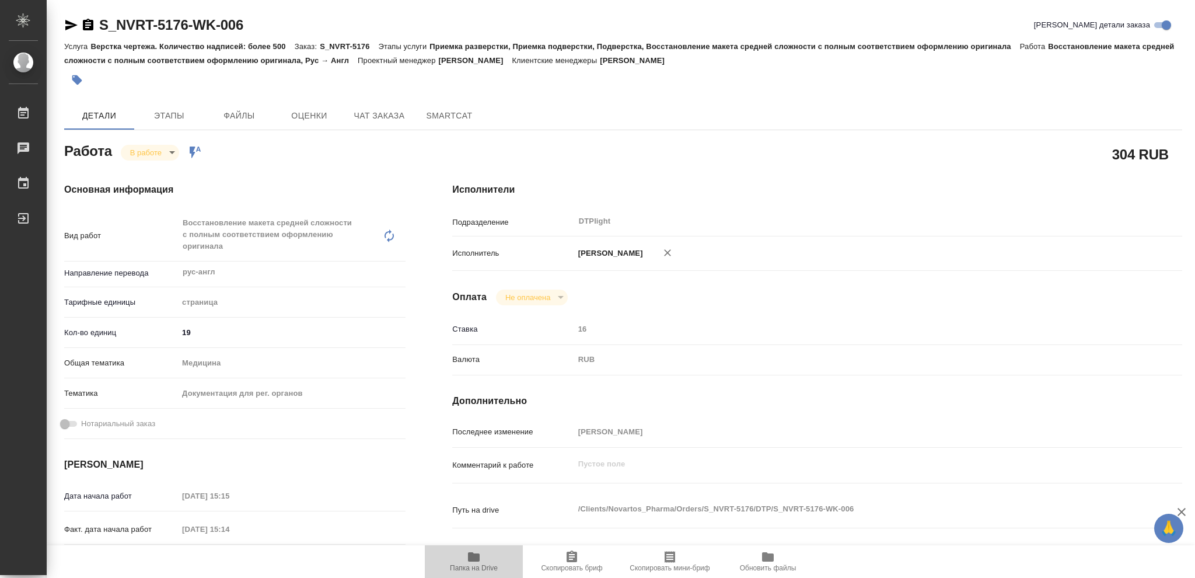
type textarea "x"
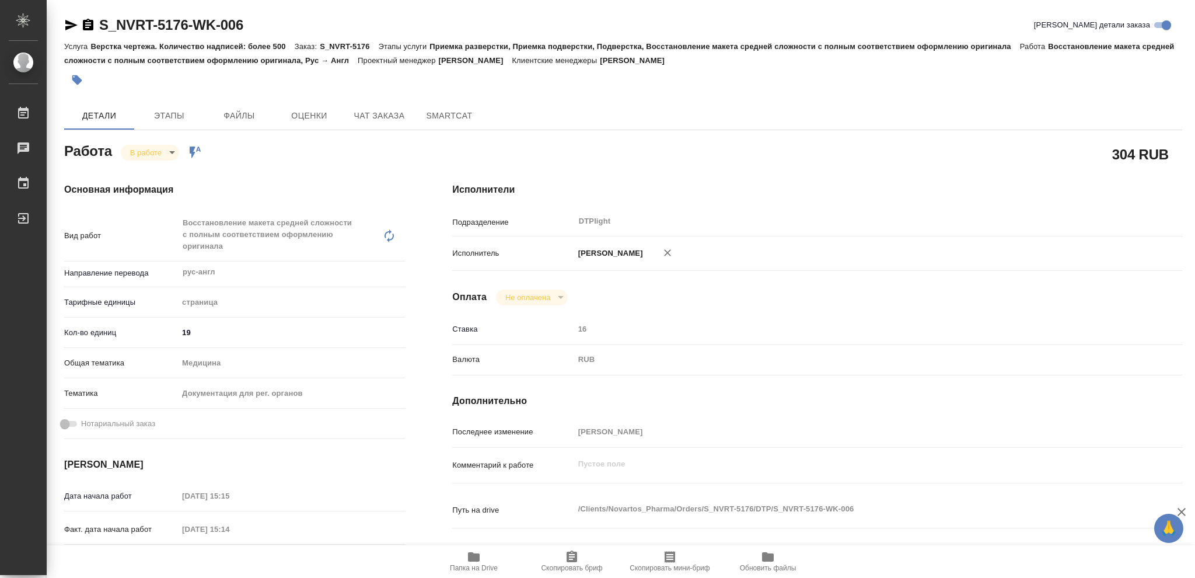
type textarea "x"
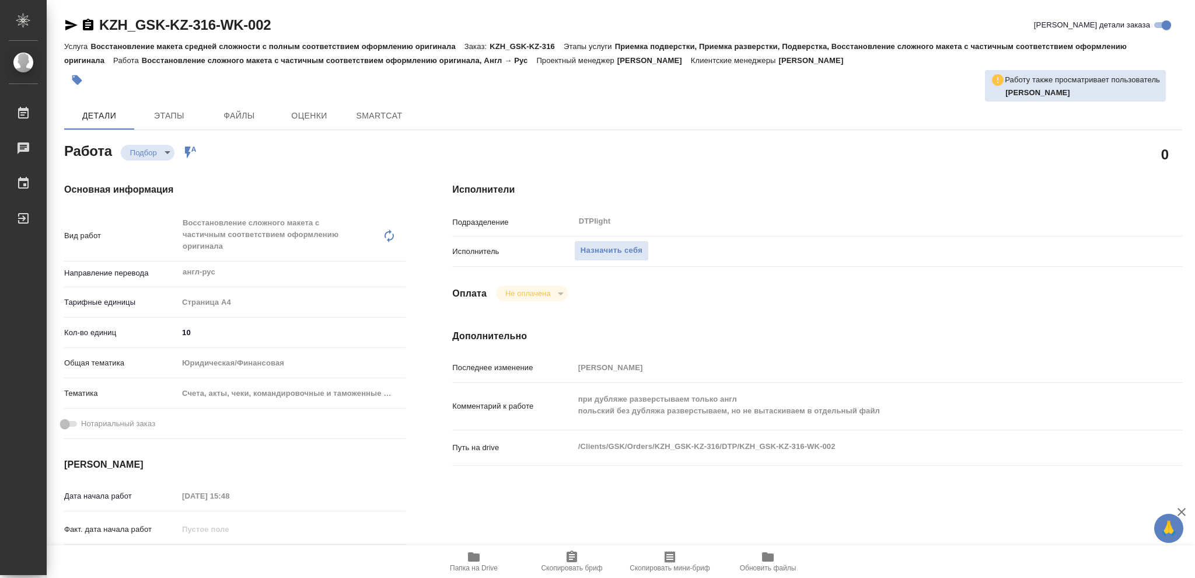
type textarea "x"
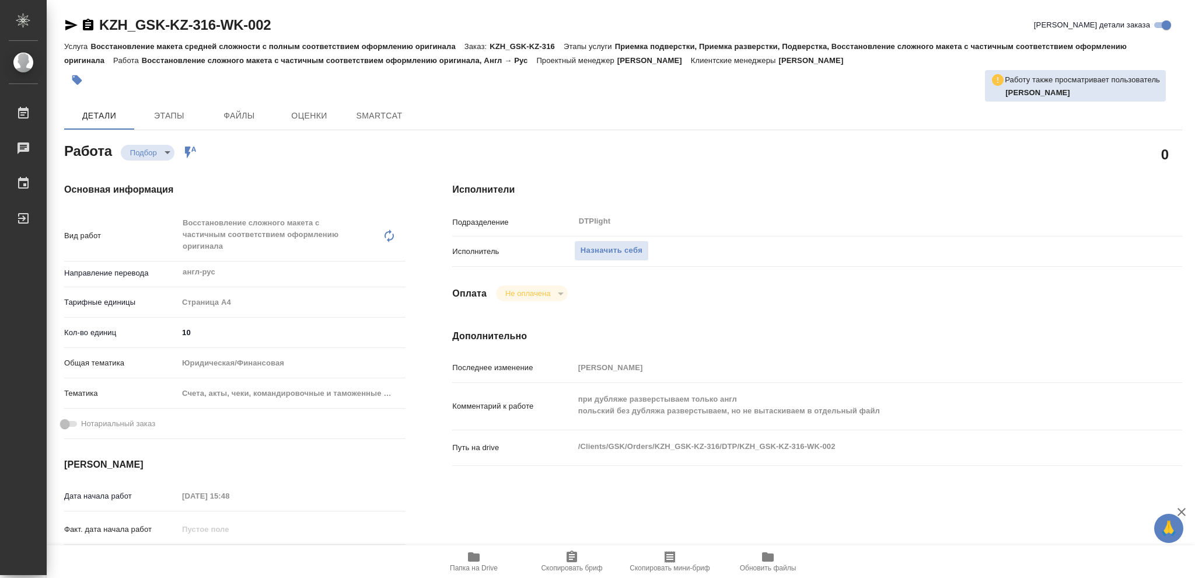
type textarea "x"
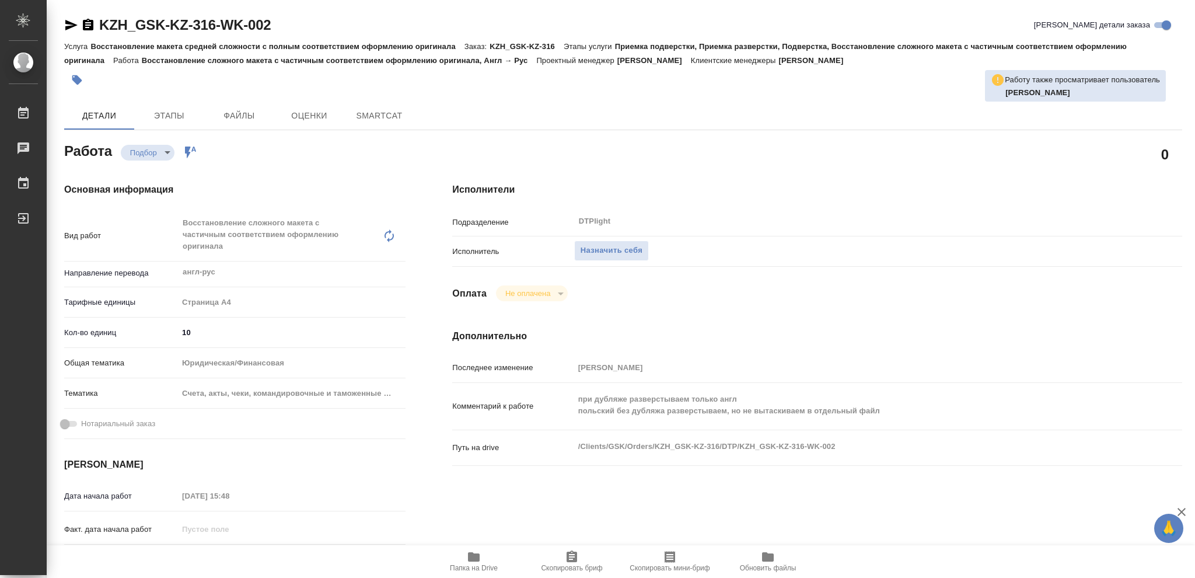
type textarea "x"
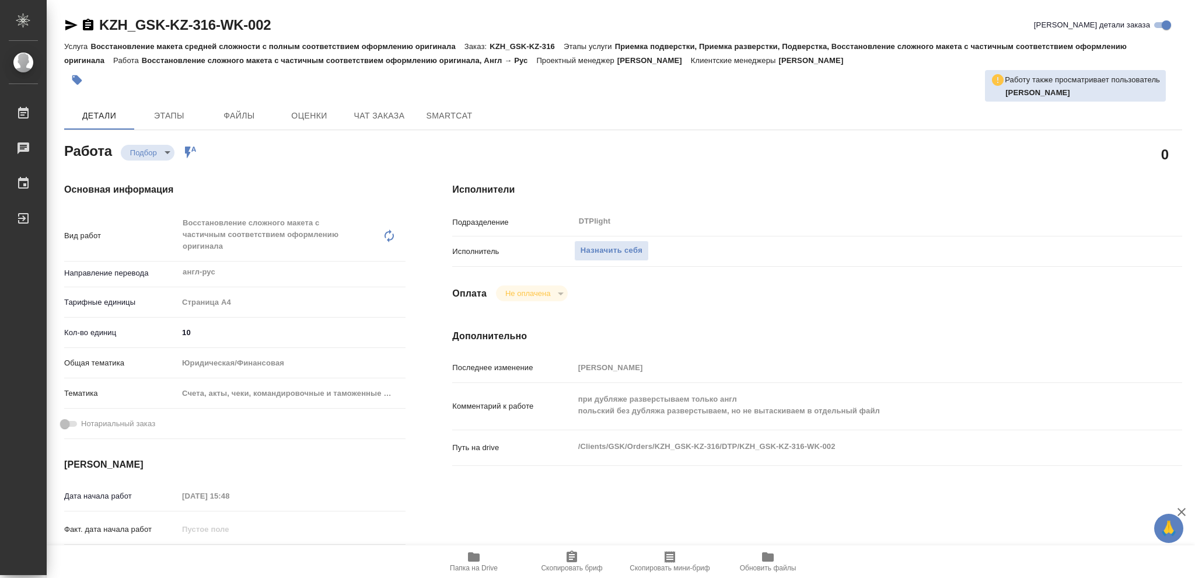
type textarea "x"
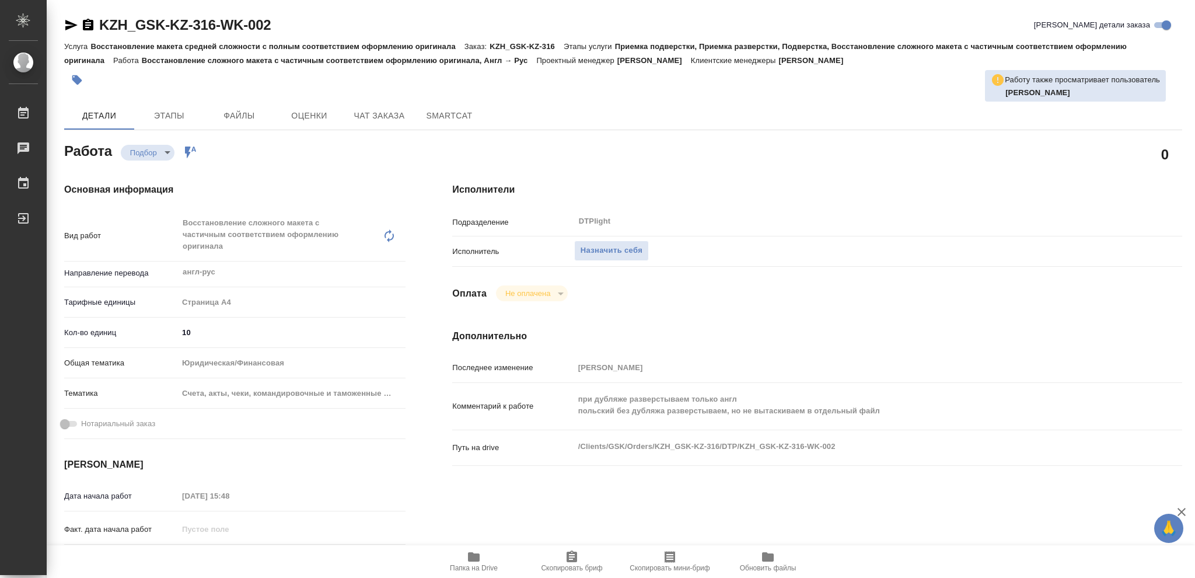
type textarea "x"
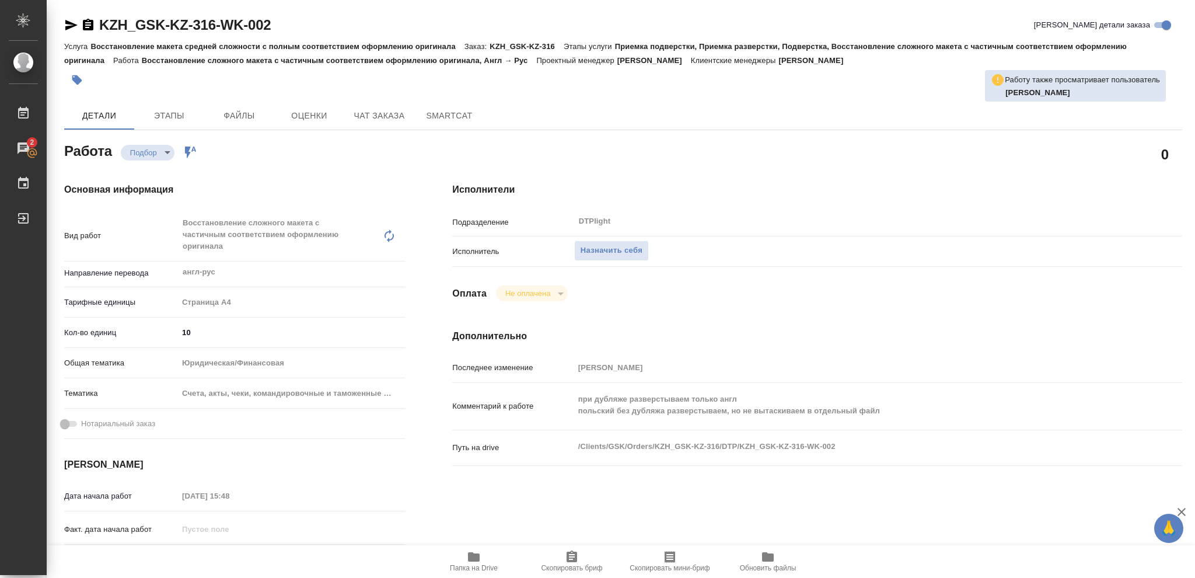
click at [471, 559] on icon "button" at bounding box center [474, 556] width 12 height 9
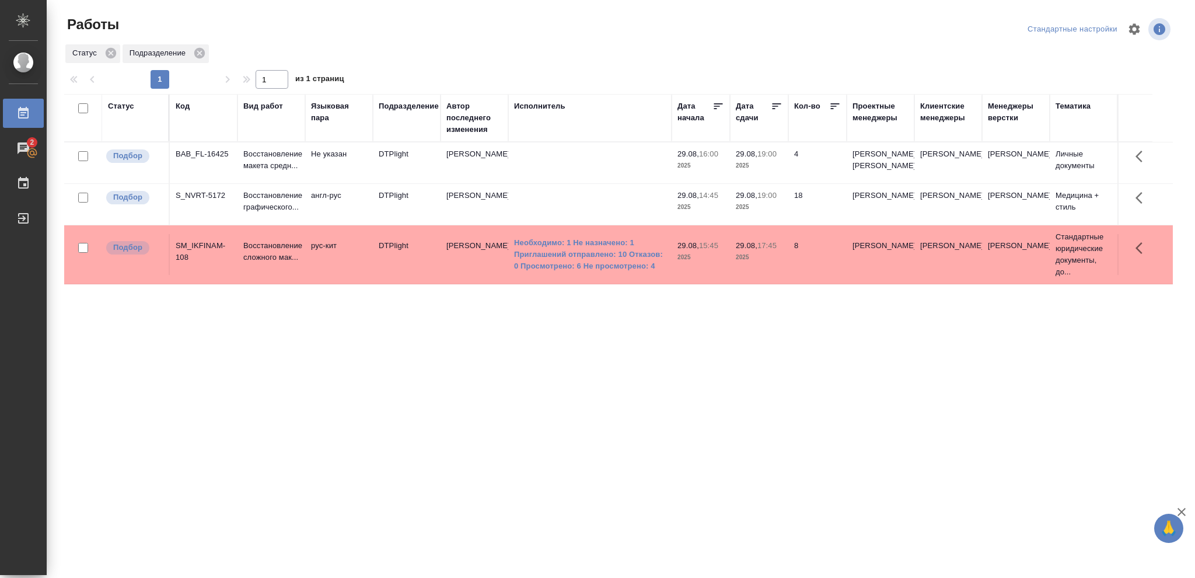
click at [772, 168] on p "2025" at bounding box center [759, 166] width 47 height 12
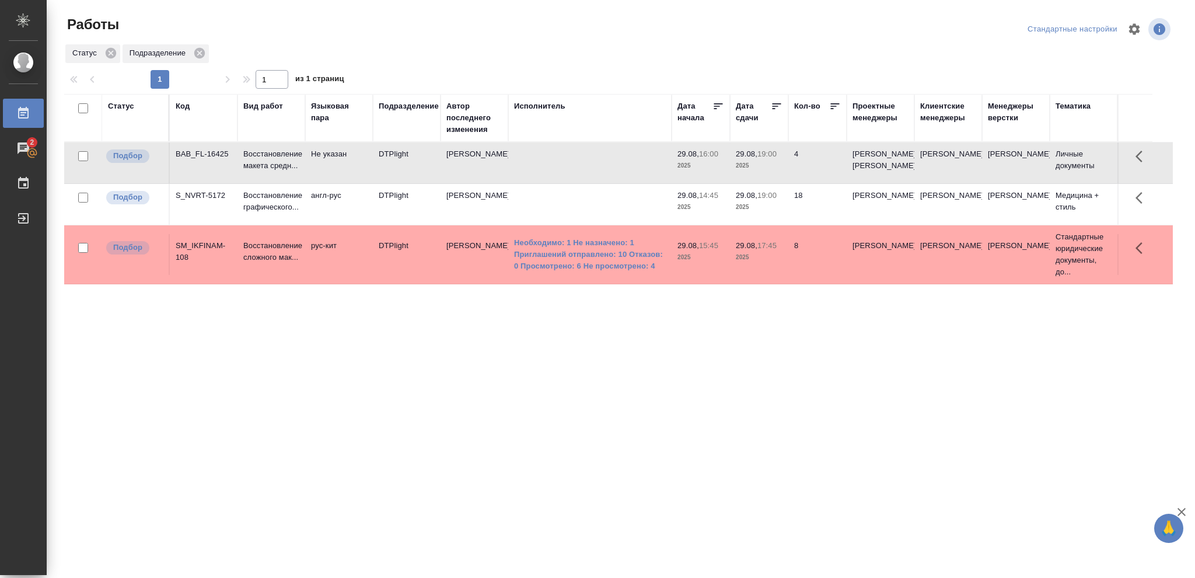
click at [772, 168] on p "2025" at bounding box center [759, 166] width 47 height 12
click at [123, 104] on div "Статус" at bounding box center [121, 106] width 26 height 12
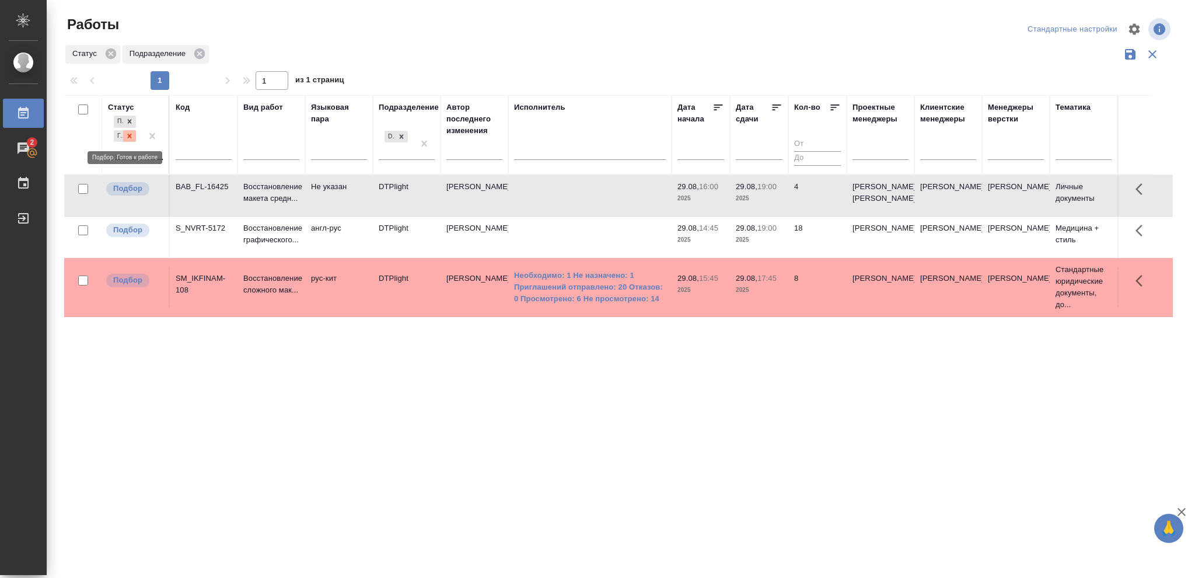
click at [131, 134] on icon at bounding box center [130, 136] width 4 height 4
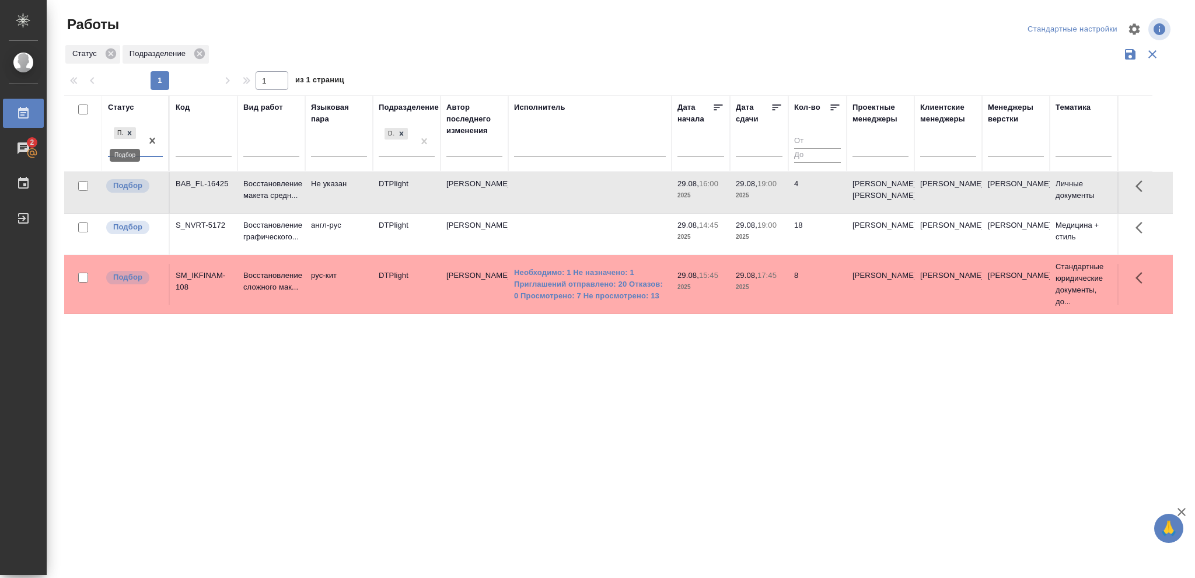
click at [131, 131] on icon at bounding box center [130, 133] width 4 height 4
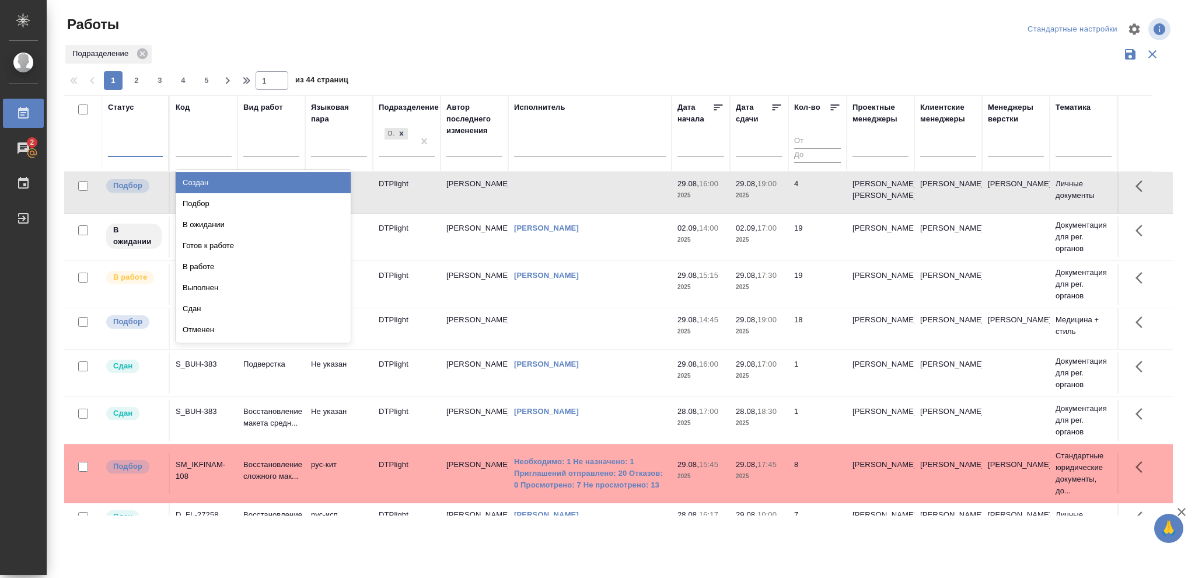
click at [128, 140] on div at bounding box center [135, 145] width 55 height 17
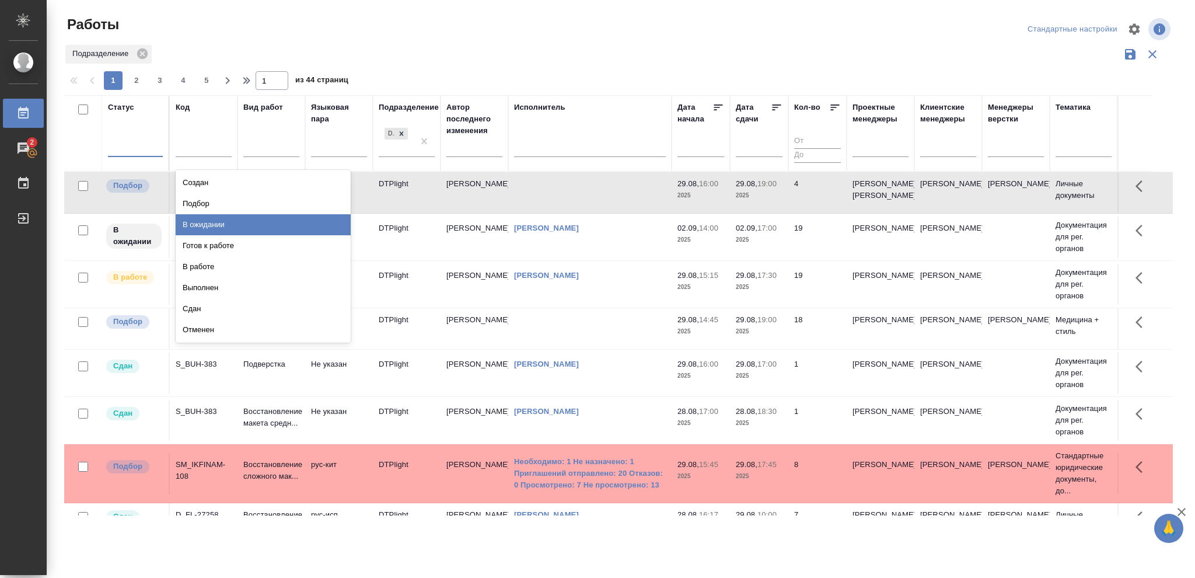
click at [203, 227] on div "В ожидании" at bounding box center [263, 224] width 175 height 21
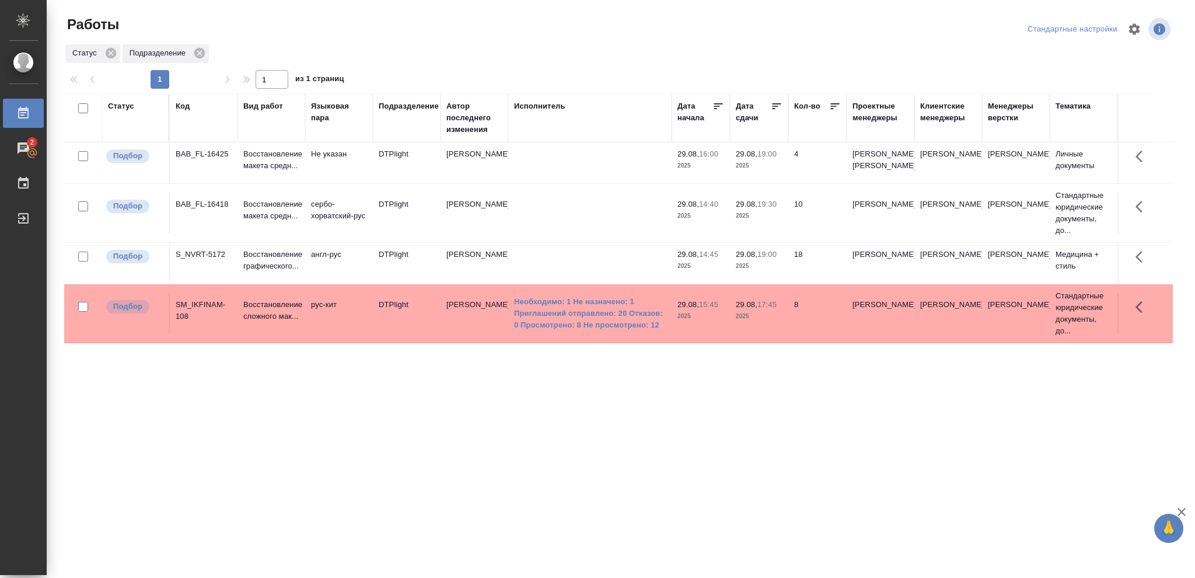
click at [783, 183] on td "29.08, 19:30 2025" at bounding box center [759, 162] width 58 height 41
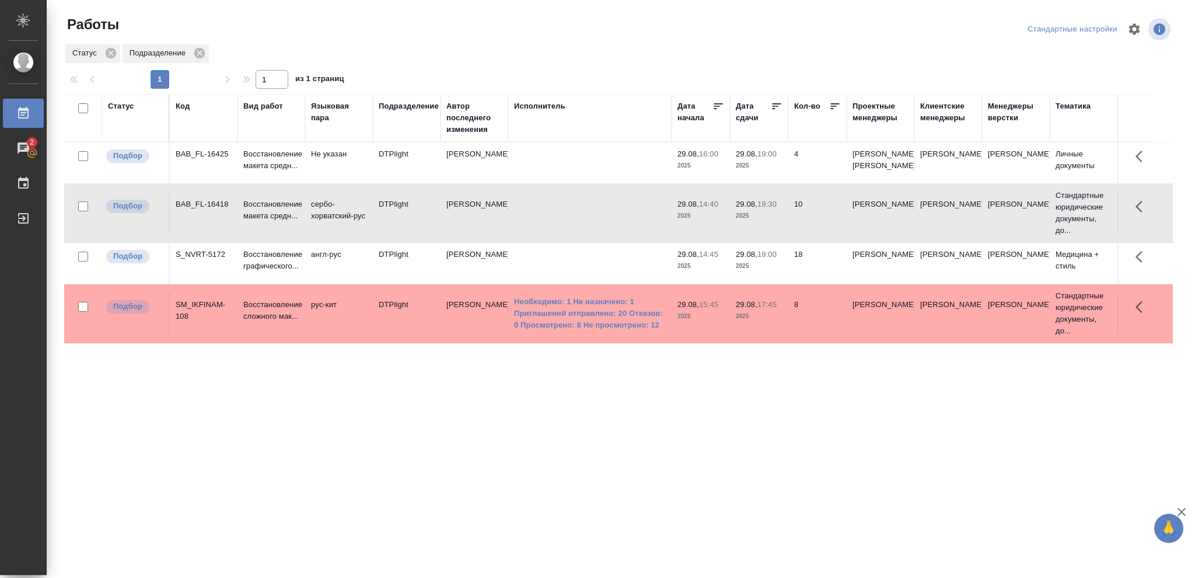
click at [783, 183] on td "29.08, 19:30 2025" at bounding box center [759, 162] width 58 height 41
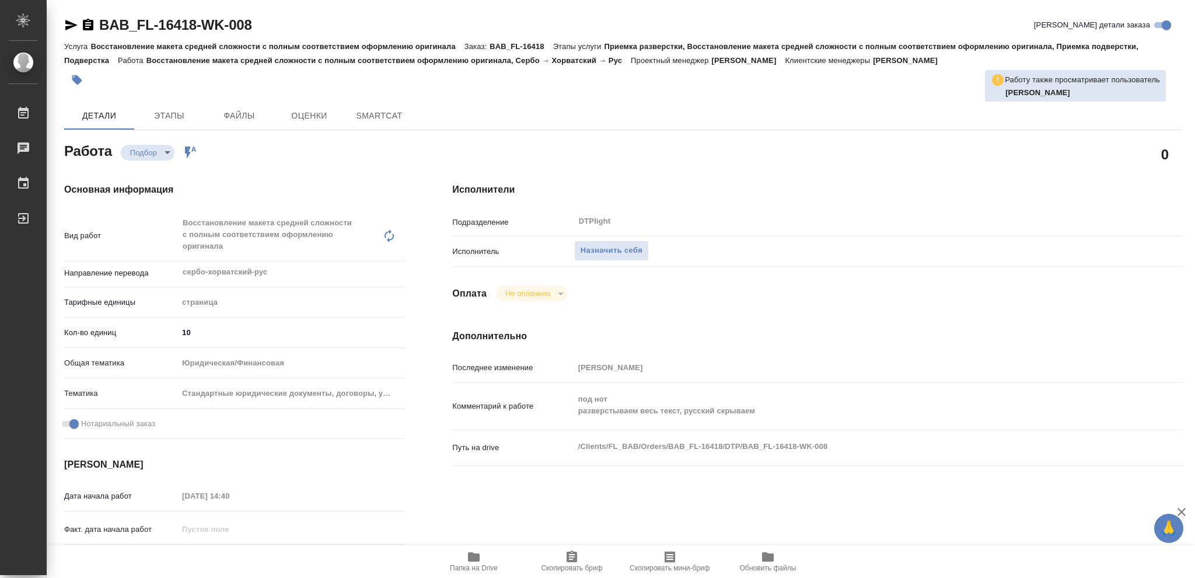
type textarea "x"
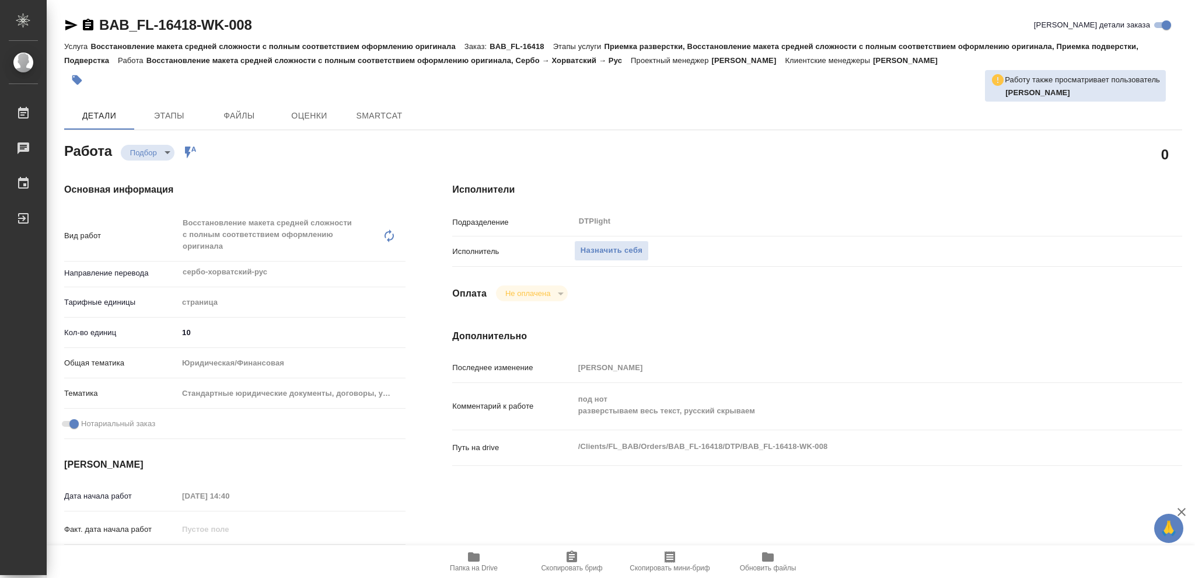
type textarea "x"
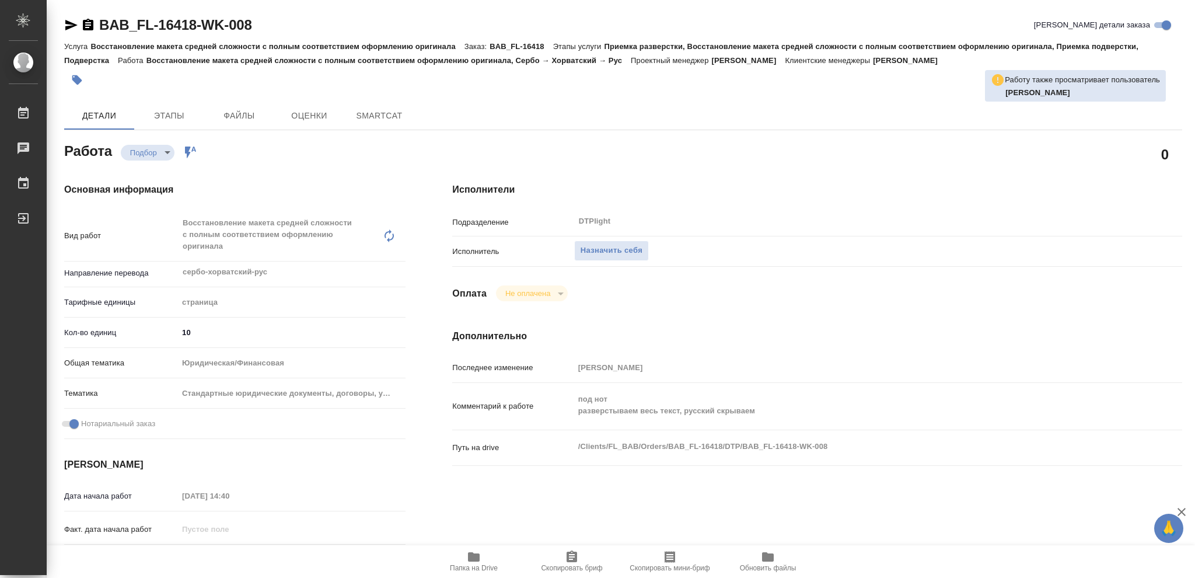
type textarea "x"
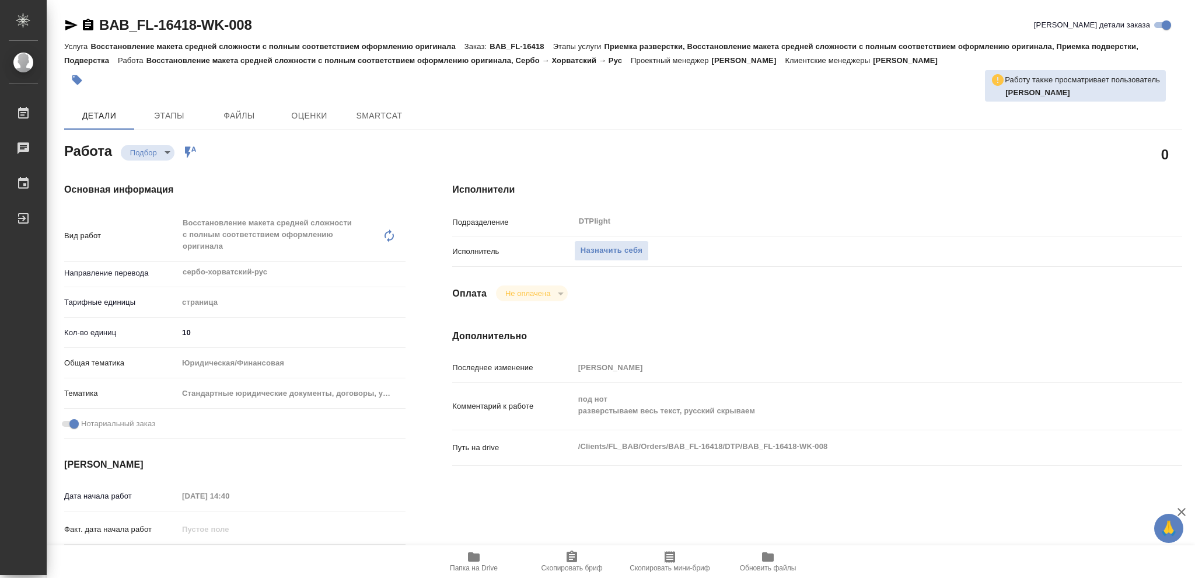
type textarea "x"
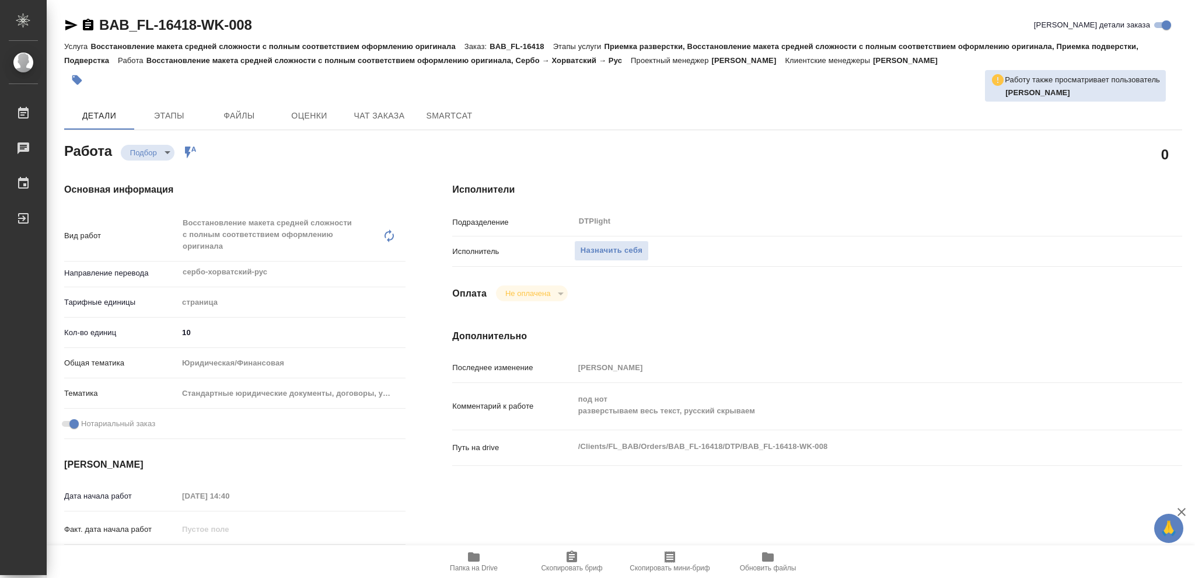
type textarea "x"
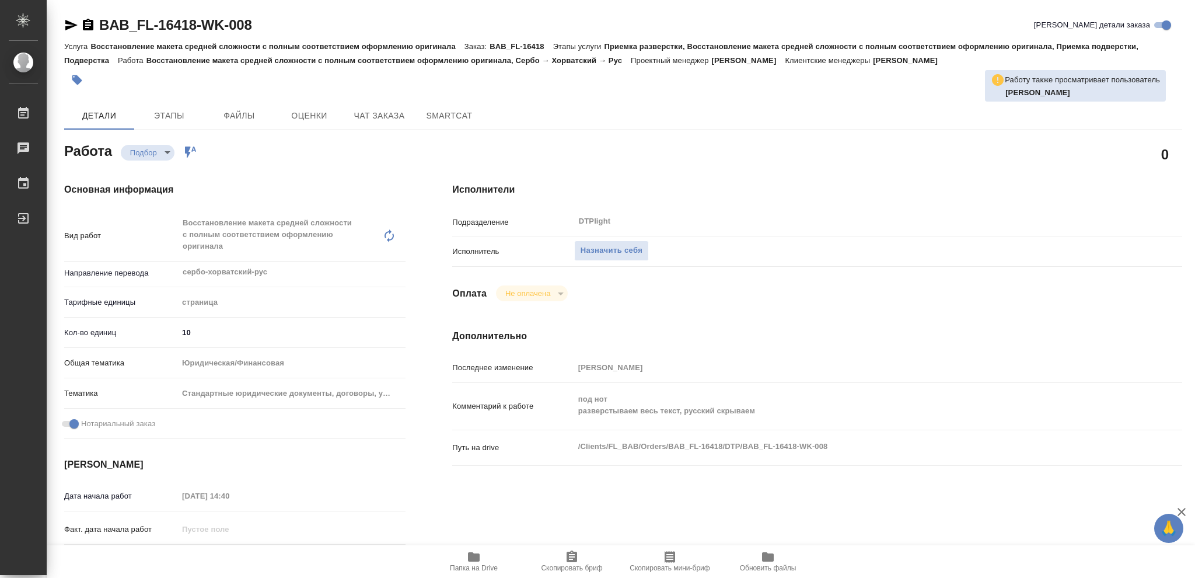
type textarea "x"
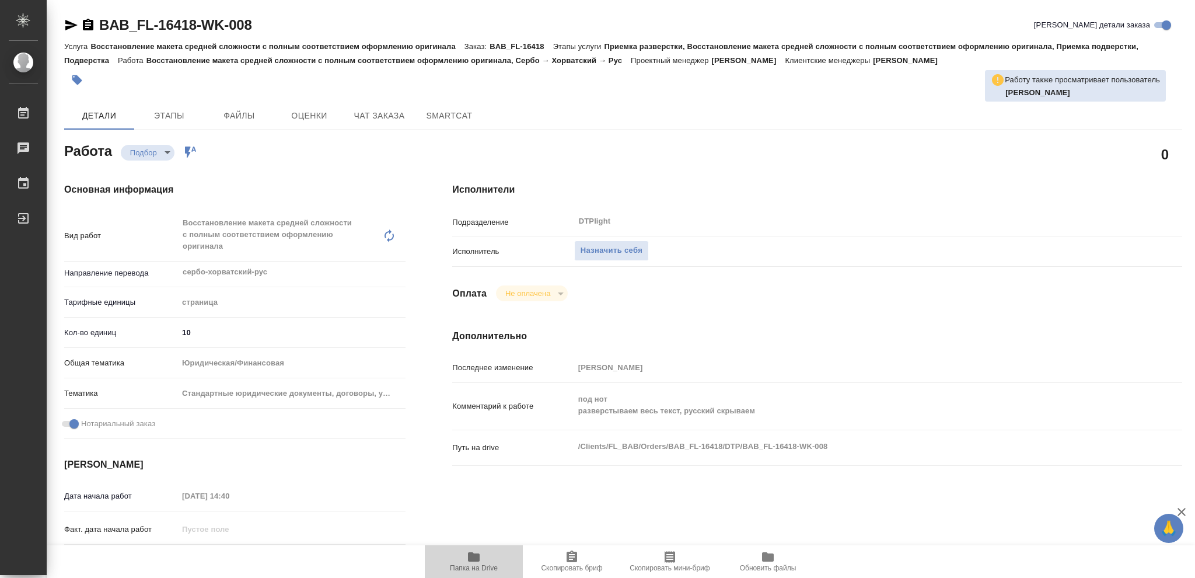
drag, startPoint x: 473, startPoint y: 559, endPoint x: 487, endPoint y: 548, distance: 18.3
click at [473, 557] on icon "button" at bounding box center [474, 556] width 12 height 9
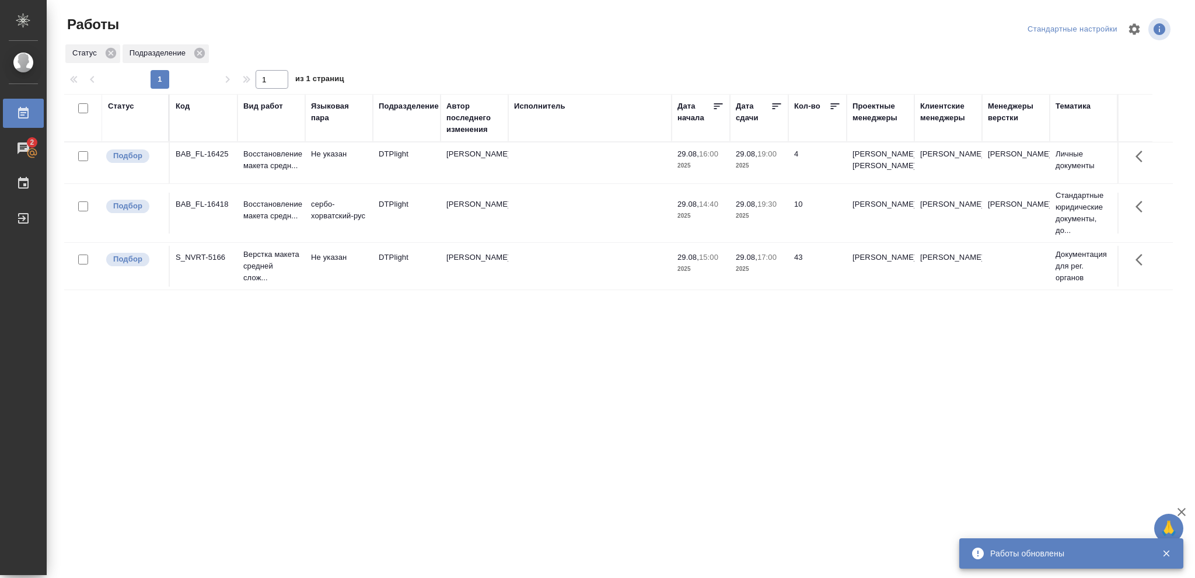
click at [756, 275] on p "2025" at bounding box center [759, 269] width 47 height 12
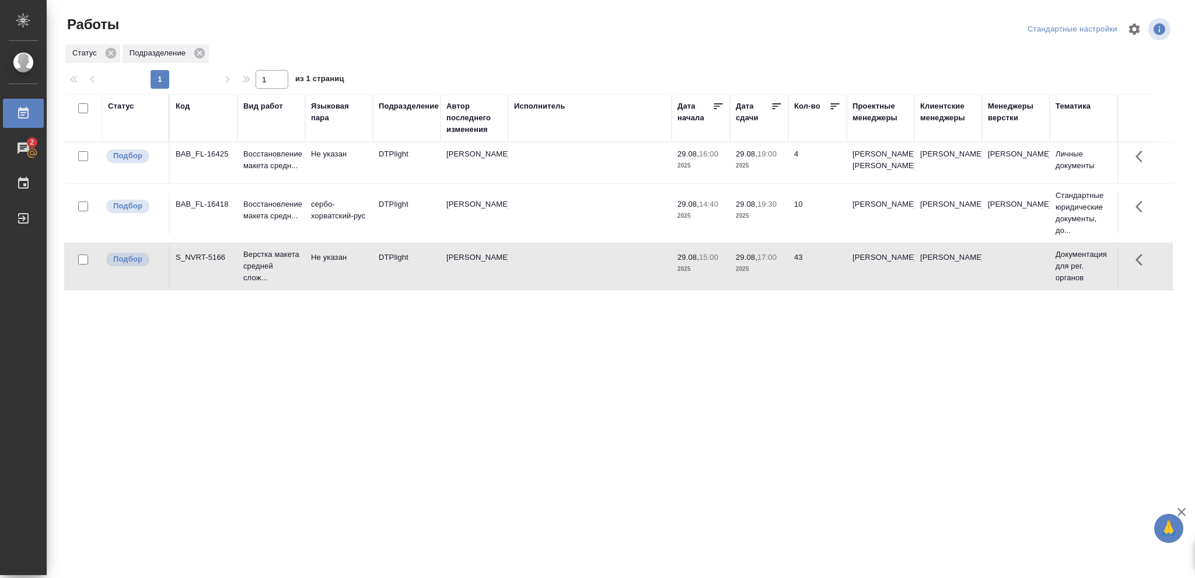
click at [756, 275] on p "2025" at bounding box center [759, 269] width 47 height 12
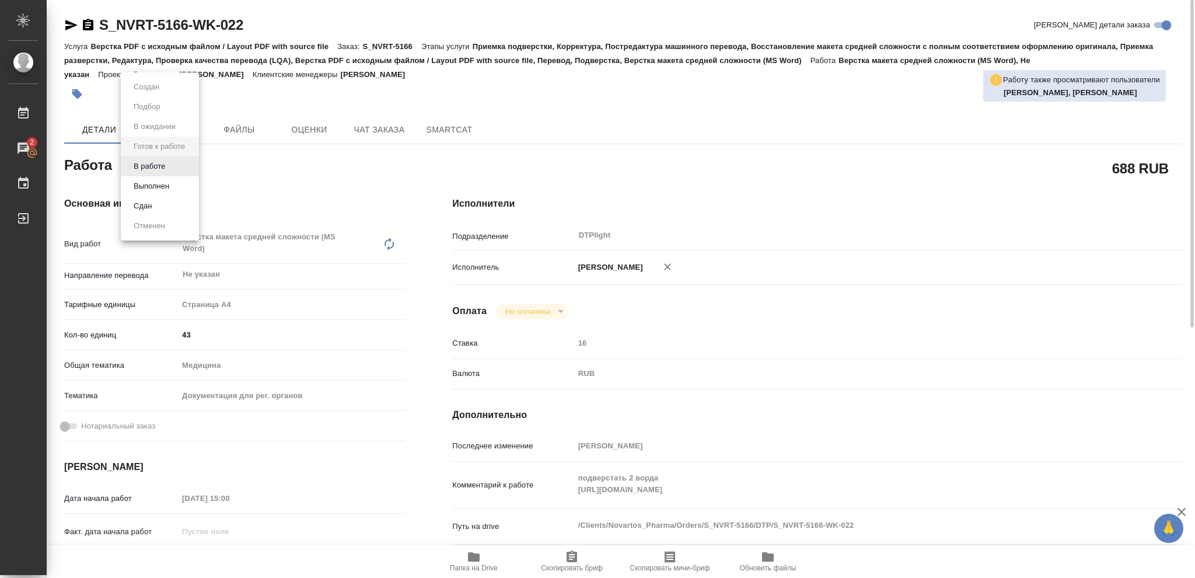
click at [190, 166] on body "🙏 .cls-1 fill:#fff; AWATERA Vasileva Olga Работы 2 Чаты График Выйти S_NVRT-516…" at bounding box center [597, 289] width 1195 height 578
click at [159, 163] on button "В работе" at bounding box center [149, 166] width 39 height 13
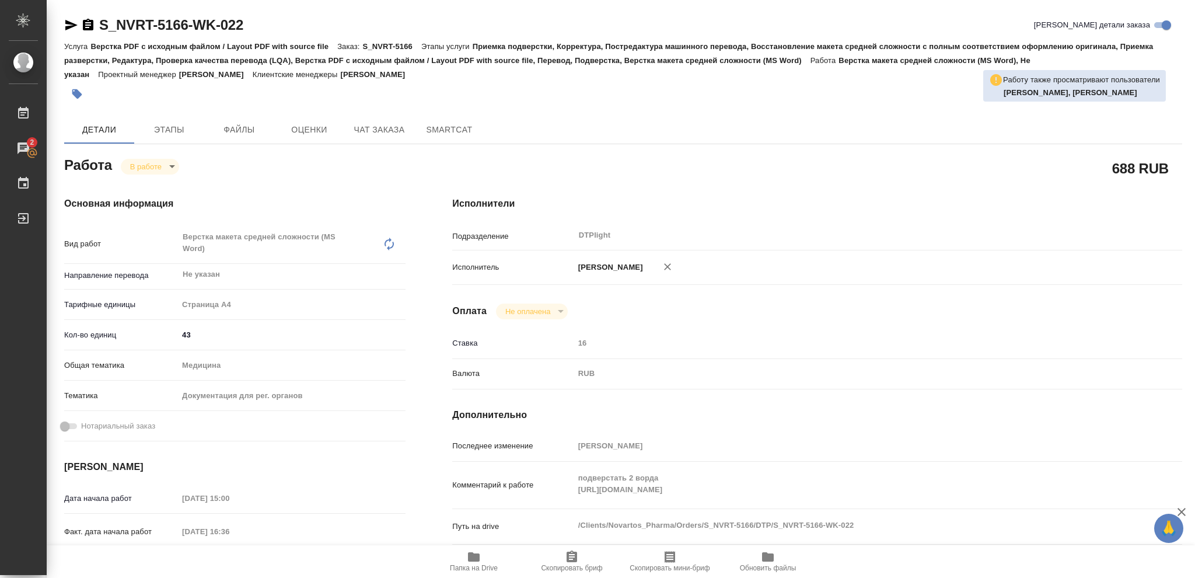
type textarea "x"
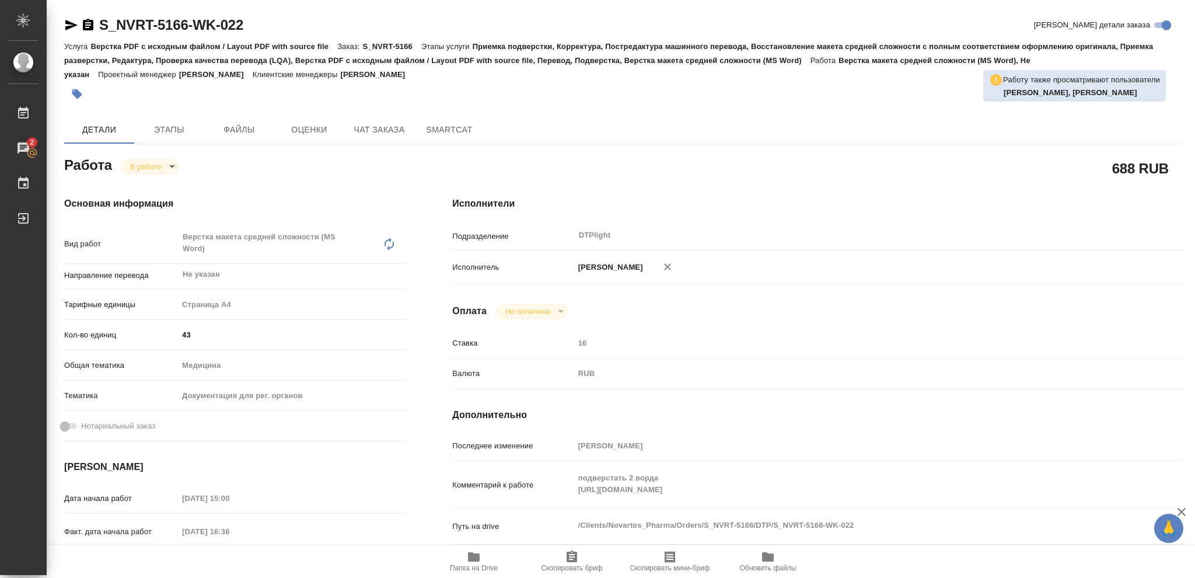
type textarea "x"
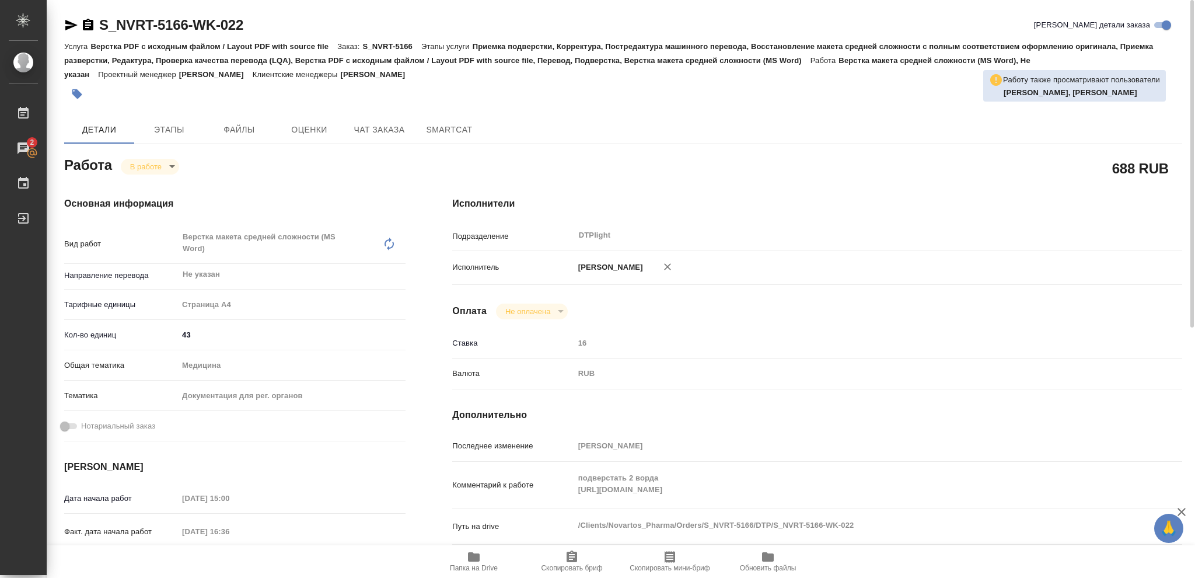
type textarea "x"
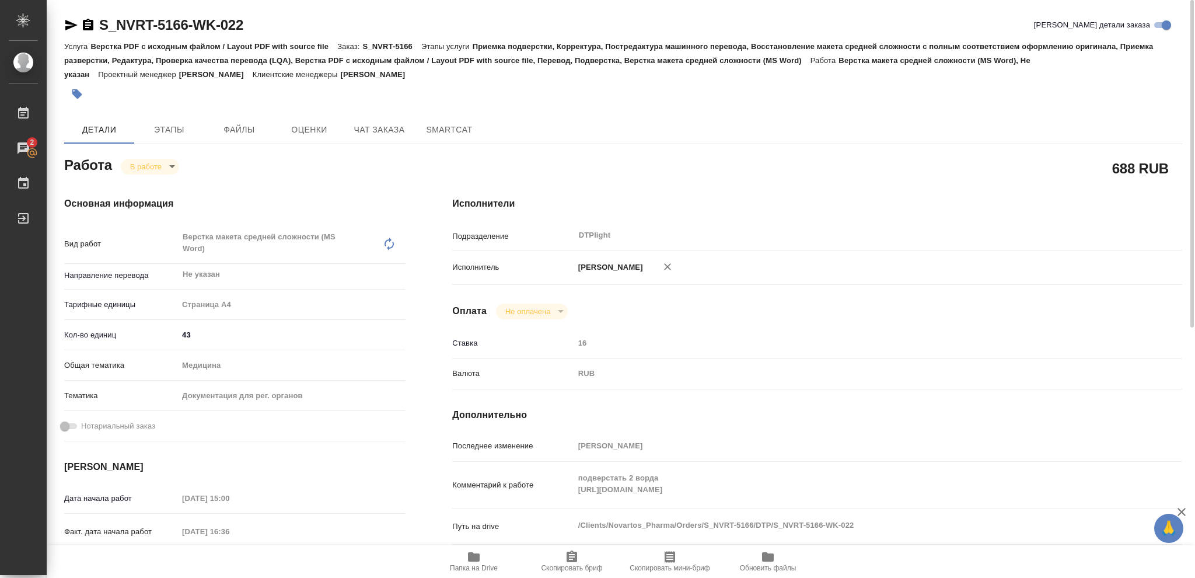
click at [88, 25] on icon "button" at bounding box center [88, 25] width 14 height 14
click at [471, 557] on icon "button" at bounding box center [474, 556] width 12 height 9
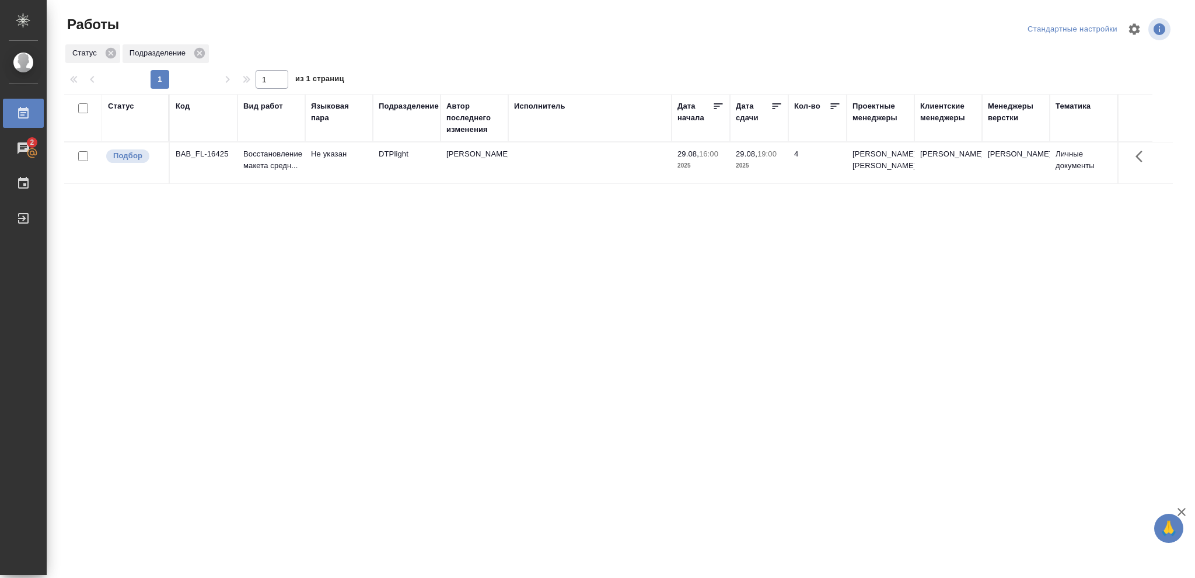
click at [124, 103] on div "Статус" at bounding box center [121, 106] width 26 height 12
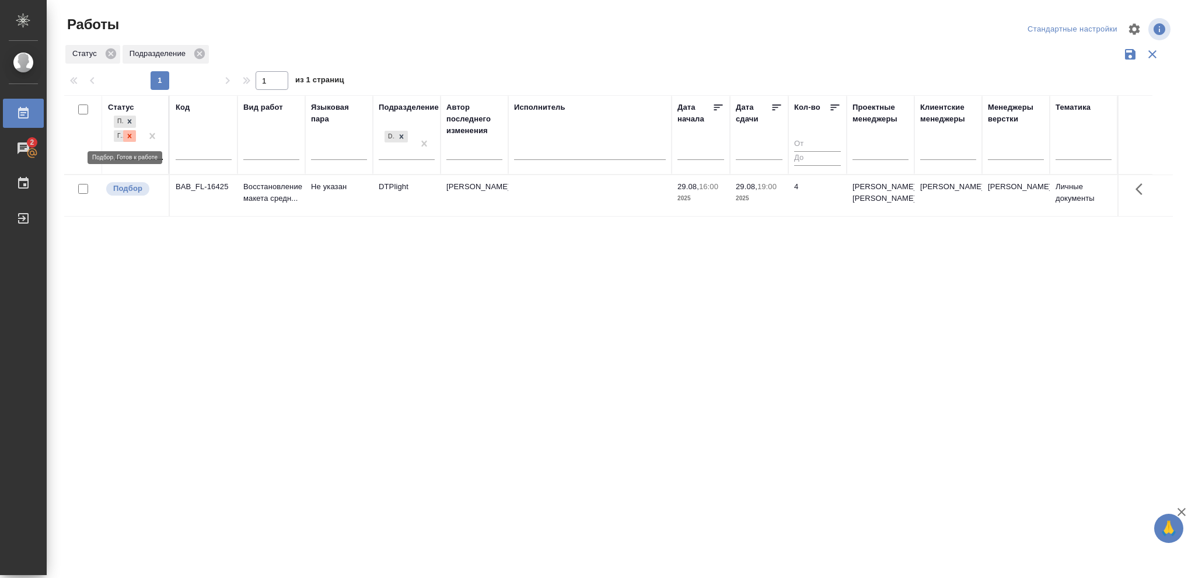
click at [128, 133] on icon at bounding box center [129, 136] width 8 height 8
click at [128, 133] on icon at bounding box center [129, 133] width 8 height 8
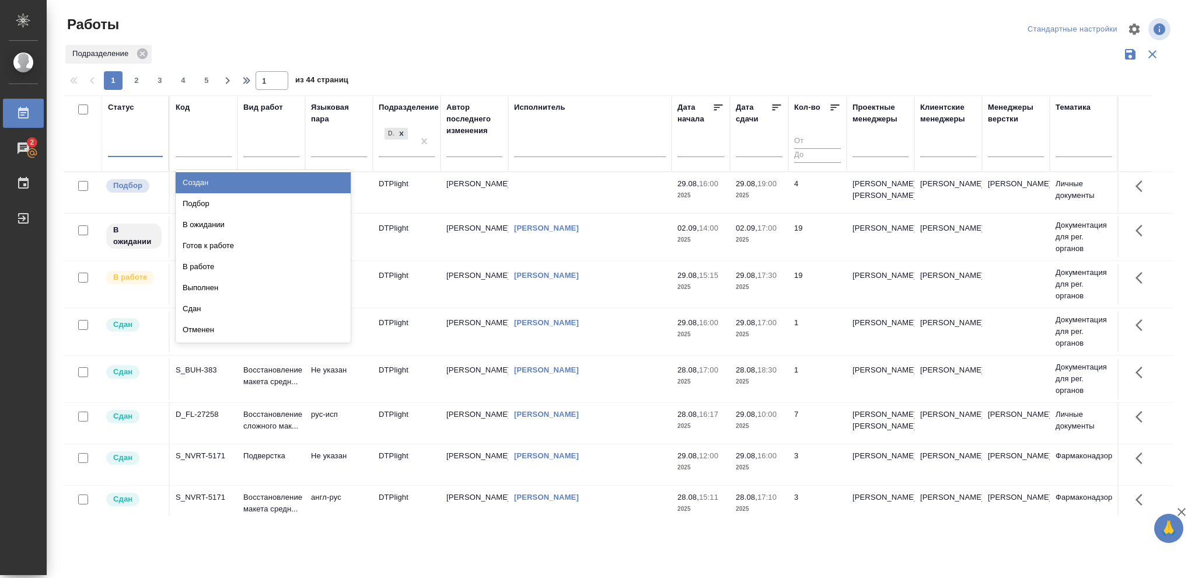
click at [124, 144] on div at bounding box center [135, 145] width 55 height 17
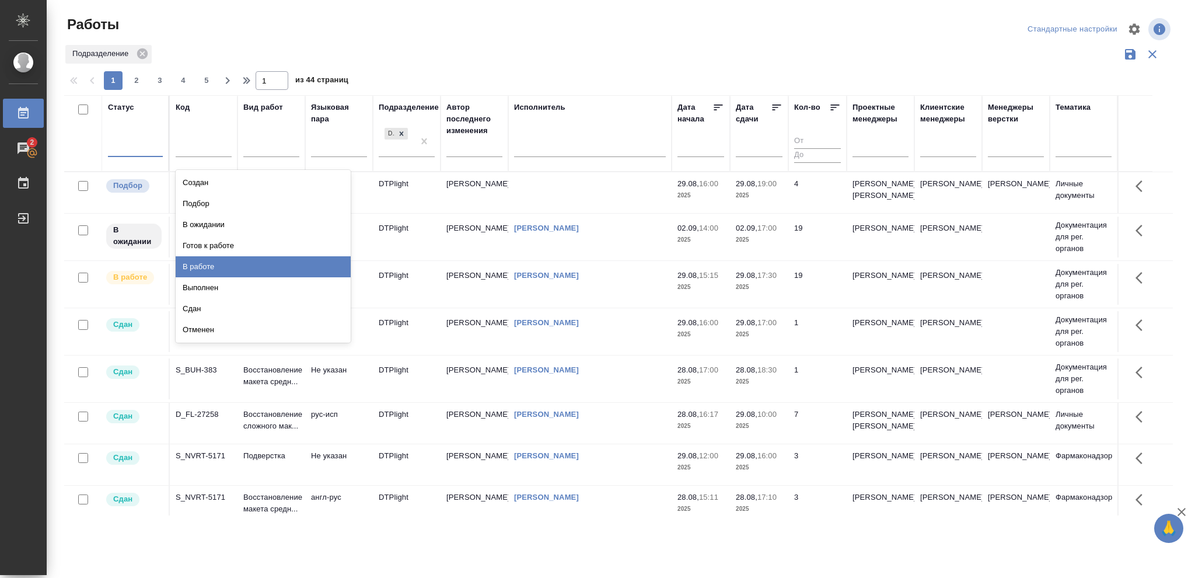
click at [193, 266] on div "В работе" at bounding box center [263, 266] width 175 height 21
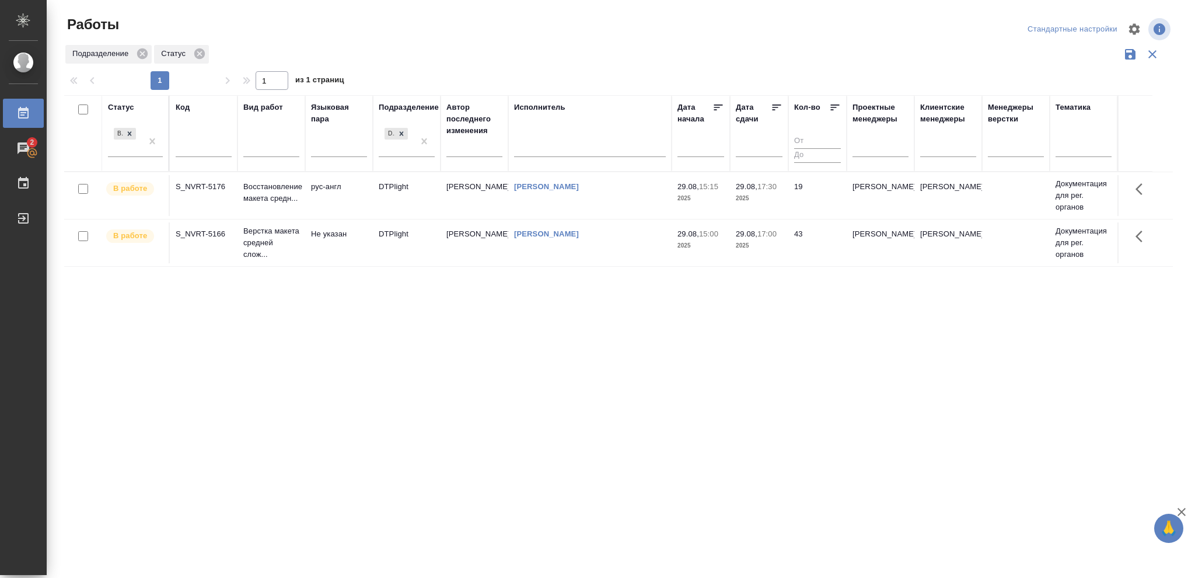
click at [769, 249] on p "2025" at bounding box center [759, 246] width 47 height 12
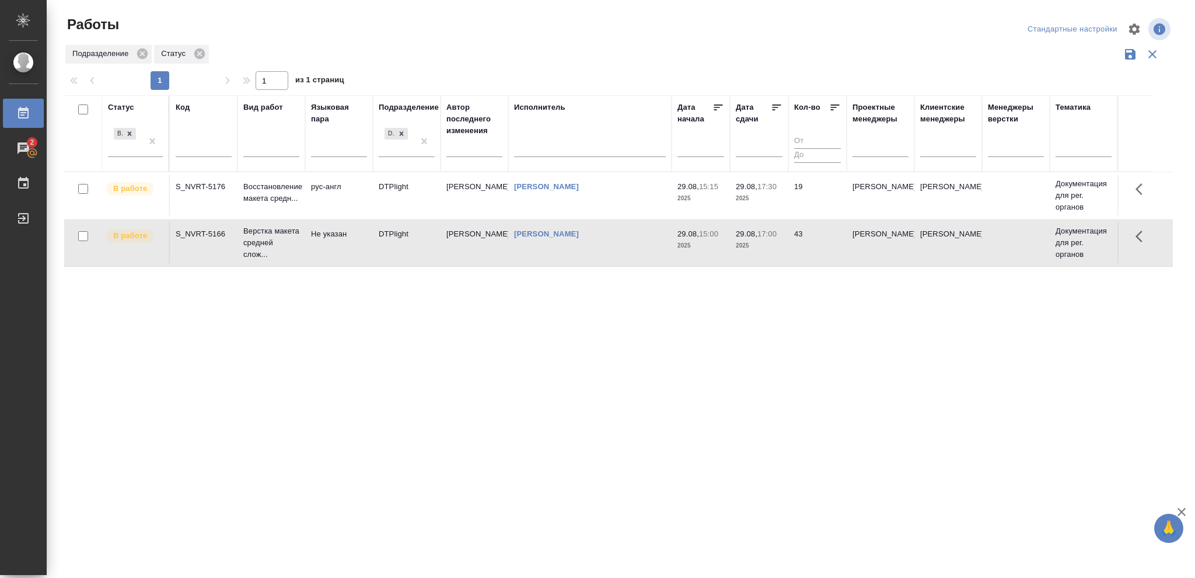
click at [769, 249] on p "2025" at bounding box center [759, 246] width 47 height 12
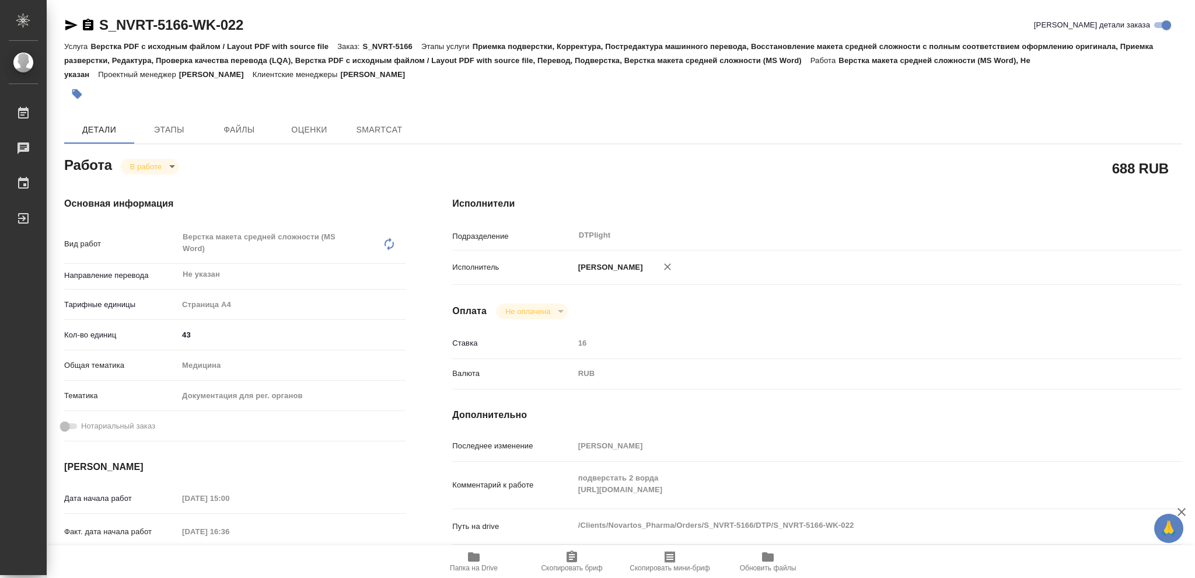
type textarea "x"
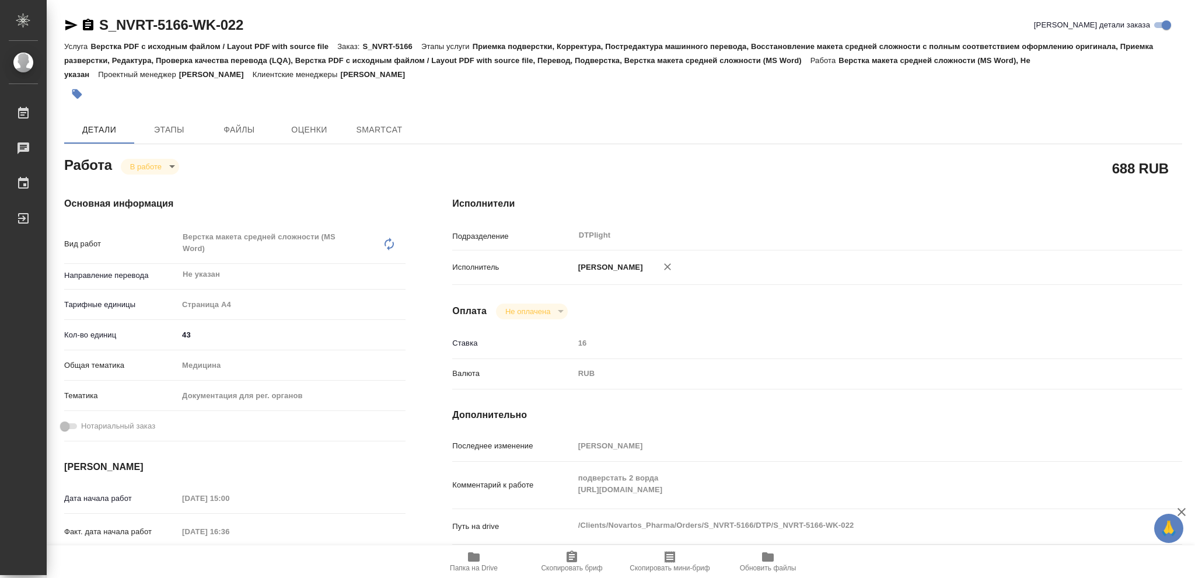
type textarea "x"
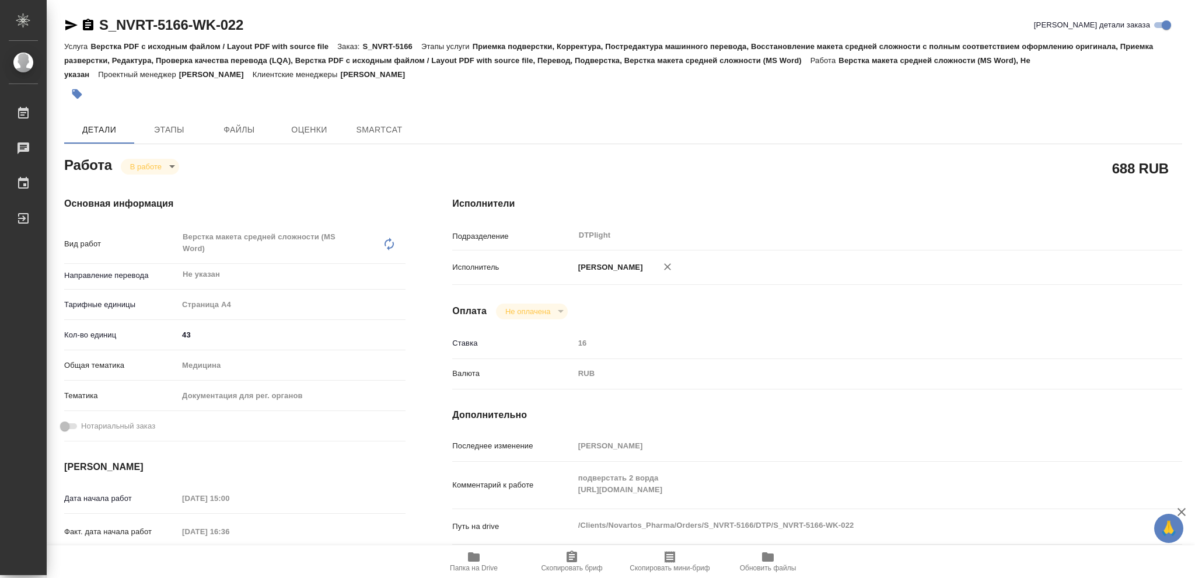
type textarea "x"
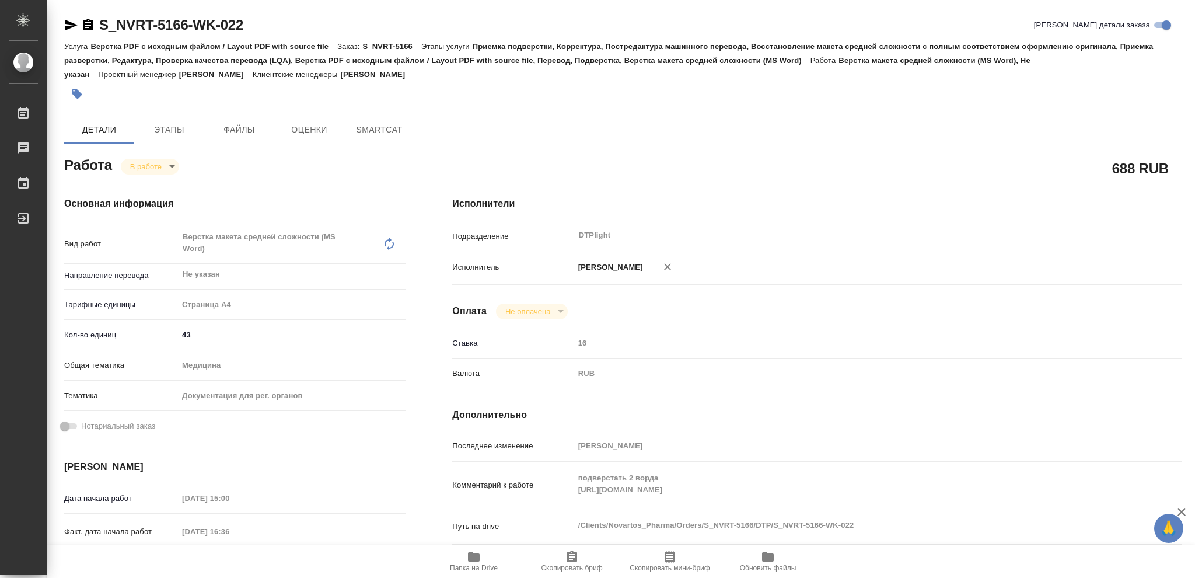
type textarea "x"
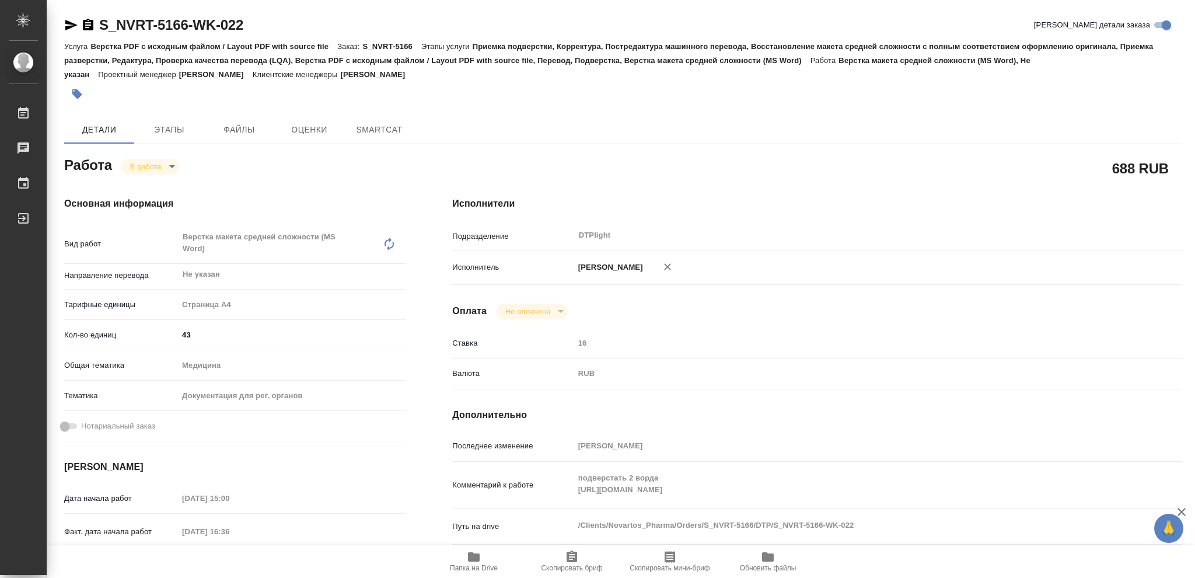
type textarea "x"
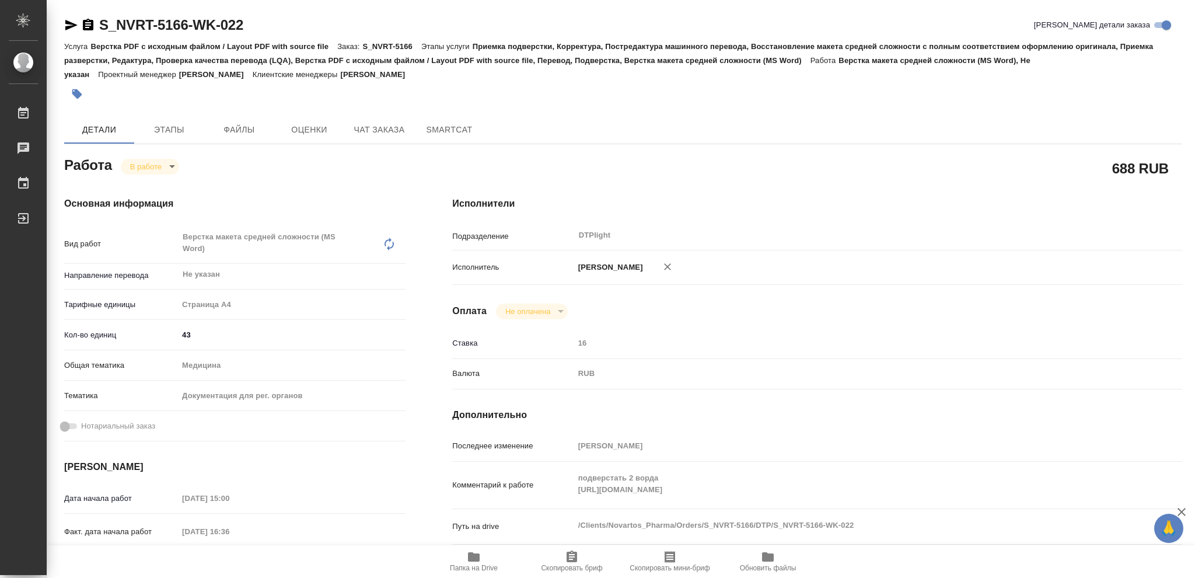
type textarea "x"
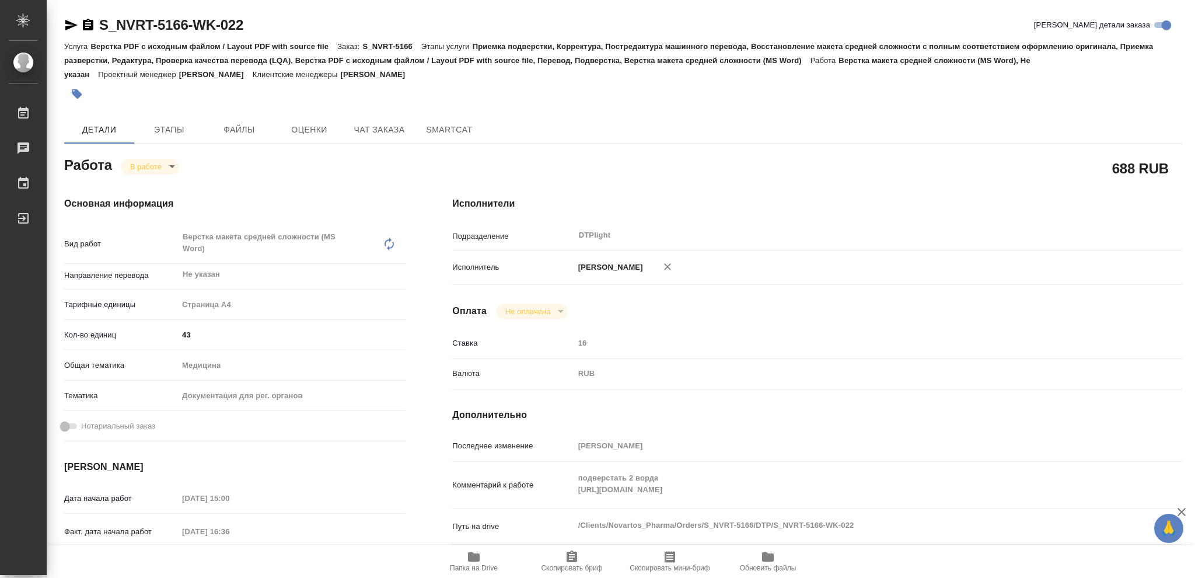
type textarea "x"
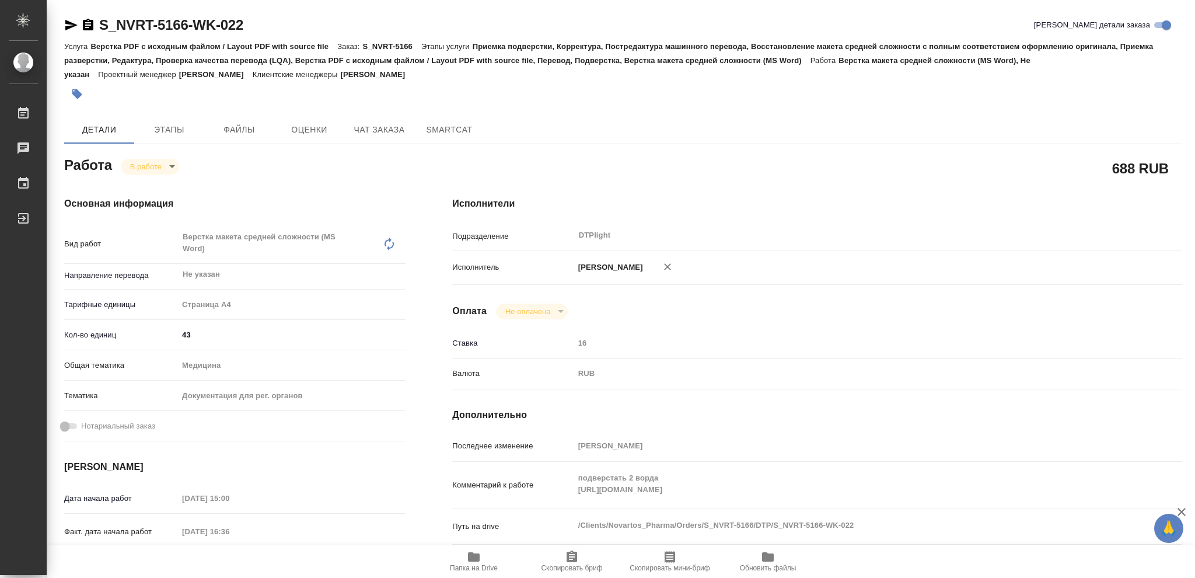
click at [471, 556] on icon "button" at bounding box center [474, 556] width 12 height 9
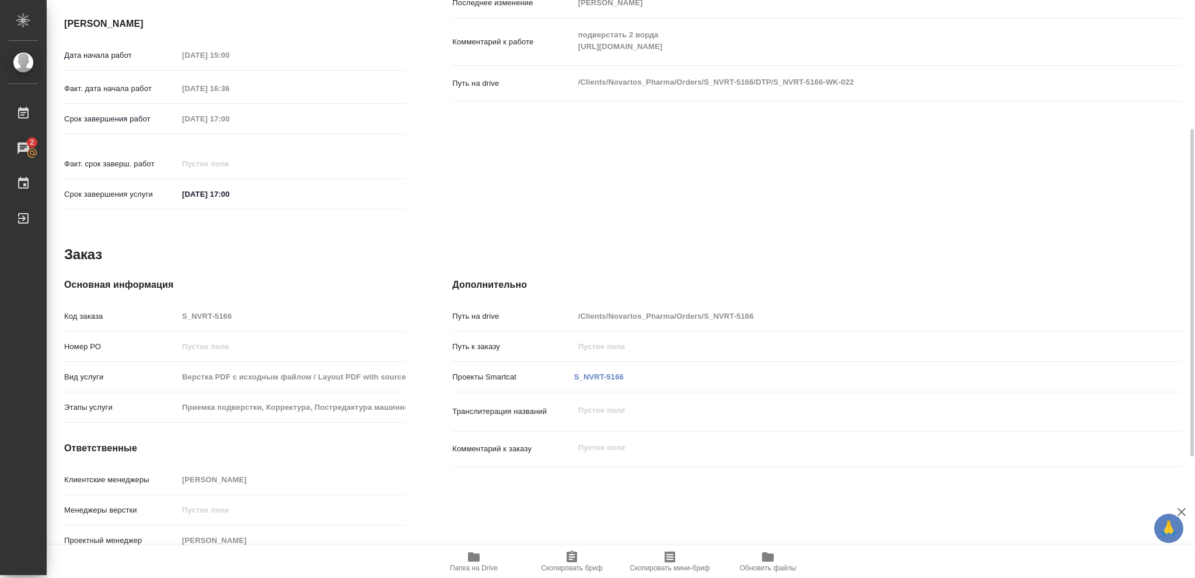
scroll to position [54, 0]
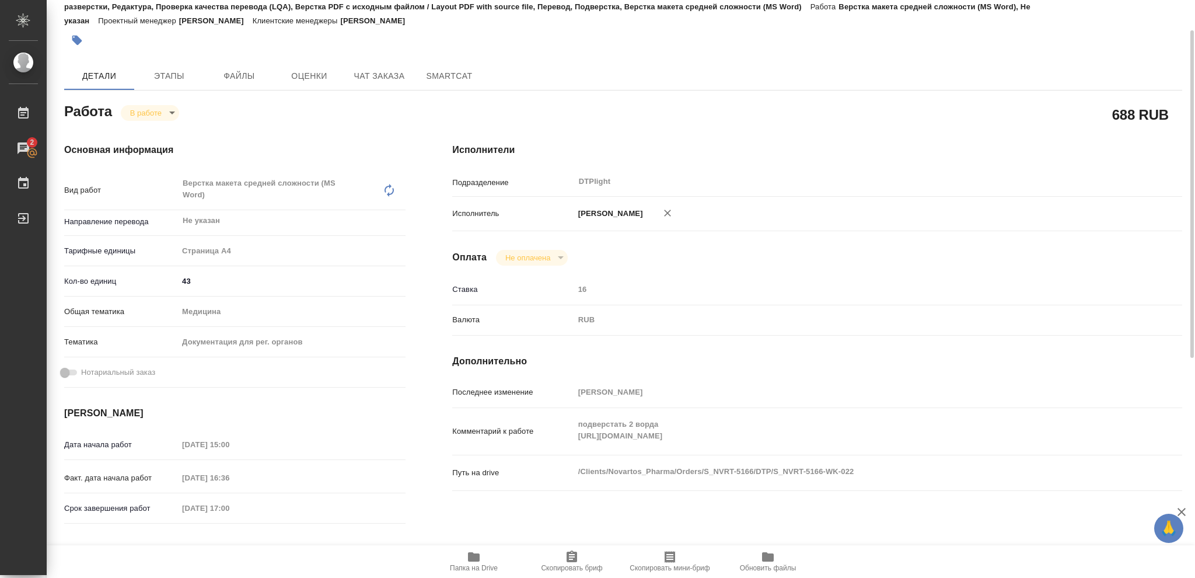
click at [171, 110] on body "🙏 .cls-1 fill:#fff; AWATERA Vasileva Olga Работы 2 Чаты График Выйти S_NVRT-516…" at bounding box center [597, 289] width 1195 height 578
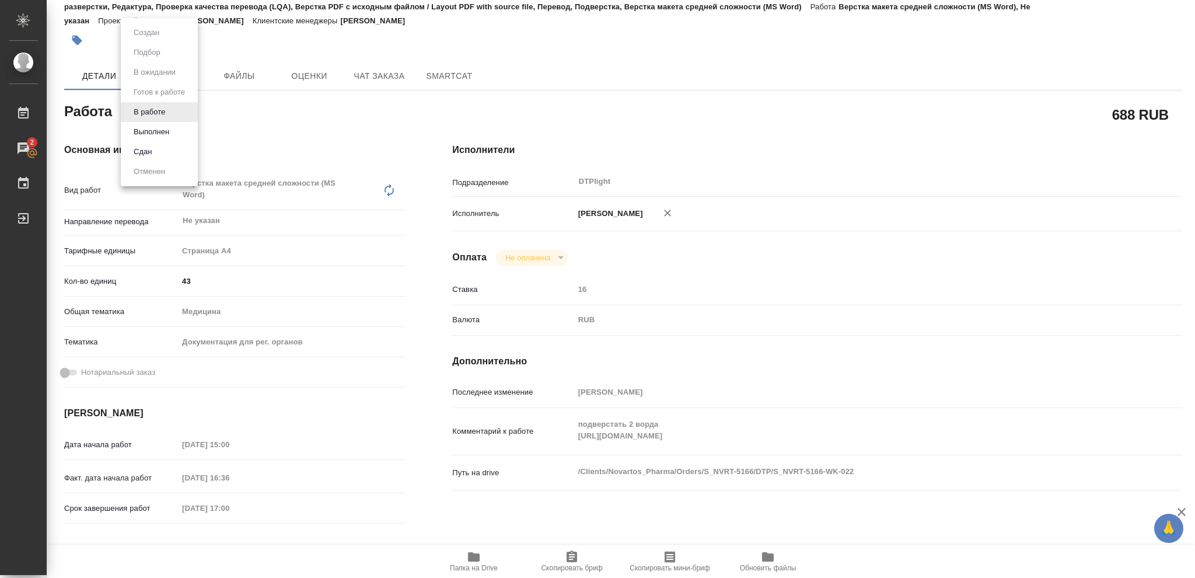
click at [340, 264] on div at bounding box center [597, 289] width 1195 height 578
click at [169, 111] on body "🙏 .cls-1 fill:#fff; AWATERA Vasileva Olga Работы 2 Чаты График Выйти S_NVRT-516…" at bounding box center [597, 289] width 1195 height 578
click at [300, 247] on div at bounding box center [597, 289] width 1195 height 578
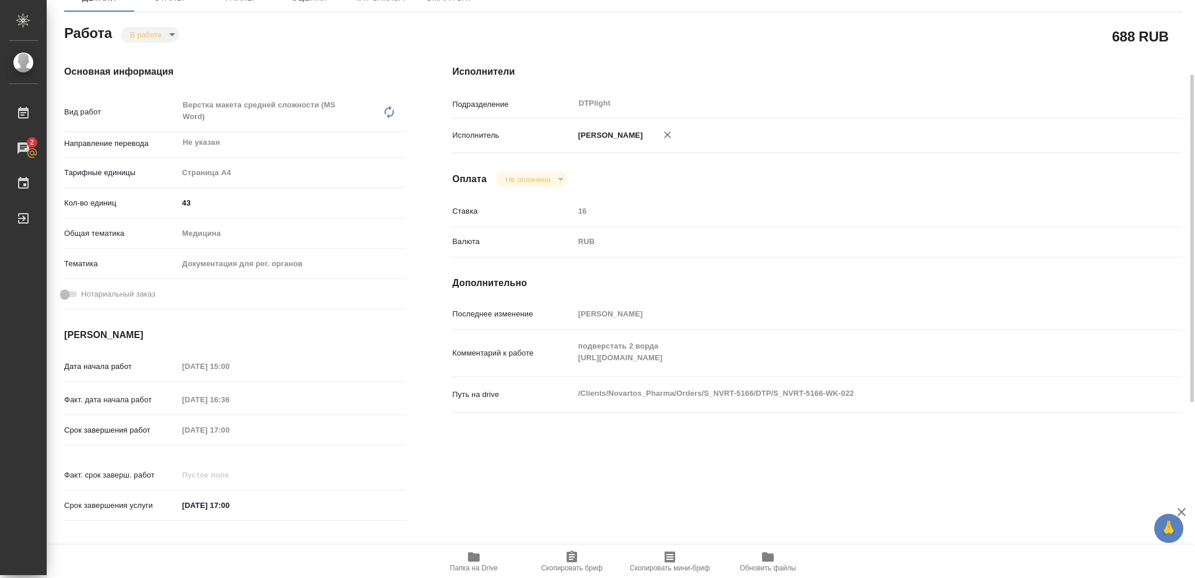
scroll to position [0, 0]
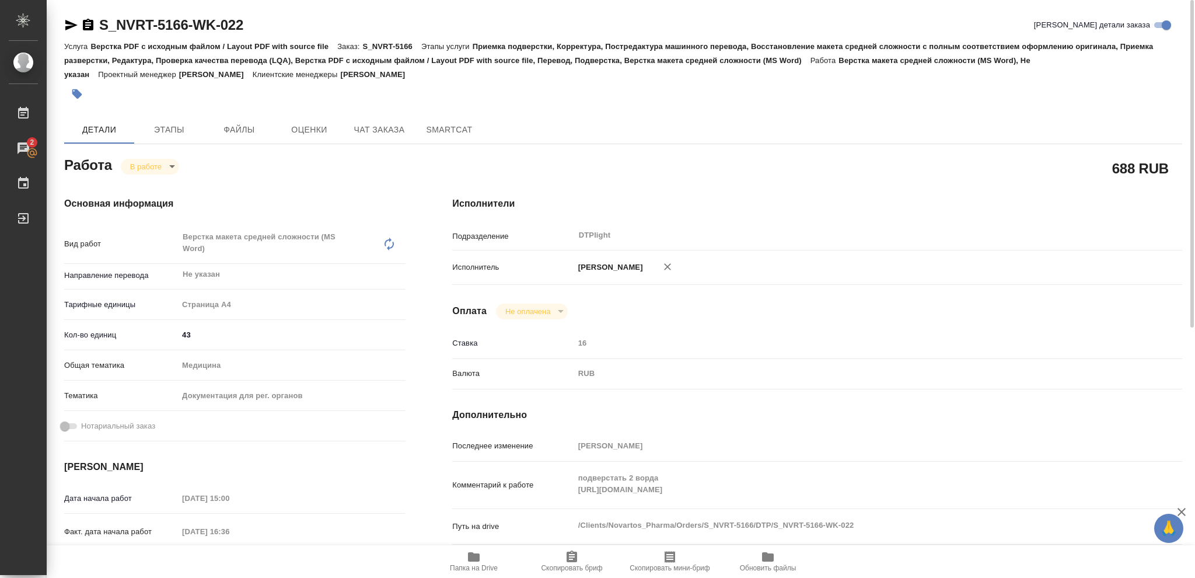
click at [170, 165] on body "🙏 .cls-1 fill:#fff; AWATERA Vasileva Olga Работы 2 Чаты График Выйти S_NVRT-516…" at bounding box center [597, 289] width 1195 height 578
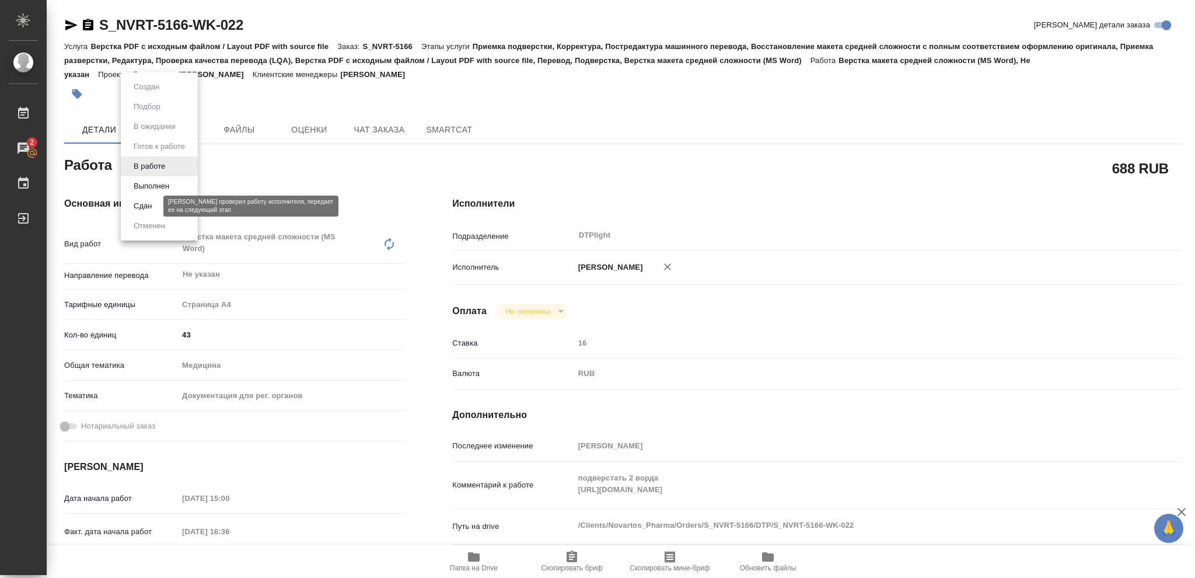
click at [155, 203] on button "Сдан" at bounding box center [142, 206] width 25 height 13
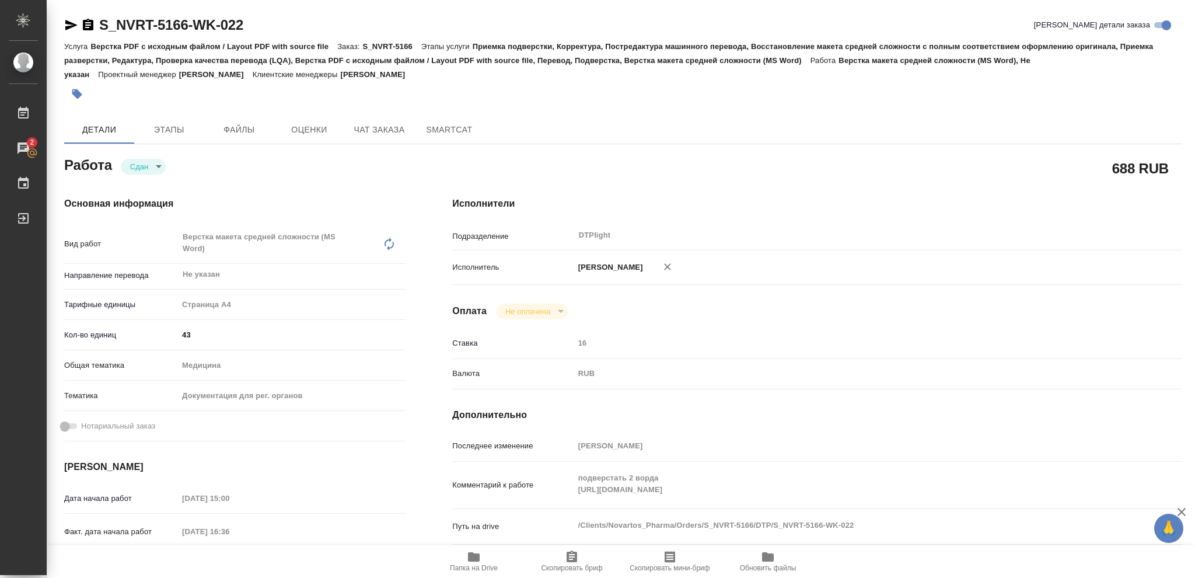
type textarea "x"
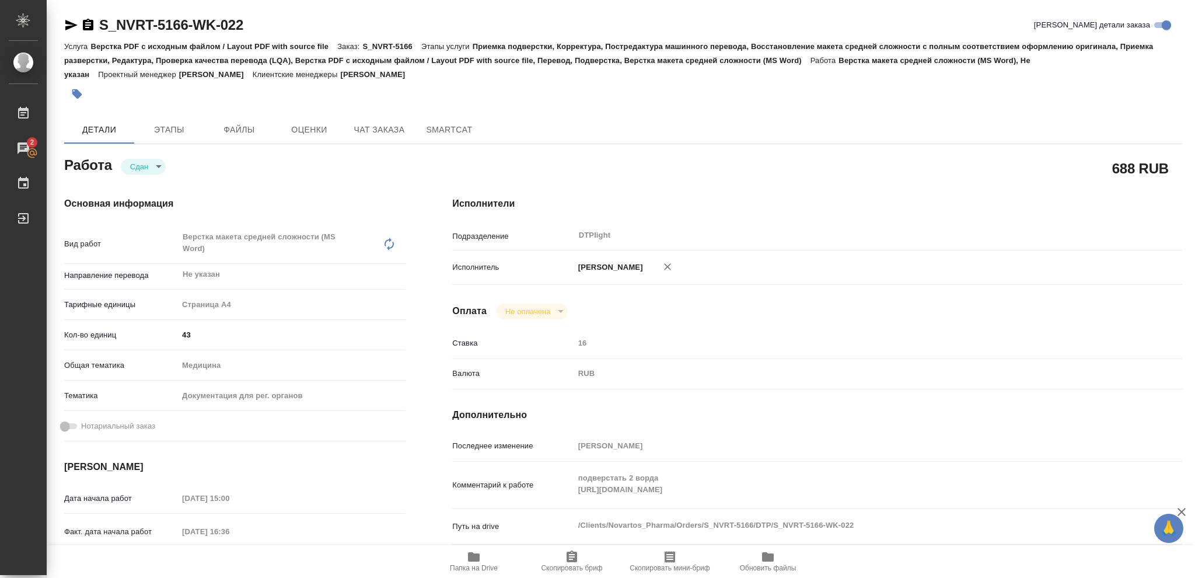
type textarea "x"
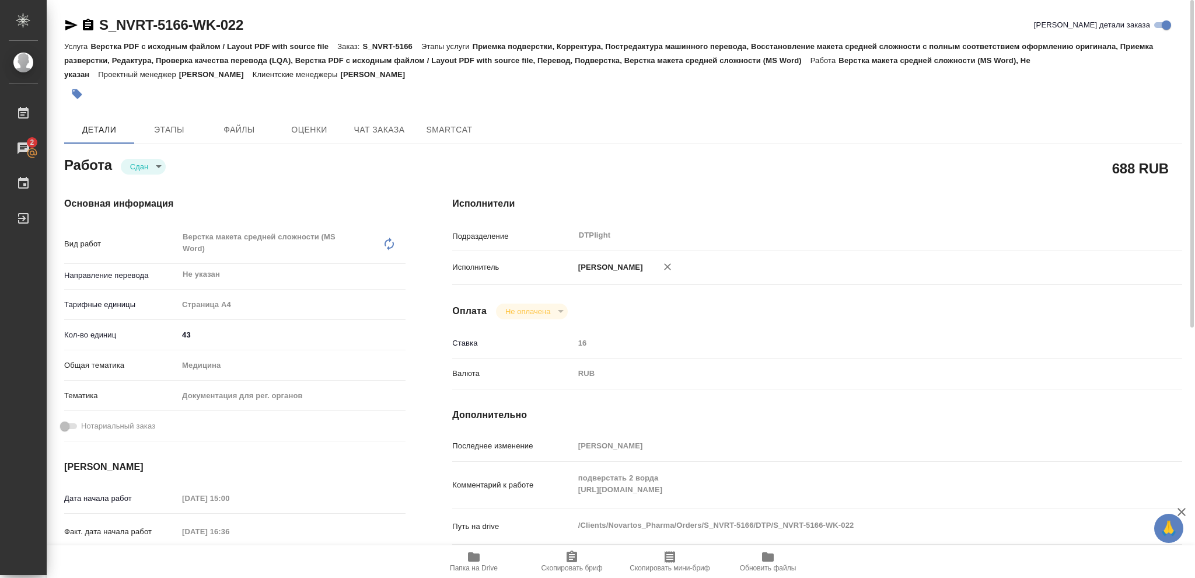
type textarea "x"
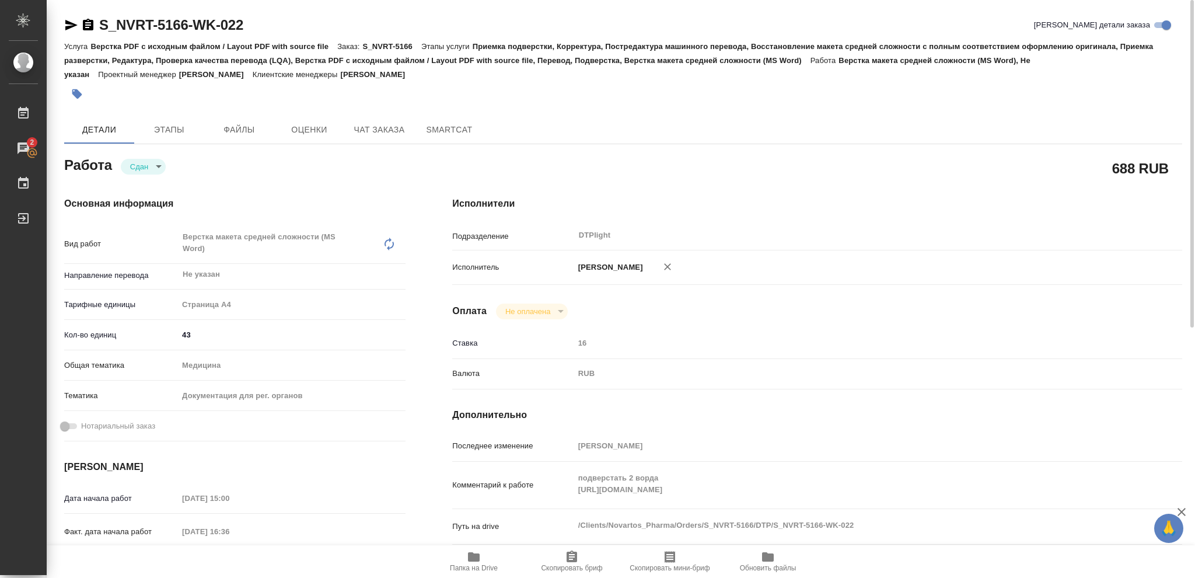
type textarea "x"
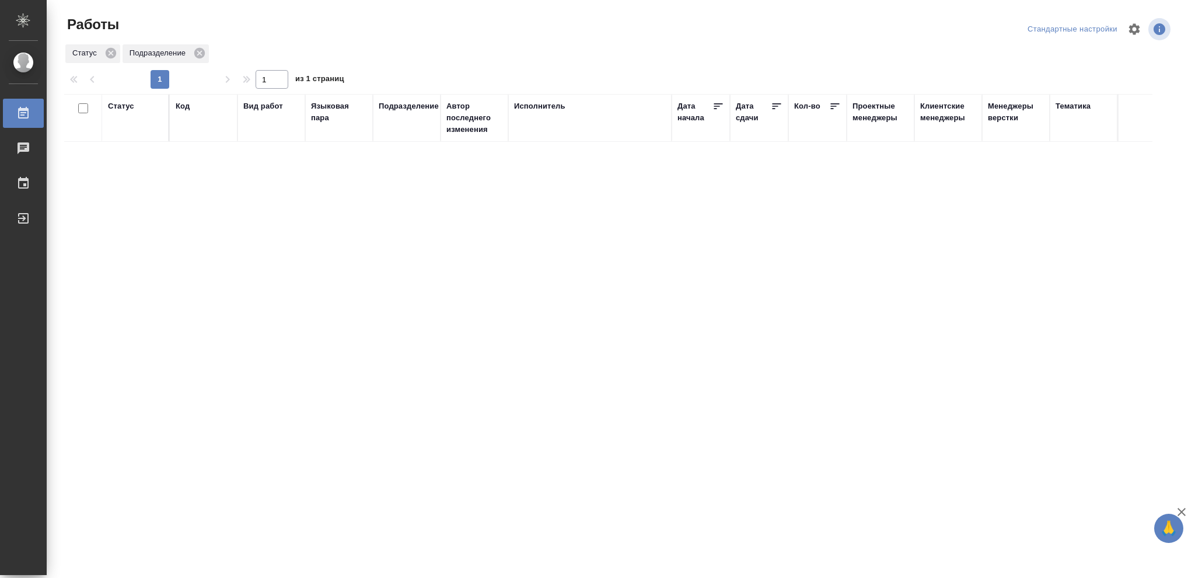
click at [124, 108] on div "Статус" at bounding box center [121, 106] width 26 height 12
click at [131, 138] on icon at bounding box center [129, 136] width 8 height 8
click at [399, 134] on icon at bounding box center [402, 133] width 8 height 8
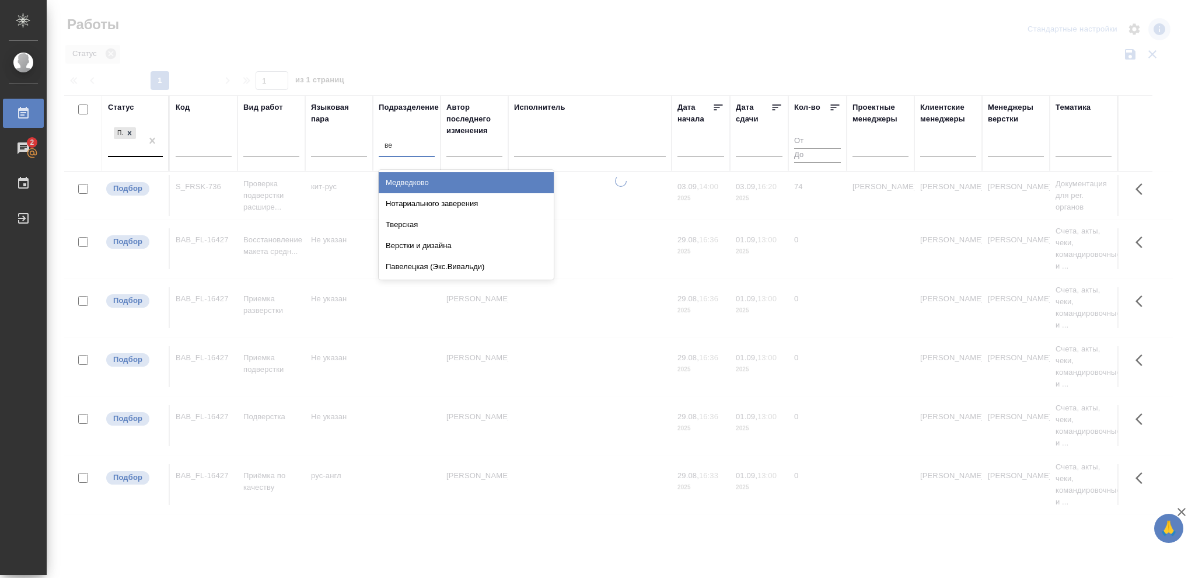
type input "вер"
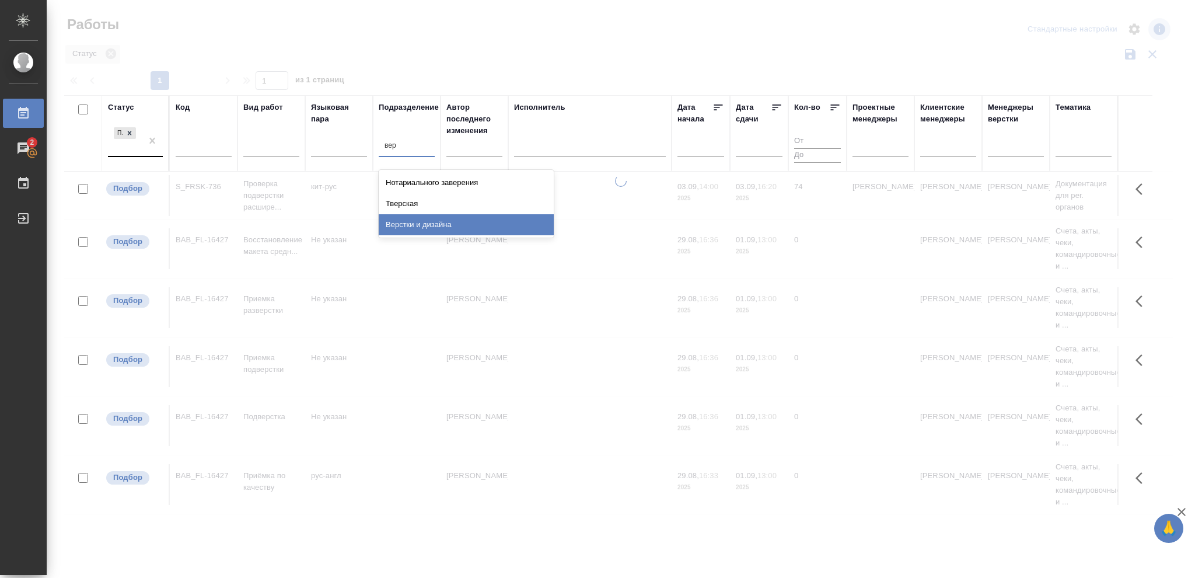
click at [436, 221] on div "Верстки и дизайна" at bounding box center [466, 224] width 175 height 21
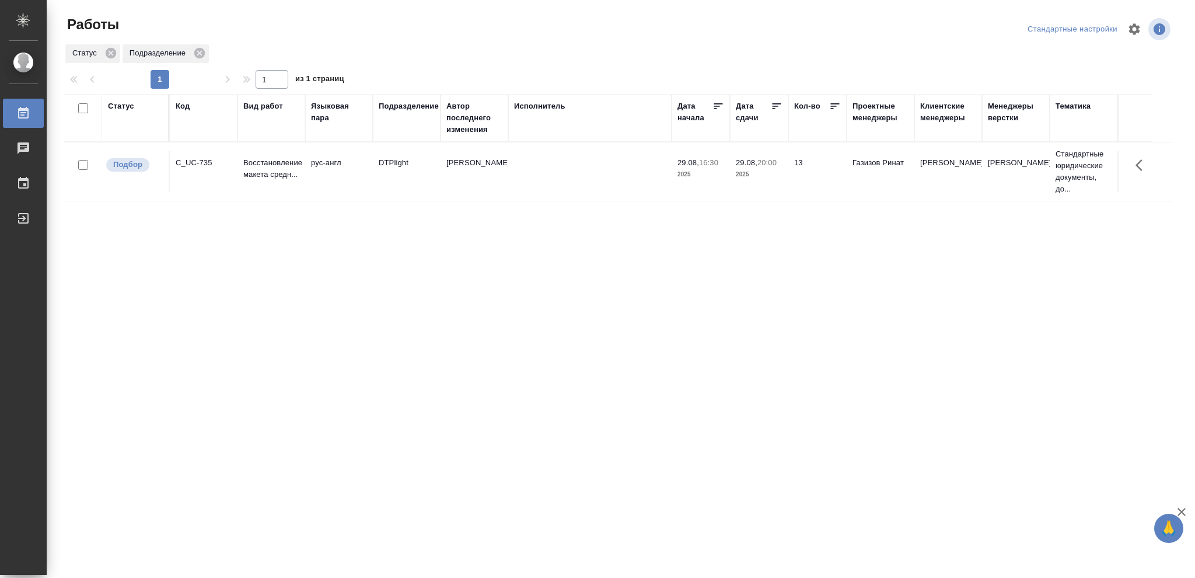
click at [769, 167] on span "29.08, 20:00" at bounding box center [759, 163] width 47 height 12
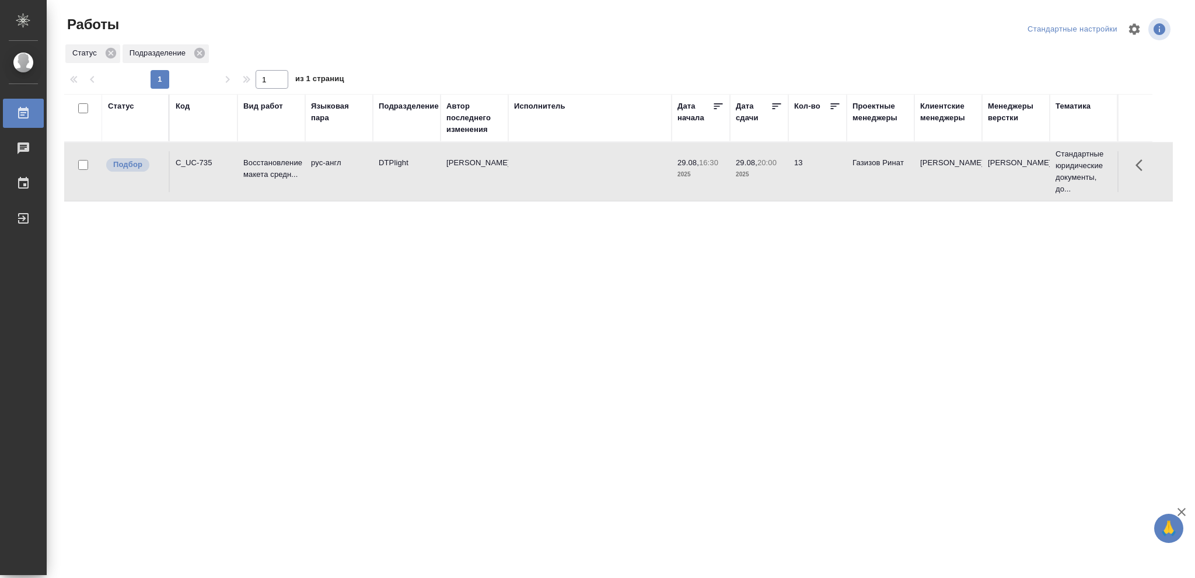
click at [769, 167] on span "29.08, 20:00" at bounding box center [759, 163] width 47 height 12
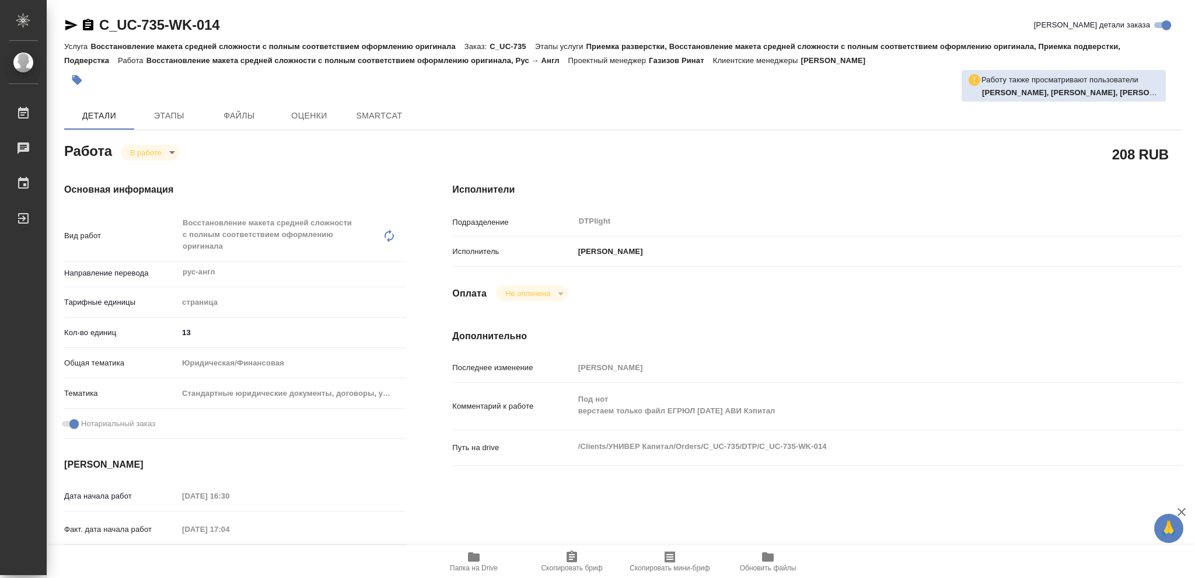
type textarea "x"
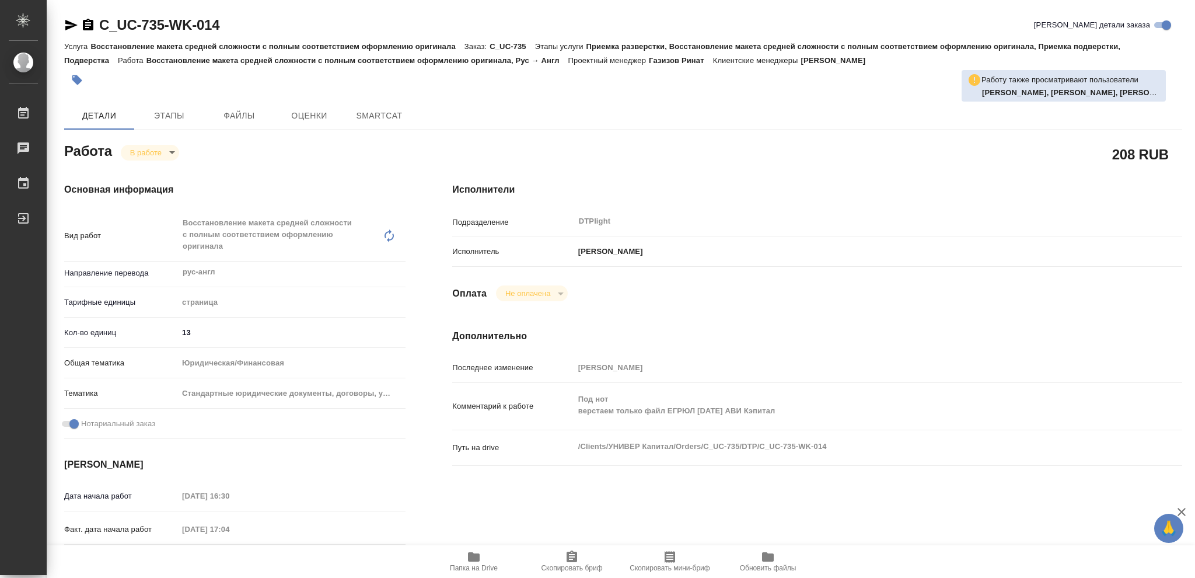
type textarea "x"
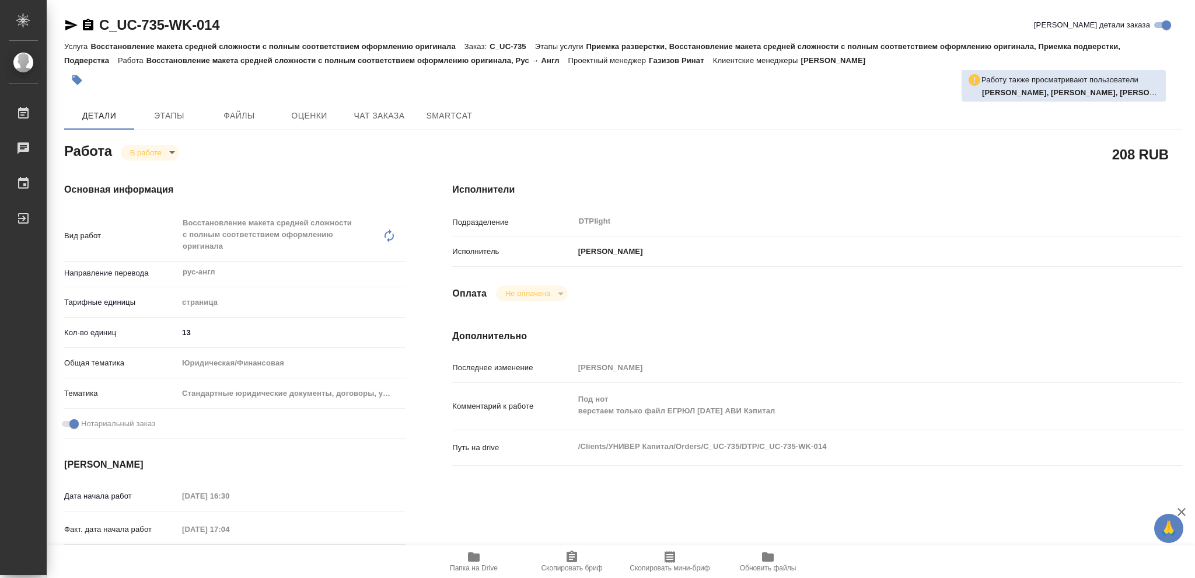
click at [470, 558] on icon "button" at bounding box center [474, 556] width 12 height 9
type textarea "x"
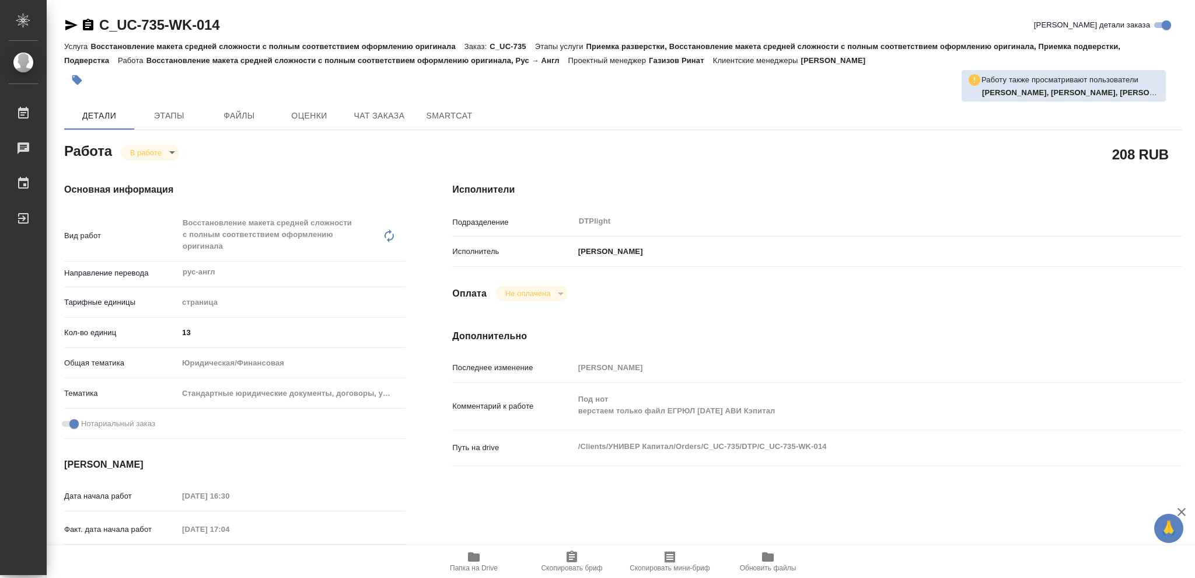
type textarea "x"
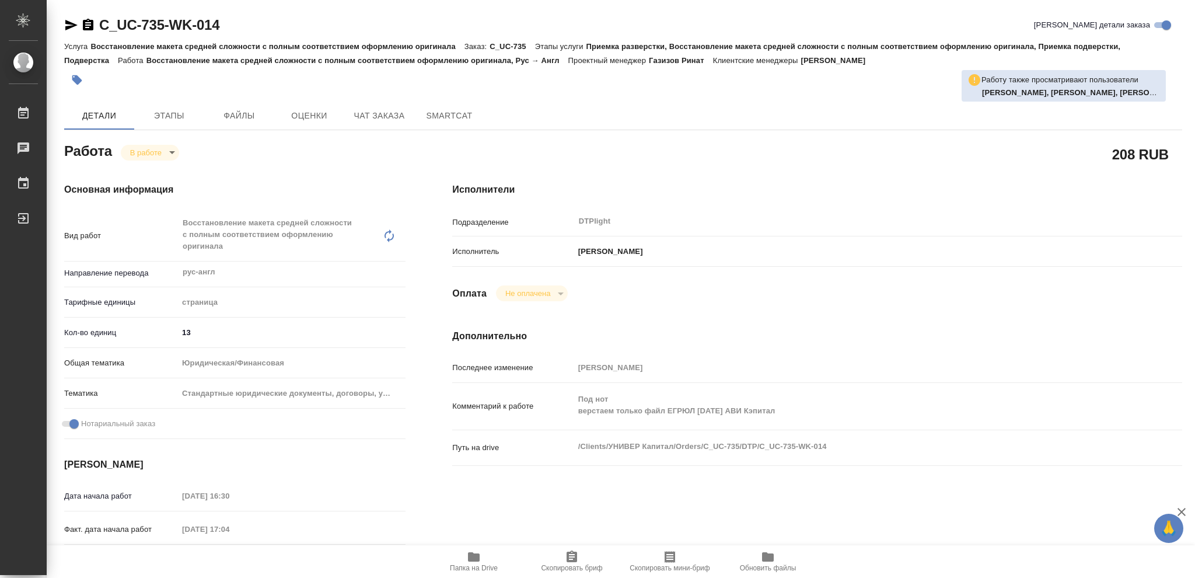
type textarea "x"
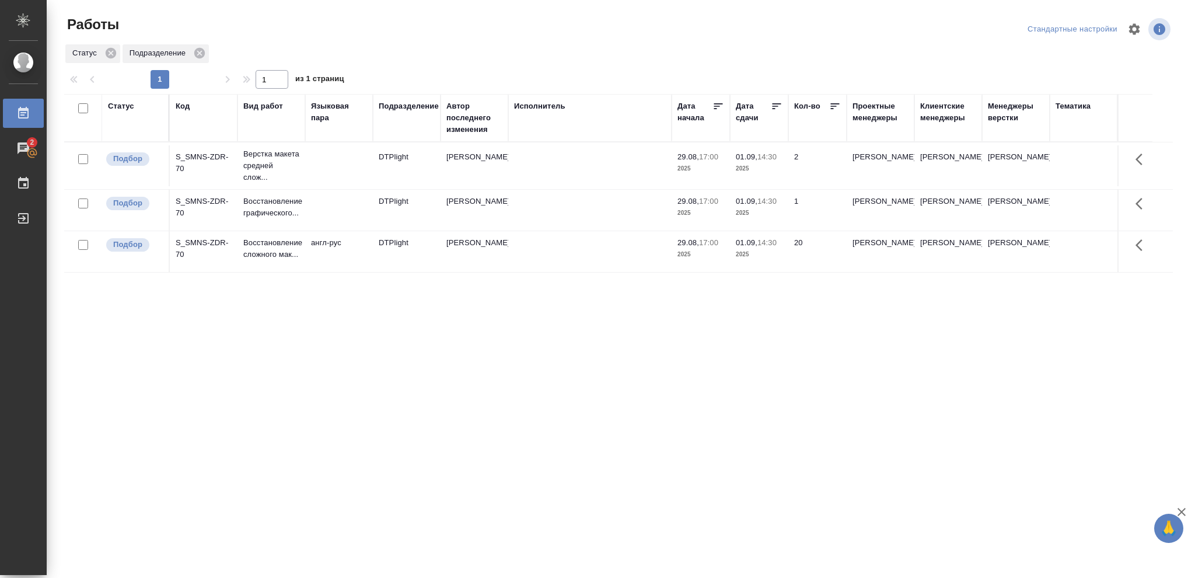
click at [769, 249] on p "2025" at bounding box center [759, 255] width 47 height 12
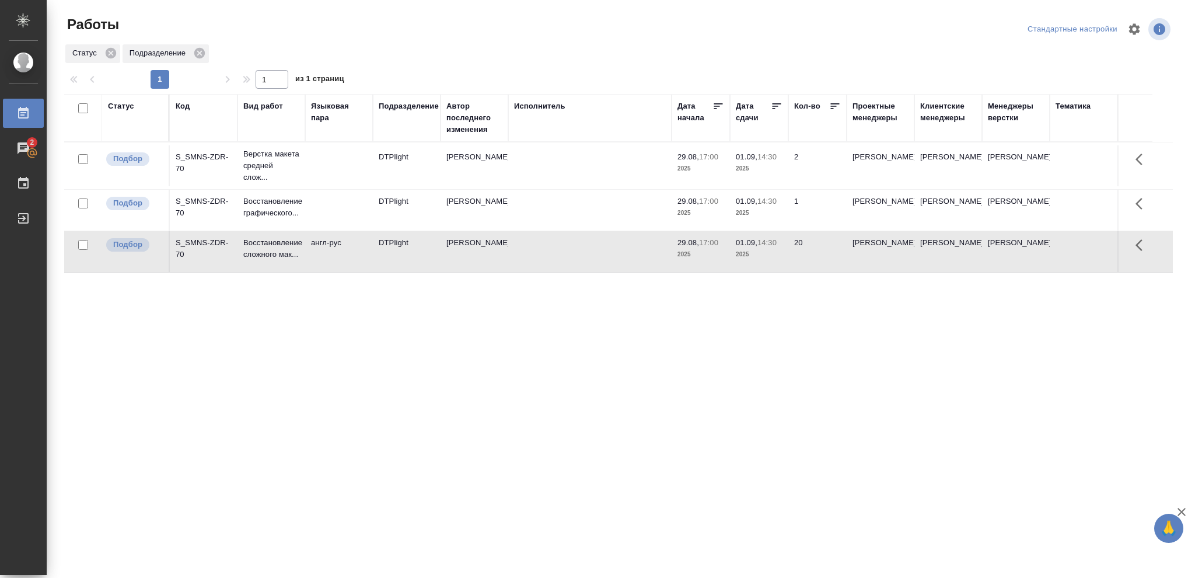
click at [769, 249] on p "2025" at bounding box center [759, 255] width 47 height 12
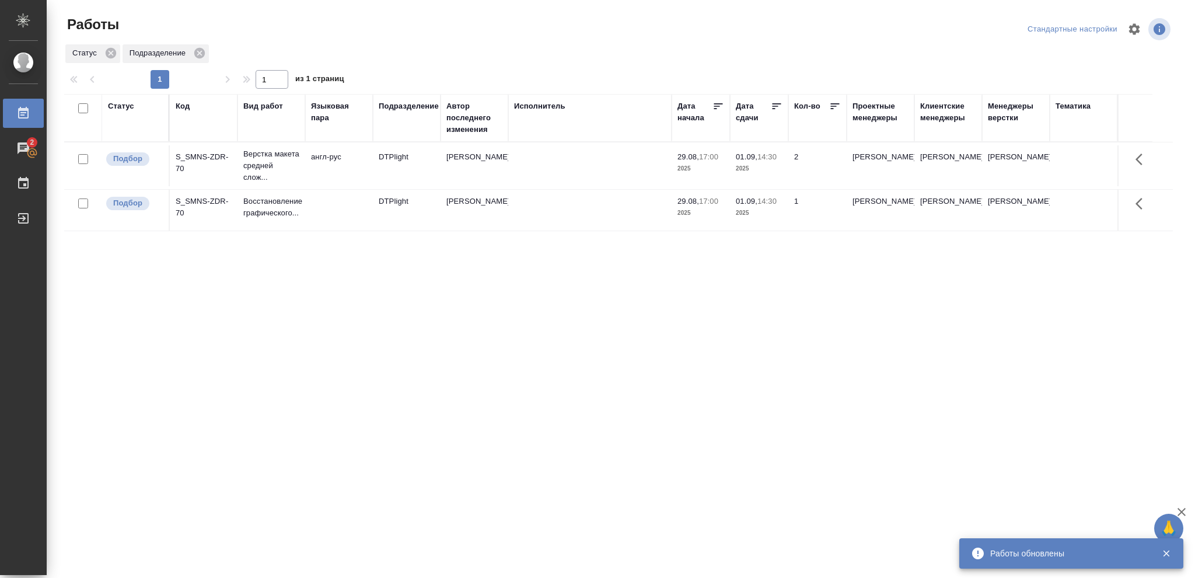
click at [122, 103] on div "Статус" at bounding box center [121, 106] width 26 height 12
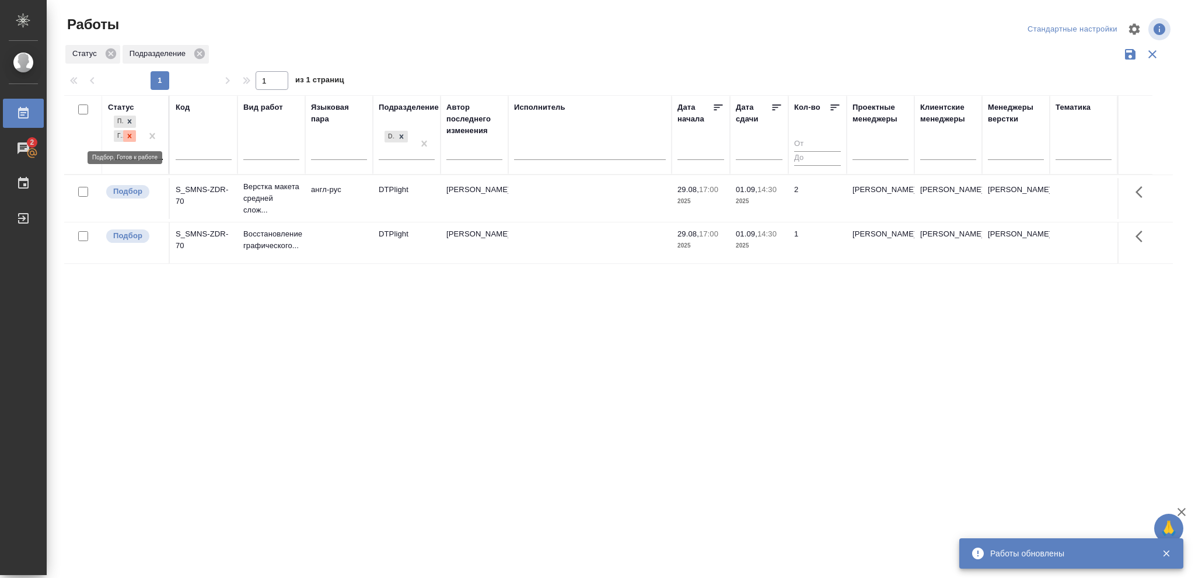
click at [128, 136] on icon at bounding box center [129, 136] width 8 height 8
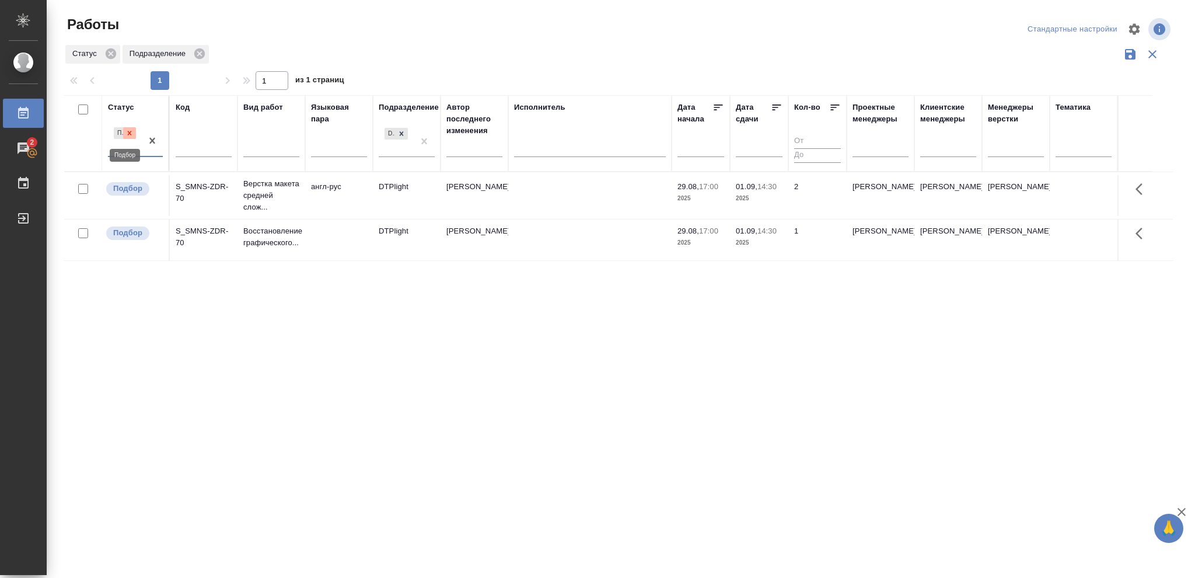
click at [128, 135] on icon at bounding box center [129, 133] width 8 height 8
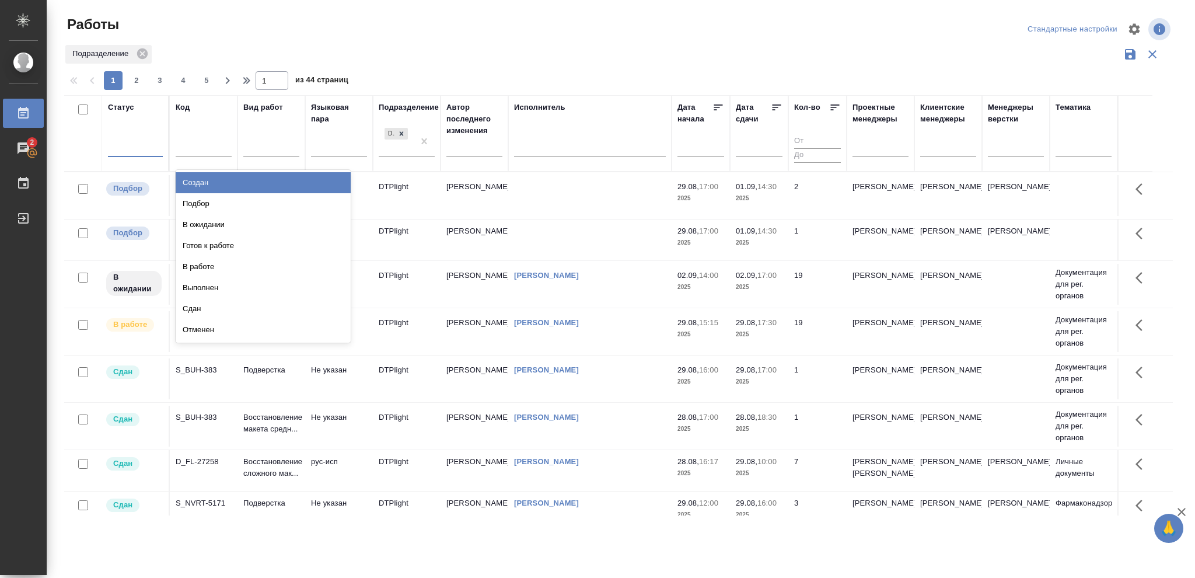
click at [128, 144] on div at bounding box center [135, 145] width 55 height 17
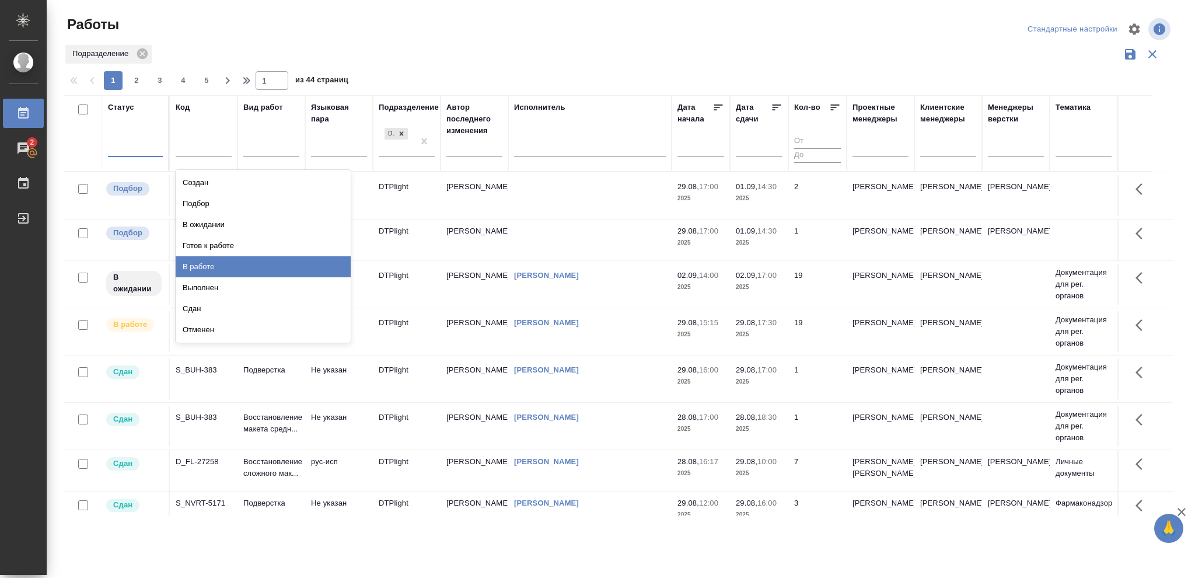
click at [201, 266] on div "В работе" at bounding box center [263, 266] width 175 height 21
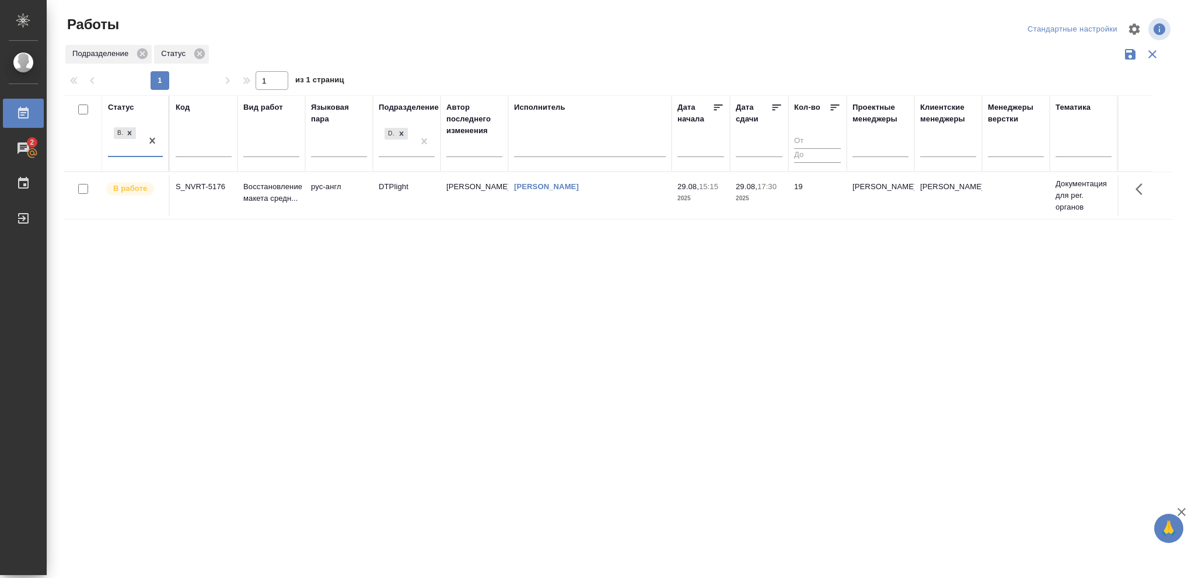
click at [772, 197] on p "2025" at bounding box center [759, 199] width 47 height 12
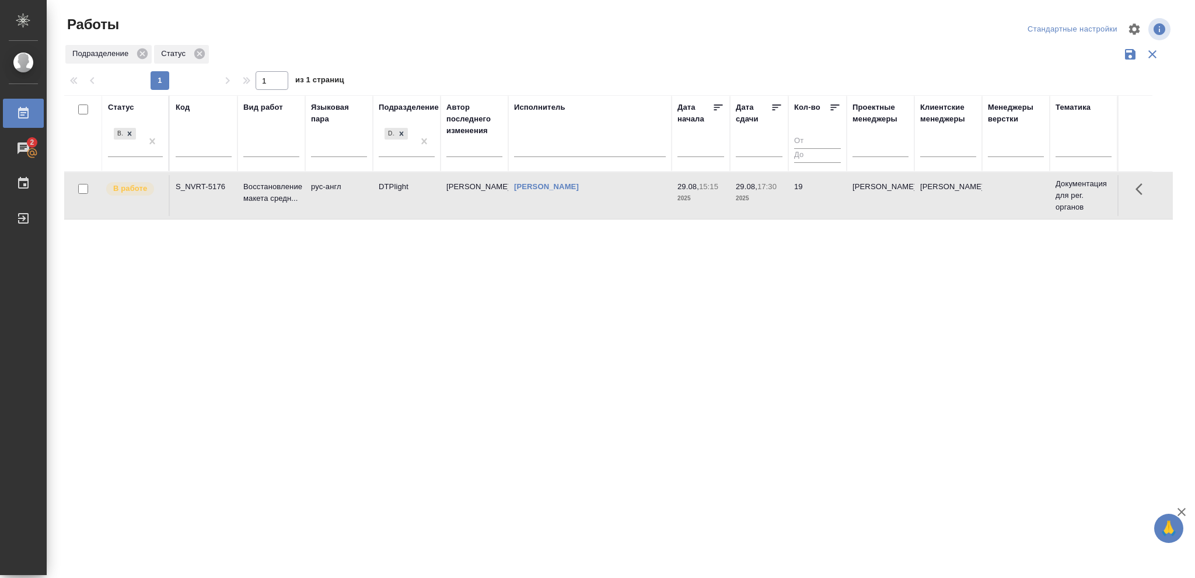
click at [772, 197] on p "2025" at bounding box center [759, 199] width 47 height 12
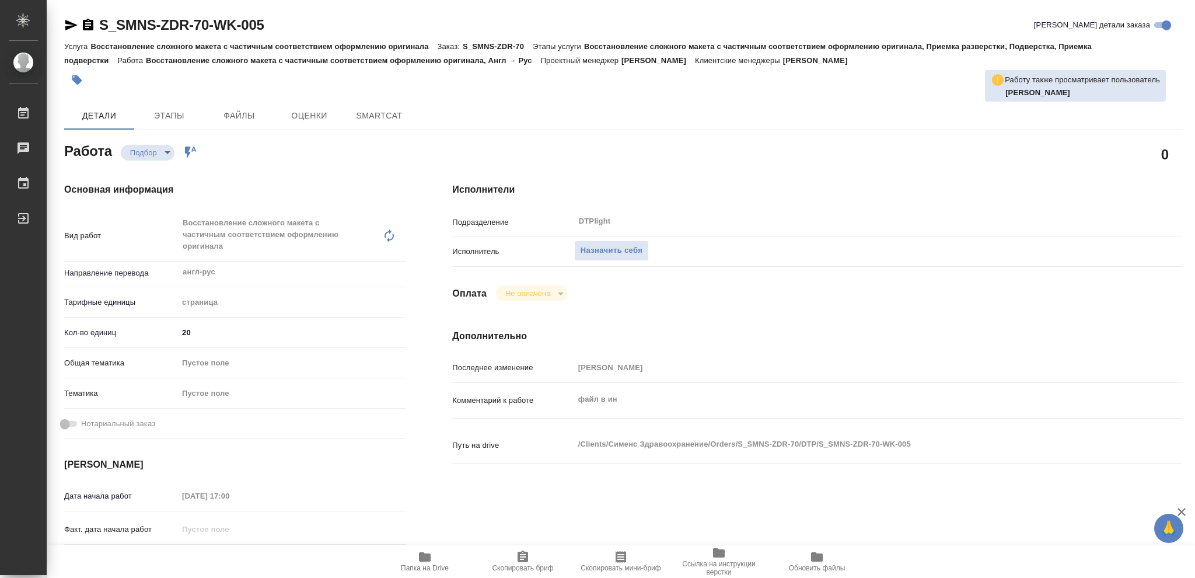
type textarea "x"
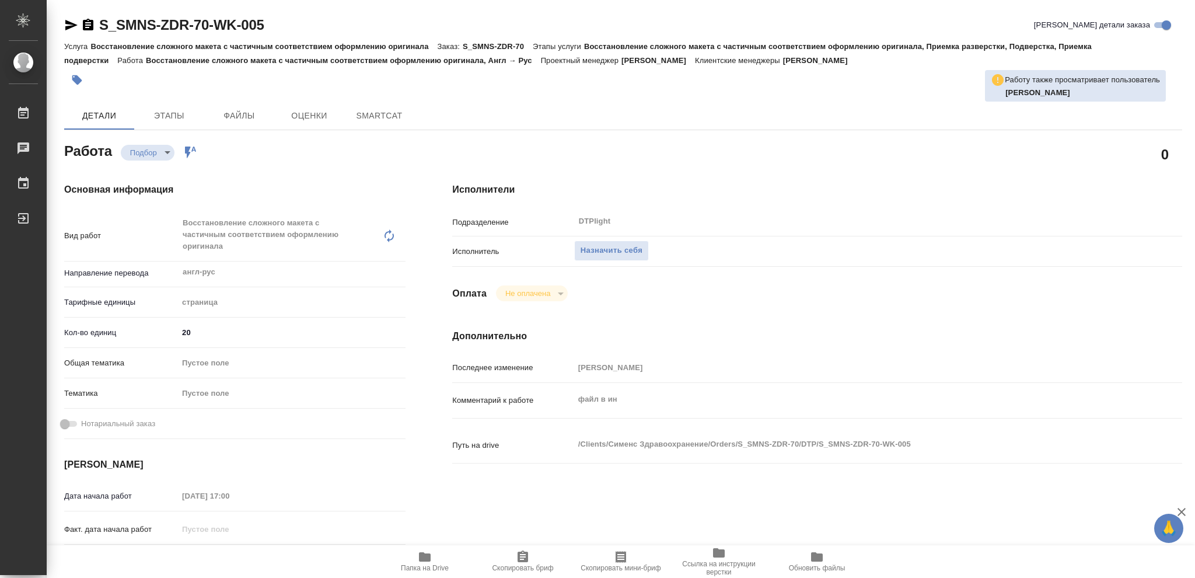
type textarea "x"
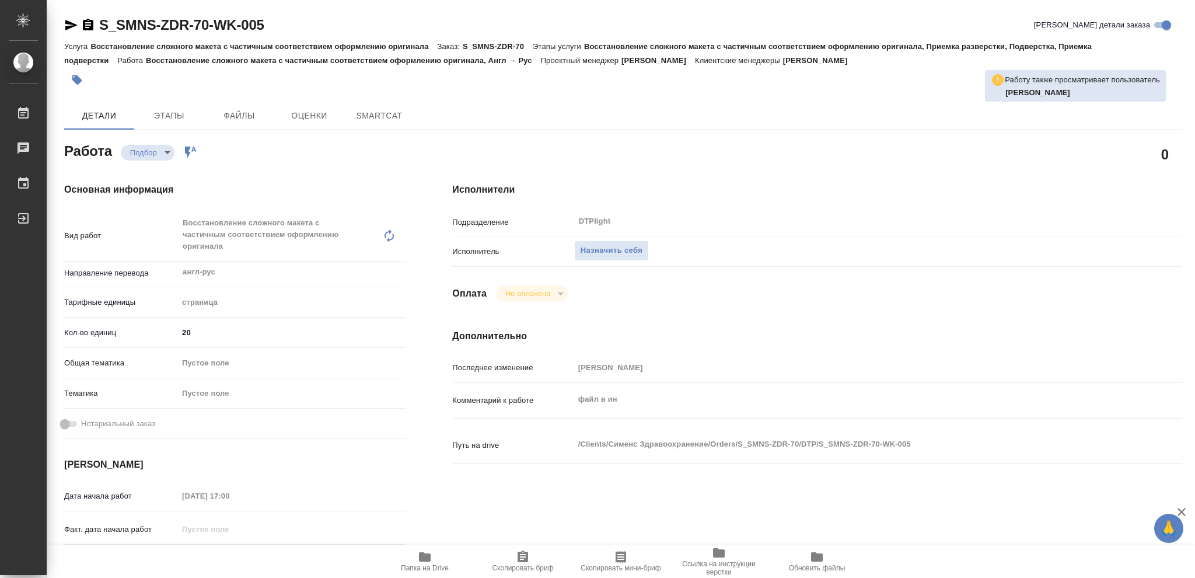
type textarea "x"
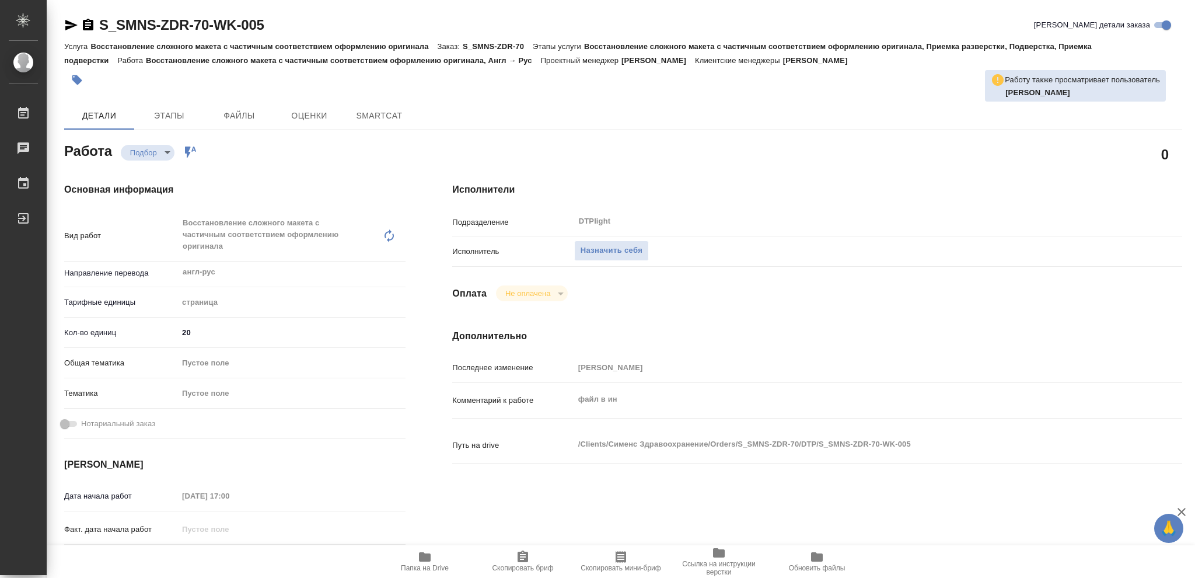
type textarea "x"
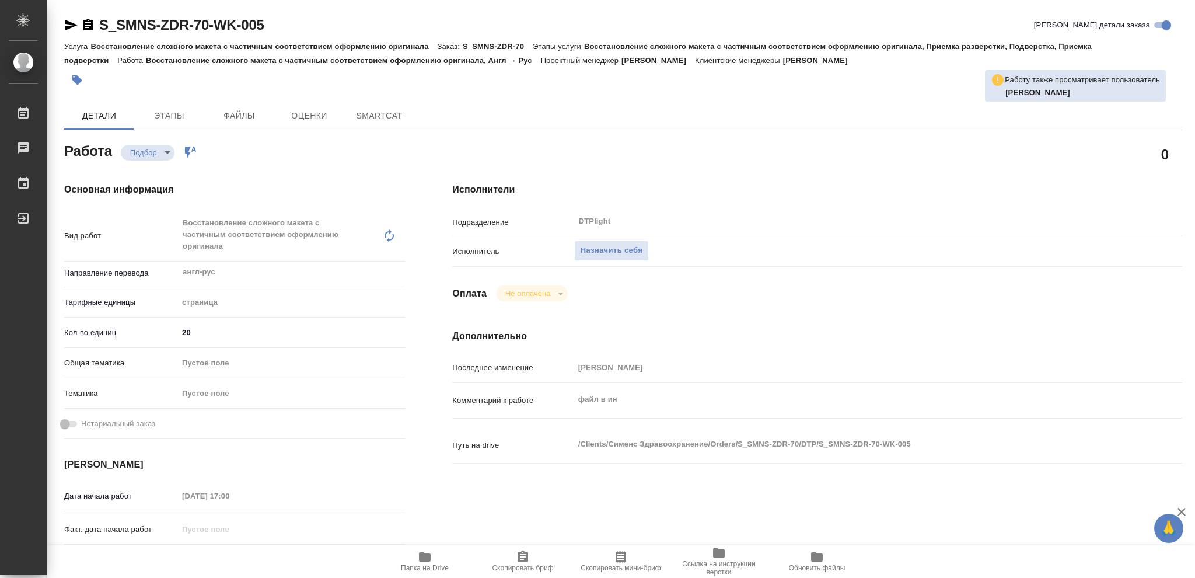
type textarea "x"
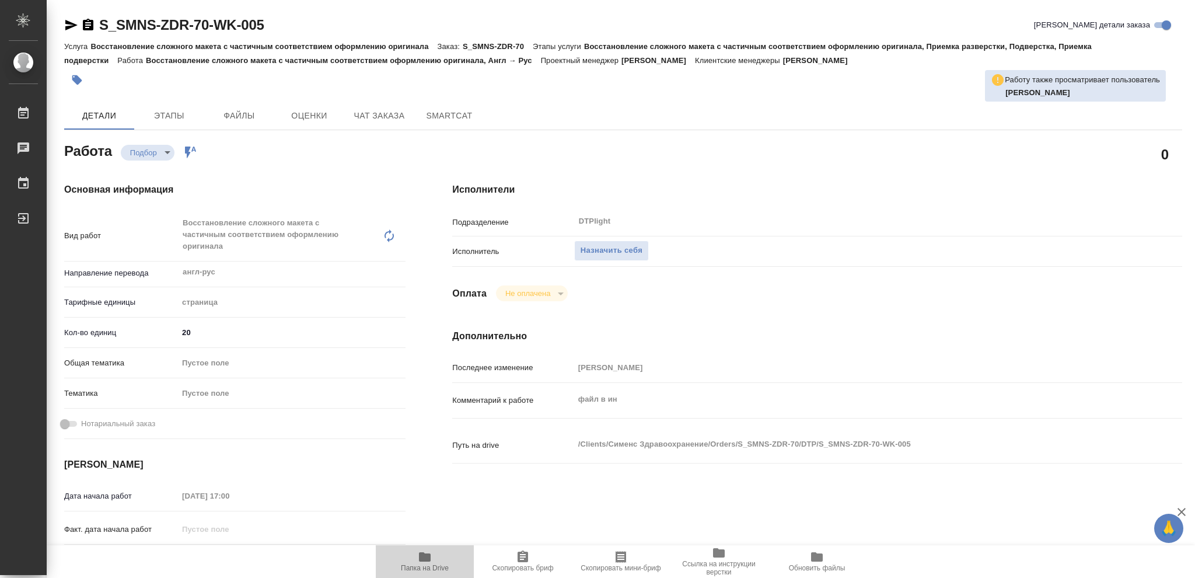
click at [424, 561] on icon "button" at bounding box center [425, 556] width 12 height 9
type textarea "x"
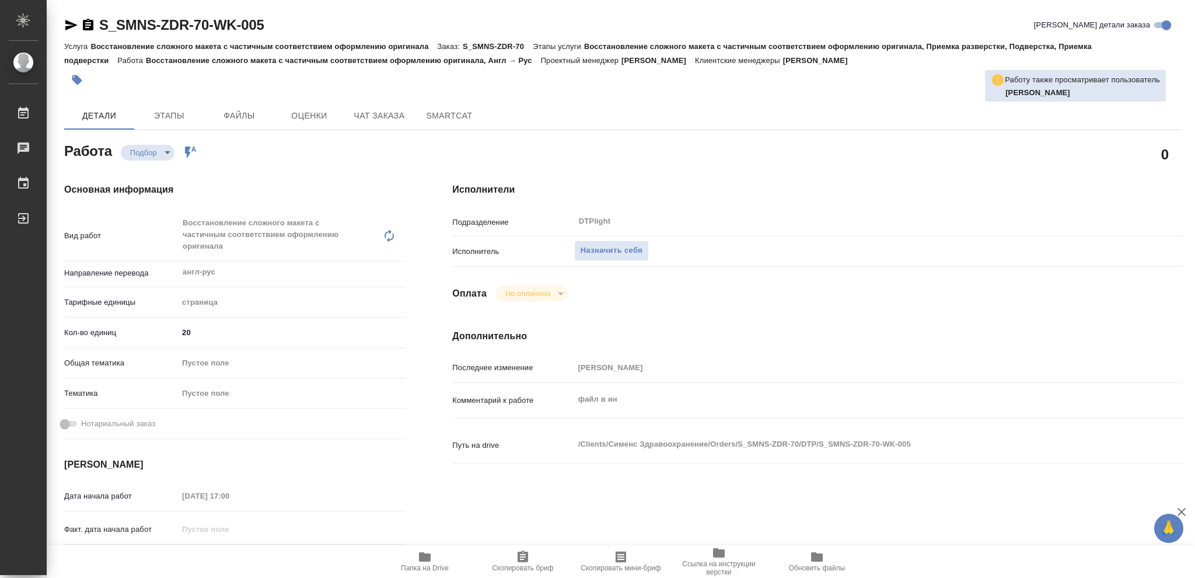
type textarea "x"
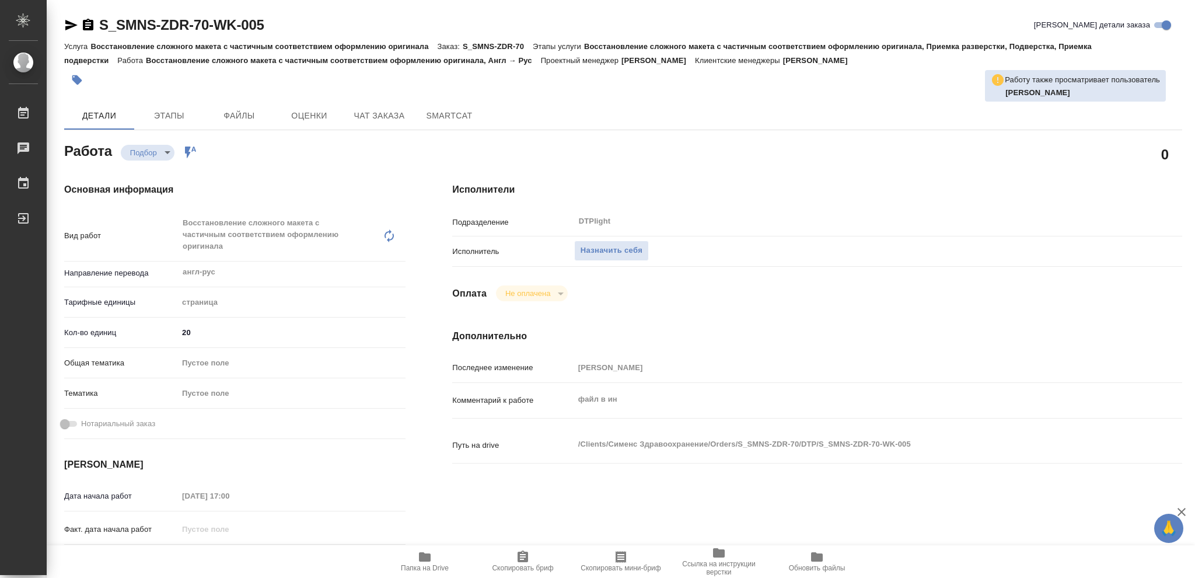
type textarea "x"
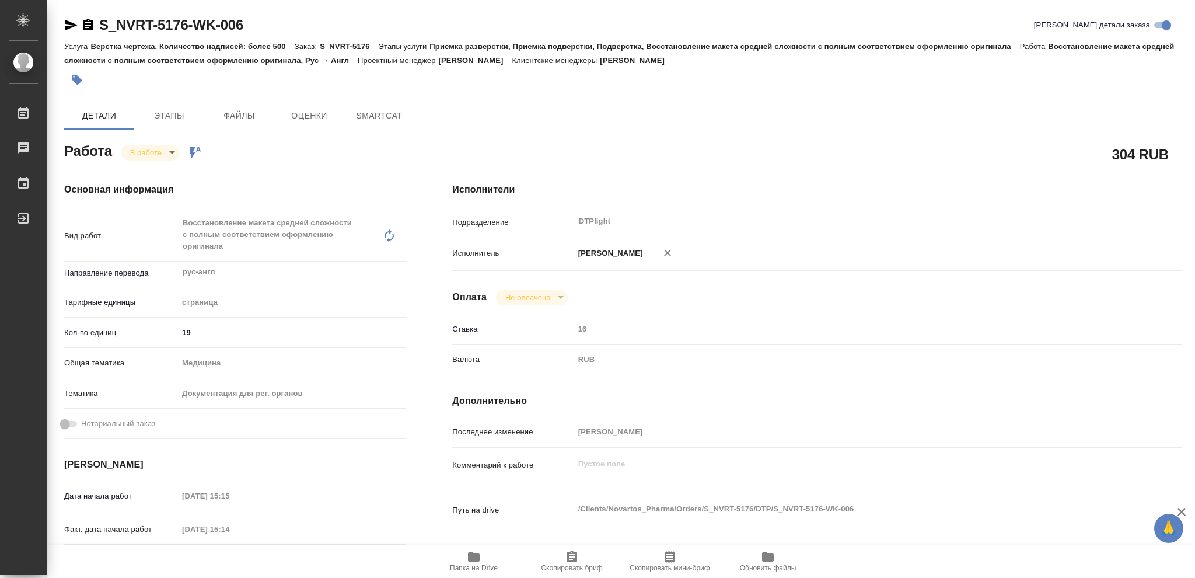
type textarea "x"
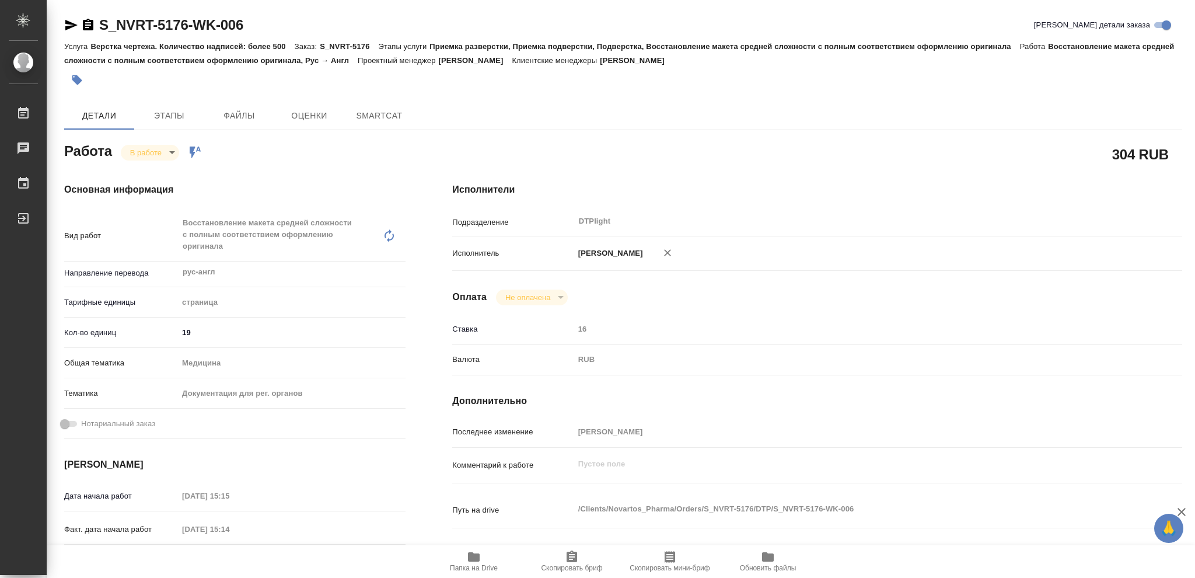
type textarea "x"
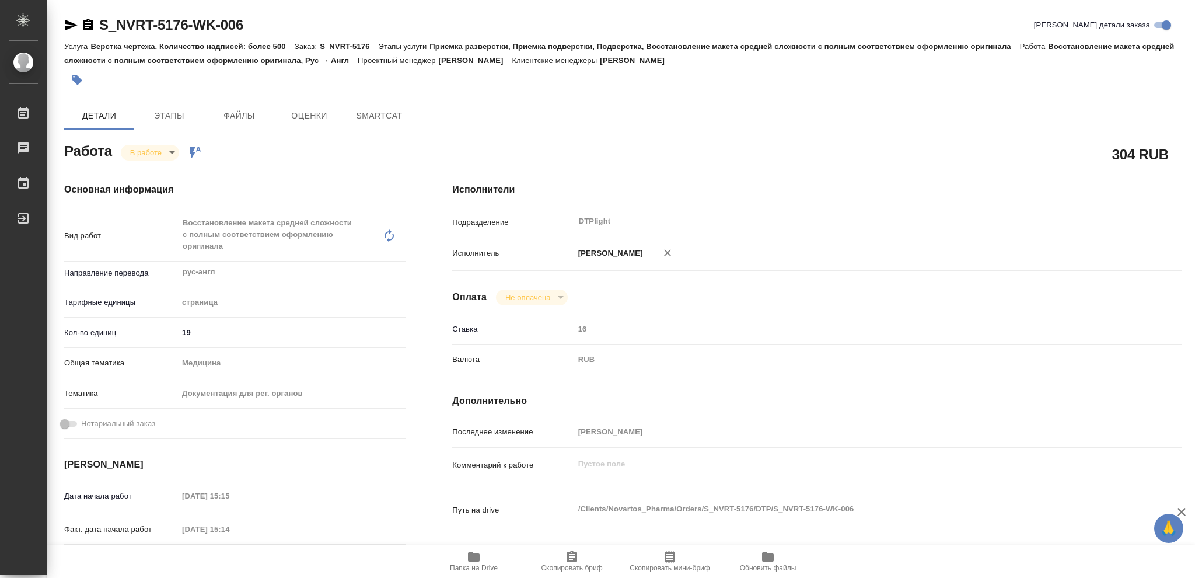
type textarea "x"
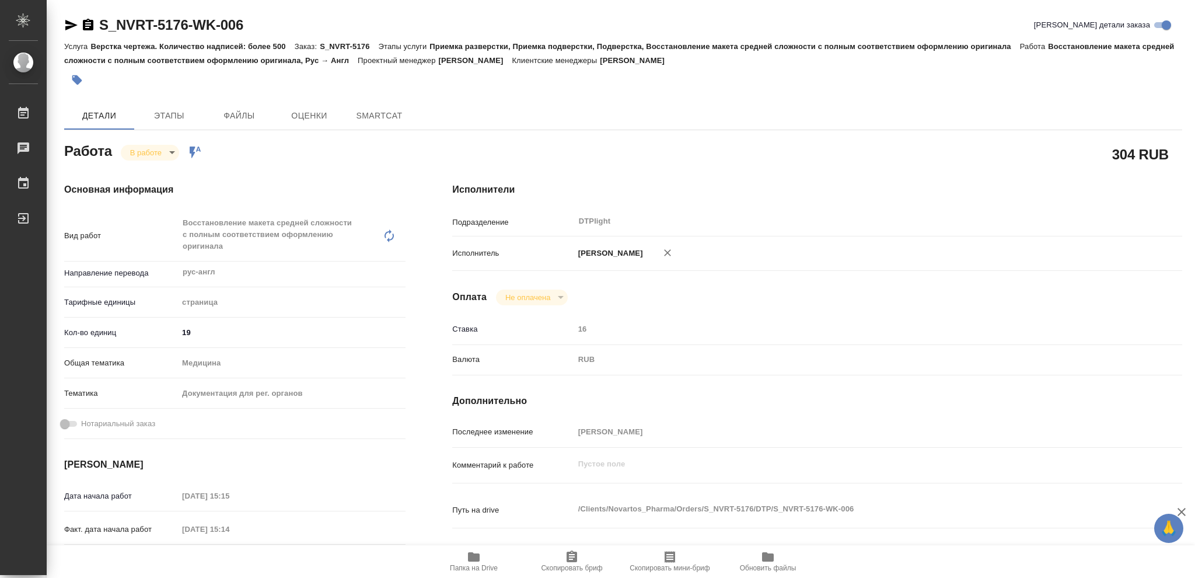
type textarea "x"
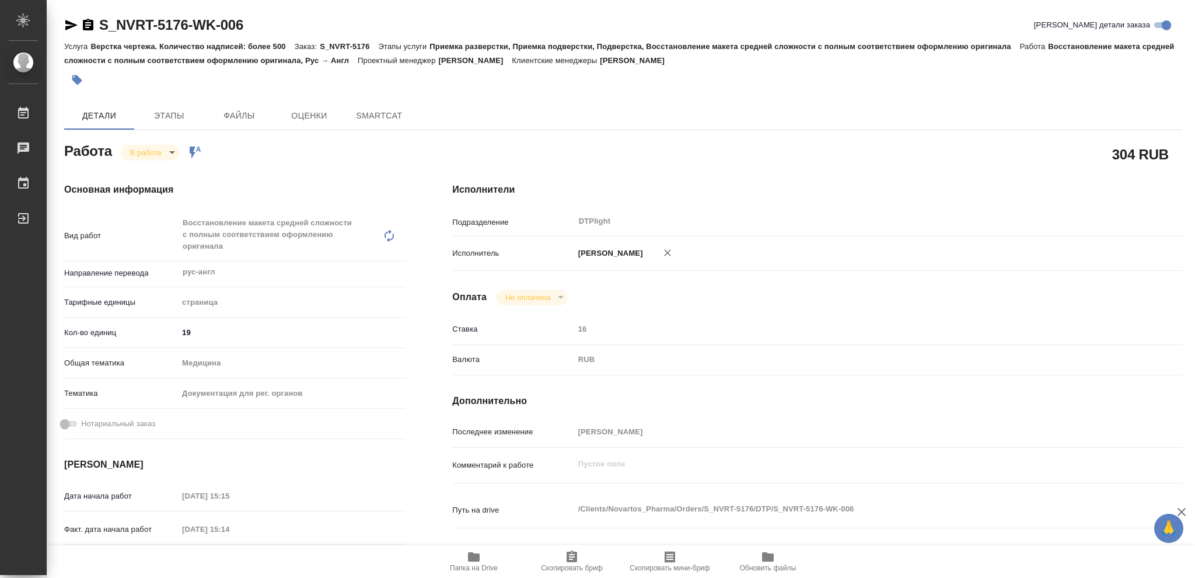
type textarea "x"
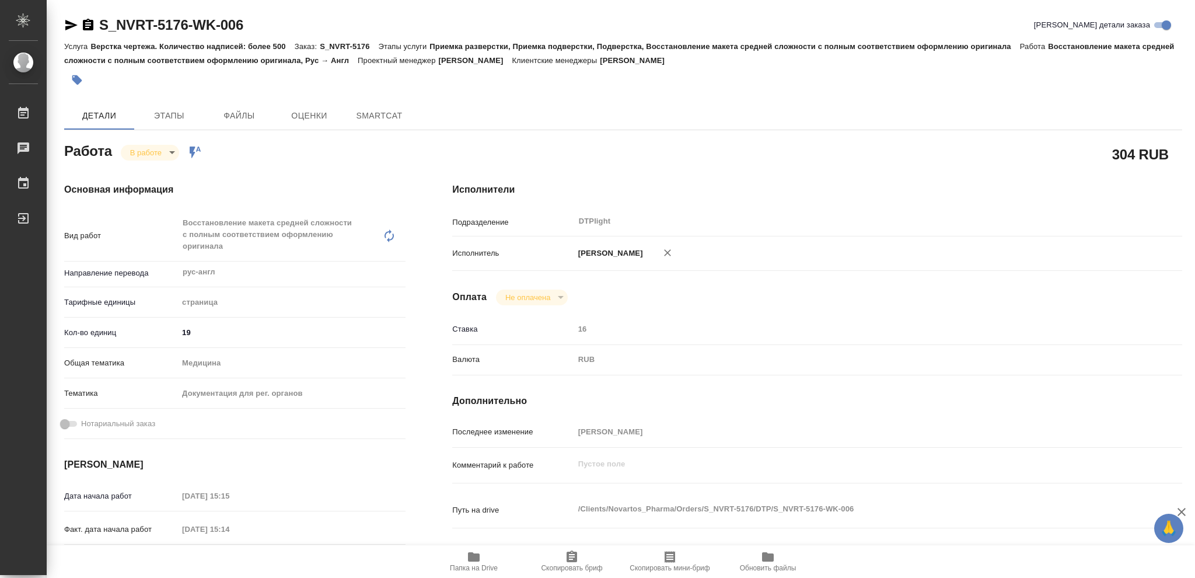
type textarea "x"
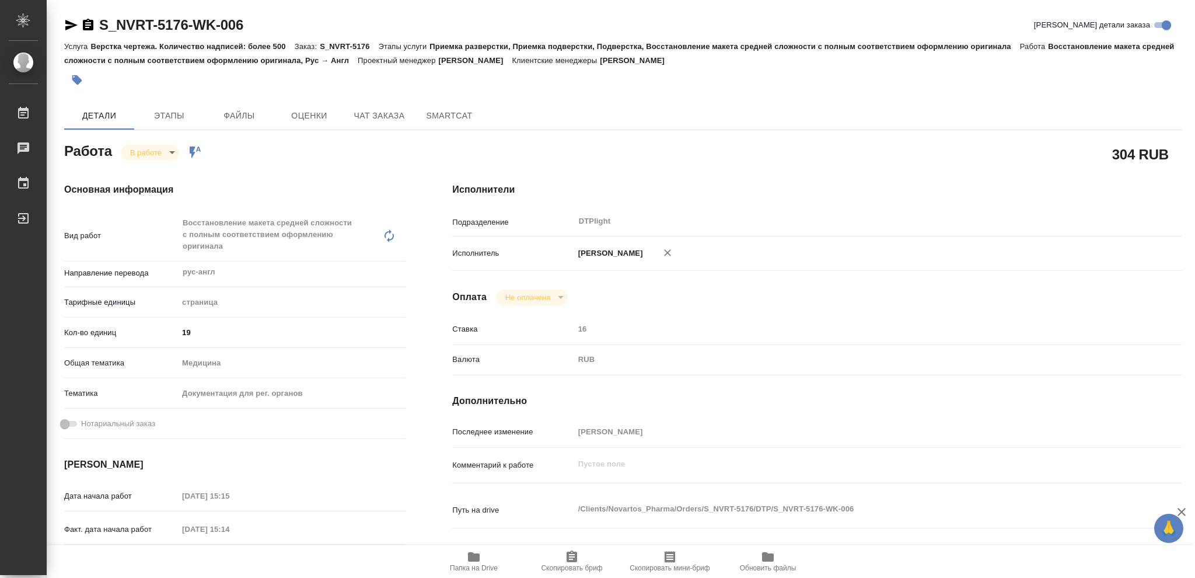
drag, startPoint x: 472, startPoint y: 561, endPoint x: 477, endPoint y: 556, distance: 7.0
click at [472, 560] on icon "button" at bounding box center [474, 556] width 12 height 9
type textarea "x"
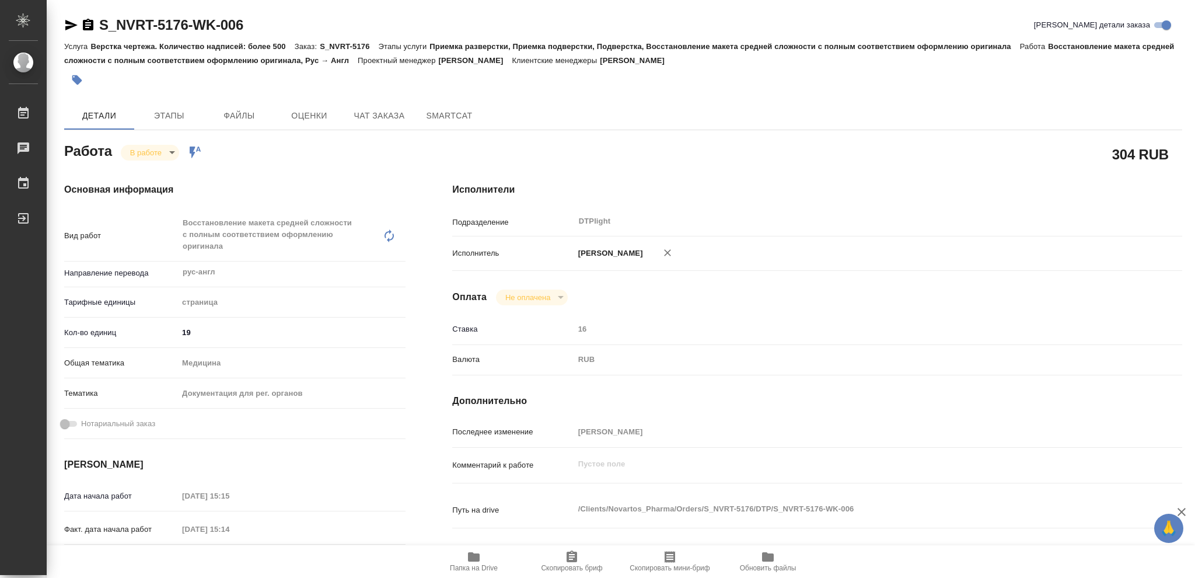
type textarea "x"
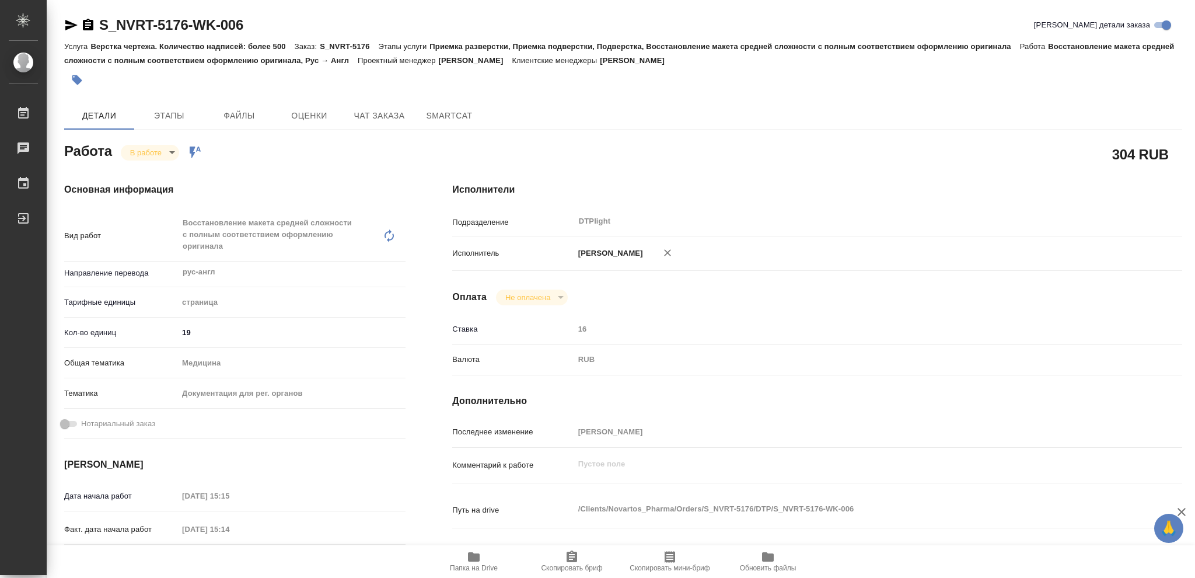
type textarea "x"
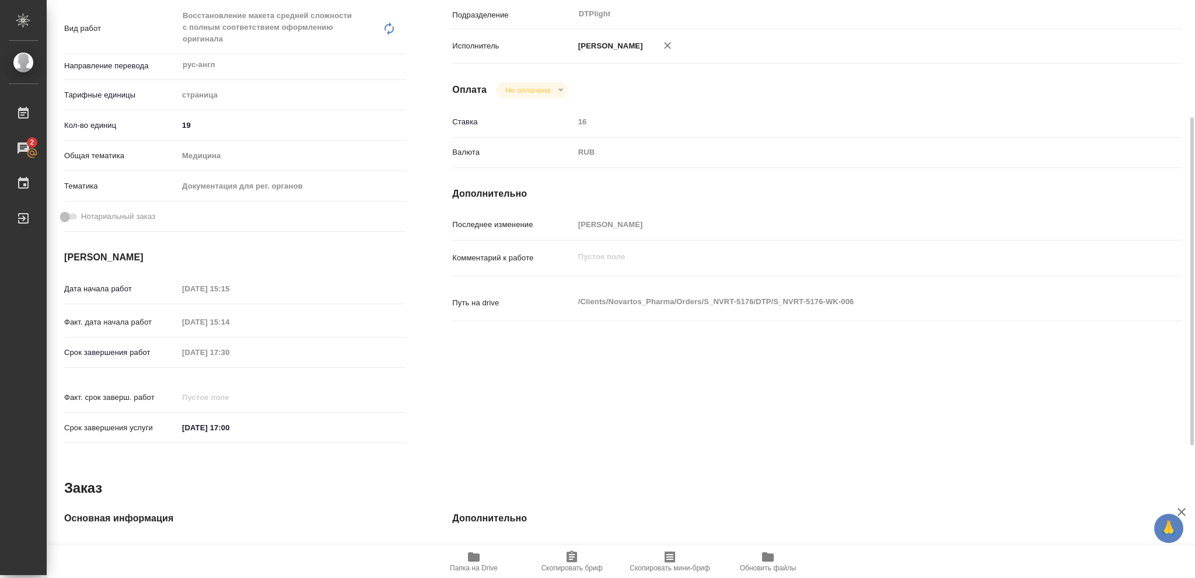
scroll to position [51, 0]
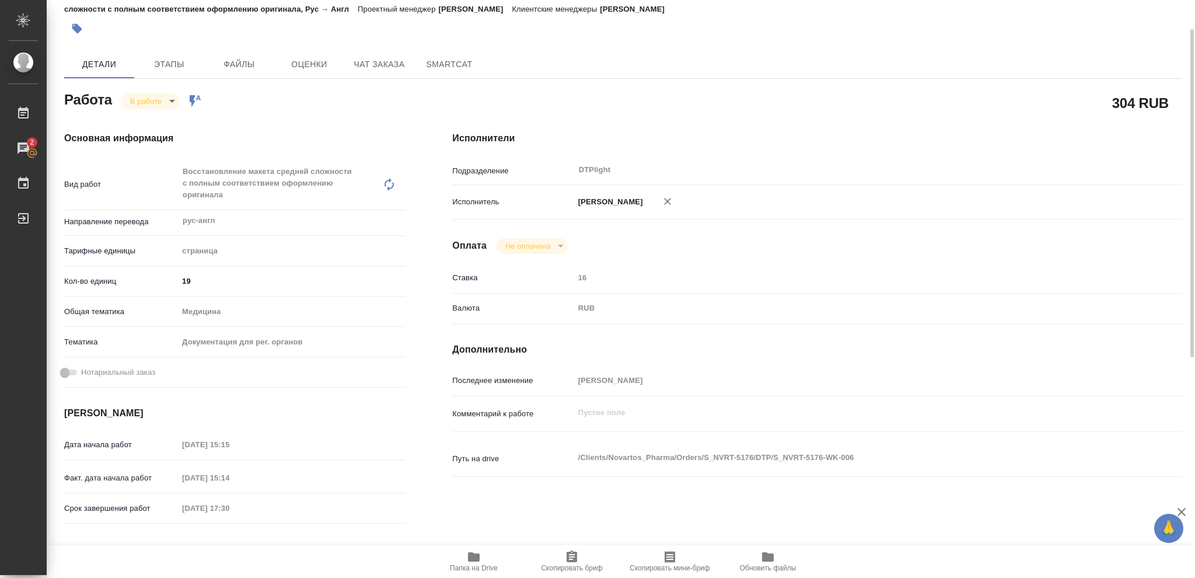
click at [171, 97] on body "🙏 .cls-1 fill:#fff; AWATERA Vasileva Olga Работы 2 Чаты График Выйти S_NVRT-517…" at bounding box center [597, 289] width 1195 height 578
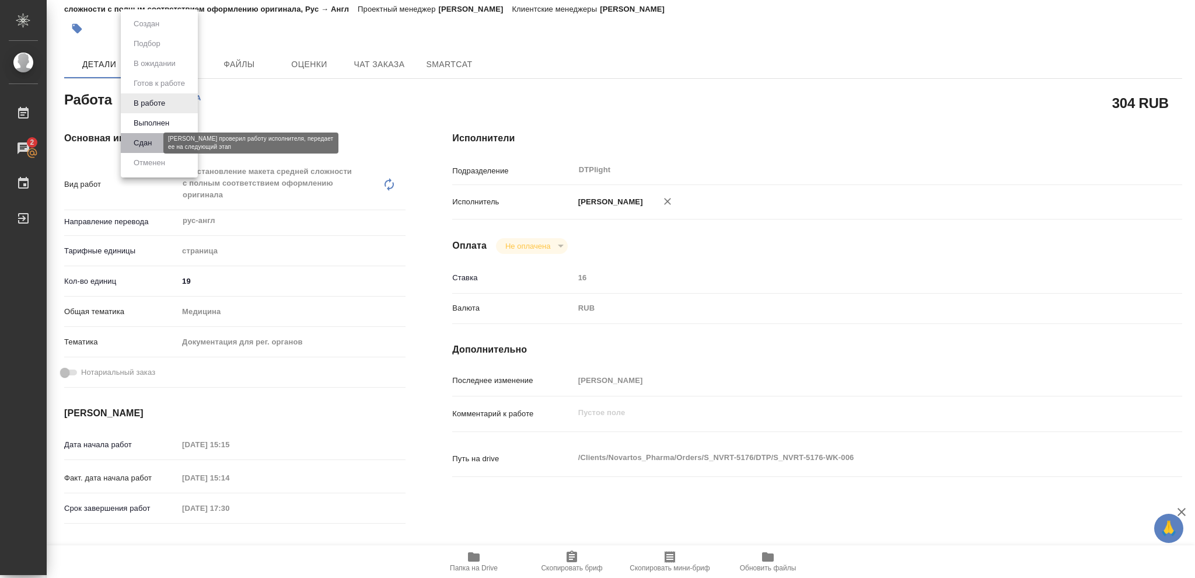
click at [148, 141] on button "Сдан" at bounding box center [142, 143] width 25 height 13
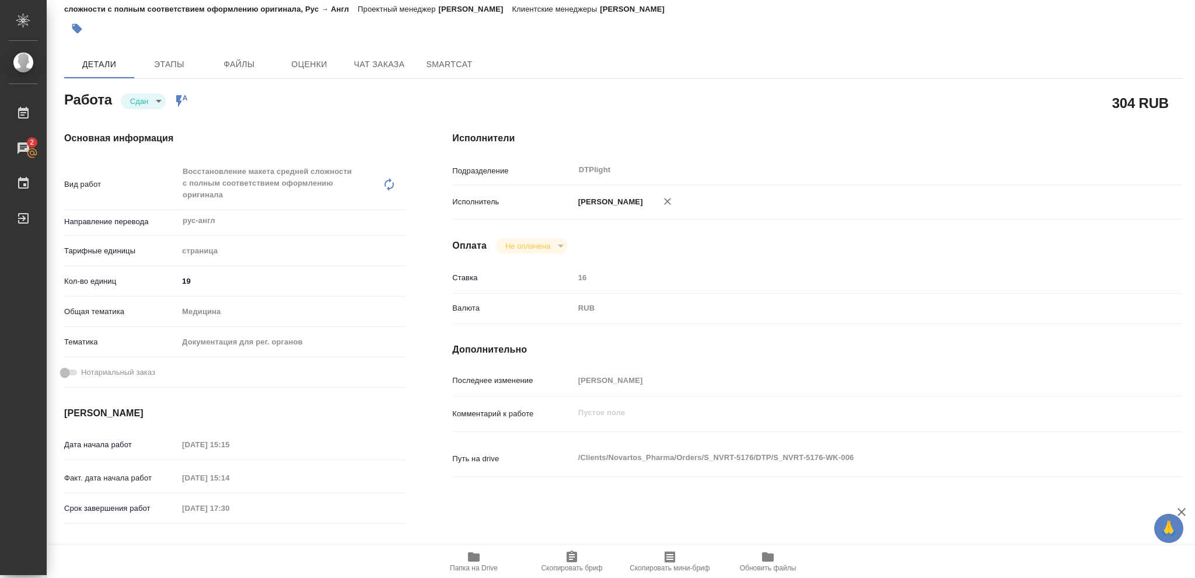
type textarea "x"
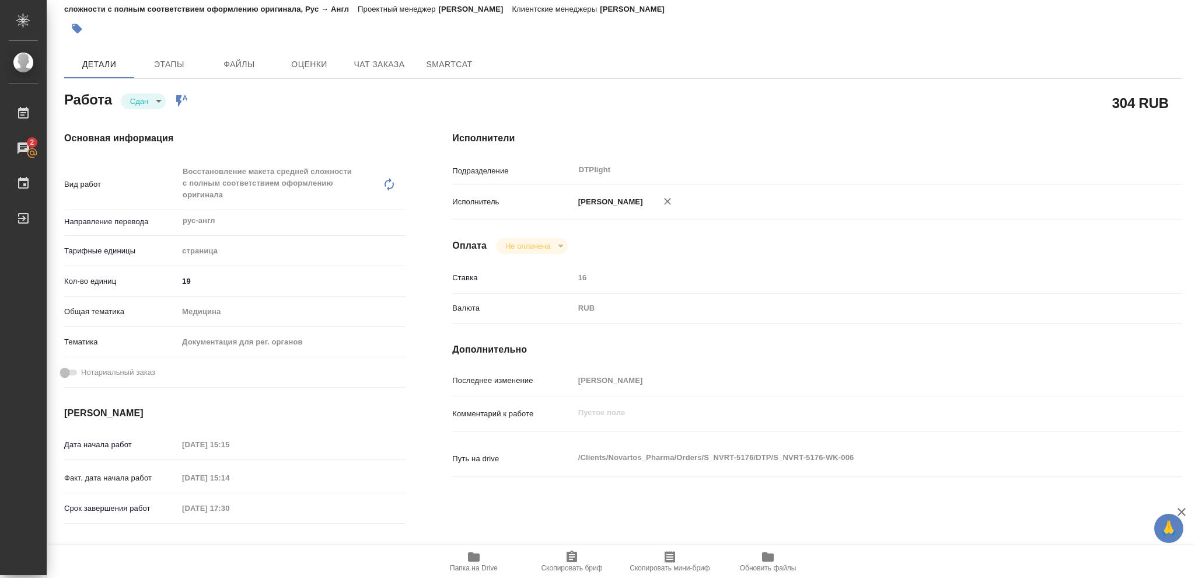
type textarea "x"
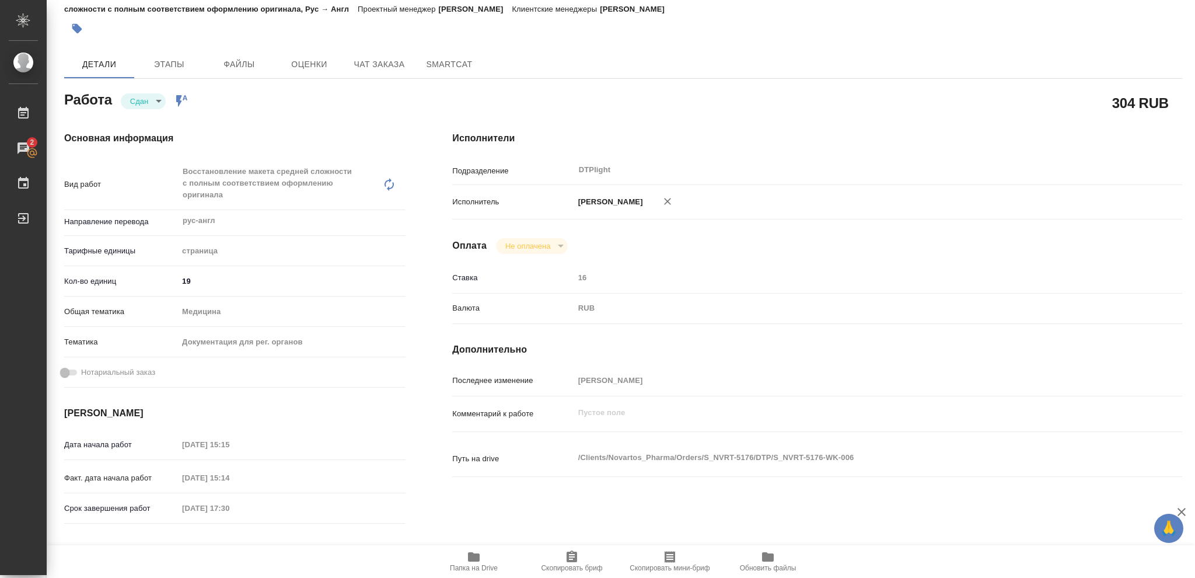
type textarea "x"
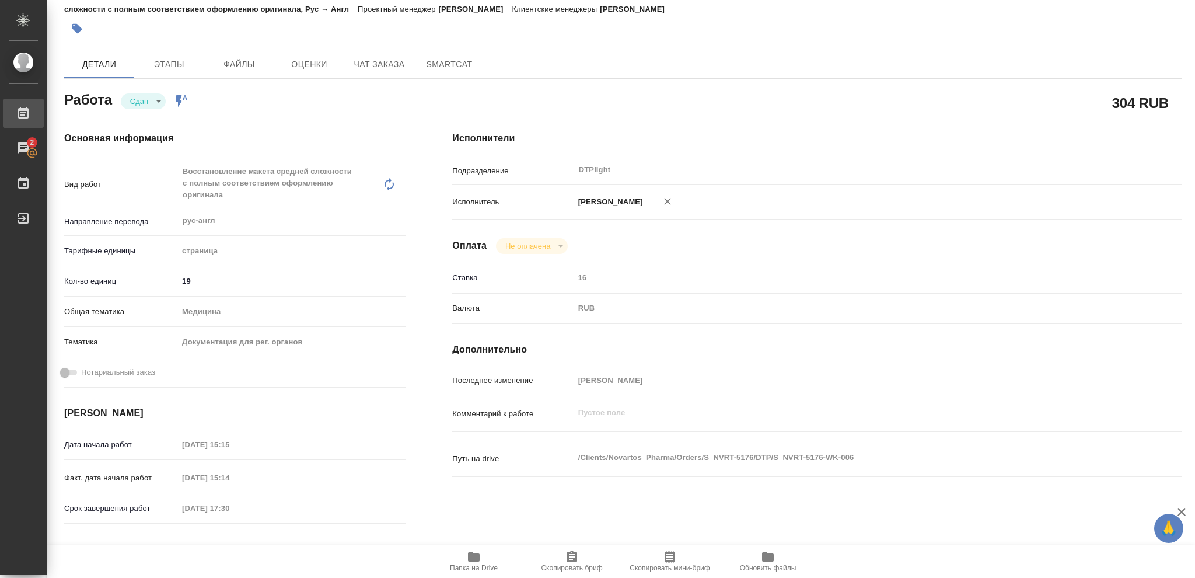
type textarea "x"
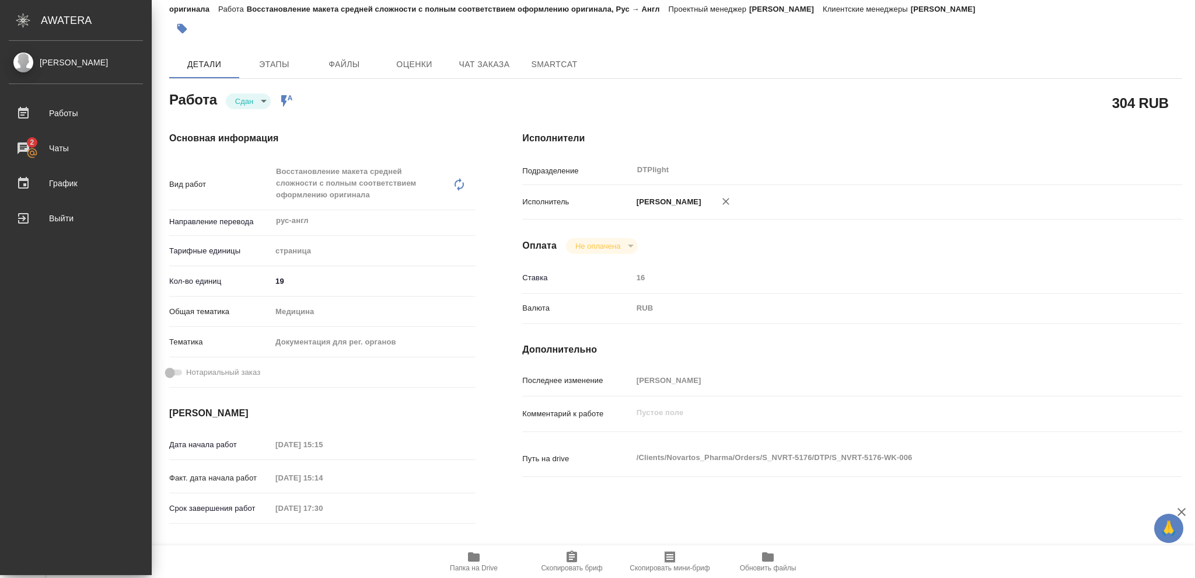
type textarea "x"
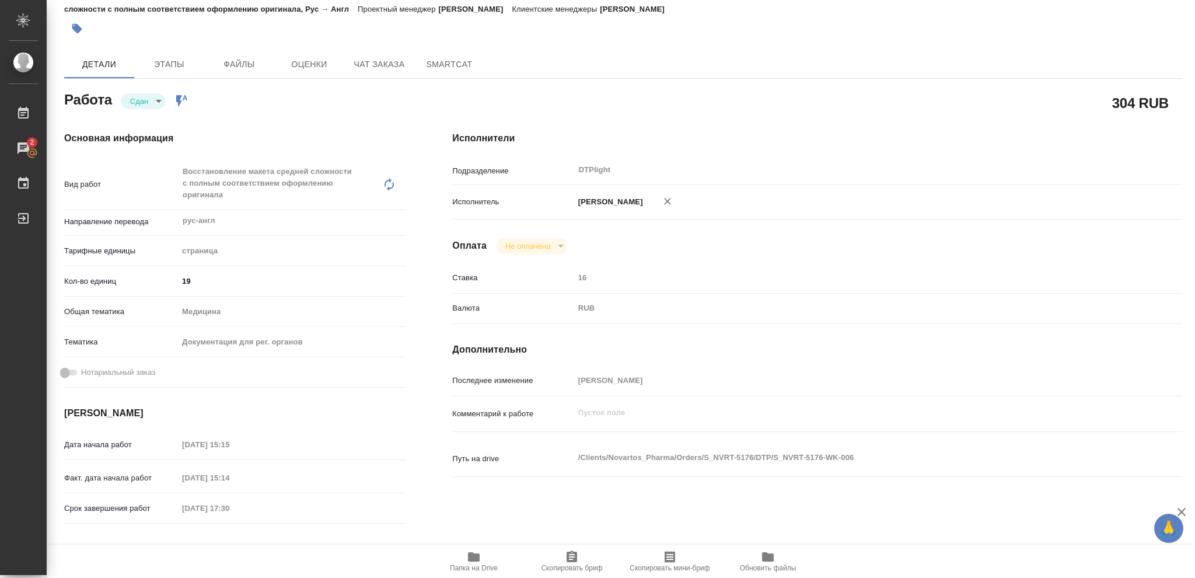
scroll to position [0, 0]
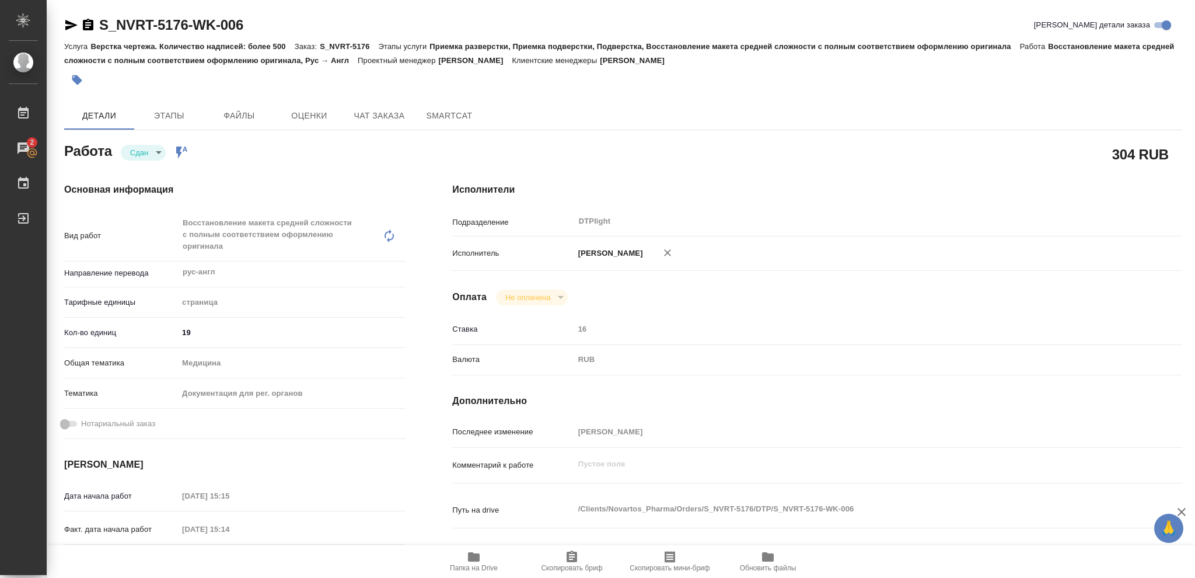
click at [69, 21] on icon "button" at bounding box center [71, 25] width 14 height 14
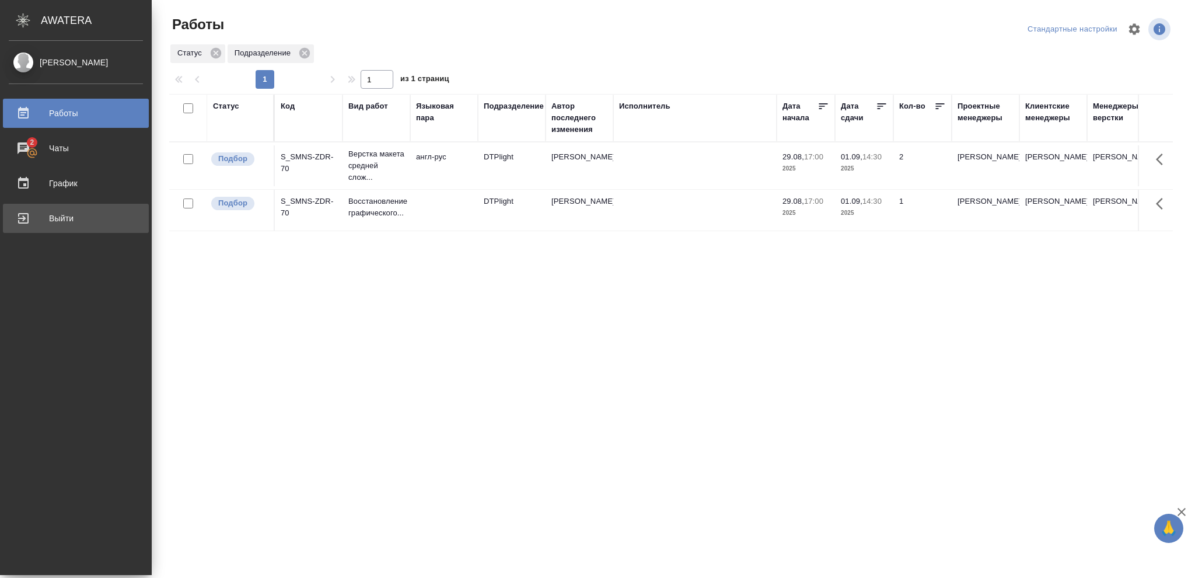
click at [62, 221] on div "Выйти" at bounding box center [76, 219] width 134 height 18
click at [52, 216] on div "Выйти" at bounding box center [76, 219] width 134 height 18
click at [57, 219] on div "Выйти" at bounding box center [76, 219] width 134 height 18
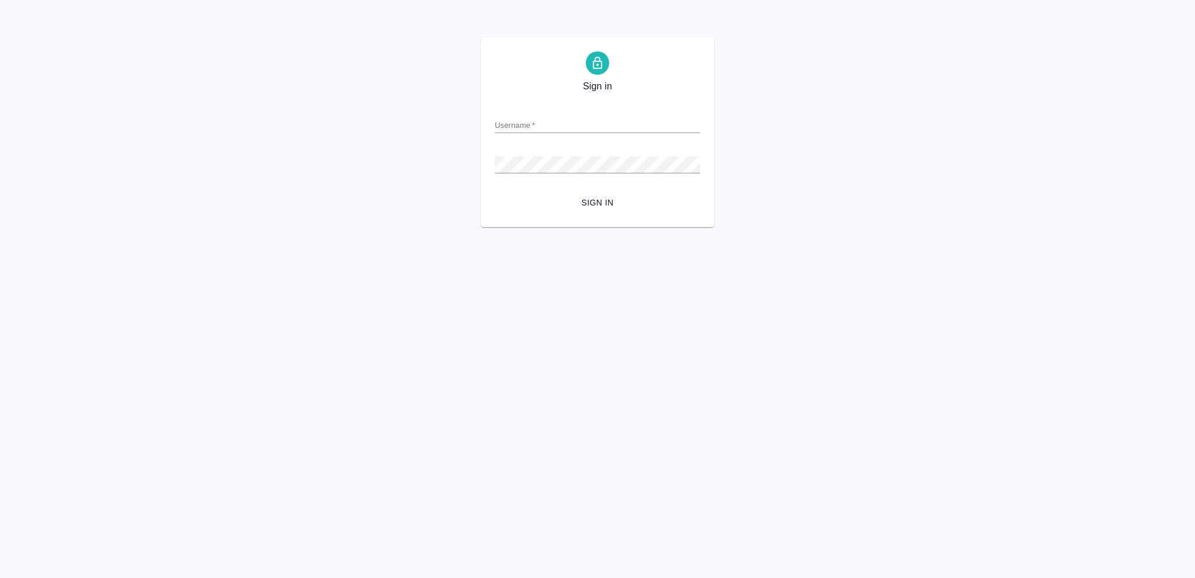
click at [515, 122] on input "Username   *" at bounding box center [597, 125] width 205 height 16
type input "[EMAIL_ADDRESS][DOMAIN_NAME]"
click at [601, 199] on span "Sign in" at bounding box center [597, 203] width 187 height 15
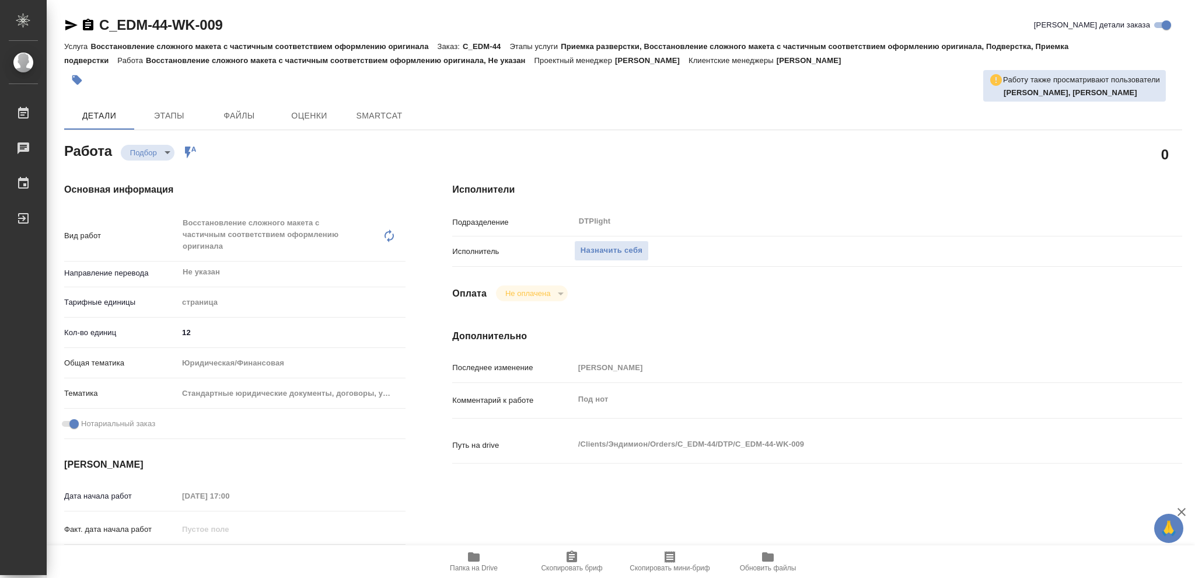
type textarea "x"
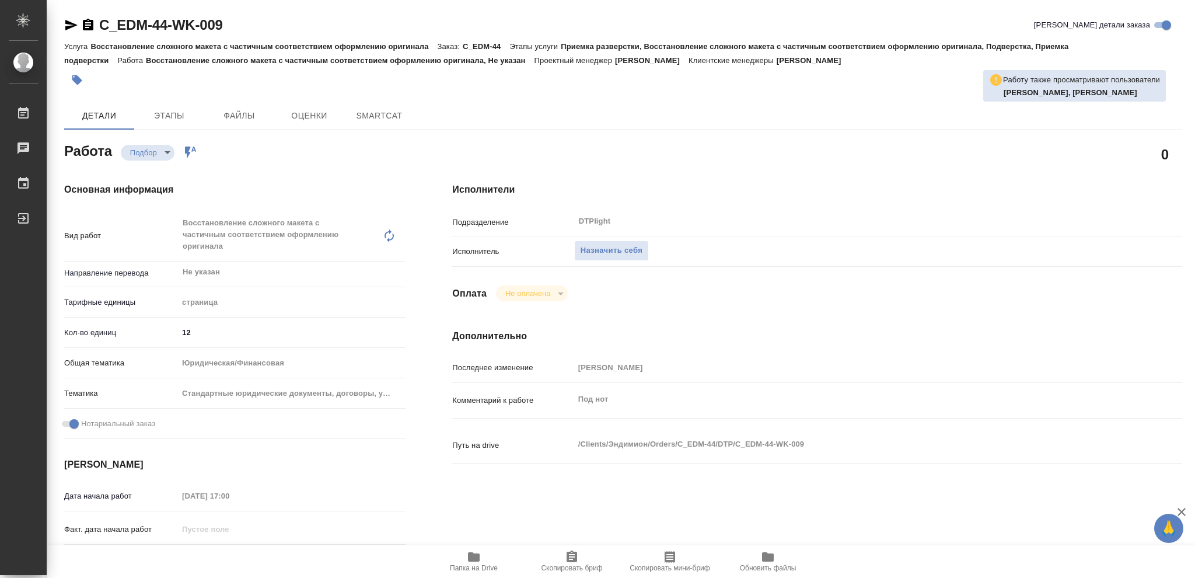
type textarea "x"
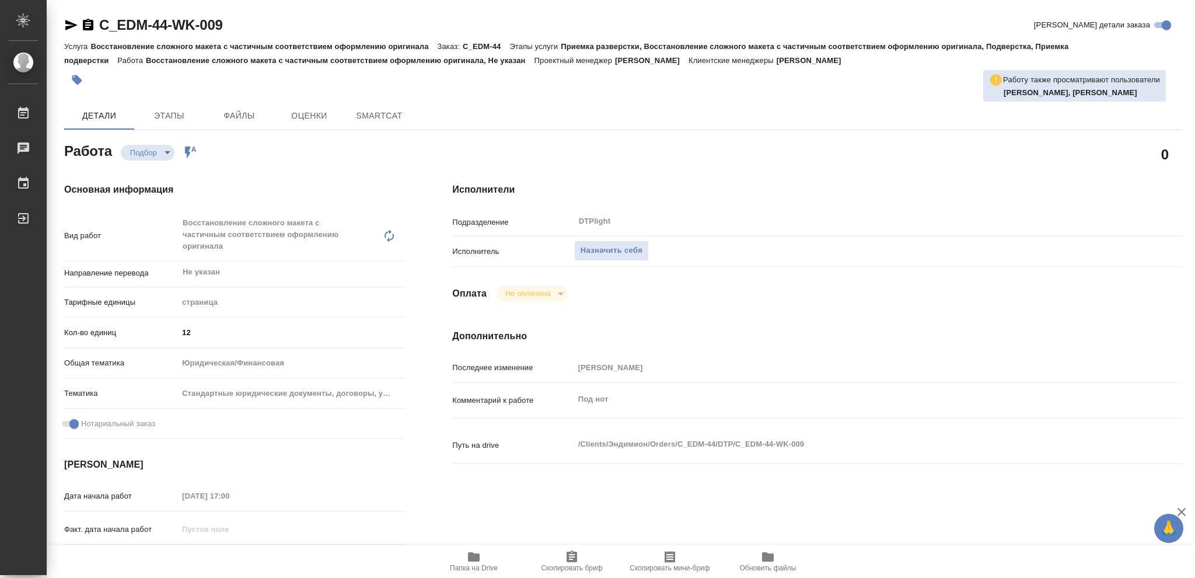
type textarea "x"
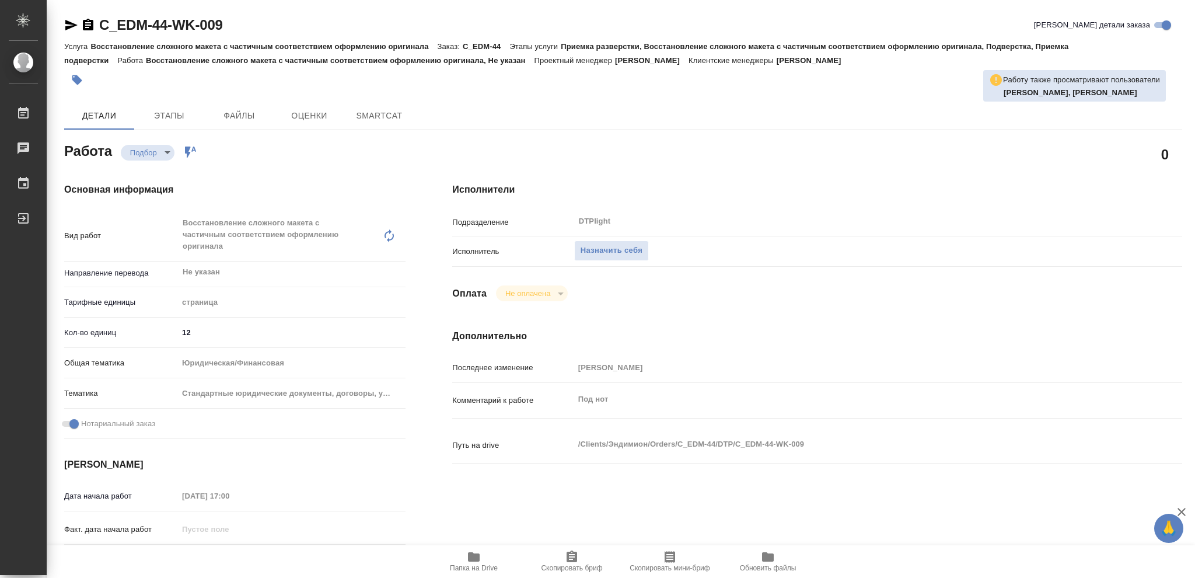
type textarea "x"
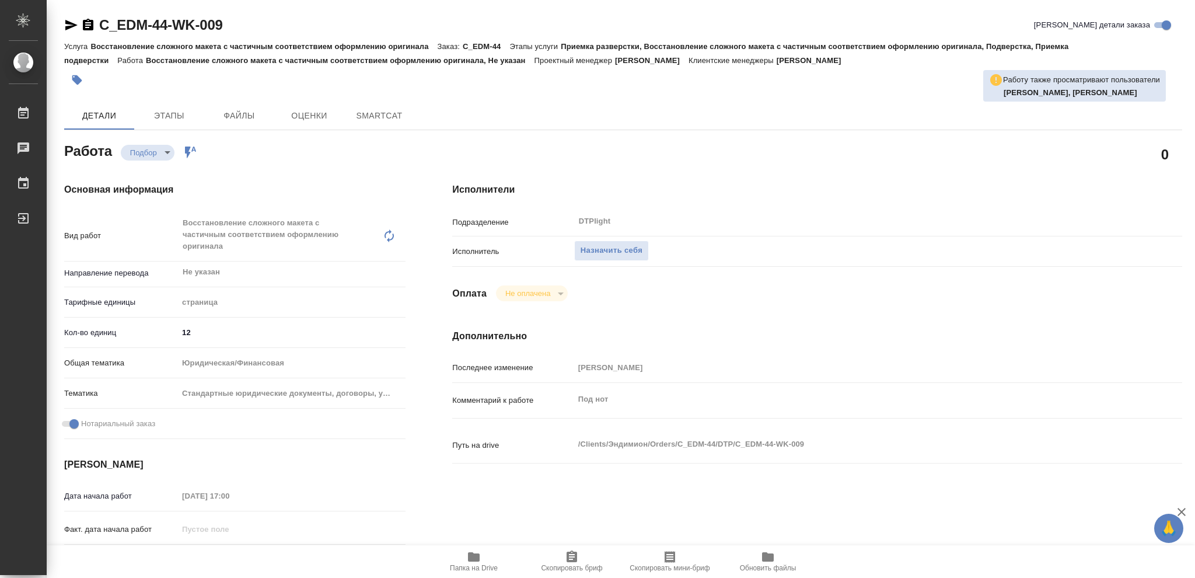
type textarea "x"
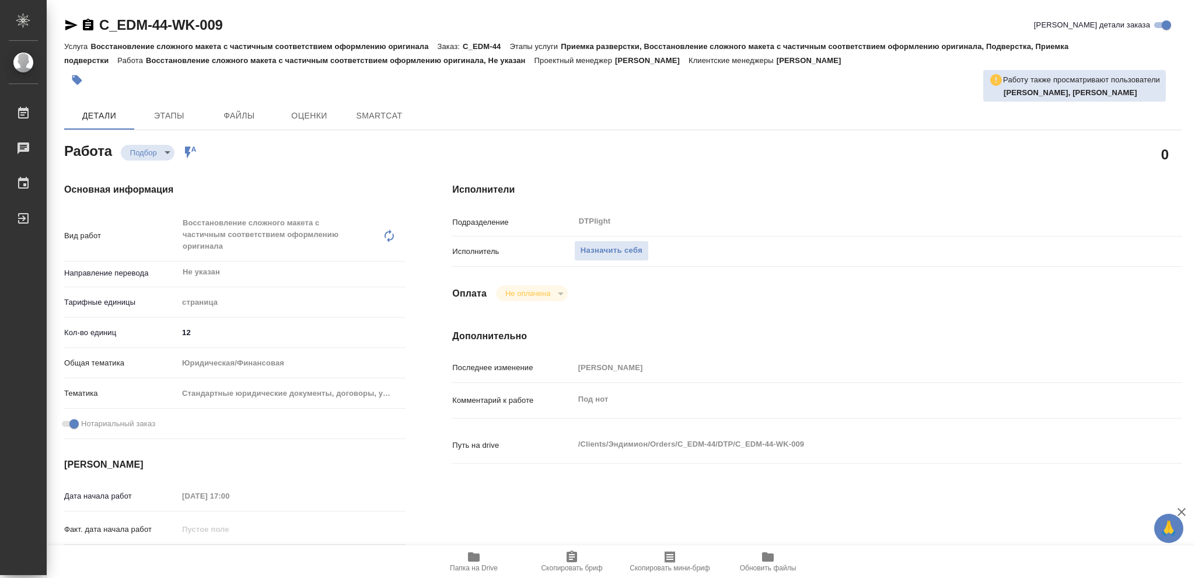
type textarea "x"
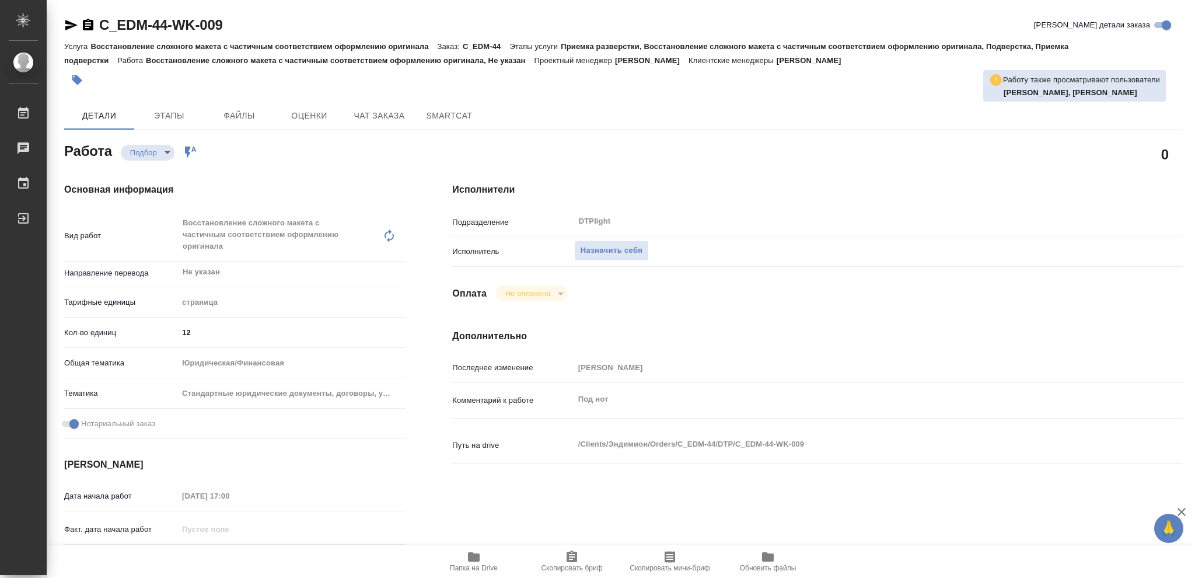
type textarea "x"
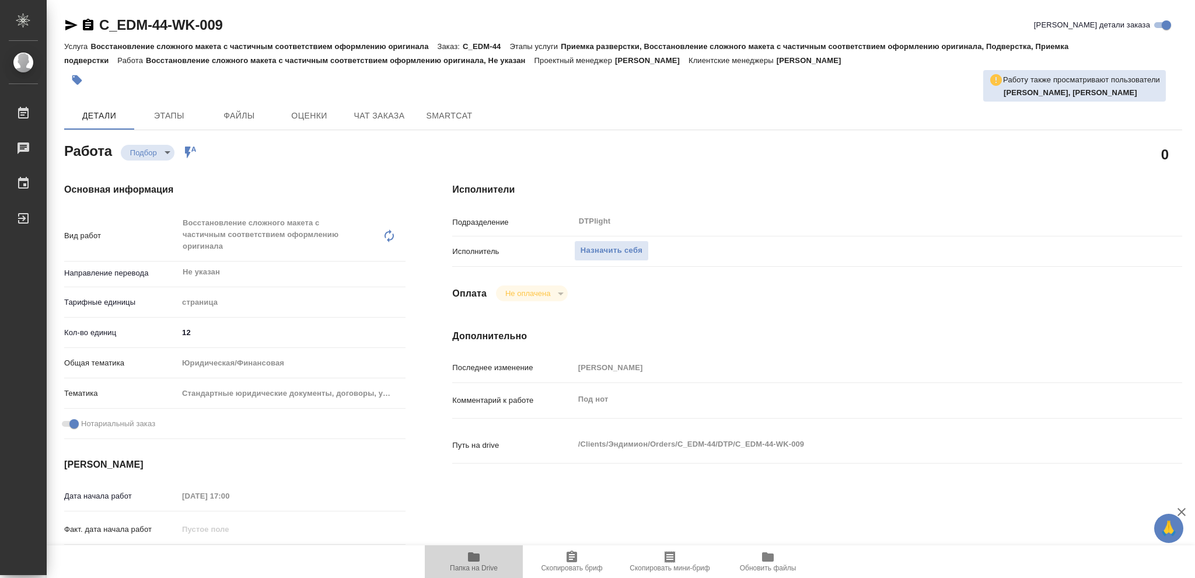
click at [475, 554] on icon "button" at bounding box center [474, 557] width 14 height 14
type textarea "x"
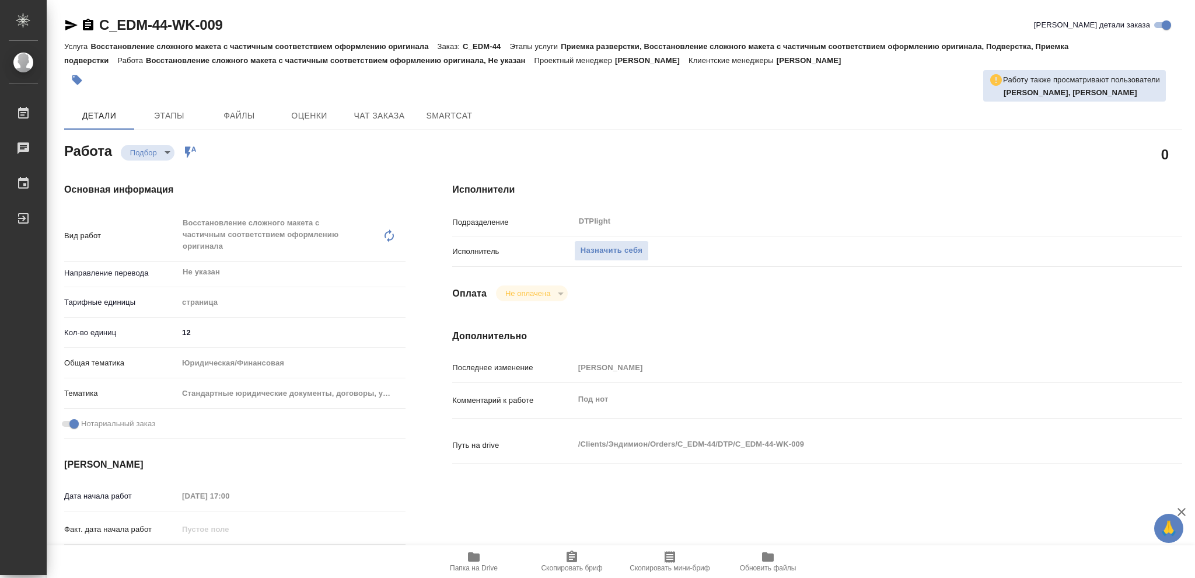
type textarea "x"
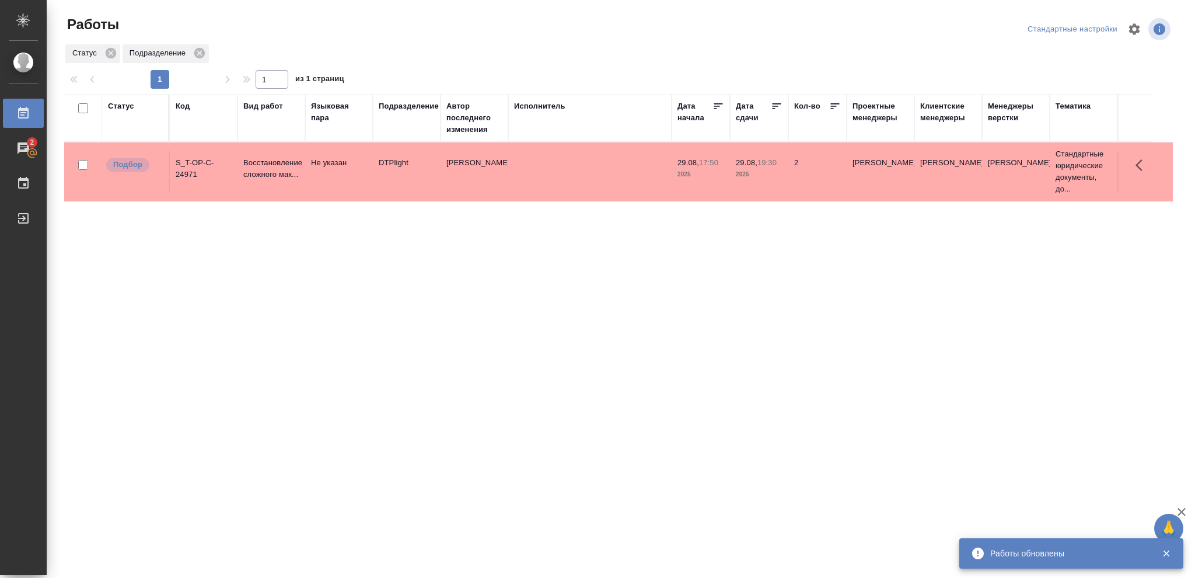
click at [120, 104] on div "Статус" at bounding box center [121, 106] width 26 height 12
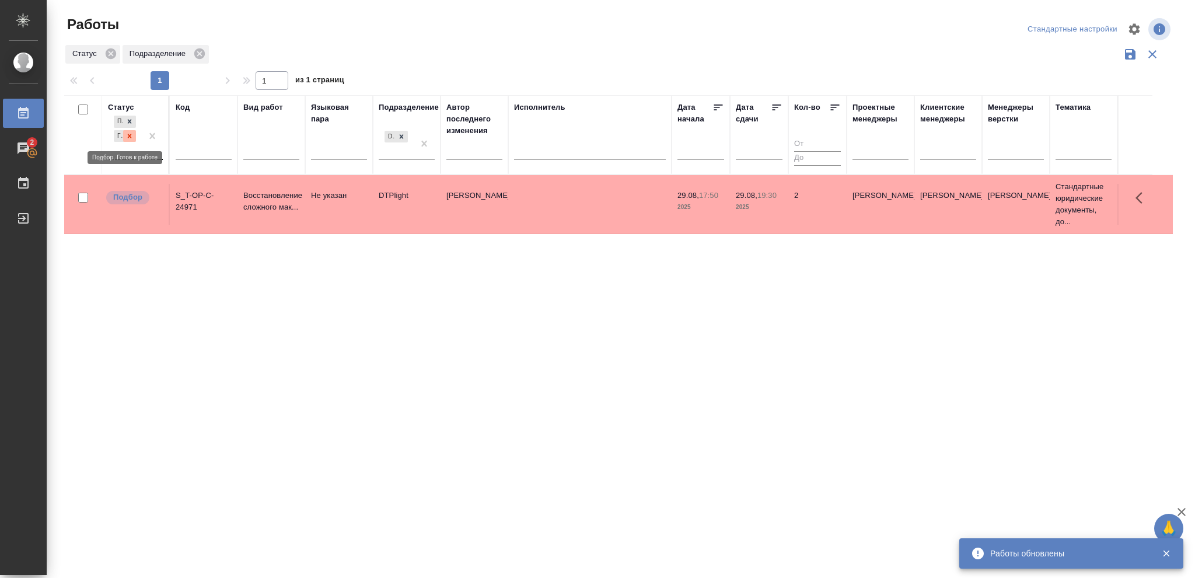
click at [127, 140] on icon at bounding box center [129, 136] width 8 height 8
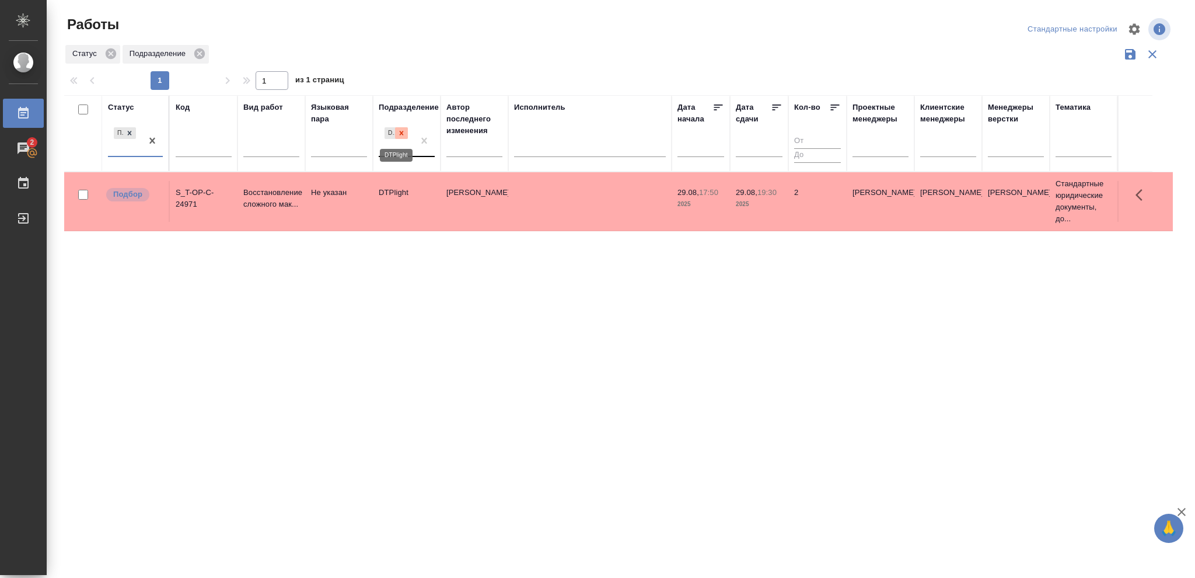
click at [400, 135] on icon at bounding box center [402, 133] width 4 height 4
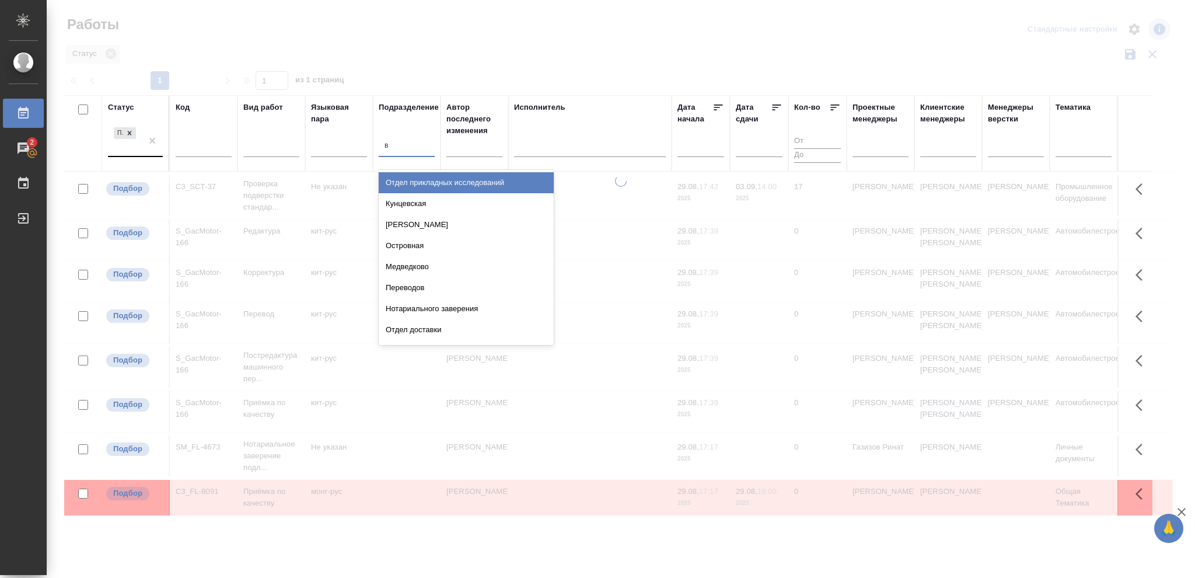
type input "ве"
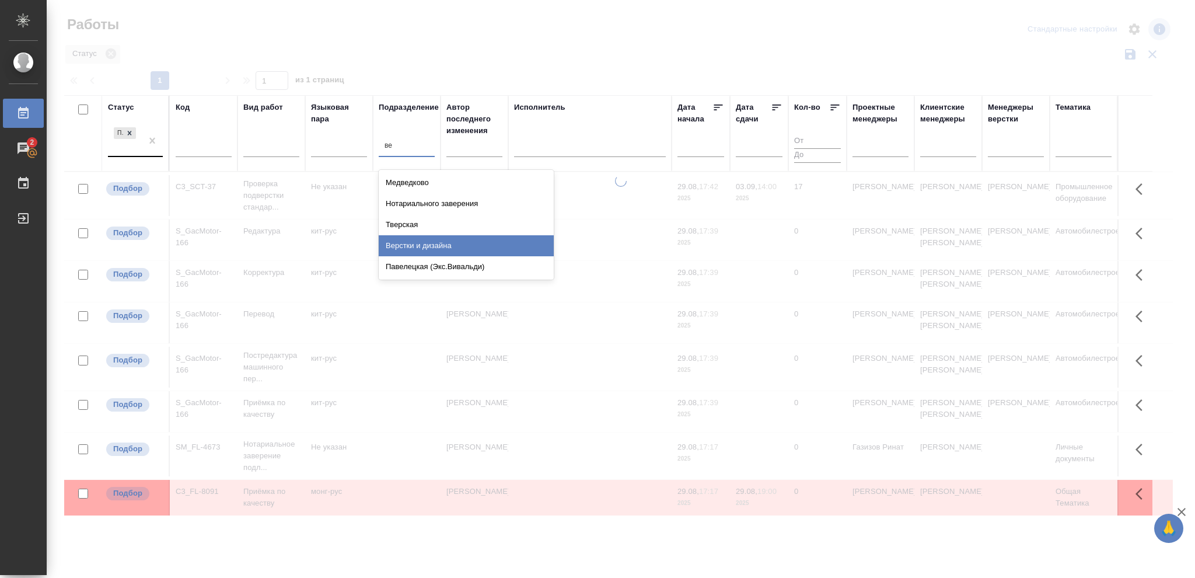
click at [417, 240] on div "Верстки и дизайна" at bounding box center [466, 245] width 175 height 21
